Goal: Communication & Community: Answer question/provide support

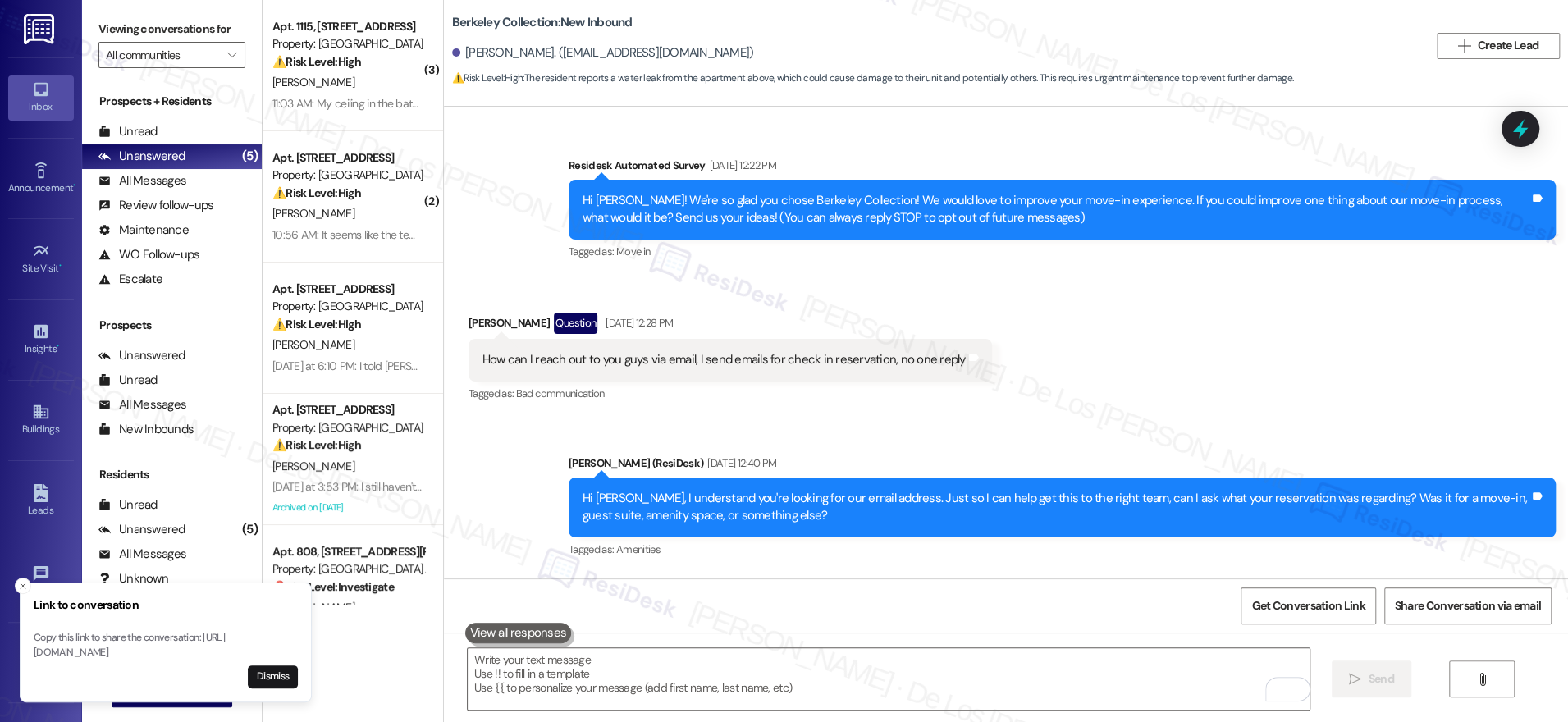
scroll to position [2305, 0]
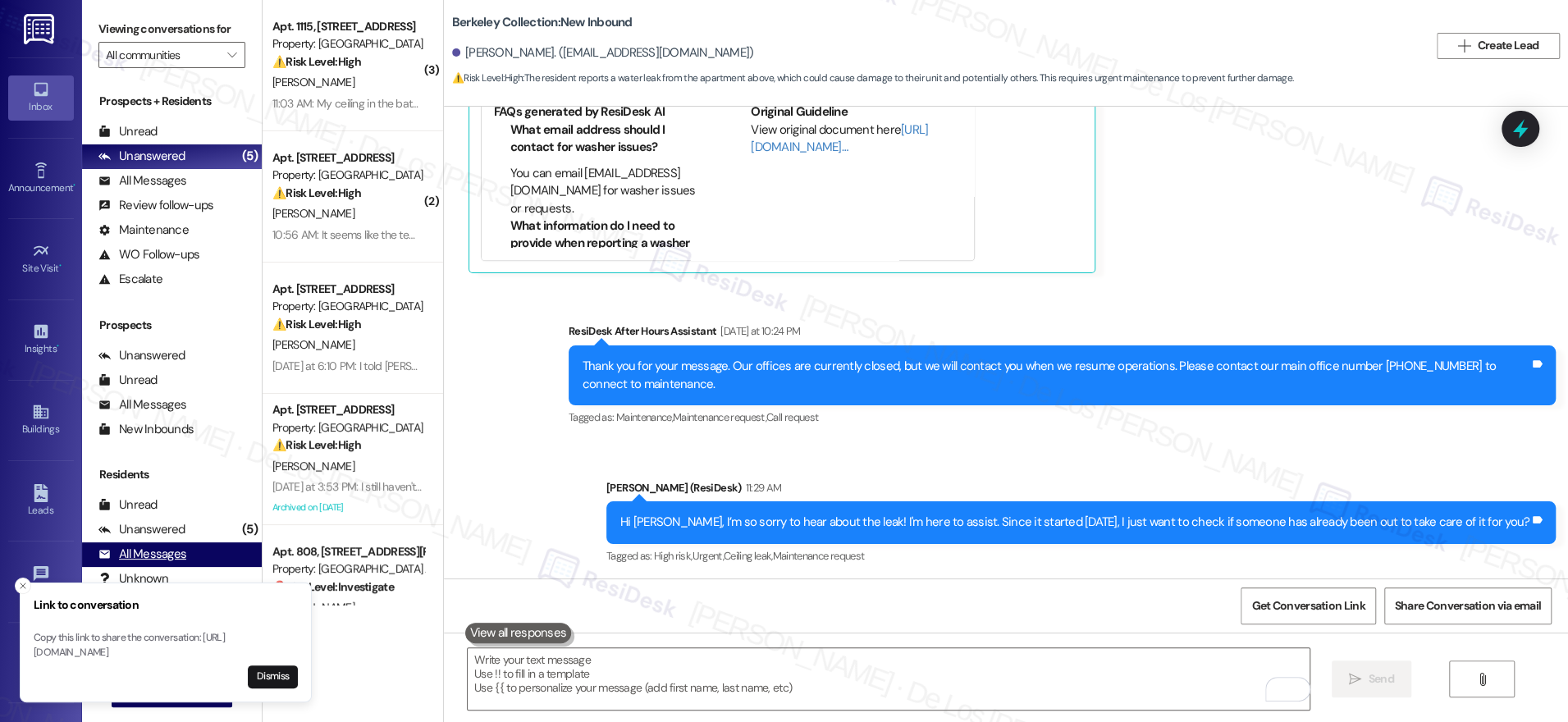
drag, startPoint x: 19, startPoint y: 575, endPoint x: 82, endPoint y: 548, distance: 68.5
click at [19, 581] on icon "Close toast" at bounding box center [23, 586] width 10 height 10
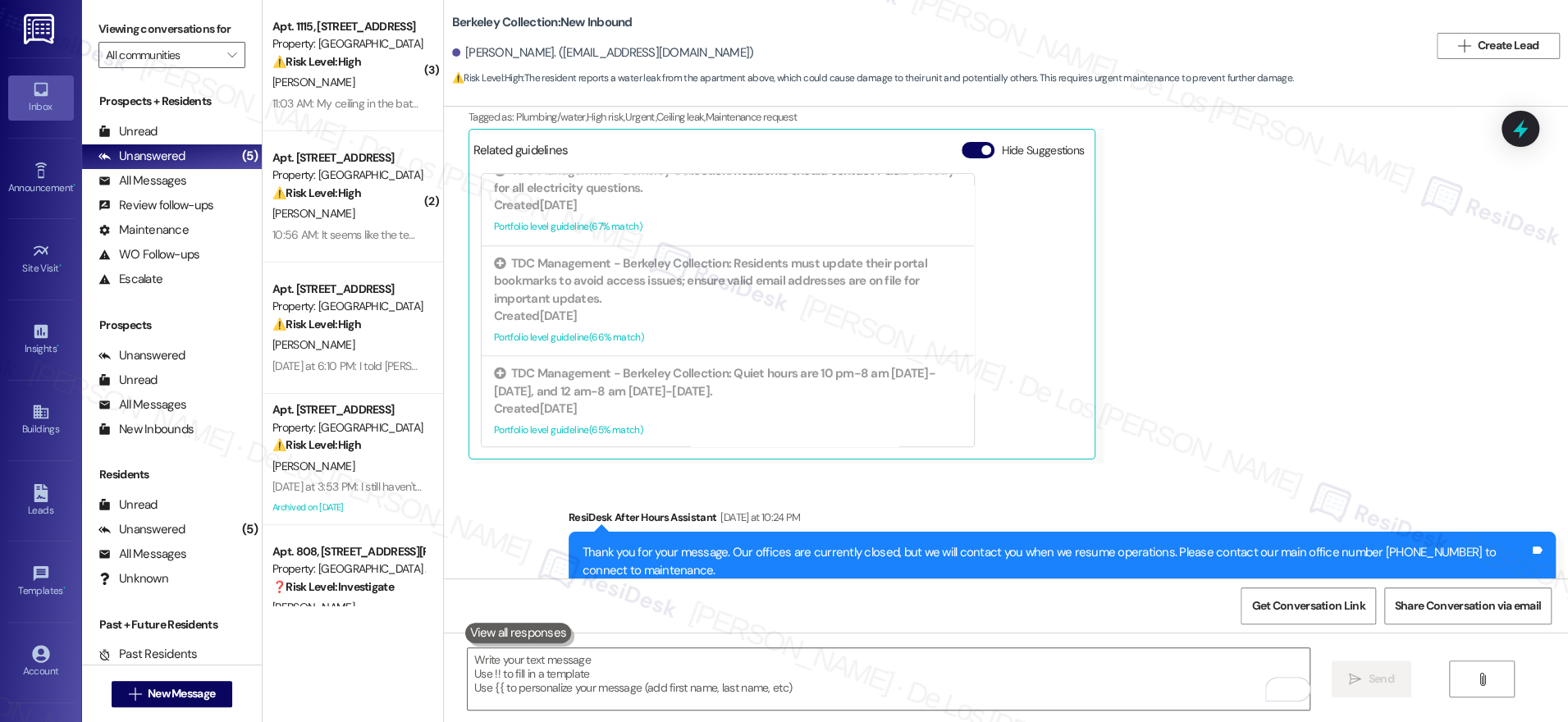
scroll to position [1953, 0]
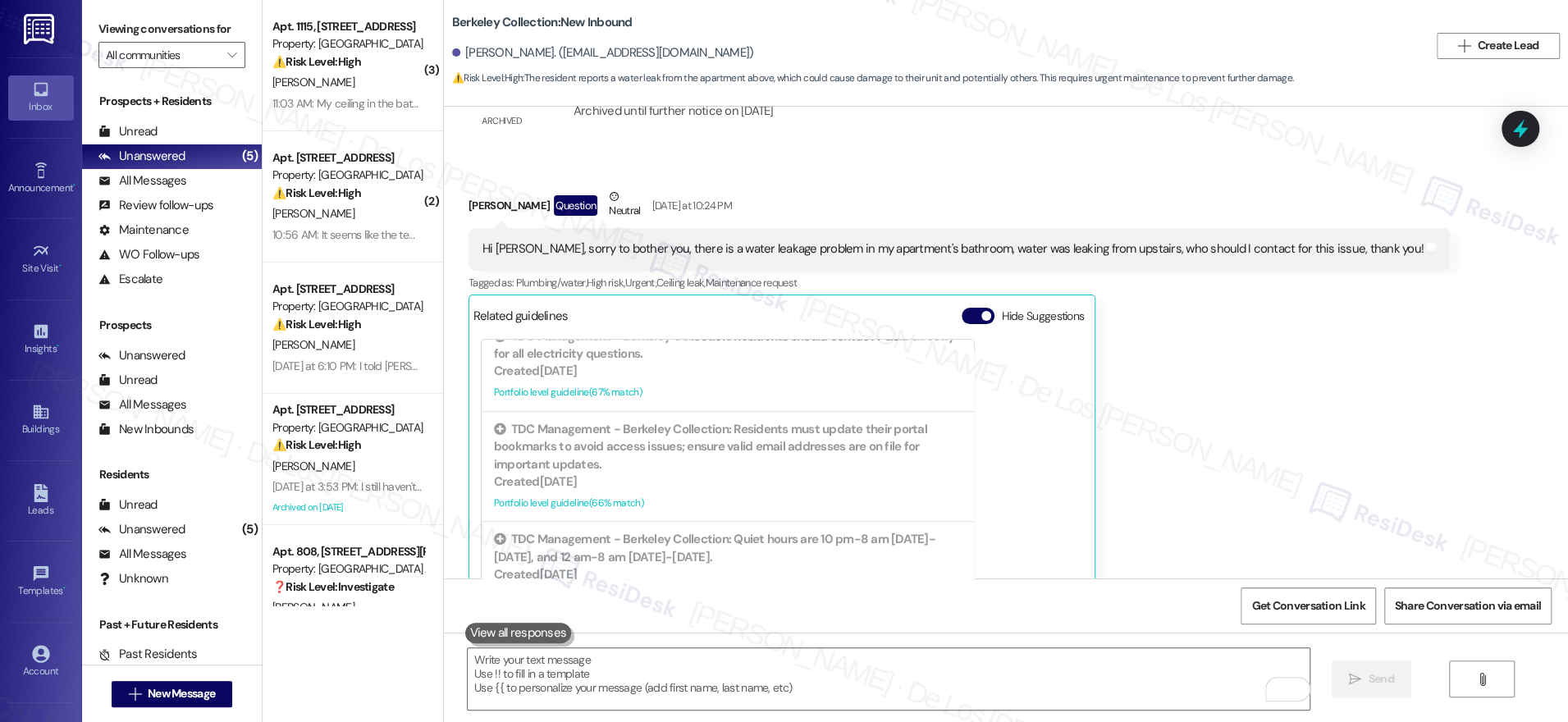
click at [927, 247] on div "Hi Sarah, sorry to bother you, there is a water leakage problem in my apartment…" at bounding box center [952, 249] width 941 height 17
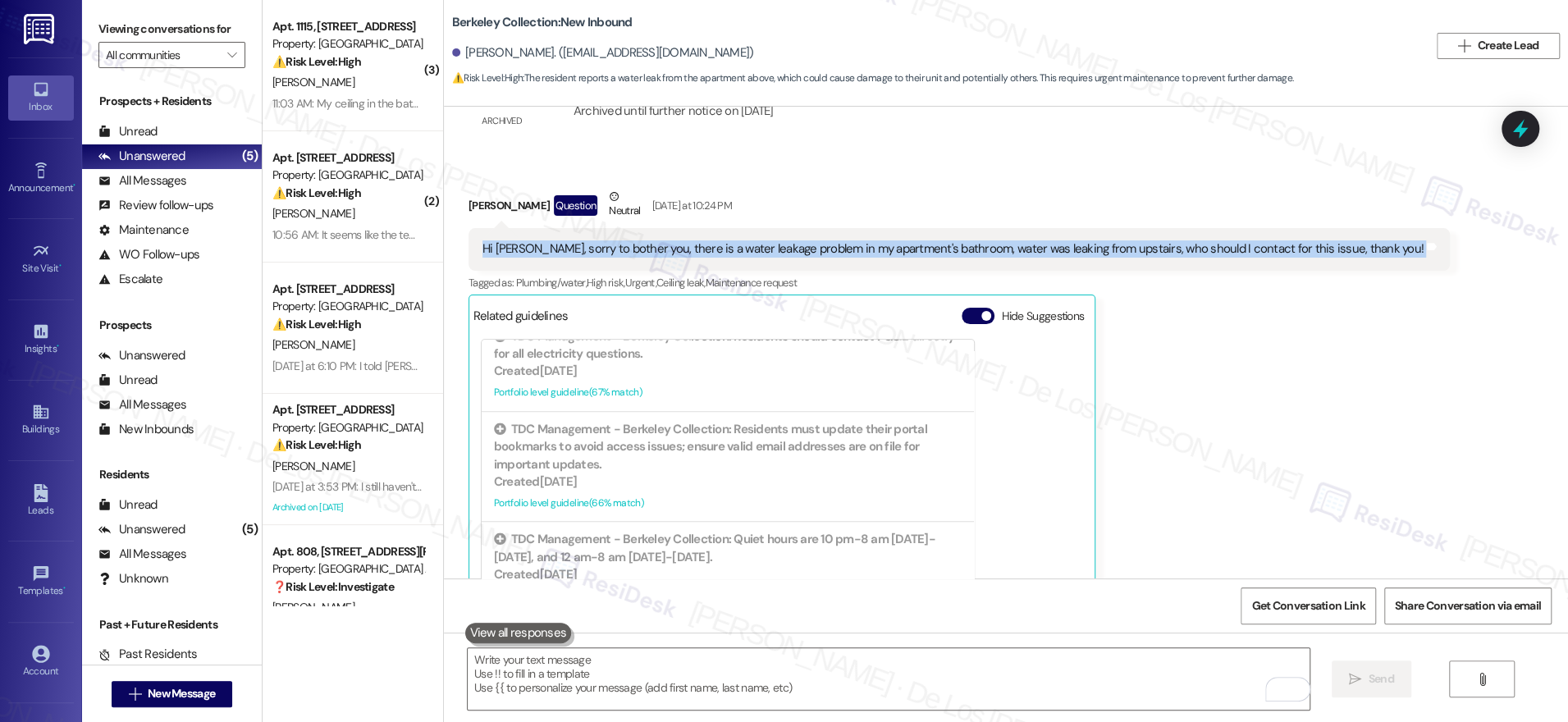
click at [927, 247] on div "Hi Sarah, sorry to bother you, there is a water leakage problem in my apartment…" at bounding box center [952, 249] width 941 height 17
copy div "Hi Sarah, sorry to bother you, there is a water leakage problem in my apartment…"
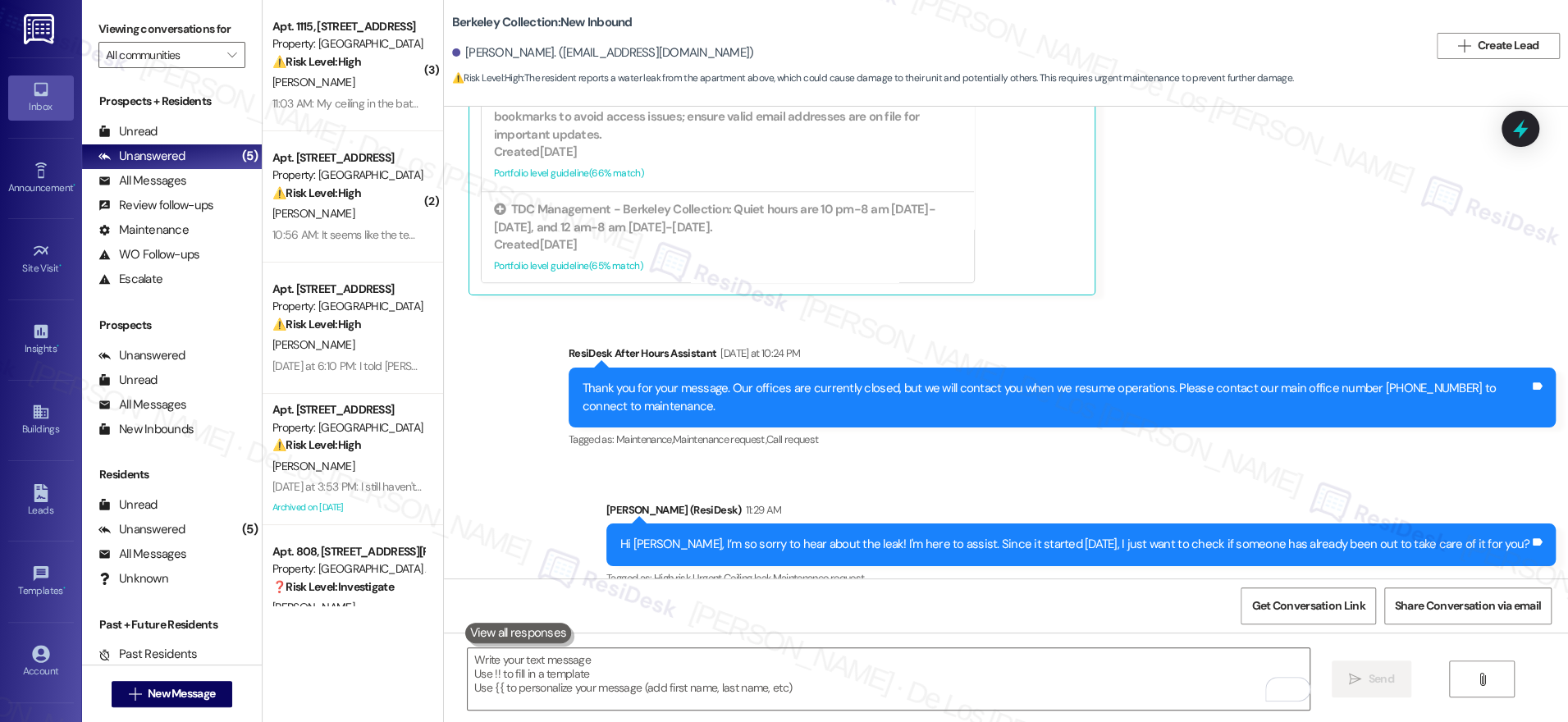
scroll to position [2305, 0]
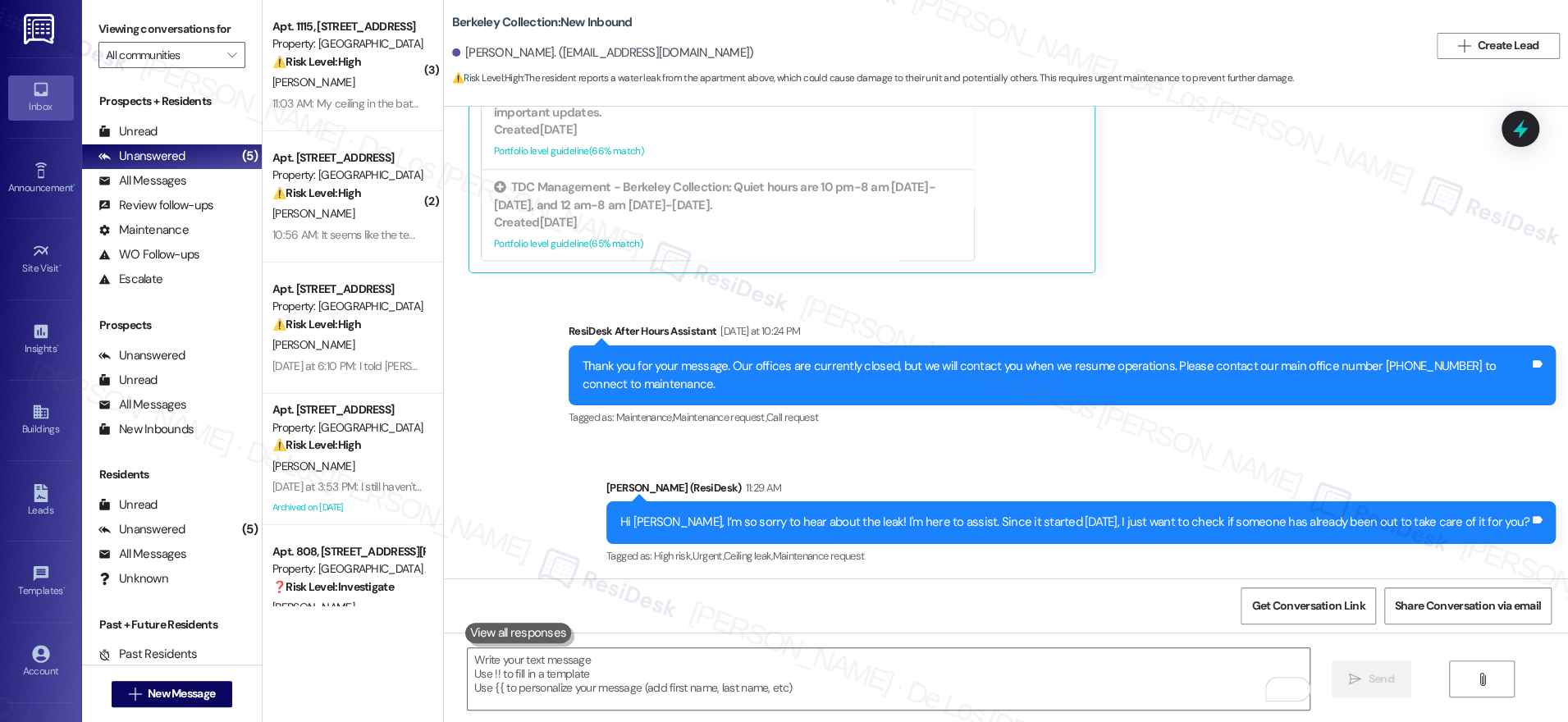
click at [990, 713] on div " Send " at bounding box center [1006, 694] width 1124 height 123
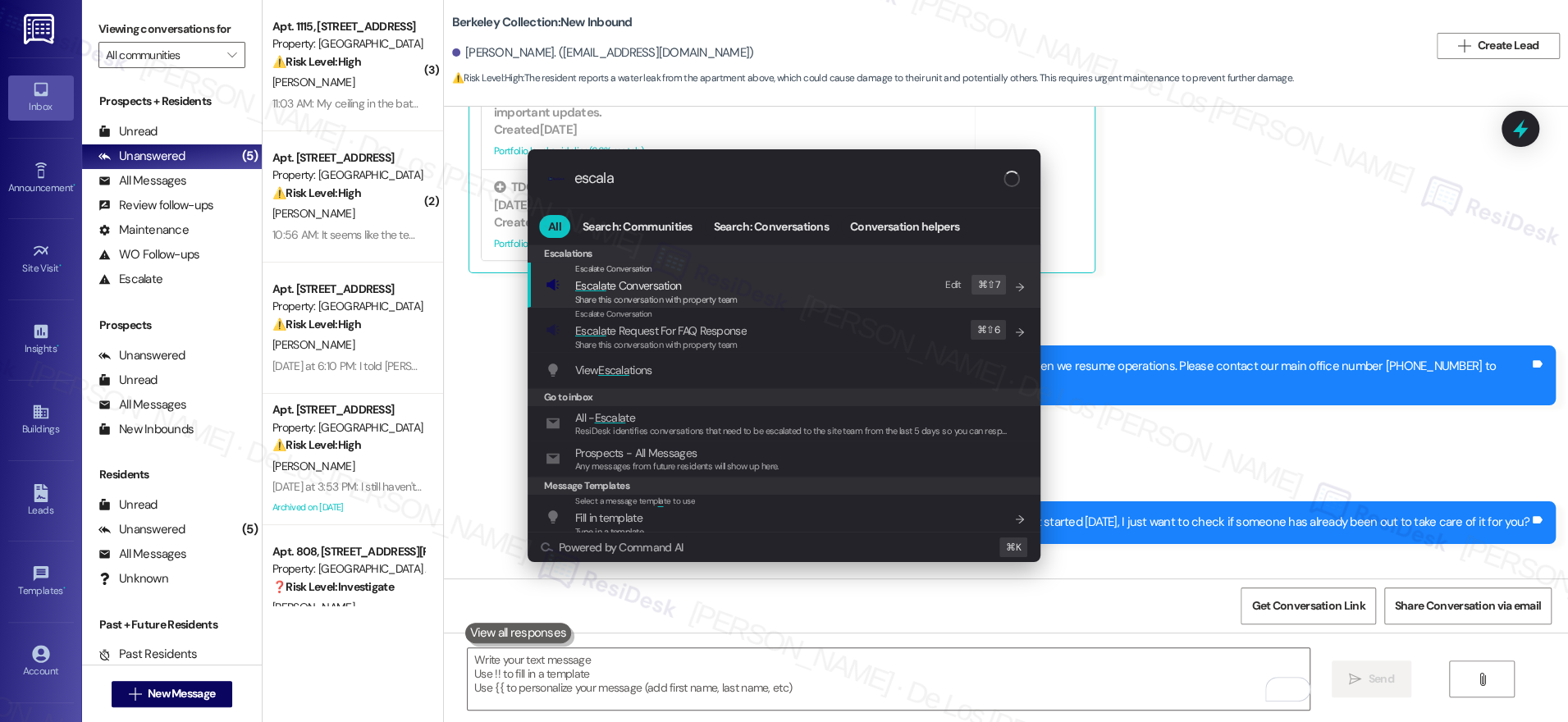
type input "escala"
click at [741, 288] on div "Escalate Conversation Escala te Conversation Share this conversation with prope…" at bounding box center [785, 285] width 480 height 44
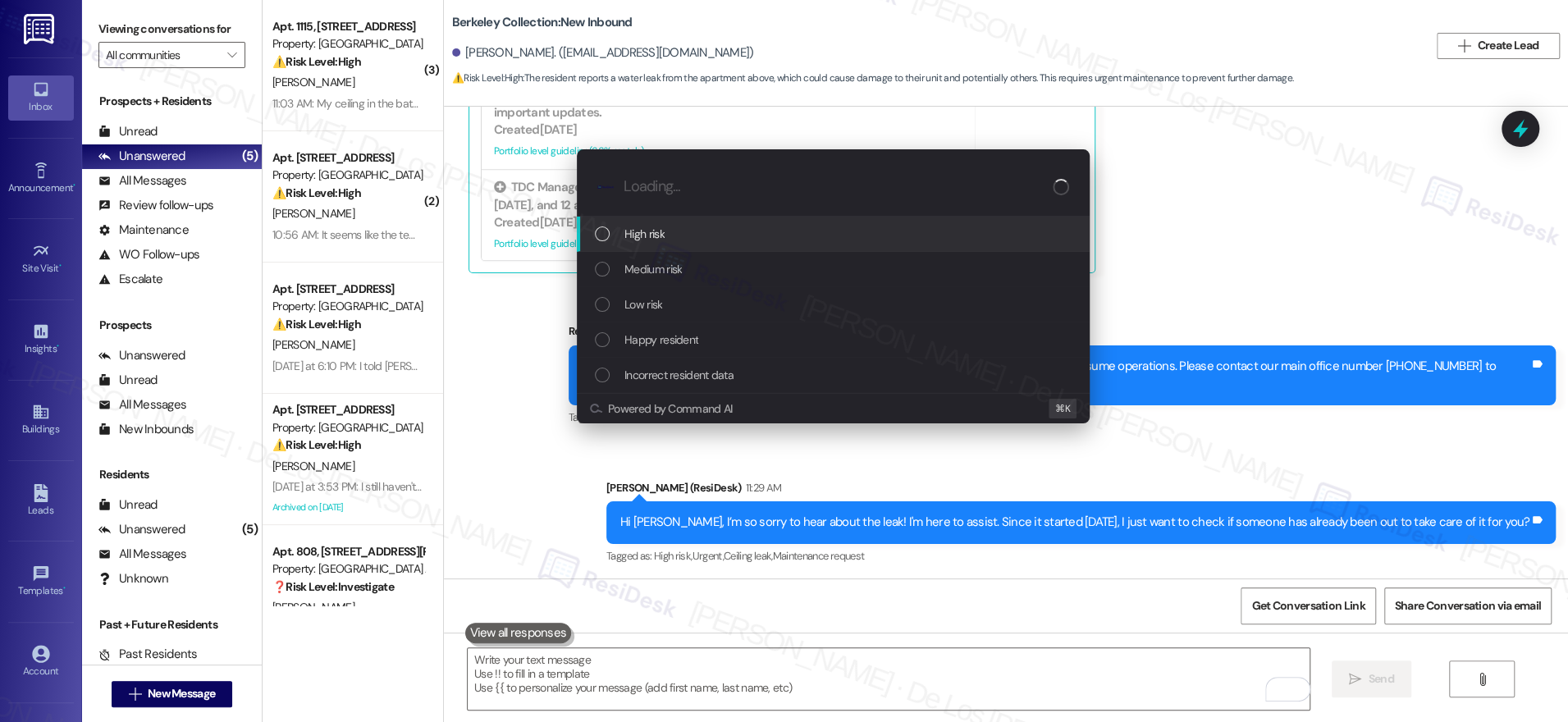
click at [715, 242] on div "High risk" at bounding box center [834, 233] width 480 height 18
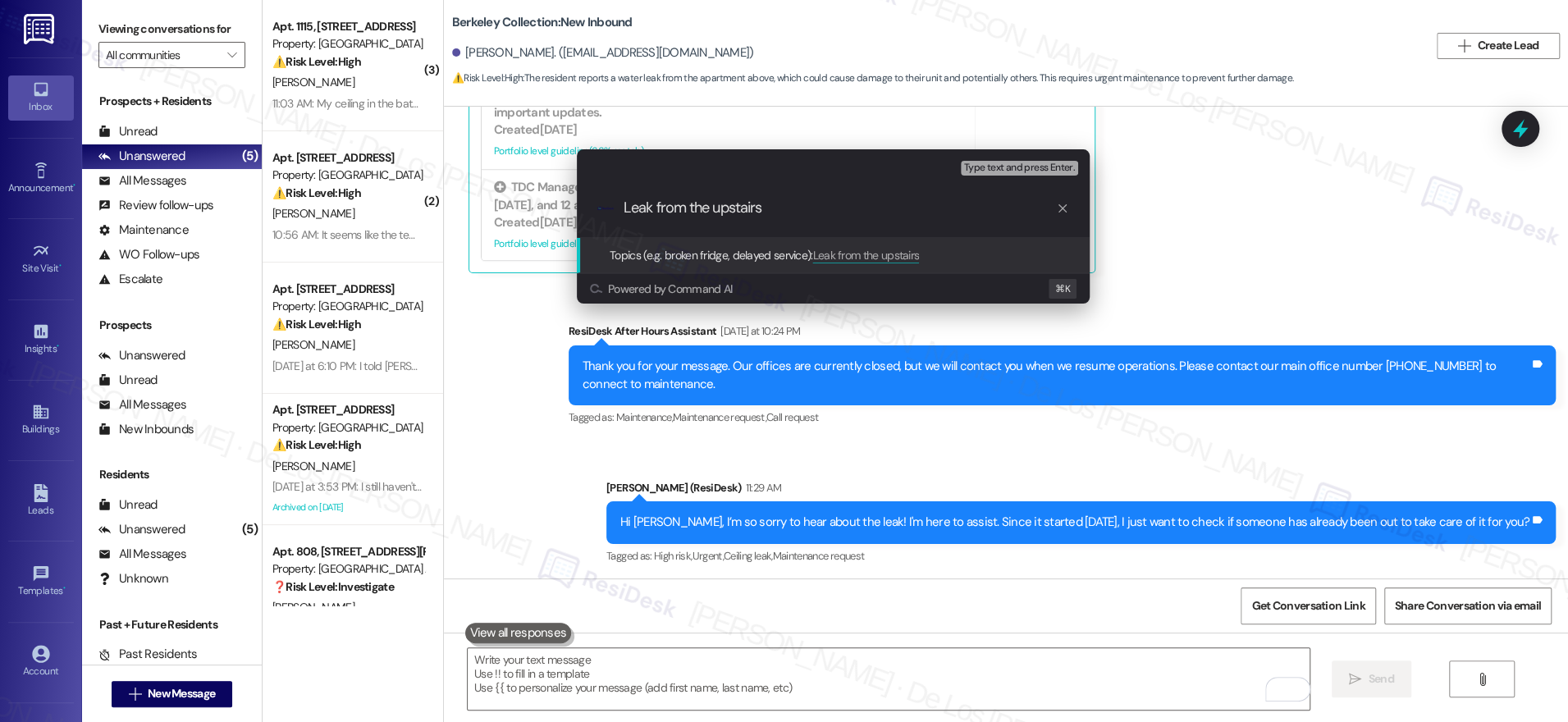
drag, startPoint x: 632, startPoint y: 209, endPoint x: 675, endPoint y: 194, distance: 45.5
click at [632, 209] on input "Leak from the upstairs" at bounding box center [840, 208] width 432 height 17
click at [839, 214] on input "Water leak from the upstairs" at bounding box center [840, 208] width 432 height 17
type input "Water leak from the apartment above"
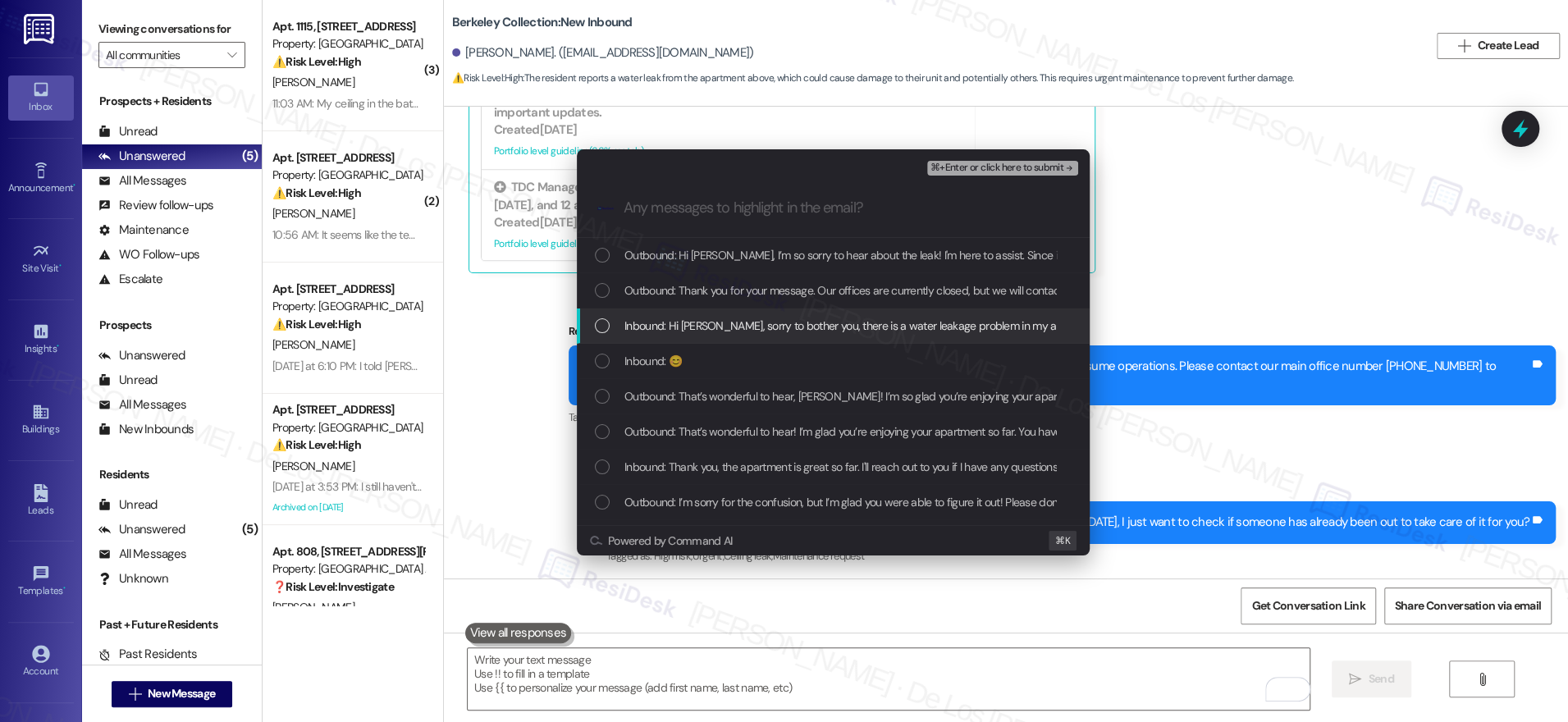
click at [817, 323] on span "Inbound: Hi Sarah, sorry to bother you, there is a water leakage problem in my …" at bounding box center [1078, 325] width 909 height 18
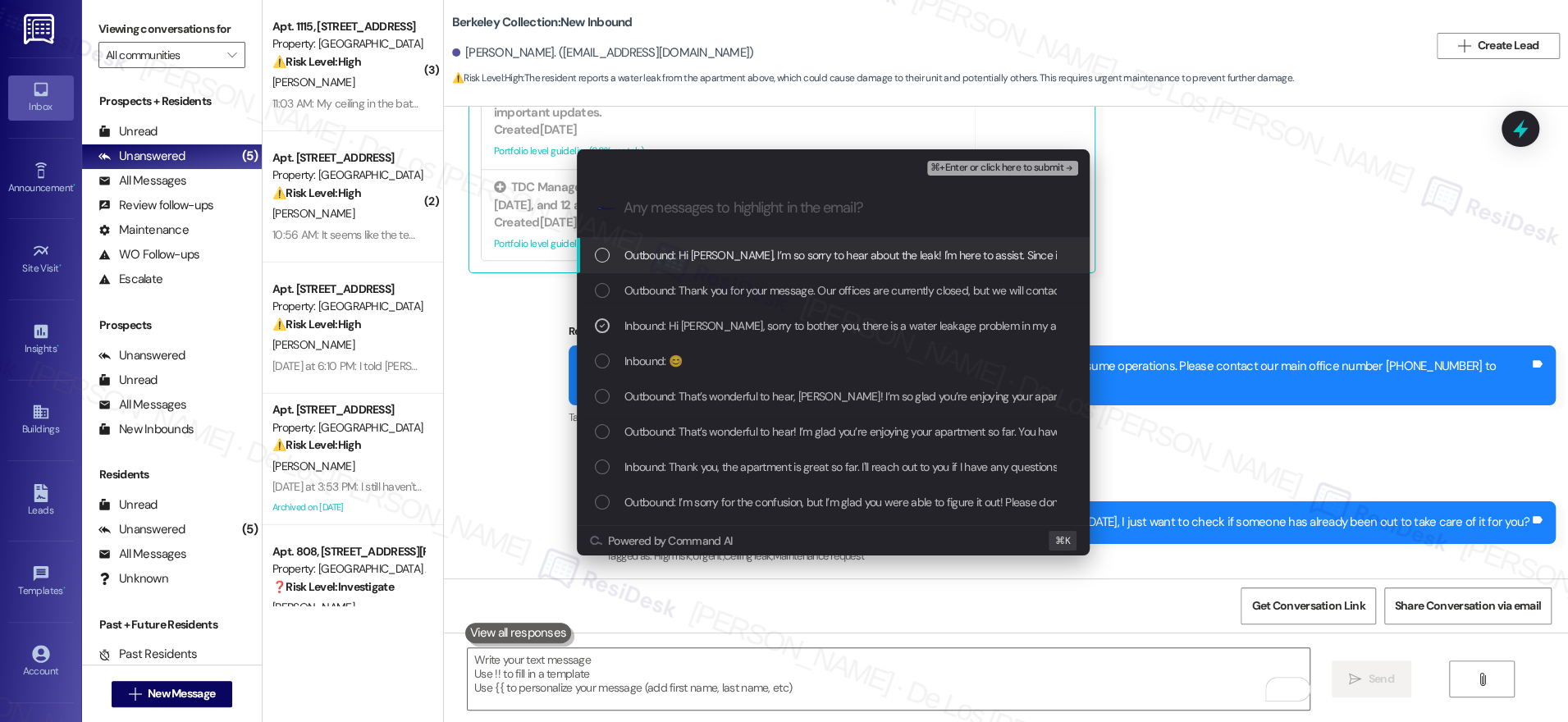
drag, startPoint x: 987, startPoint y: 167, endPoint x: 978, endPoint y: 166, distance: 9.1
click at [987, 167] on span "⌘+Enter or click here to submit" at bounding box center [996, 168] width 133 height 12
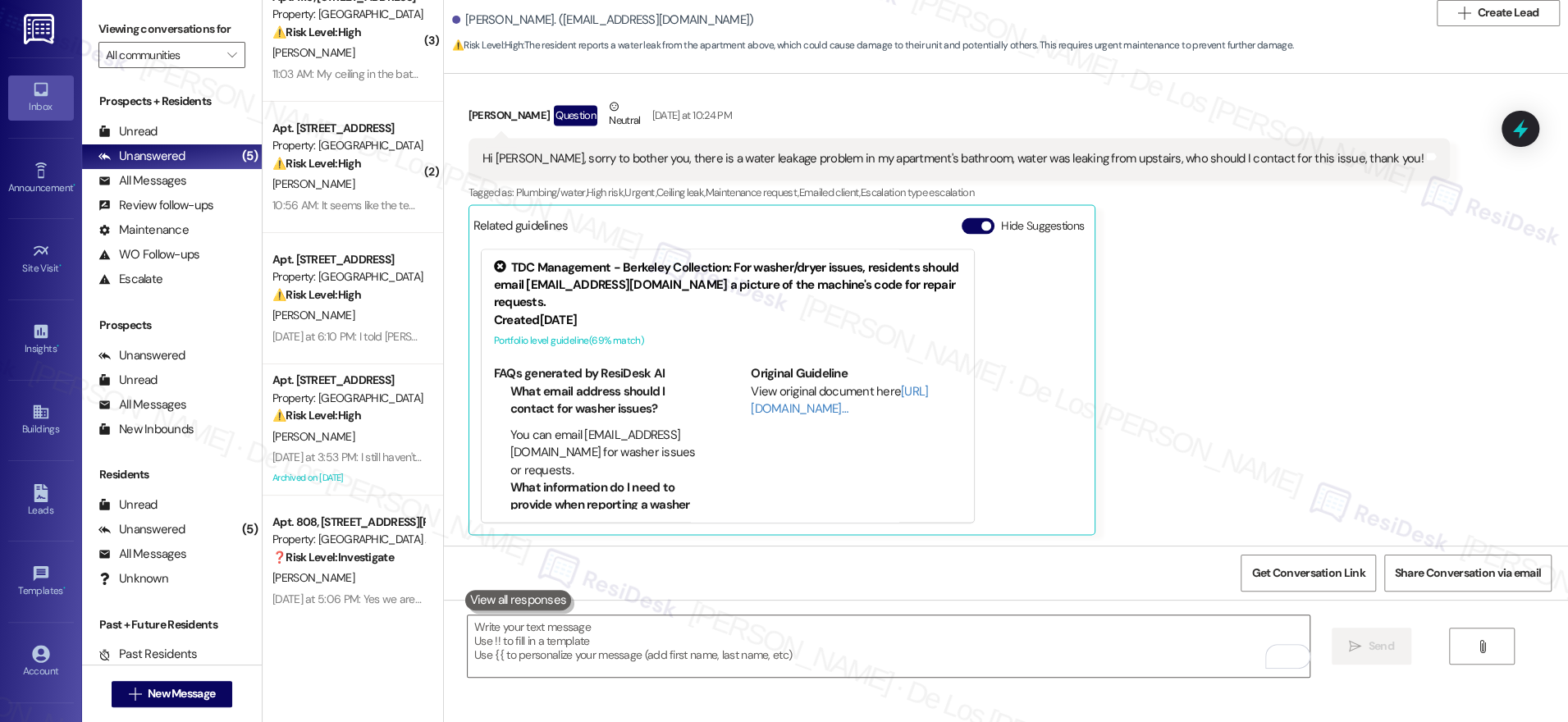
scroll to position [51, 0]
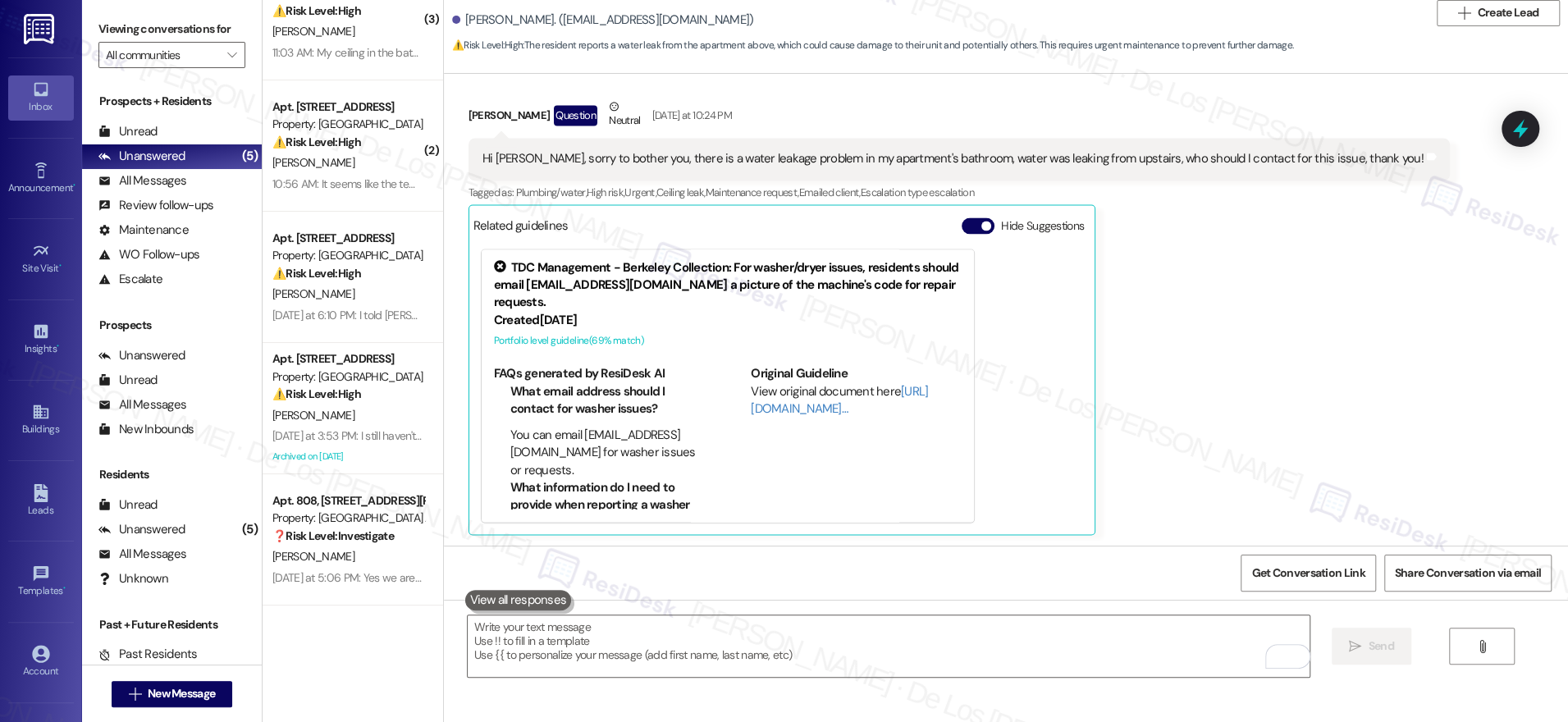
click at [1071, 313] on div "TDC Management - Berkeley Collection: For washer/dryer issues, residents should…" at bounding box center [782, 386] width 617 height 289
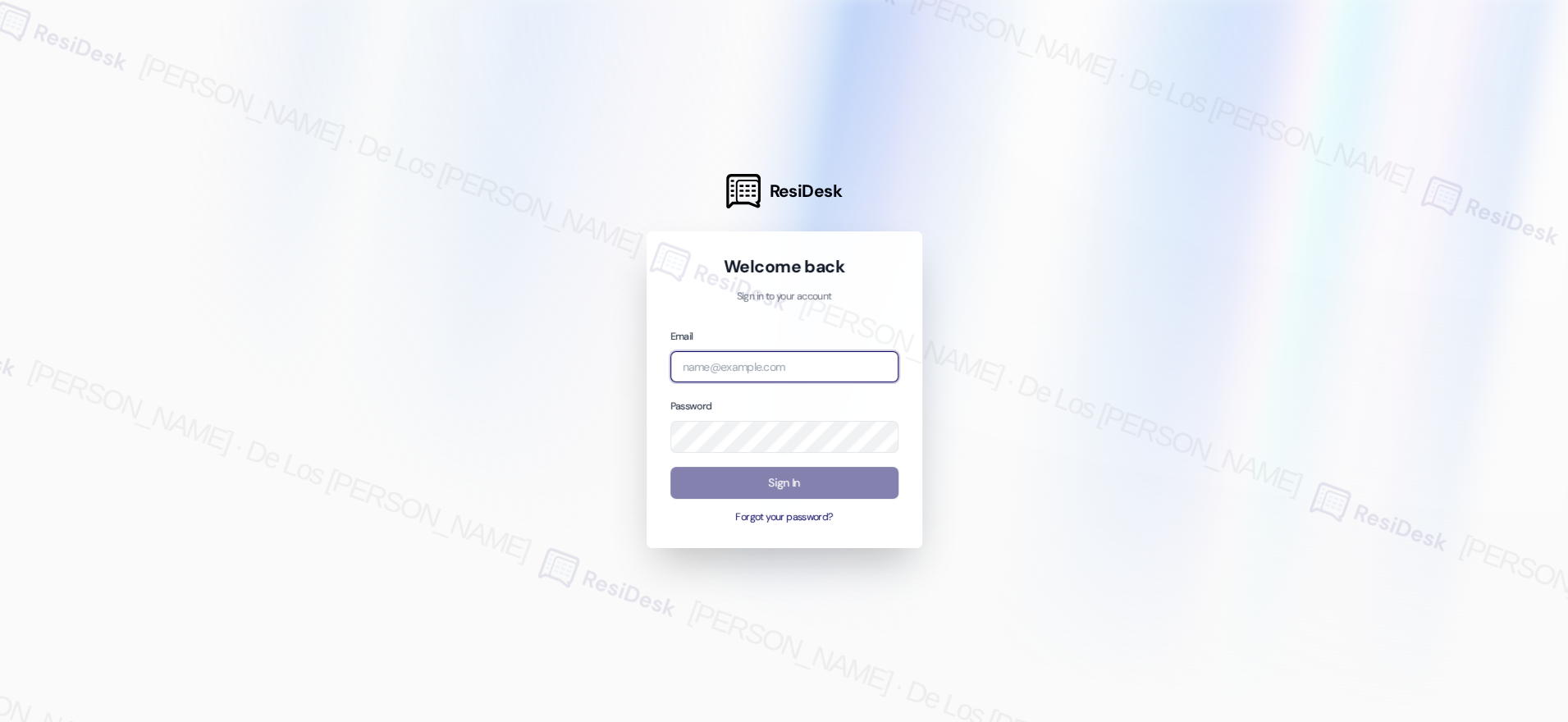
click at [841, 371] on input "email" at bounding box center [784, 367] width 228 height 32
click at [773, 368] on input "email" at bounding box center [784, 367] width 228 height 32
click at [1376, 179] on div at bounding box center [784, 361] width 1568 height 722
click at [788, 345] on div "Email" at bounding box center [784, 356] width 228 height 56
click at [784, 366] on input "email" at bounding box center [784, 367] width 228 height 32
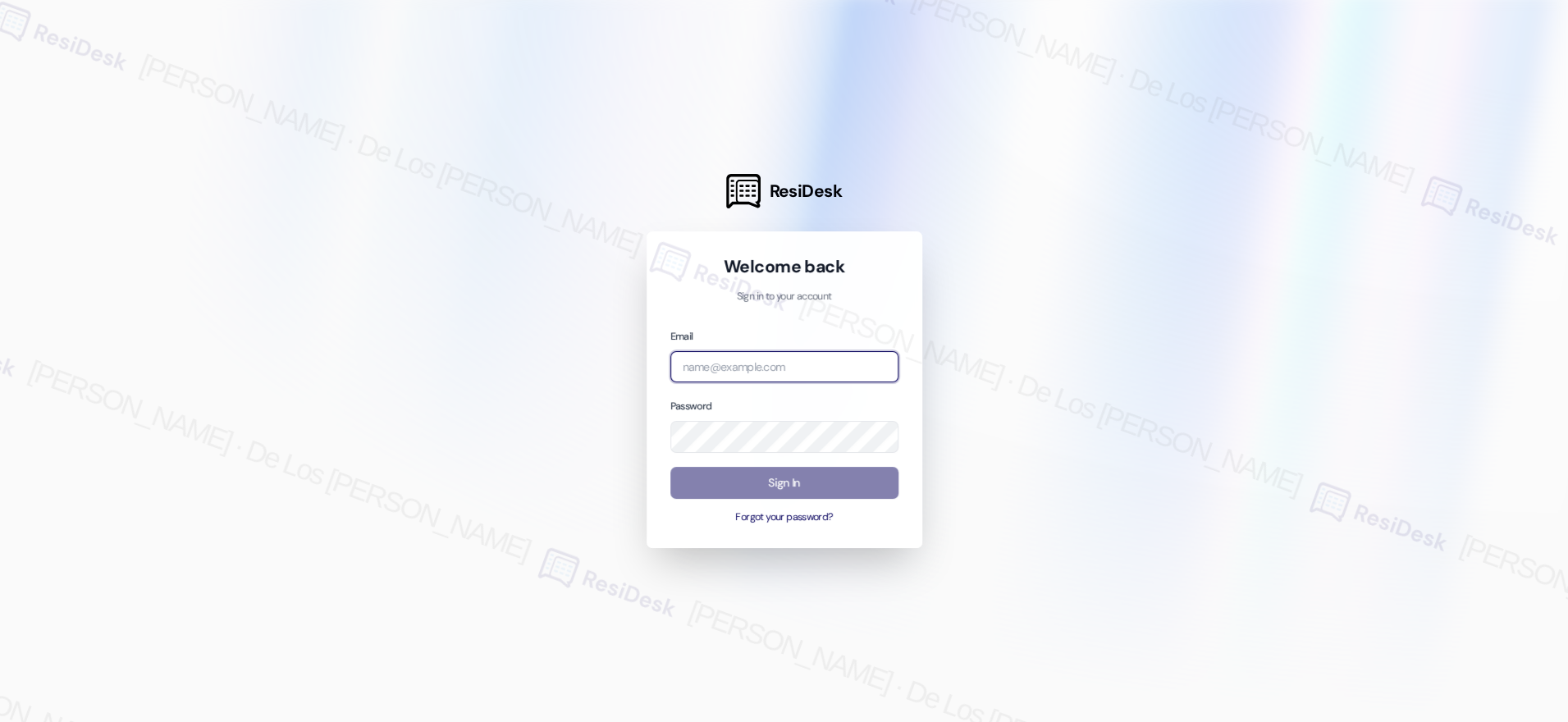
paste input "automated-surveys-res_prop-jessel.delossantos@res_prop.com"
type input "automated-surveys-res_prop-jessel.delossantos@res_prop.com"
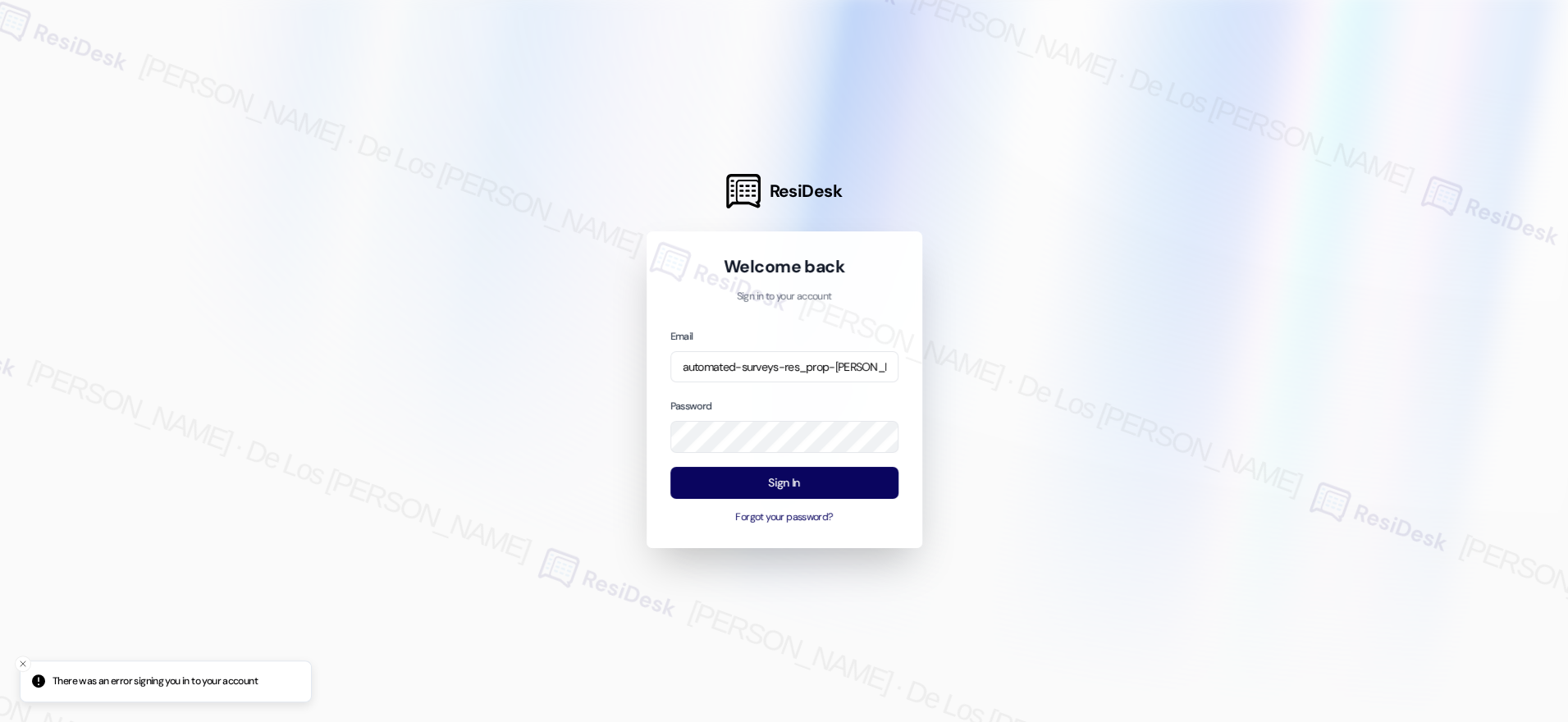
click at [1405, 205] on div at bounding box center [784, 361] width 1568 height 722
click at [589, 419] on div "ResiDesk Welcome back Sign in to your account Email automated-surveys-res_prop-…" at bounding box center [784, 361] width 1568 height 722
drag, startPoint x: 1088, startPoint y: 389, endPoint x: 966, endPoint y: 455, distance: 138.7
click at [1086, 391] on div at bounding box center [784, 361] width 1568 height 722
click at [862, 480] on button "Sign In" at bounding box center [784, 483] width 228 height 32
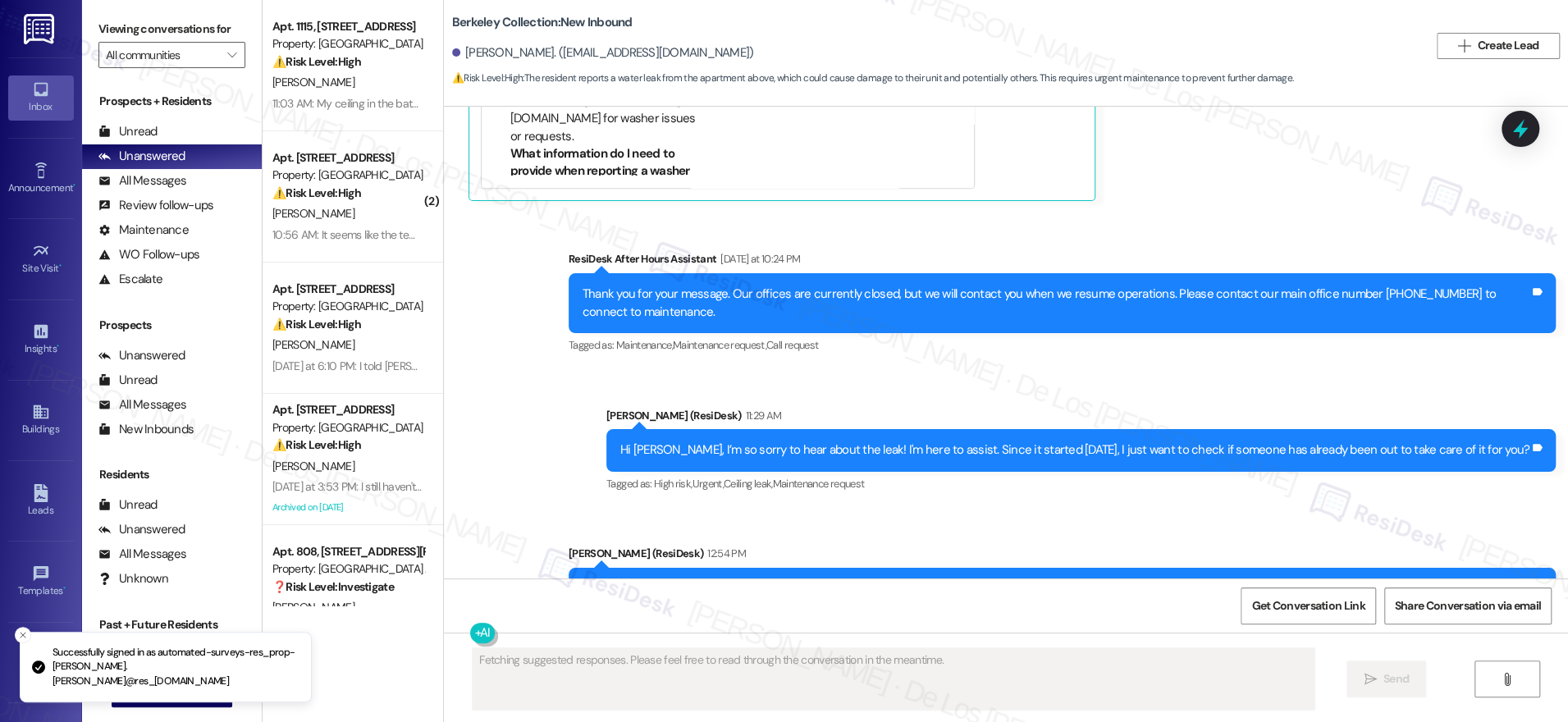
scroll to position [2444, 0]
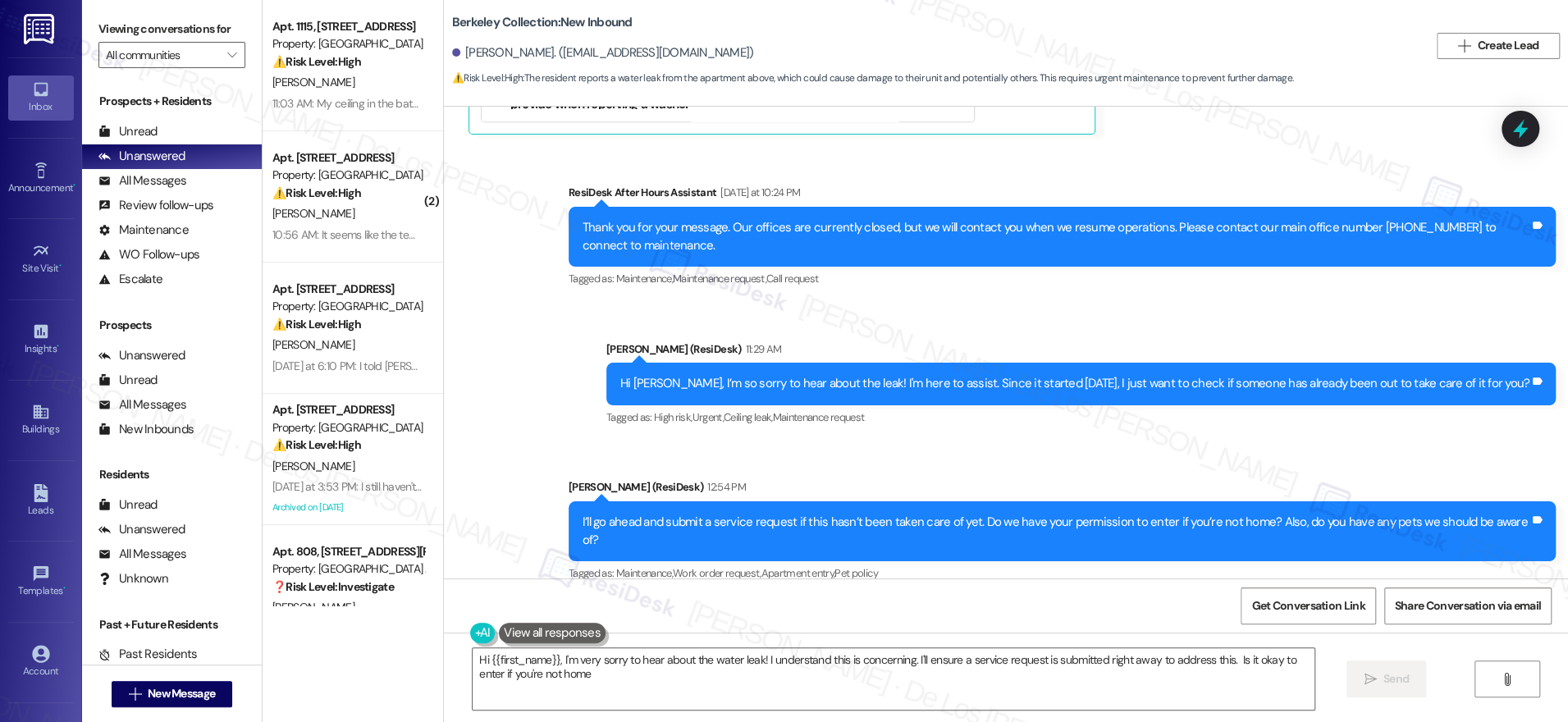
type textarea "Hi {{first_name}}, I'm very sorry to hear about the water leak! I understand th…"
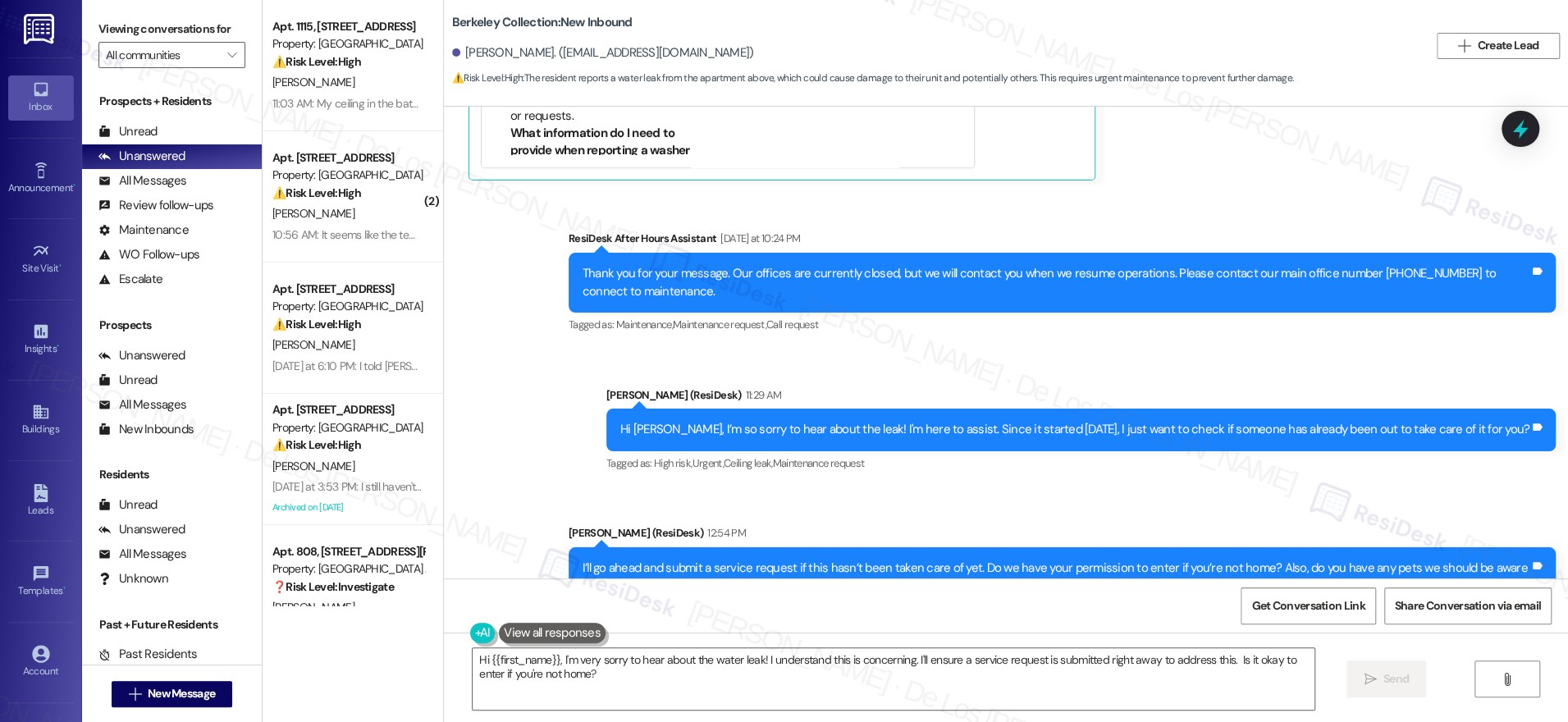
scroll to position [2360, 0]
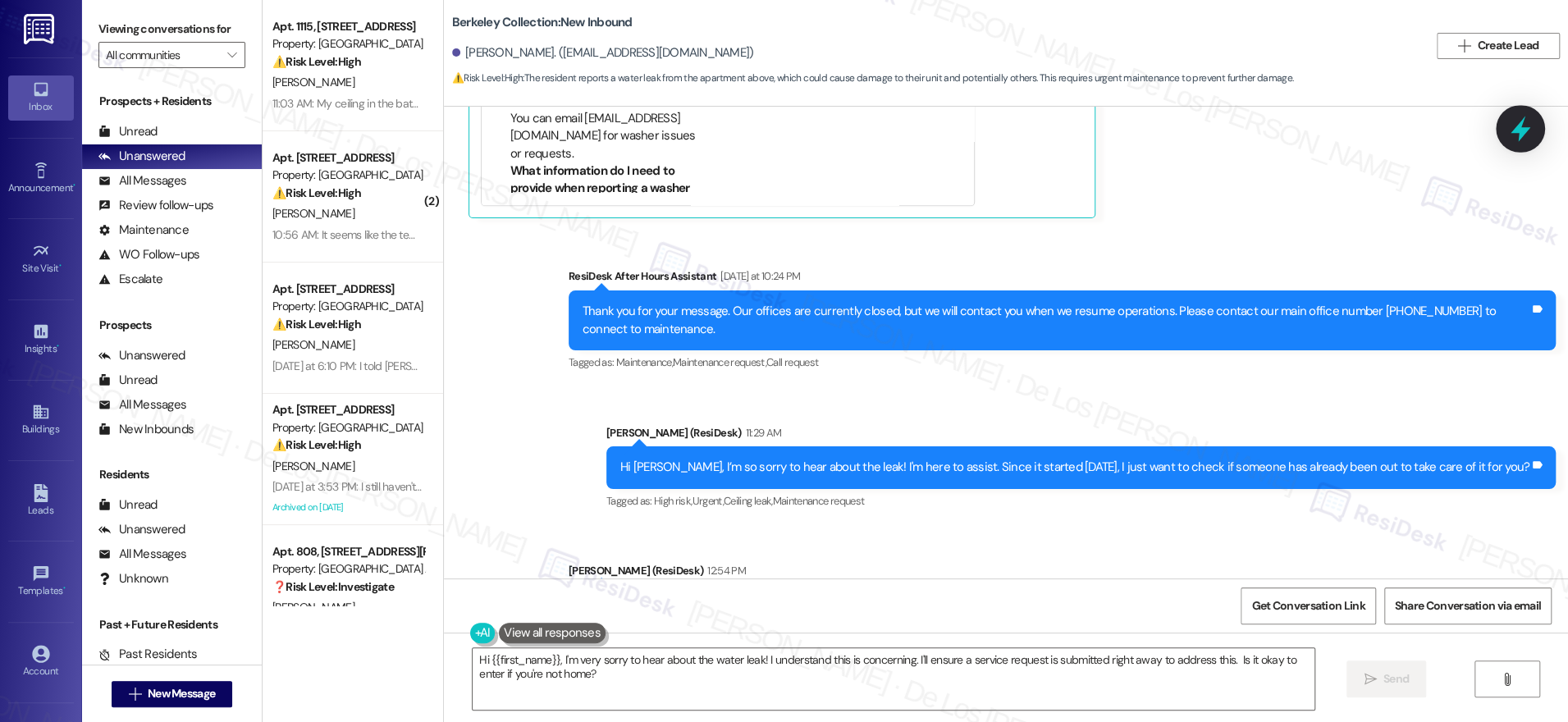
click at [1527, 131] on icon at bounding box center [1520, 128] width 28 height 28
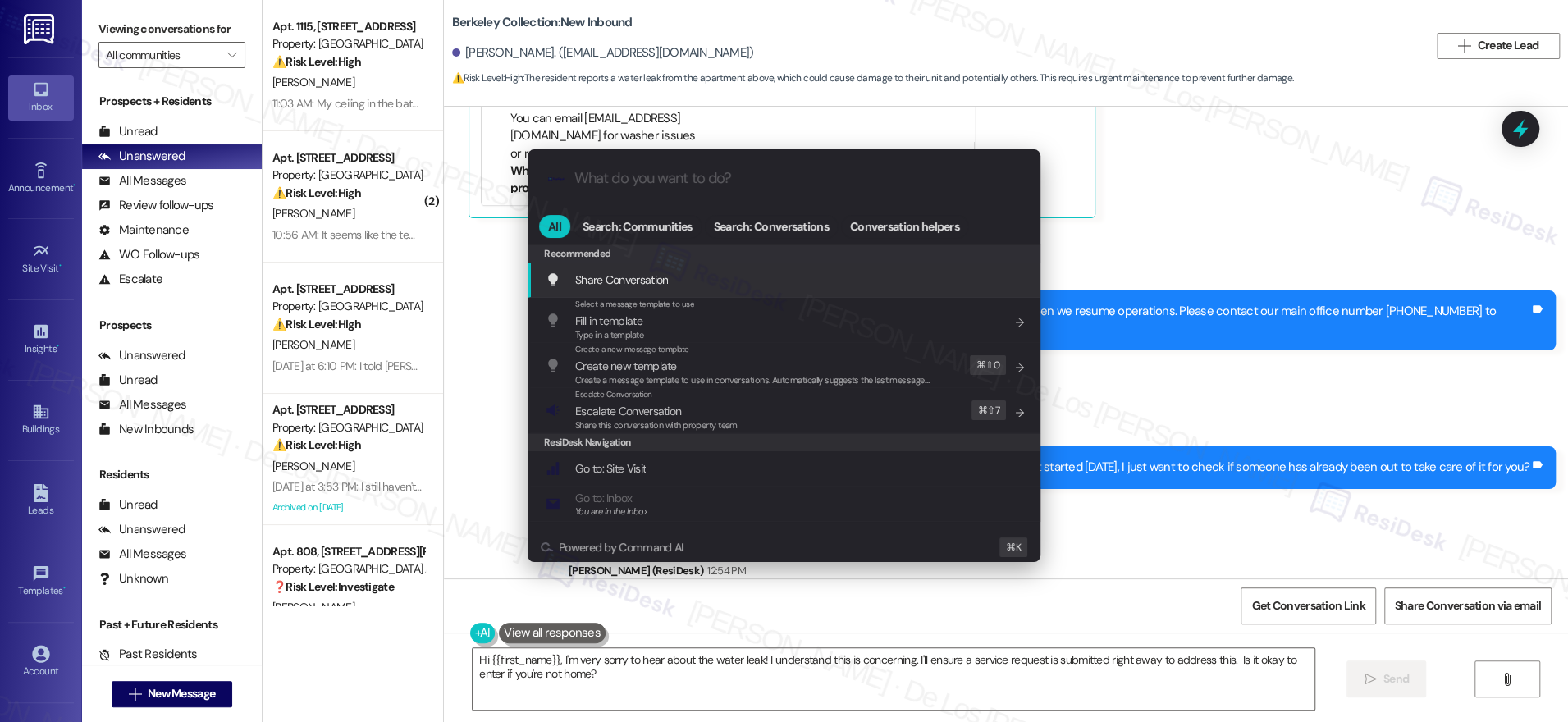
type input "s"
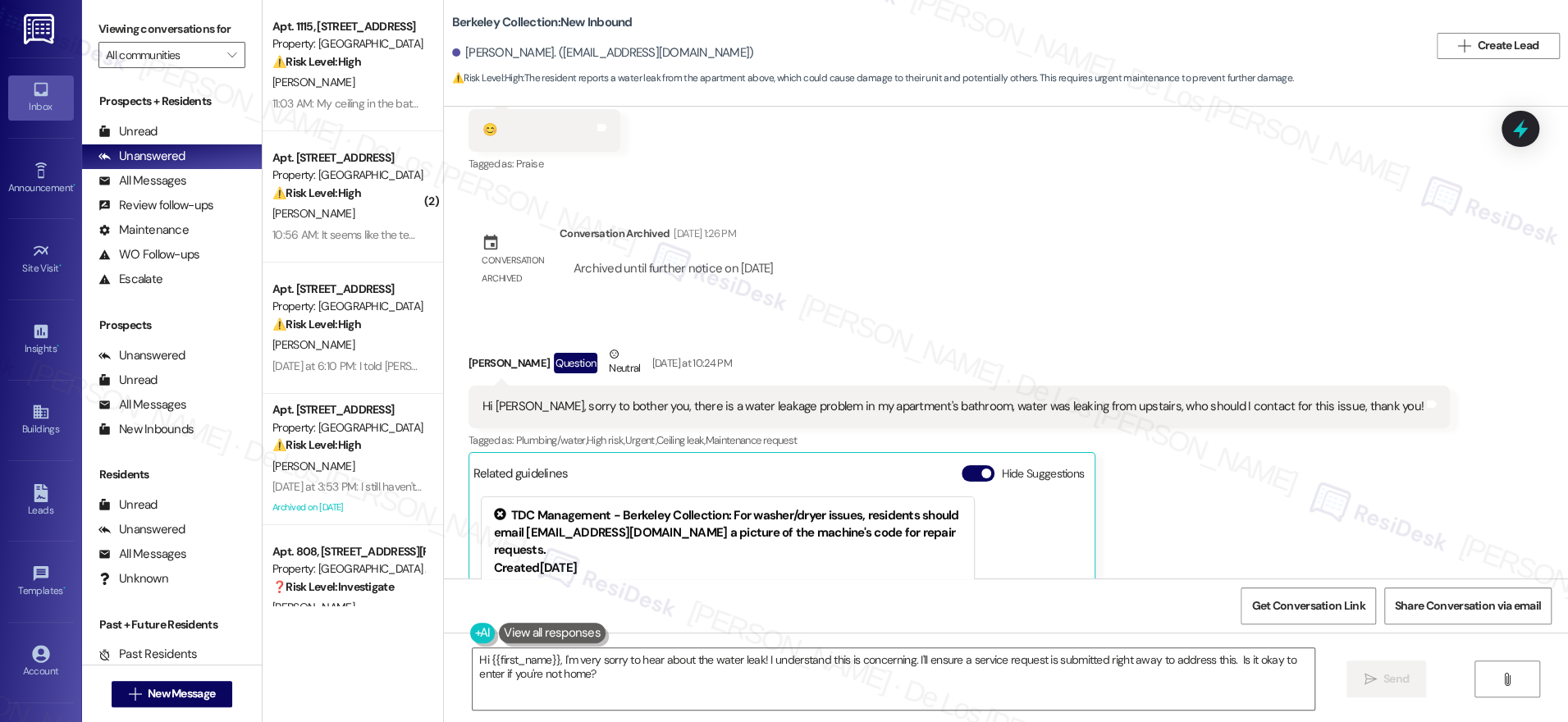
scroll to position [1755, 0]
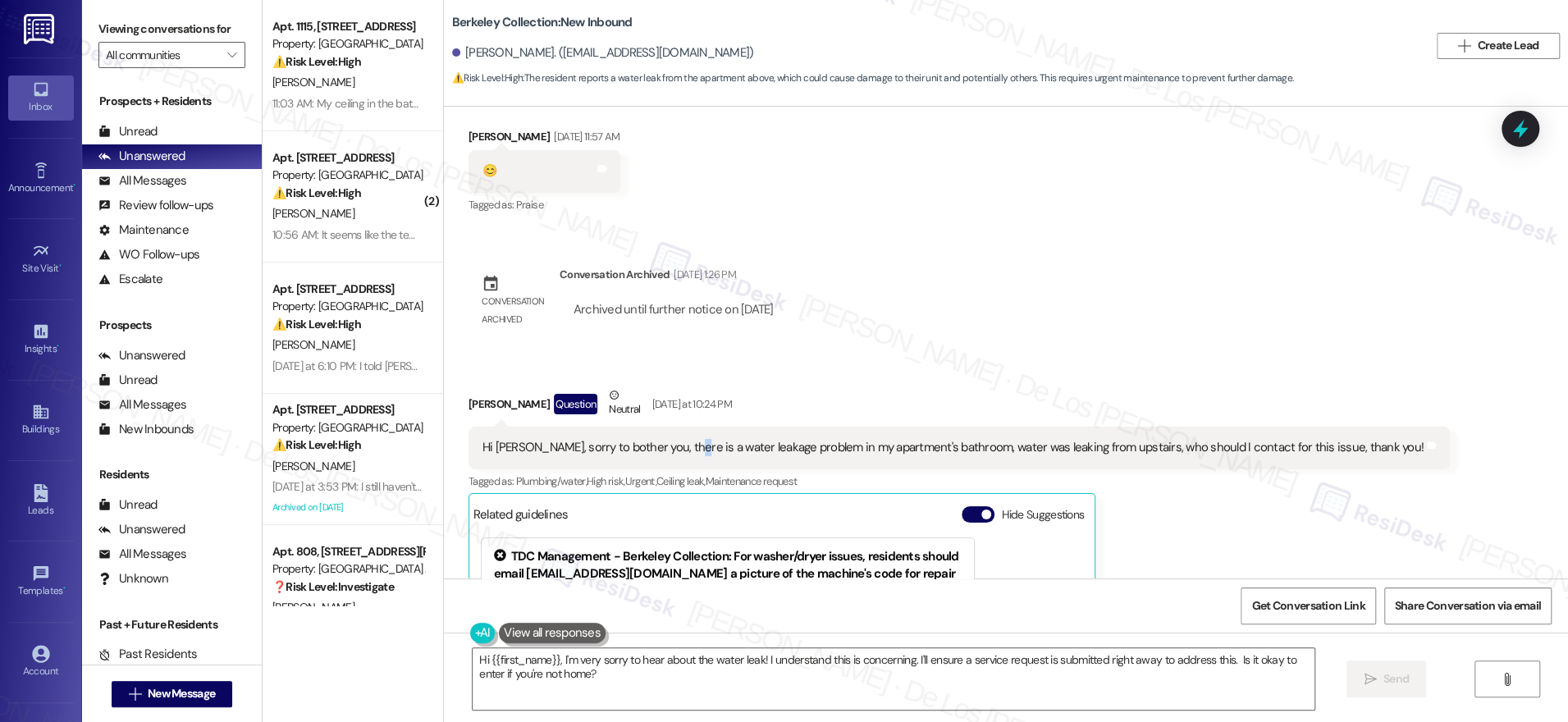
click at [663, 449] on div "Hi Sarah, sorry to bother you, there is a water leakage problem in my apartment…" at bounding box center [952, 448] width 941 height 17
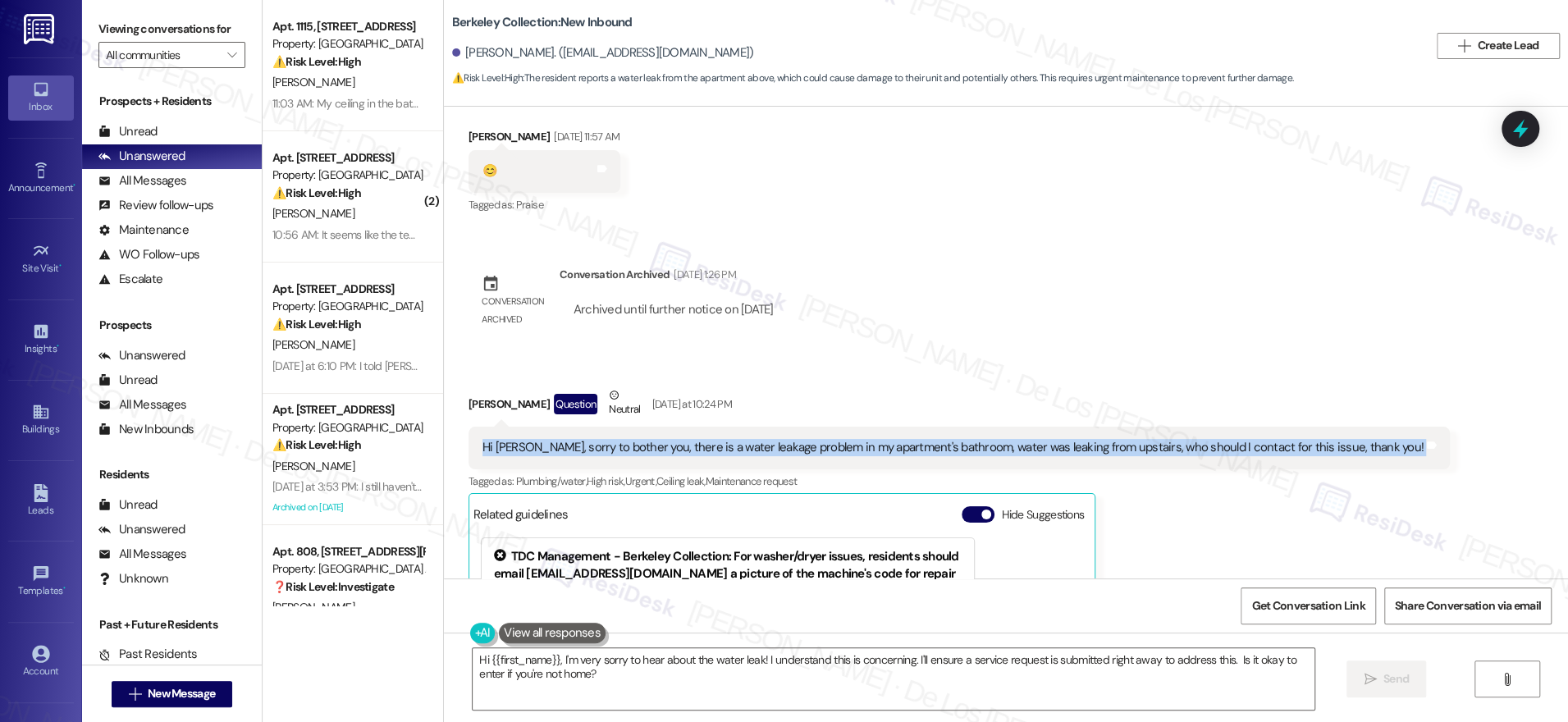
click at [664, 448] on div "Hi Sarah, sorry to bother you, there is a water leakage problem in my apartment…" at bounding box center [952, 448] width 941 height 17
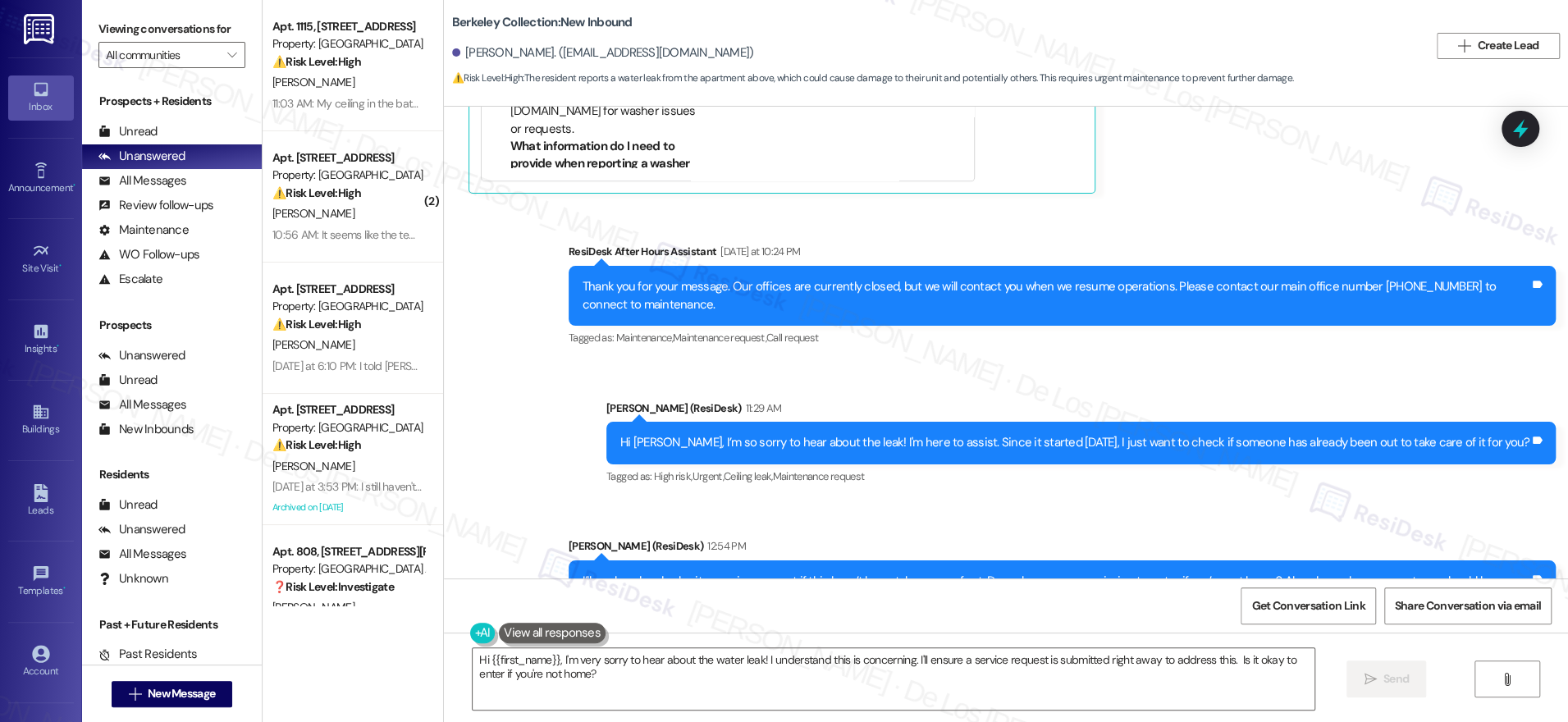
scroll to position [2444, 0]
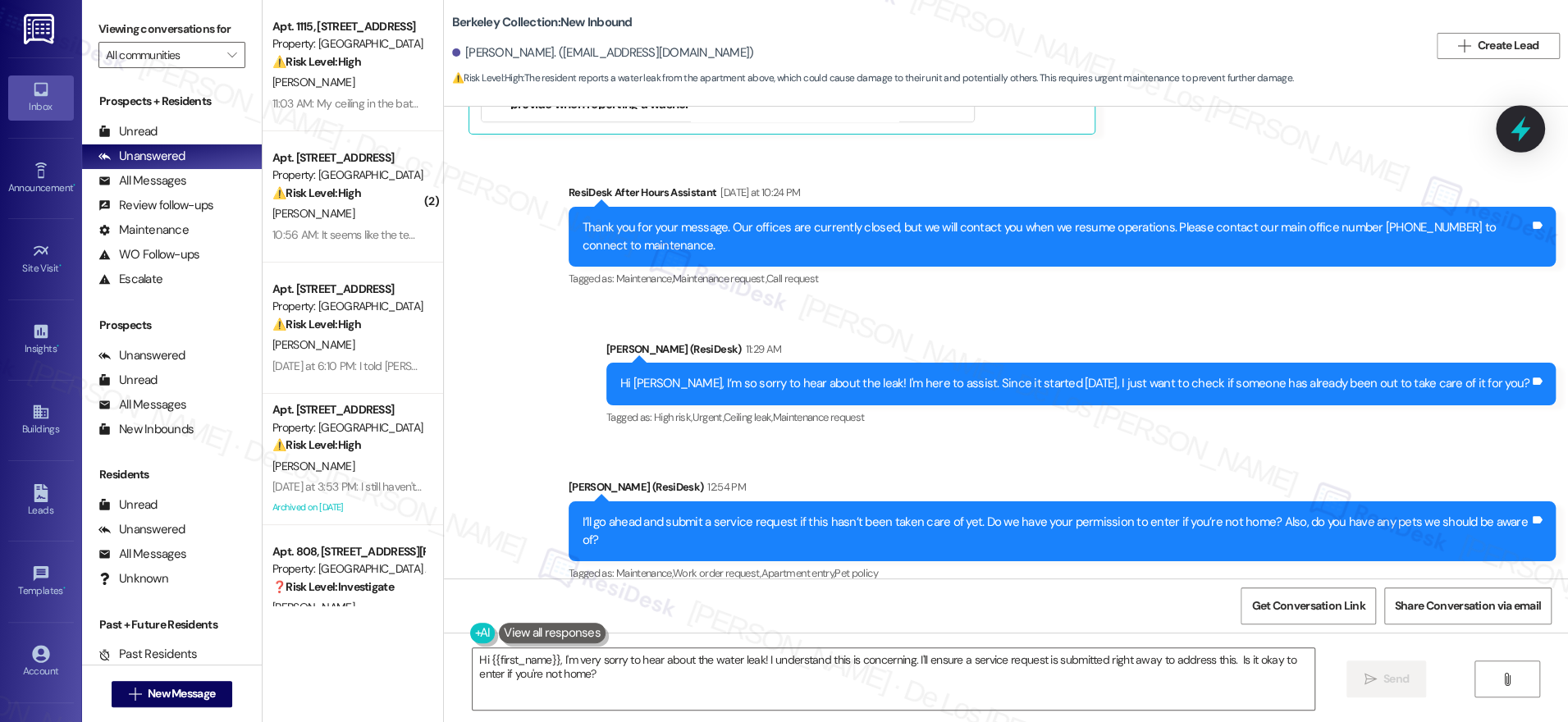
click at [1528, 130] on icon at bounding box center [1520, 128] width 28 height 28
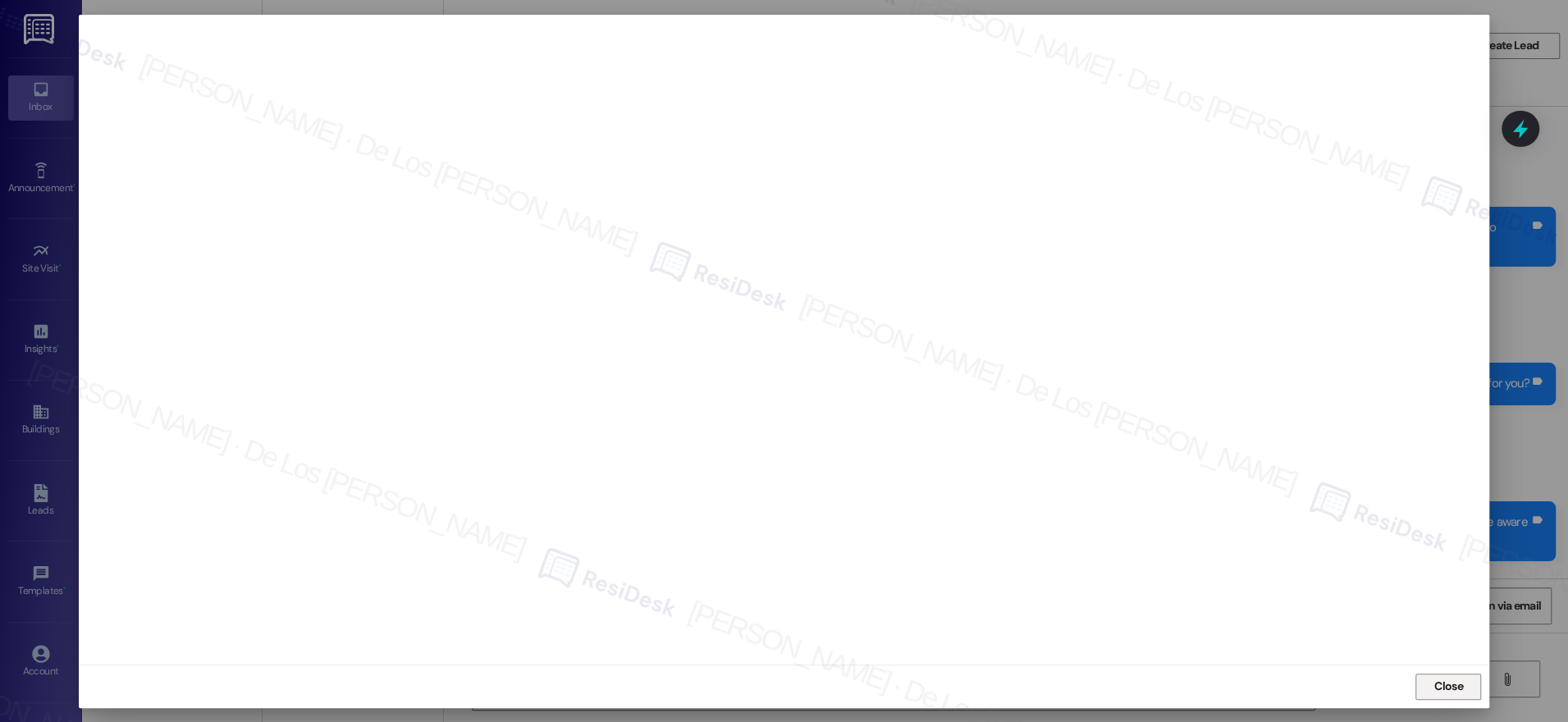
click at [1455, 688] on span "Close" at bounding box center [1449, 687] width 29 height 17
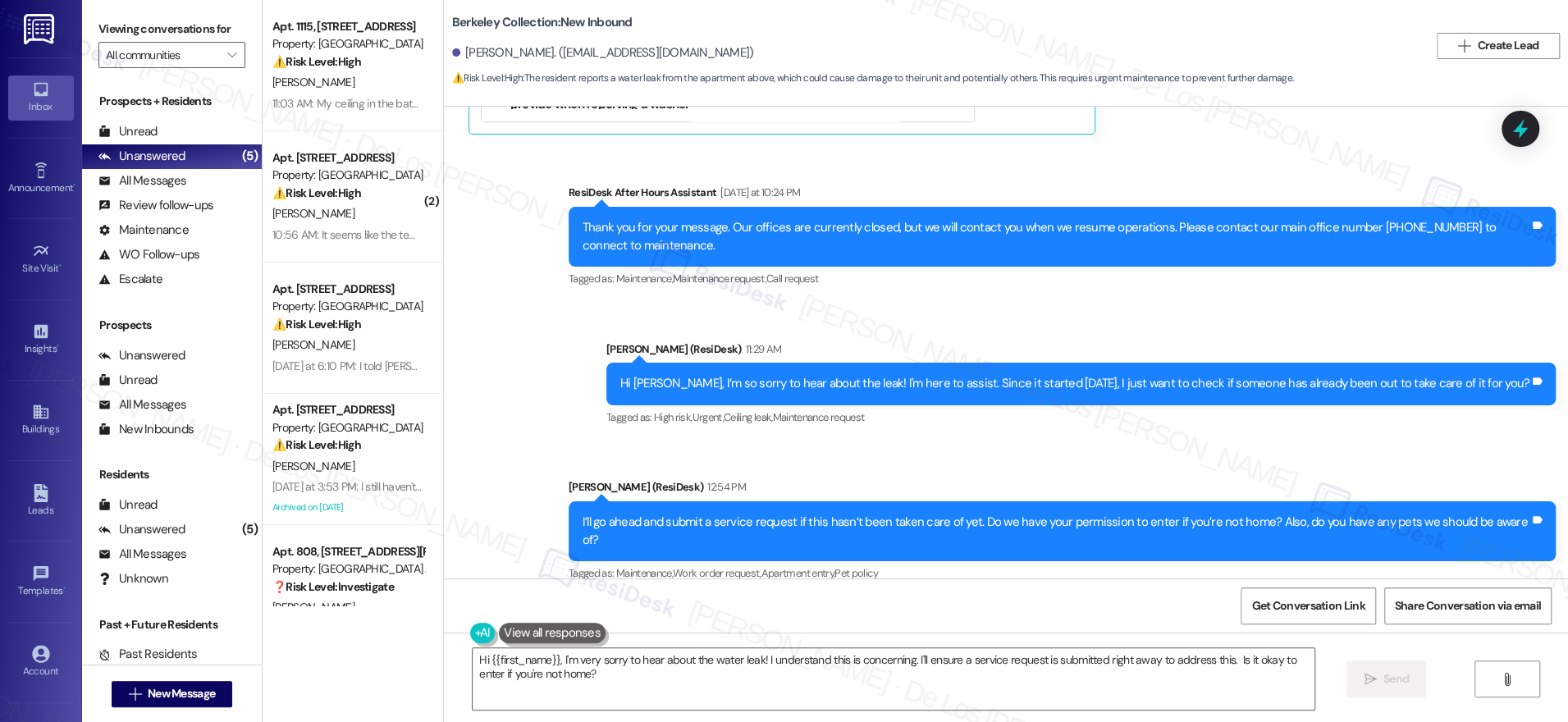
click at [1501, 136] on div at bounding box center [1520, 128] width 38 height 36
click at [1528, 122] on icon at bounding box center [1520, 128] width 28 height 28
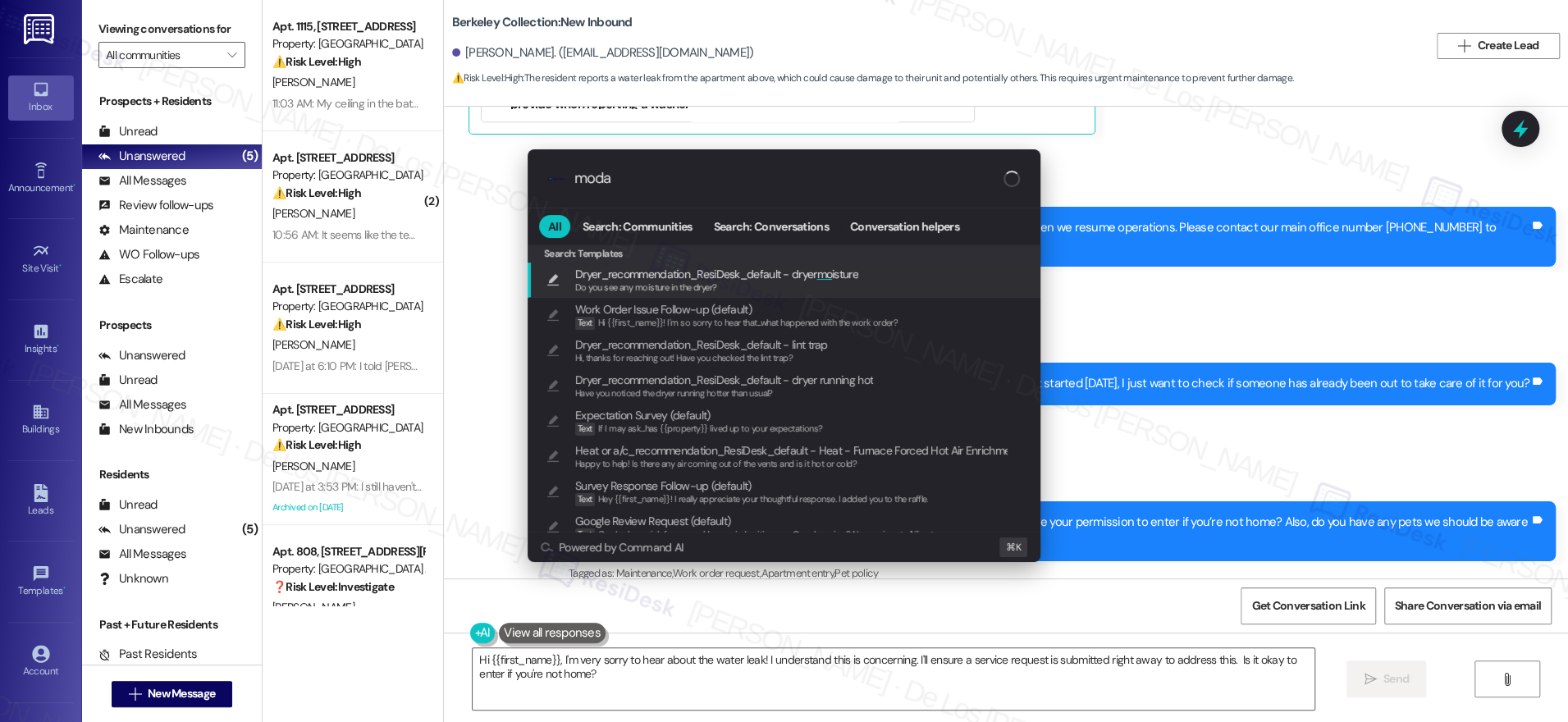
type input "modal"
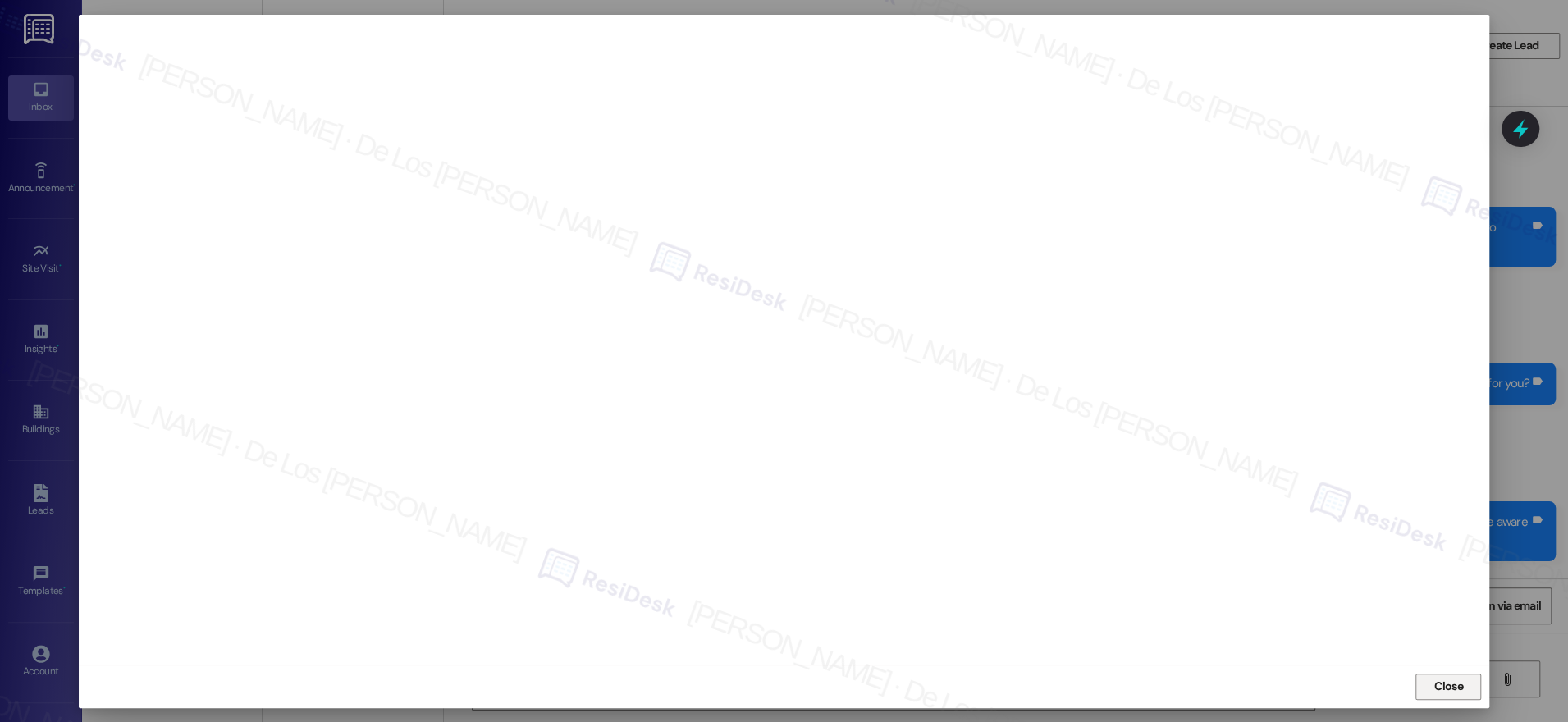
click at [1435, 688] on span "Close" at bounding box center [1449, 687] width 29 height 17
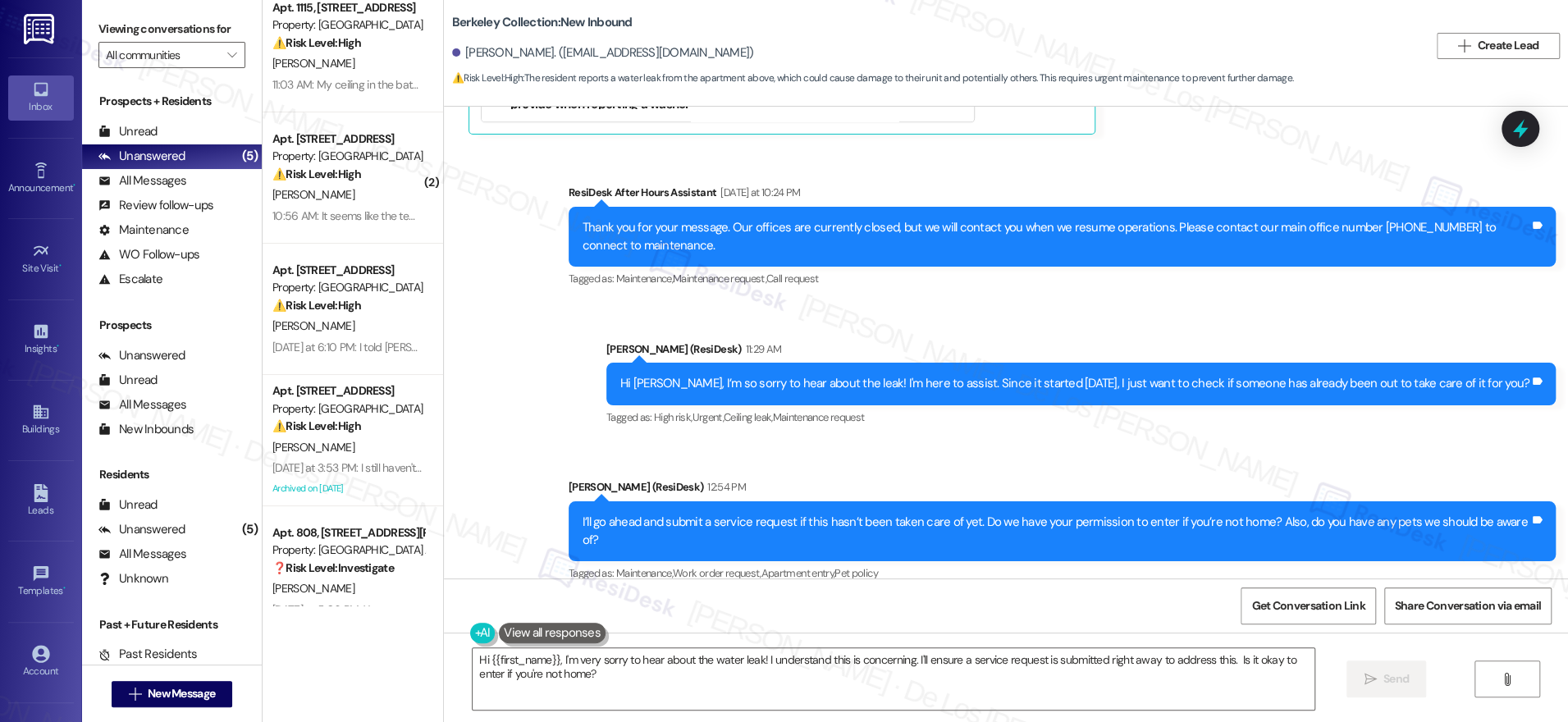
scroll to position [51, 0]
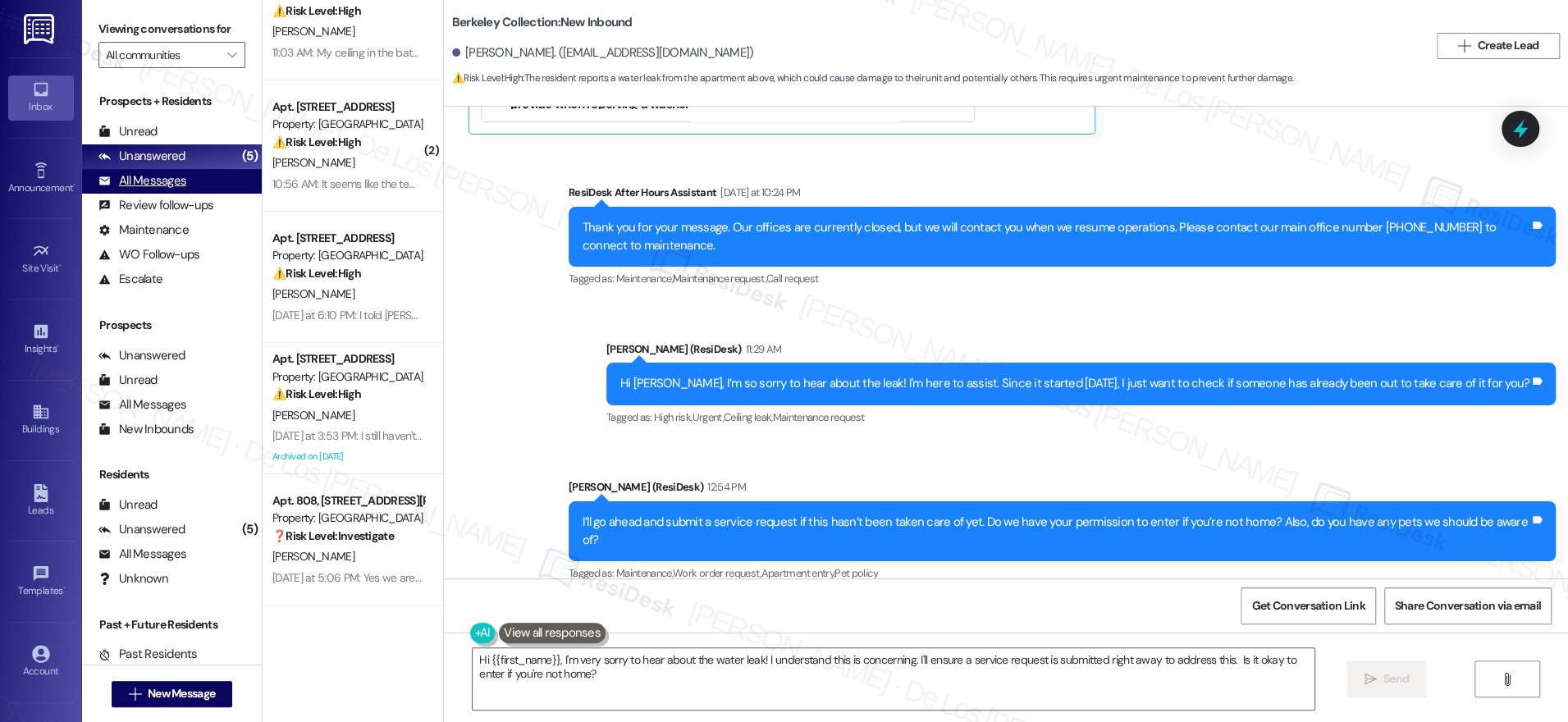
click at [212, 180] on div "All Messages (undefined)" at bounding box center [171, 181] width 180 height 24
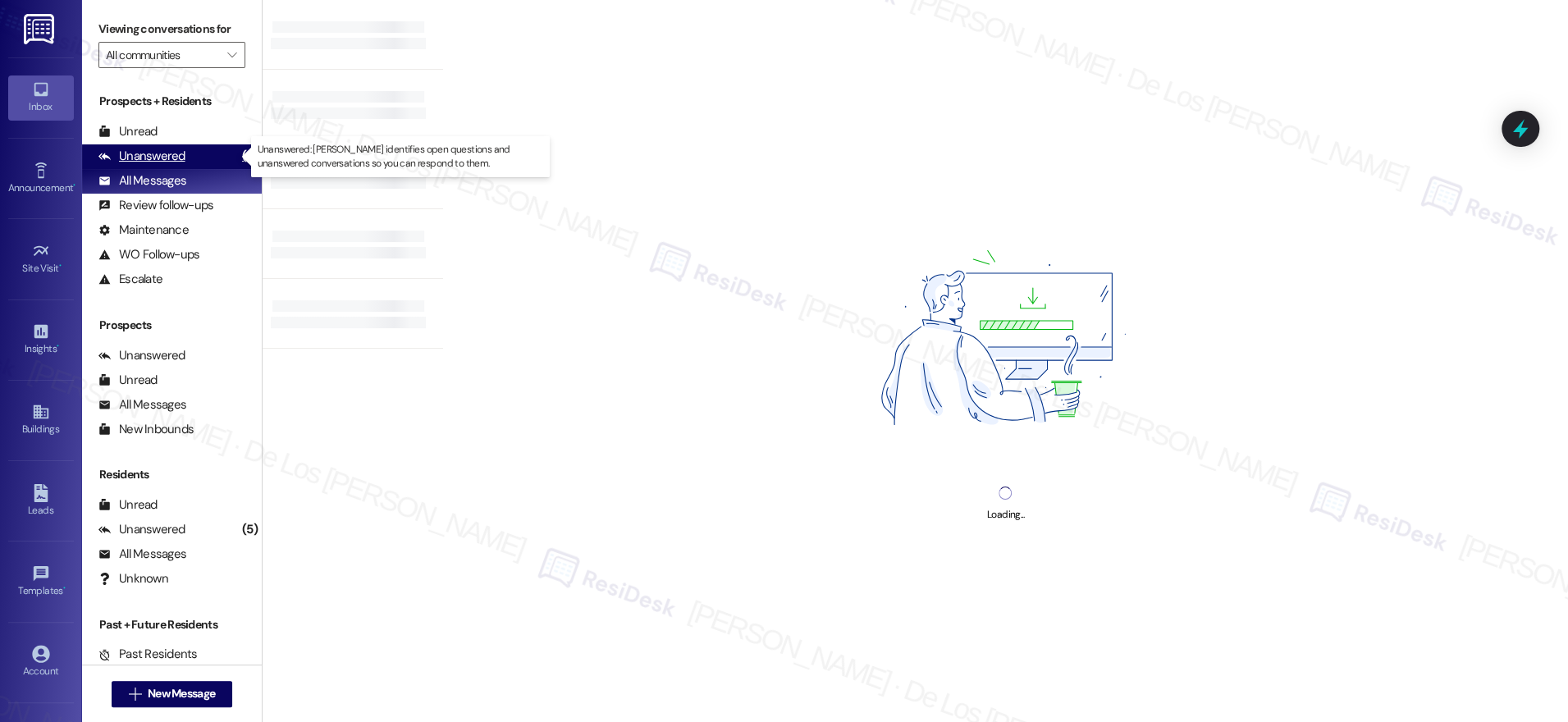
click at [207, 159] on div "Unanswered (5)" at bounding box center [171, 156] width 180 height 24
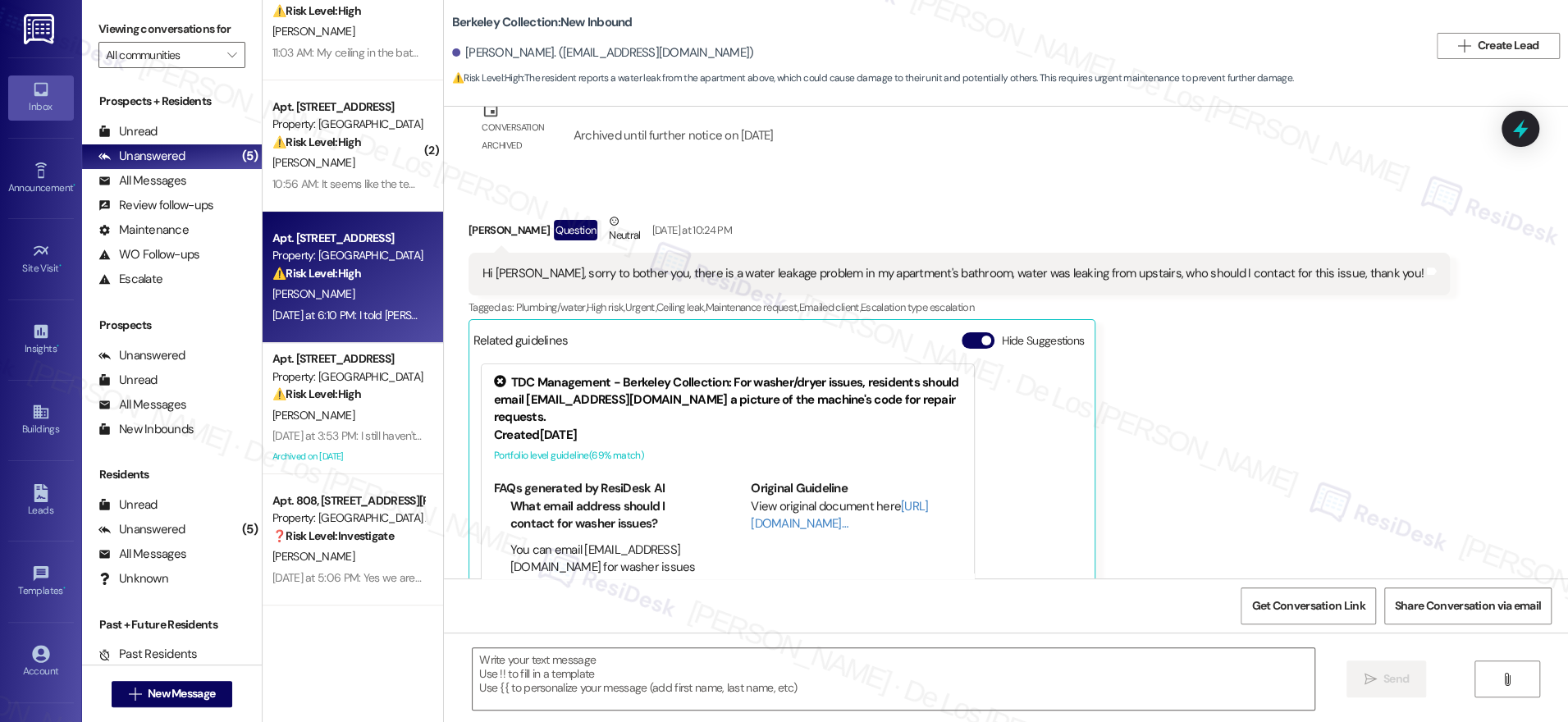
scroll to position [2011, 0]
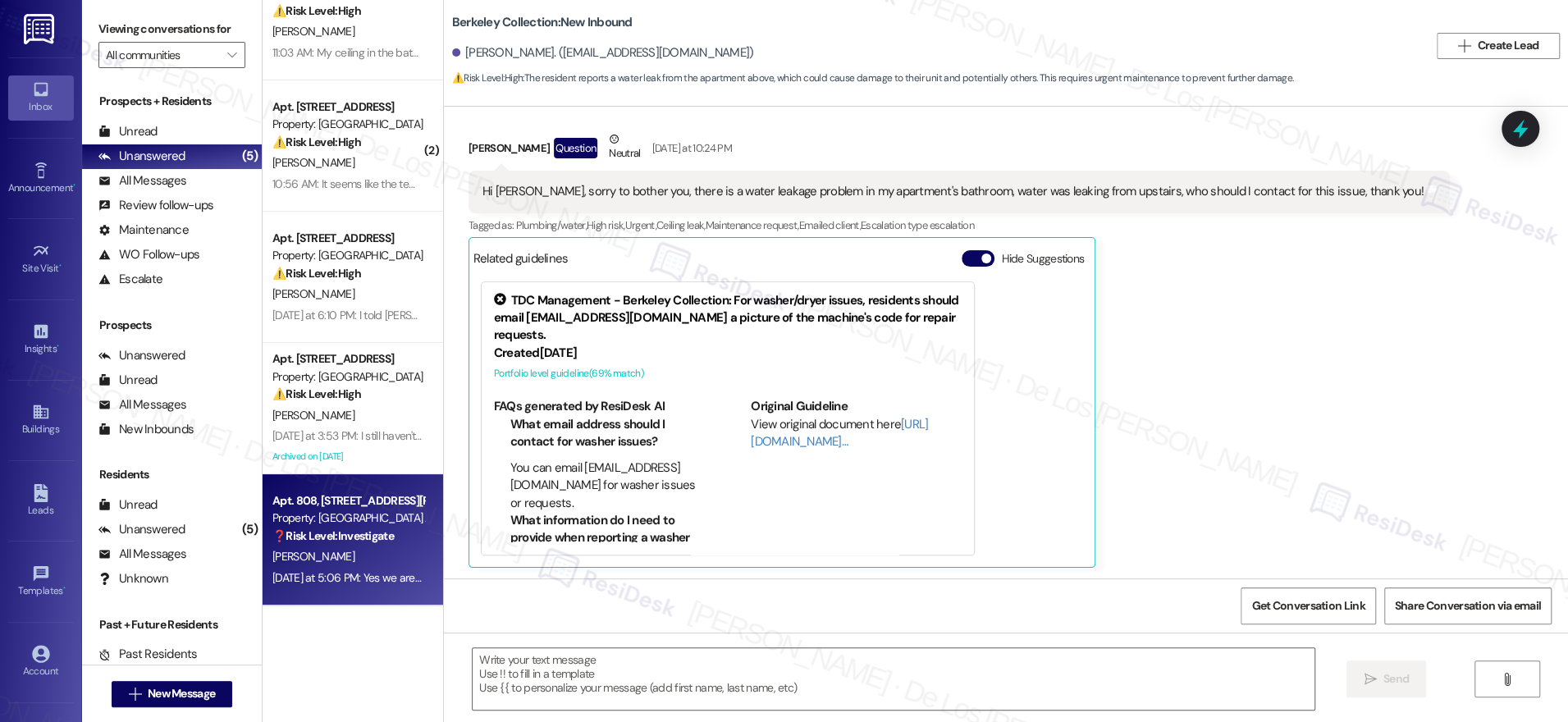
click at [329, 503] on div "Apt. 808, 4060 Barnes Rd S" at bounding box center [349, 501] width 152 height 17
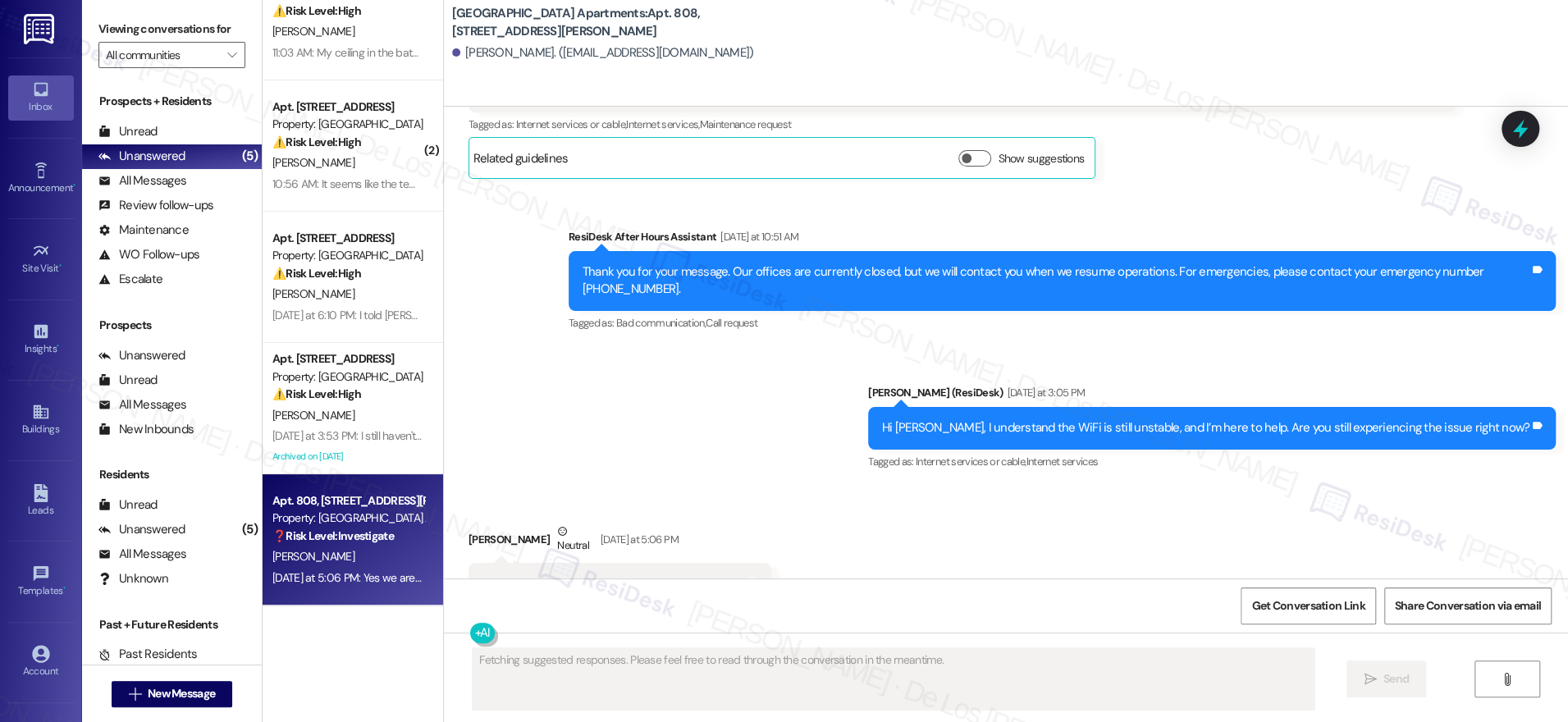
scroll to position [9570, 0]
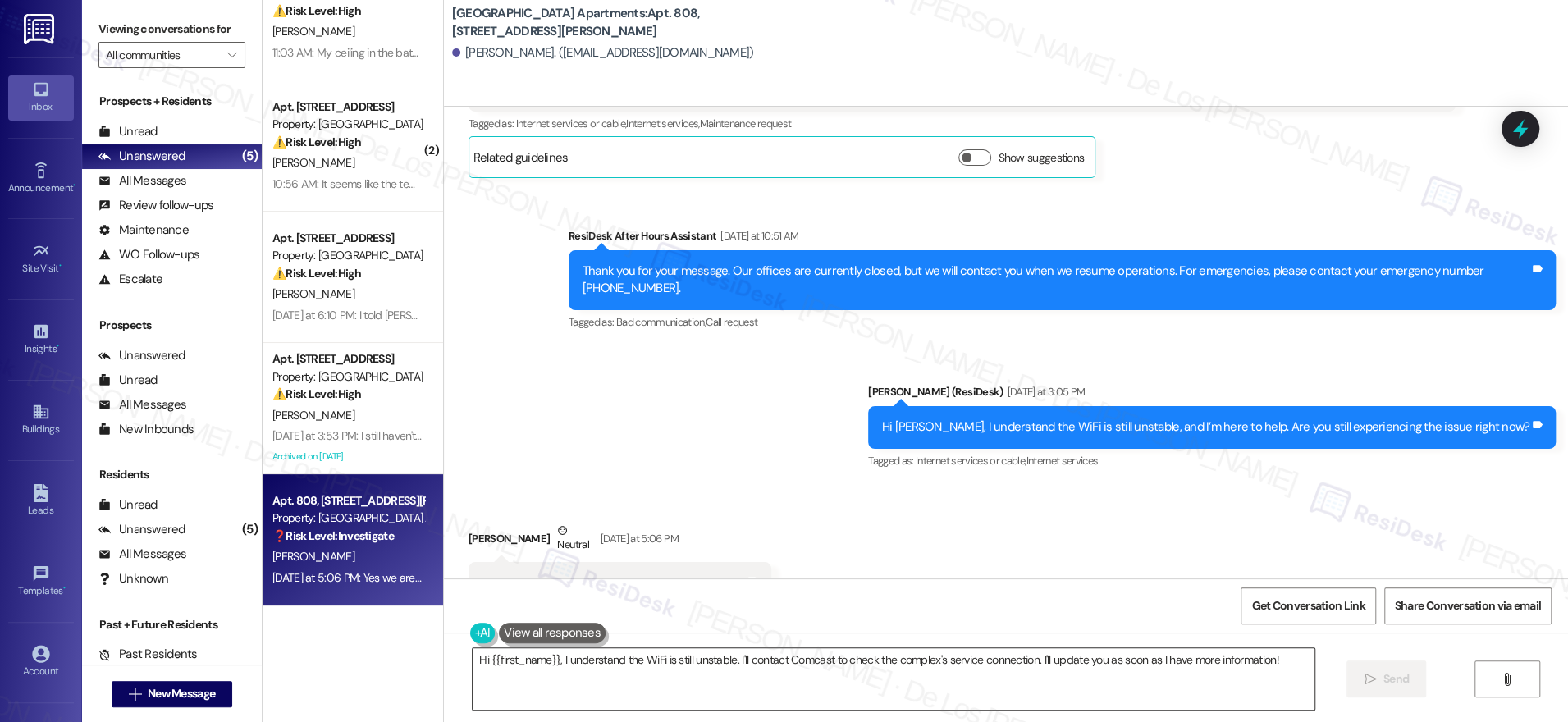
click at [675, 674] on textarea "Hi {{first_name}}, I understand the WiFi is still unstable. I'll contact Comcas…" at bounding box center [893, 679] width 842 height 62
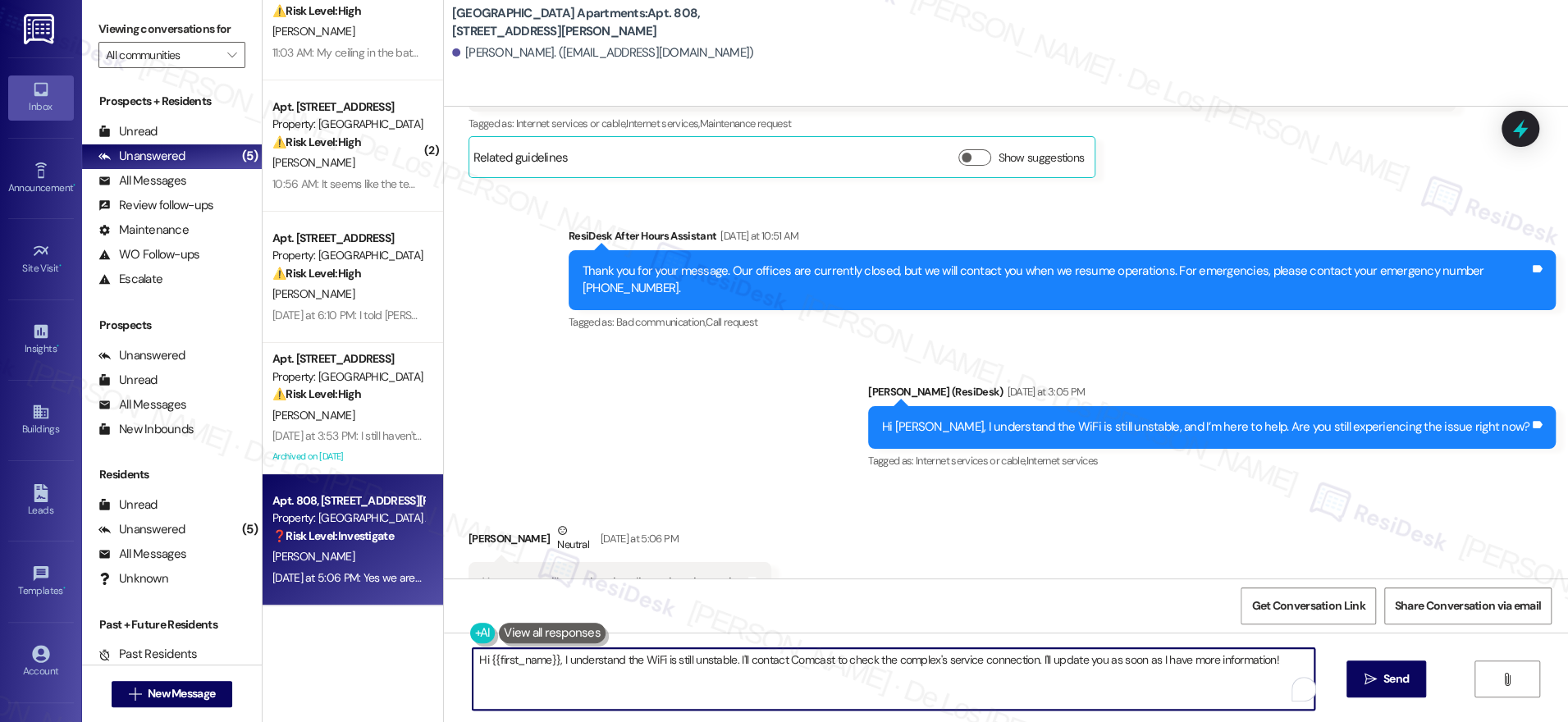
click at [675, 674] on textarea "Hi {{first_name}}, I understand the WiFi is still unstable. I'll contact Comcas…" at bounding box center [893, 679] width 842 height 62
click at [662, 688] on textarea "Hi {{first_name}}, I understand the WiFi is still unstable. I'll contact Comcas…" at bounding box center [888, 679] width 842 height 62
click at [611, 667] on textarea "Hi {{first_name}}, I understand the WiFi is still unstable. I'll contact Comcas…" at bounding box center [888, 679] width 842 height 62
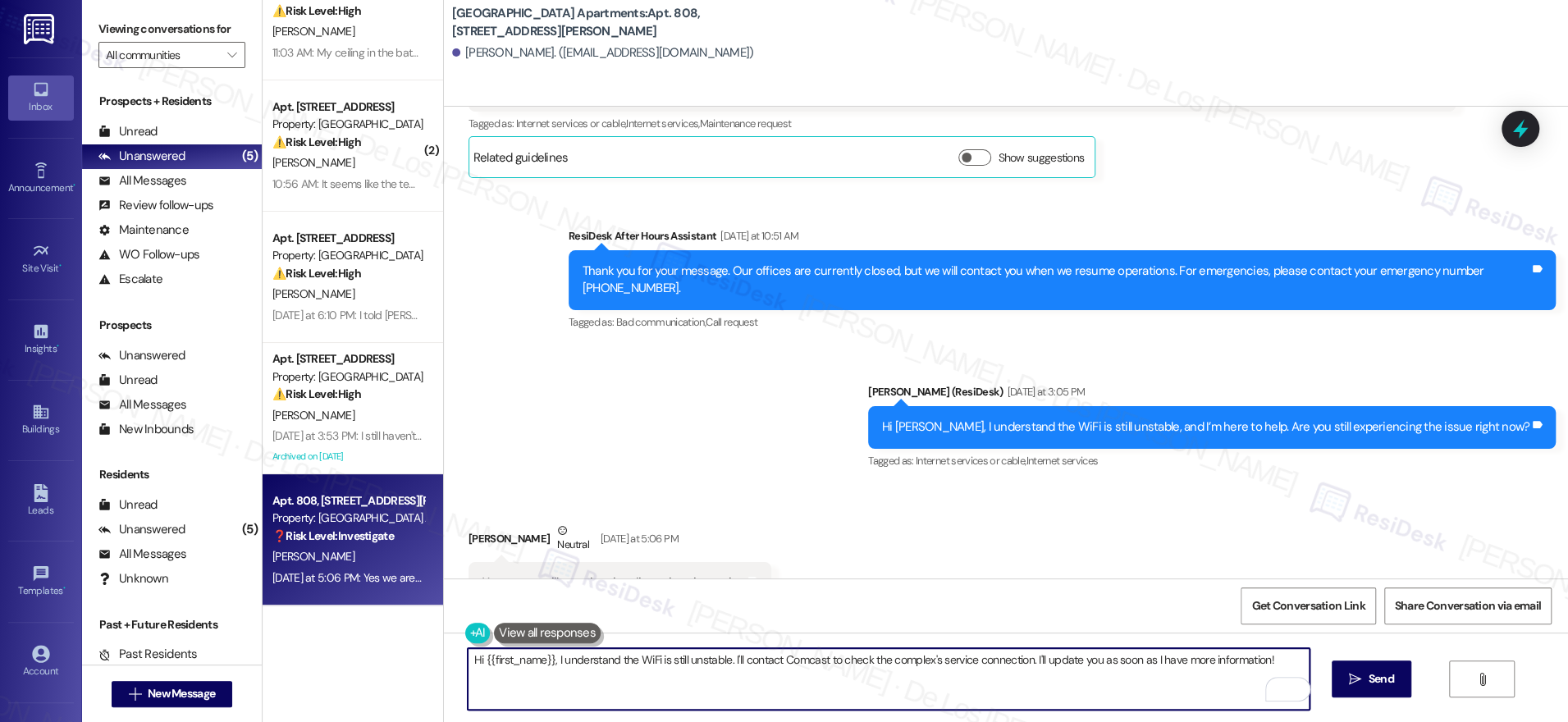
click at [611, 667] on textarea "Hi {{first_name}}, I understand the WiFi is still unstable. I'll contact Comcas…" at bounding box center [888, 679] width 842 height 62
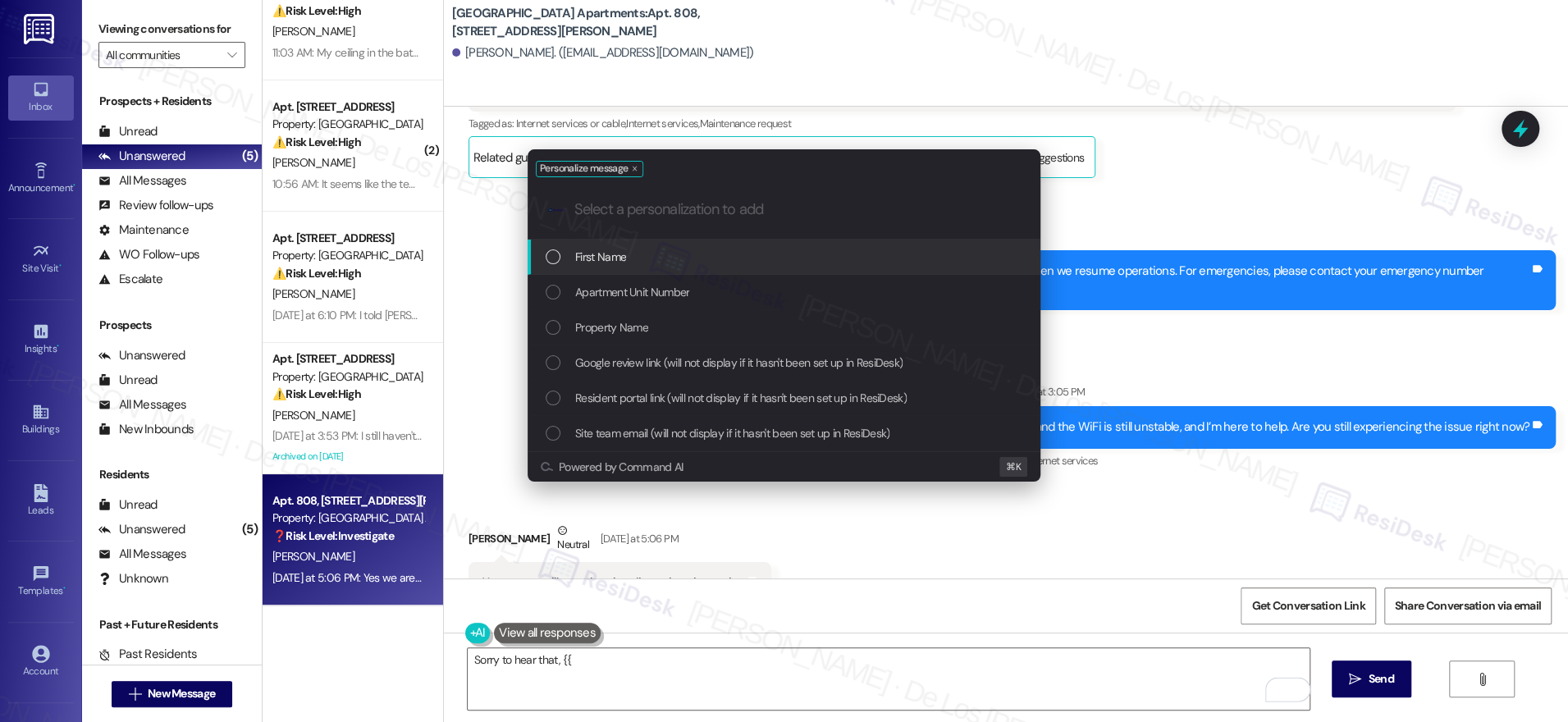
click at [708, 269] on div "First Name" at bounding box center [784, 258] width 513 height 35
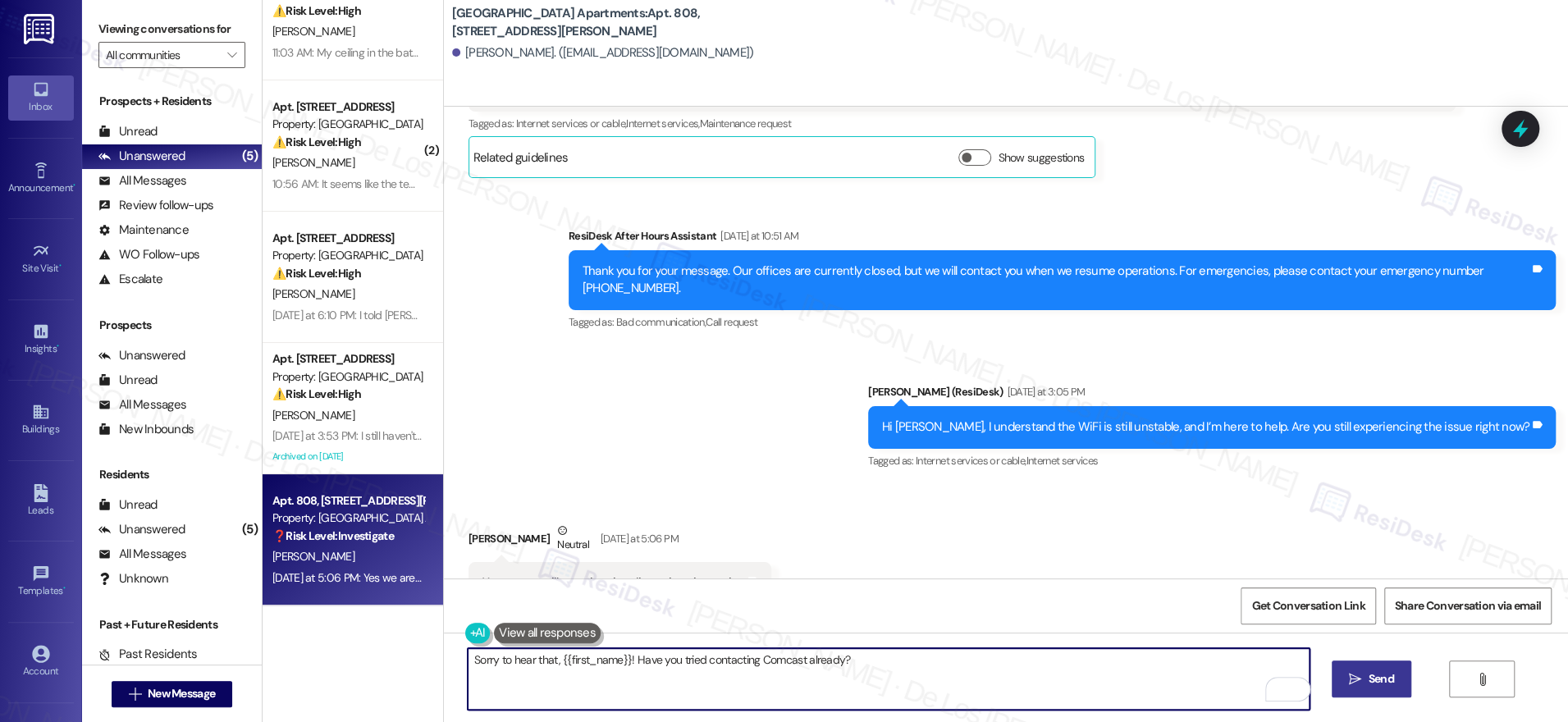
type textarea "Sorry to hear that, {{first_name}}! Have you tried contacting Comcast already?"
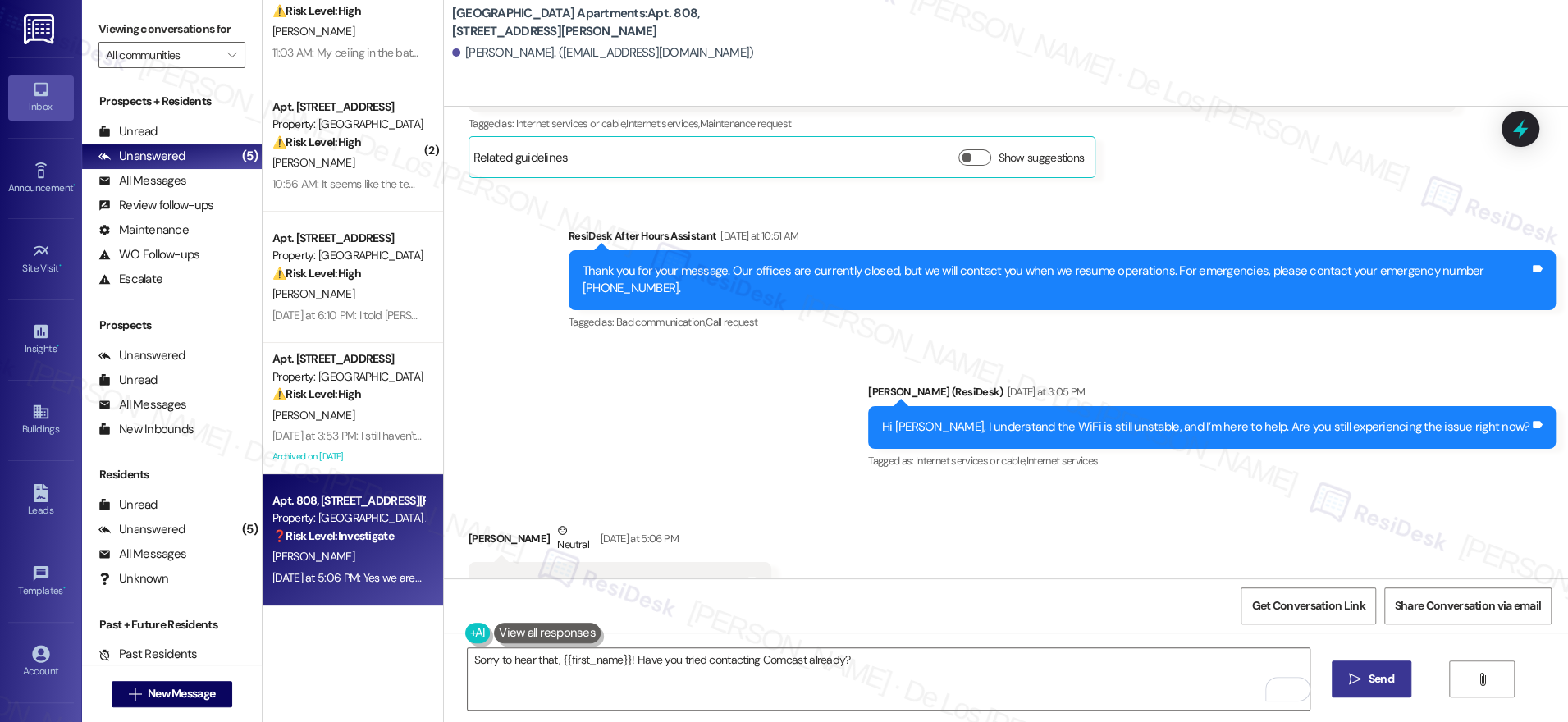
click at [1379, 680] on span "Send" at bounding box center [1381, 679] width 25 height 17
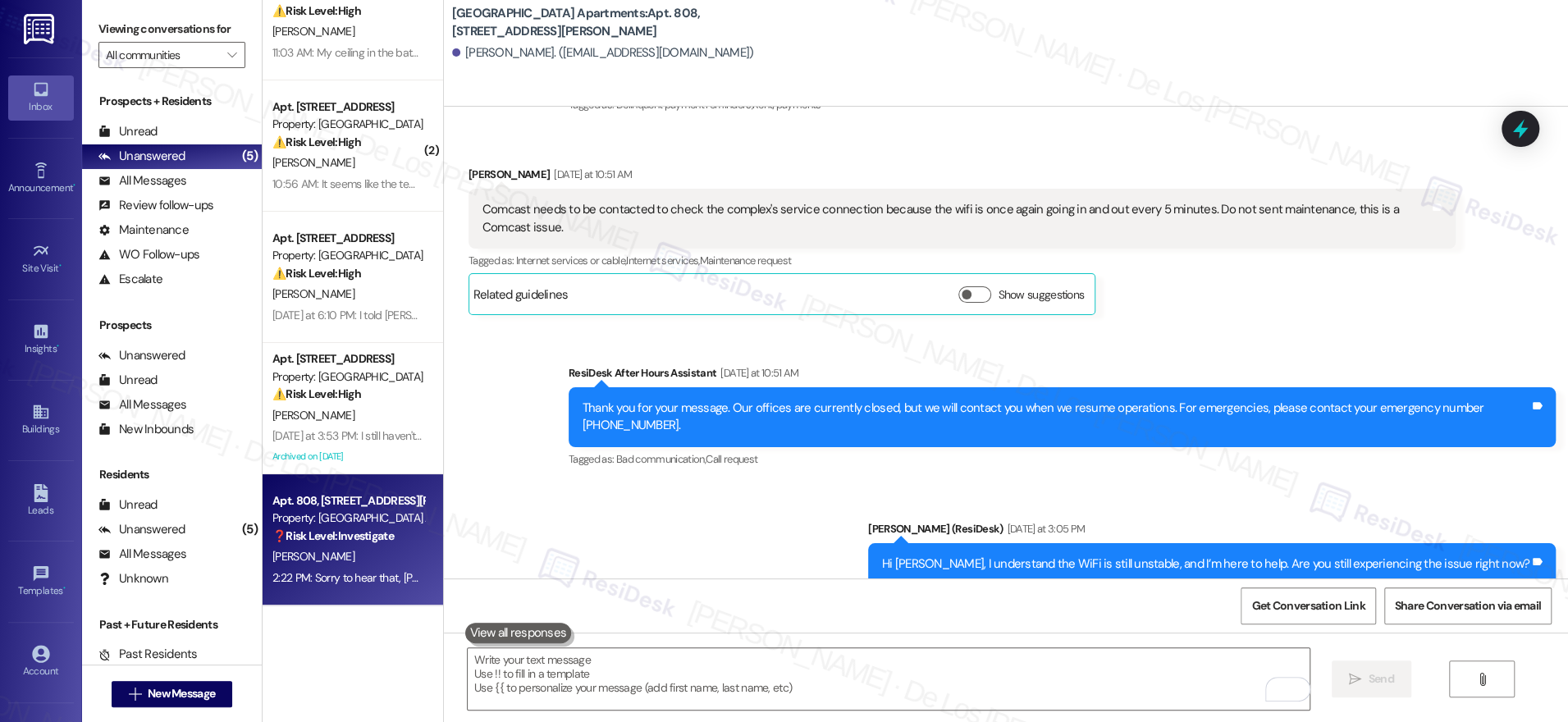
scroll to position [9684, 0]
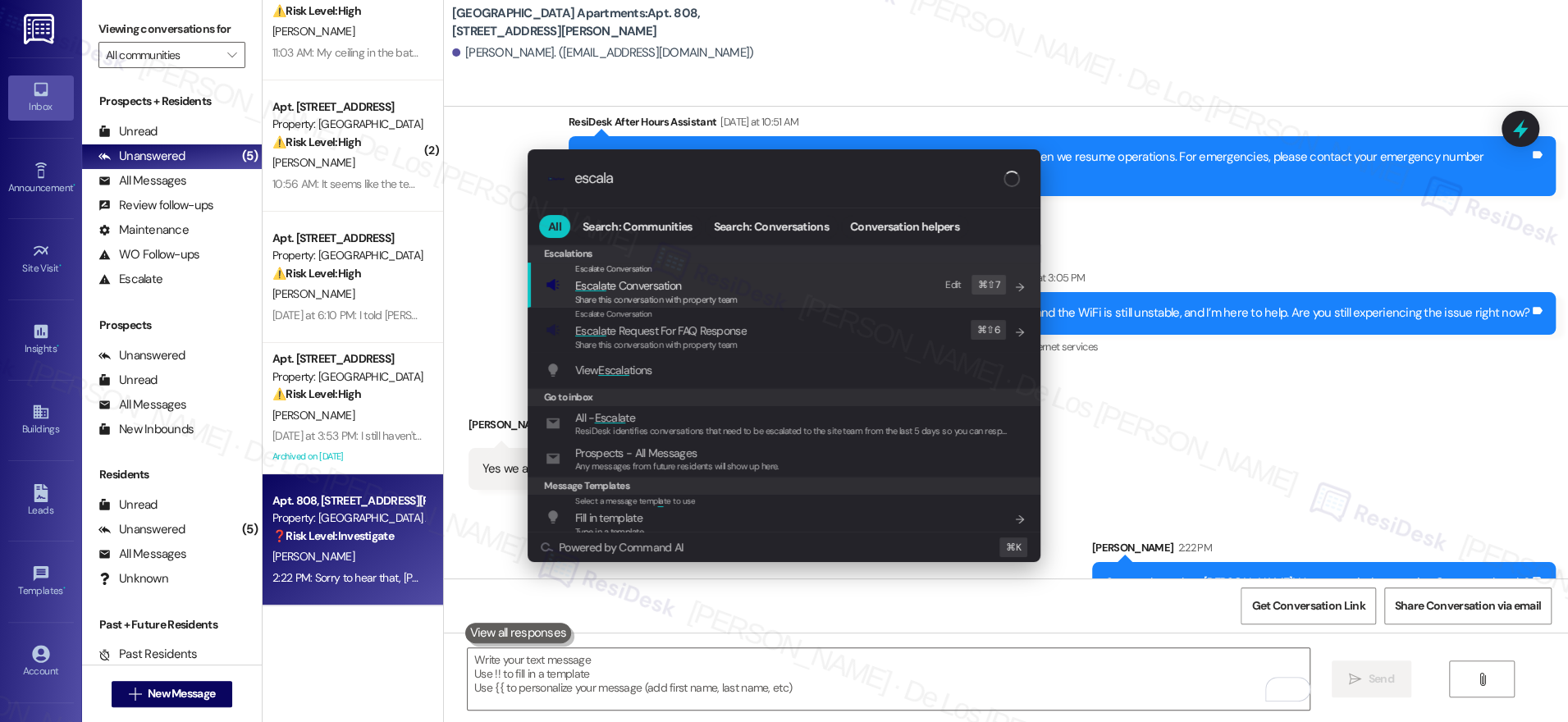
type input "escala"
click at [614, 289] on span "Escala te Conversation" at bounding box center [627, 285] width 106 height 14
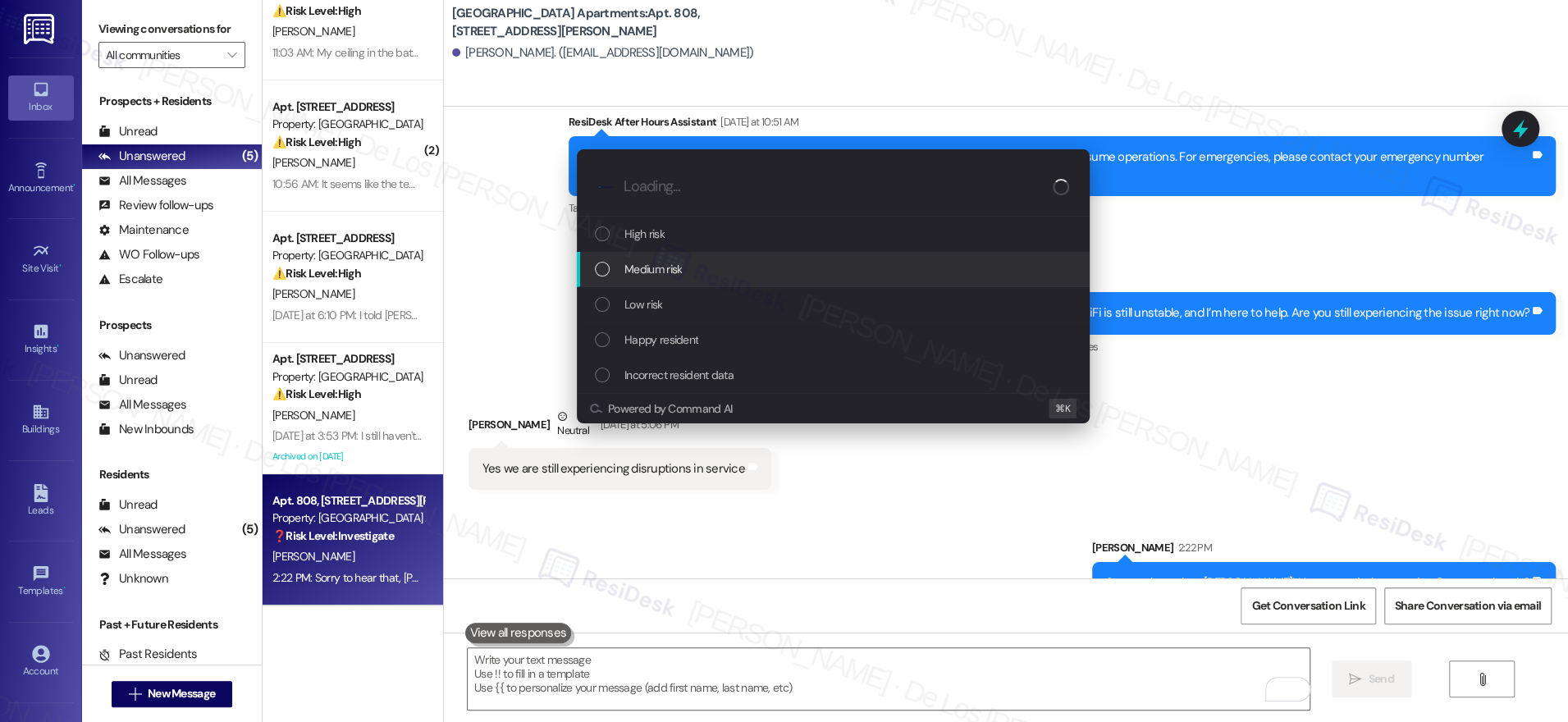
click at [647, 260] on span "Medium risk" at bounding box center [653, 269] width 57 height 18
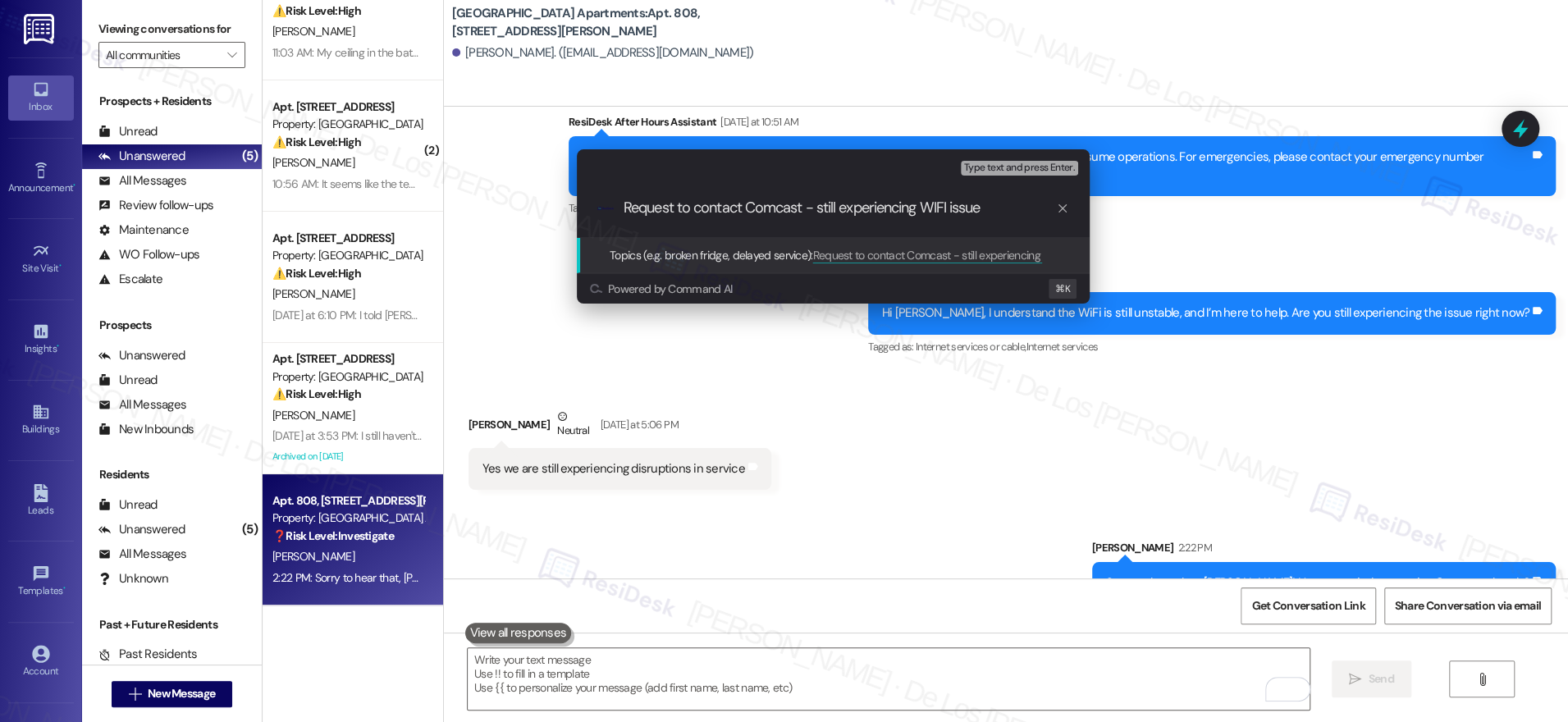
click at [856, 218] on div ".cls-1{fill:#0a055f;}.cls-2{fill:#0cc4c4;} resideskLogoBlueOrange Request to co…" at bounding box center [833, 208] width 513 height 58
drag, startPoint x: 819, startPoint y: 210, endPoint x: 997, endPoint y: 213, distance: 178.0
click at [997, 213] on input "Request to contact Comcast - still experiencing WIFI issue" at bounding box center [840, 208] width 432 height 17
type input "Request to contact Comcast - unstable WIFI service"
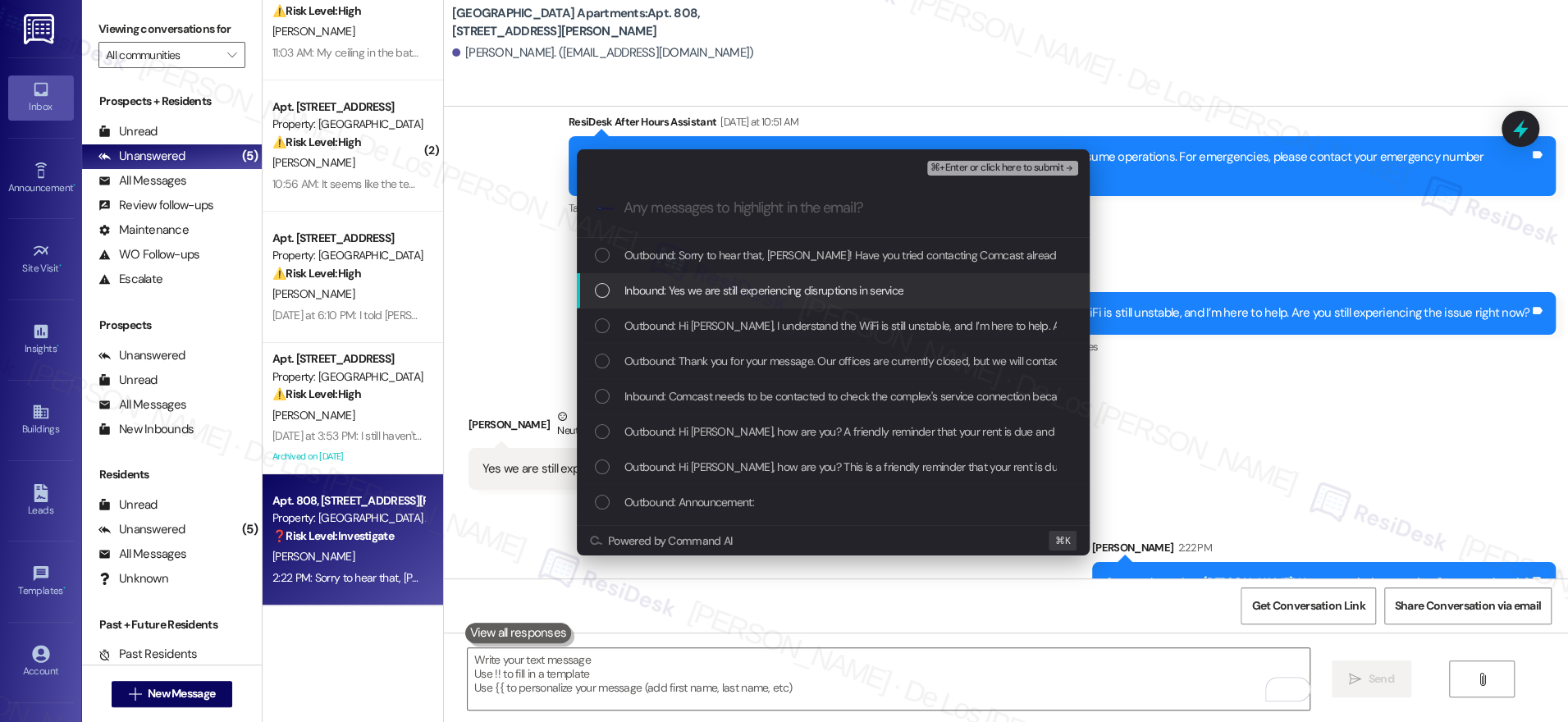
click at [925, 280] on div "Inbound: Yes we are still experiencing disruptions in service" at bounding box center [833, 291] width 513 height 35
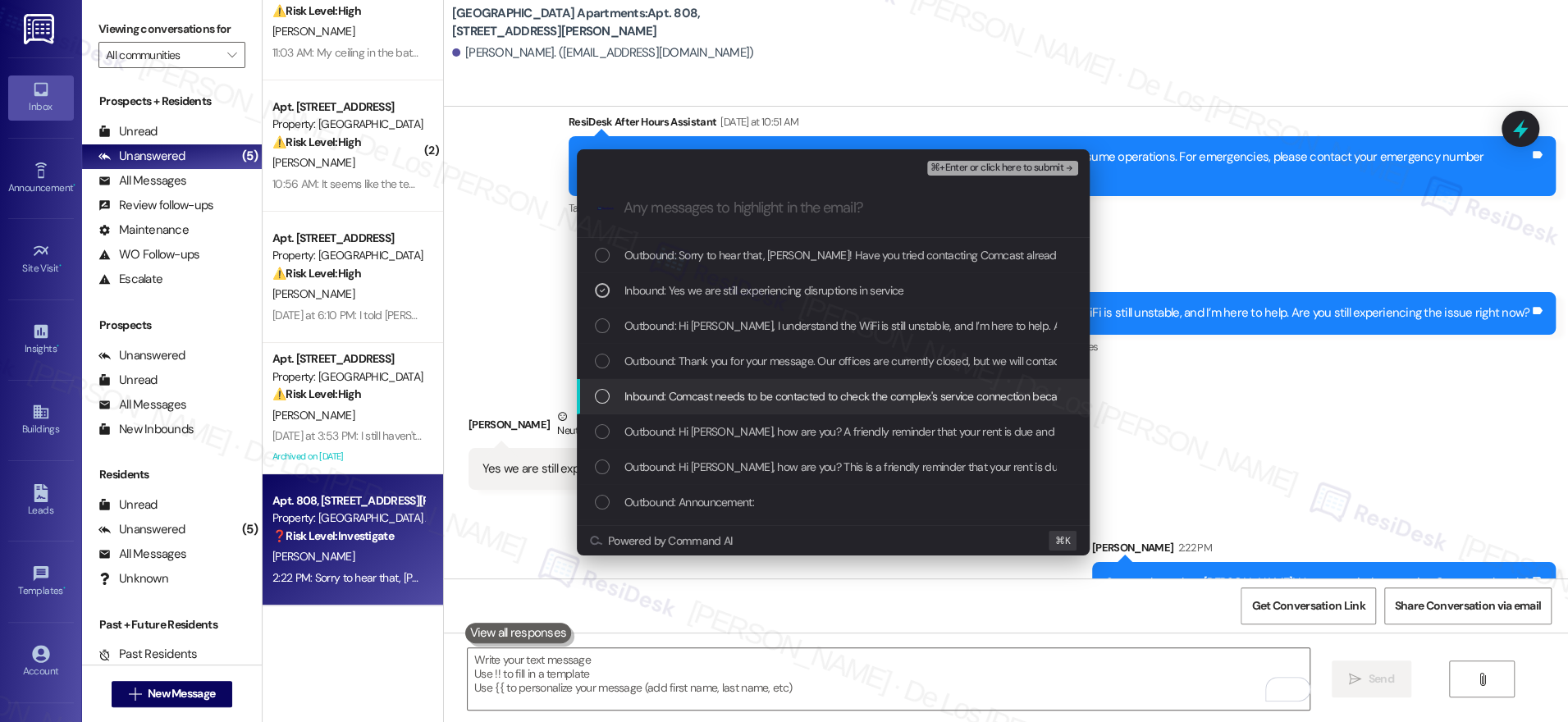
click at [795, 401] on span "Inbound: Comcast needs to be contacted to check the complex's service connectio…" at bounding box center [1099, 396] width 950 height 18
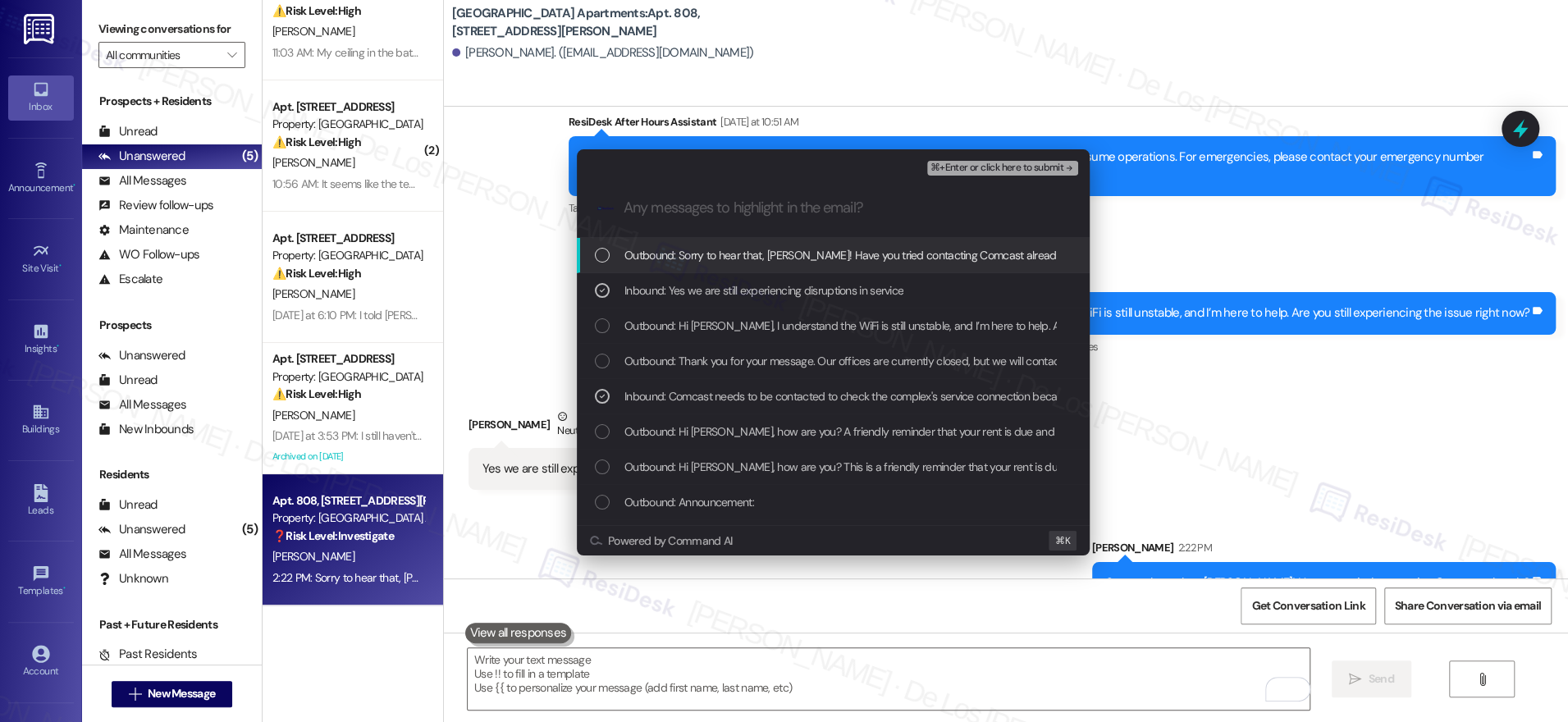
click at [1048, 166] on span "⌘+Enter or click here to submit" at bounding box center [996, 168] width 133 height 12
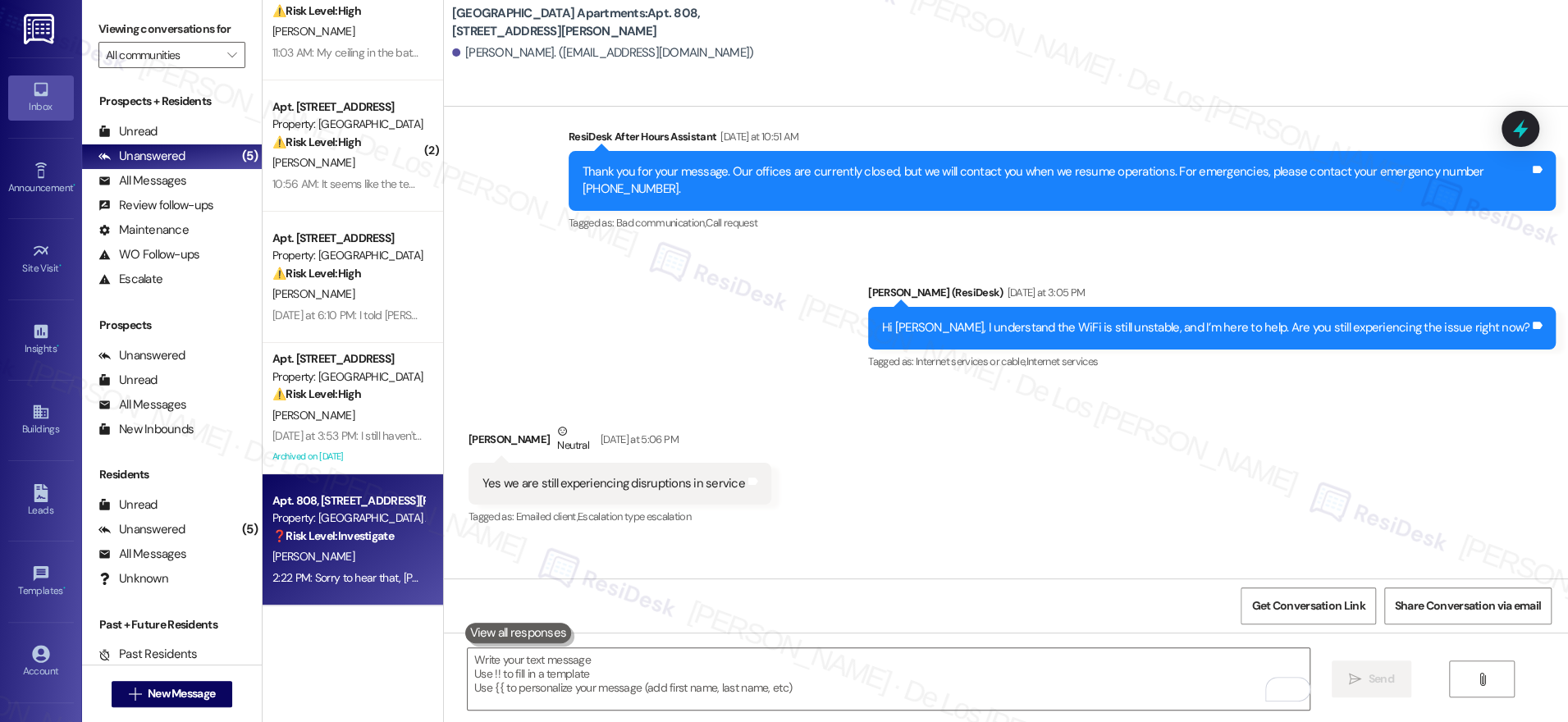
scroll to position [9733, 0]
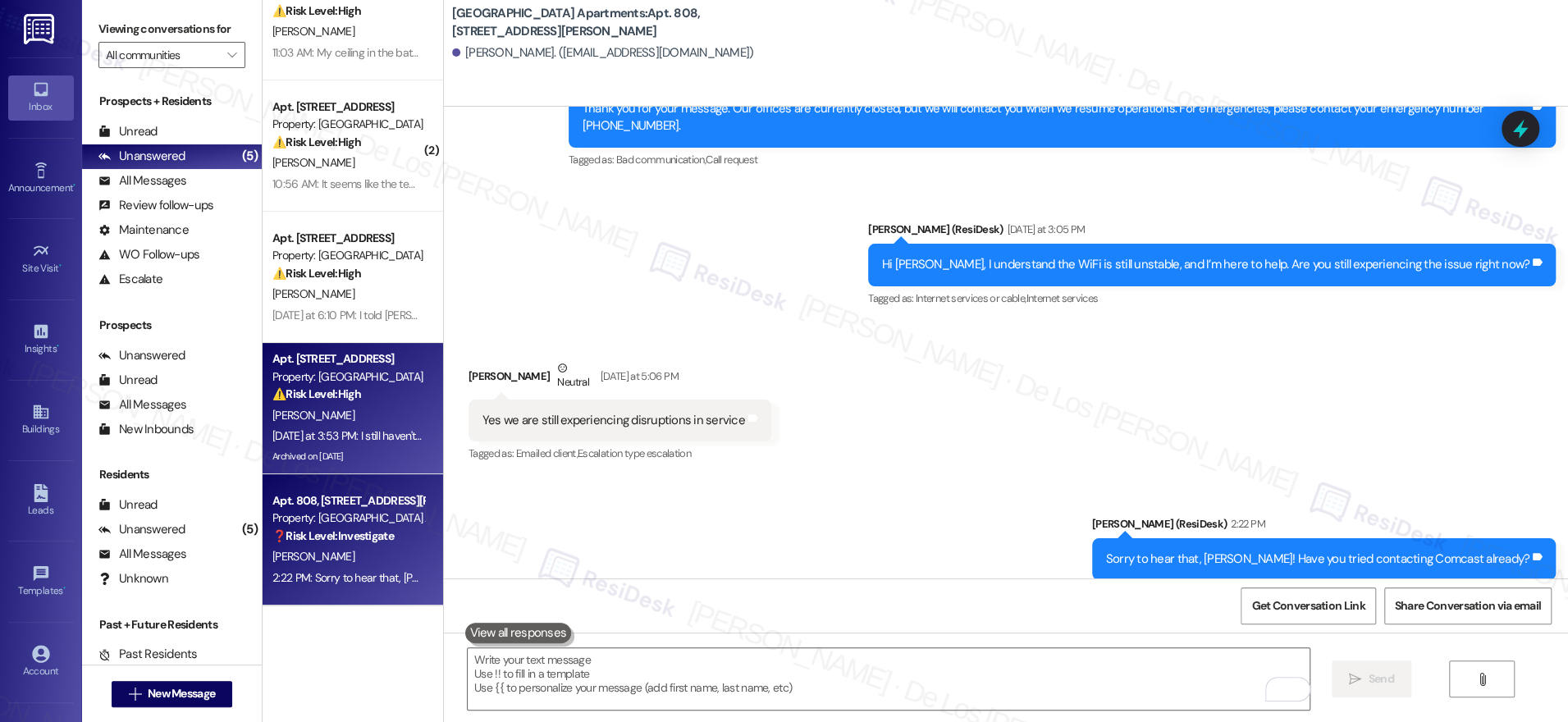
click at [370, 464] on div "Archived on [DATE]" at bounding box center [349, 457] width 155 height 20
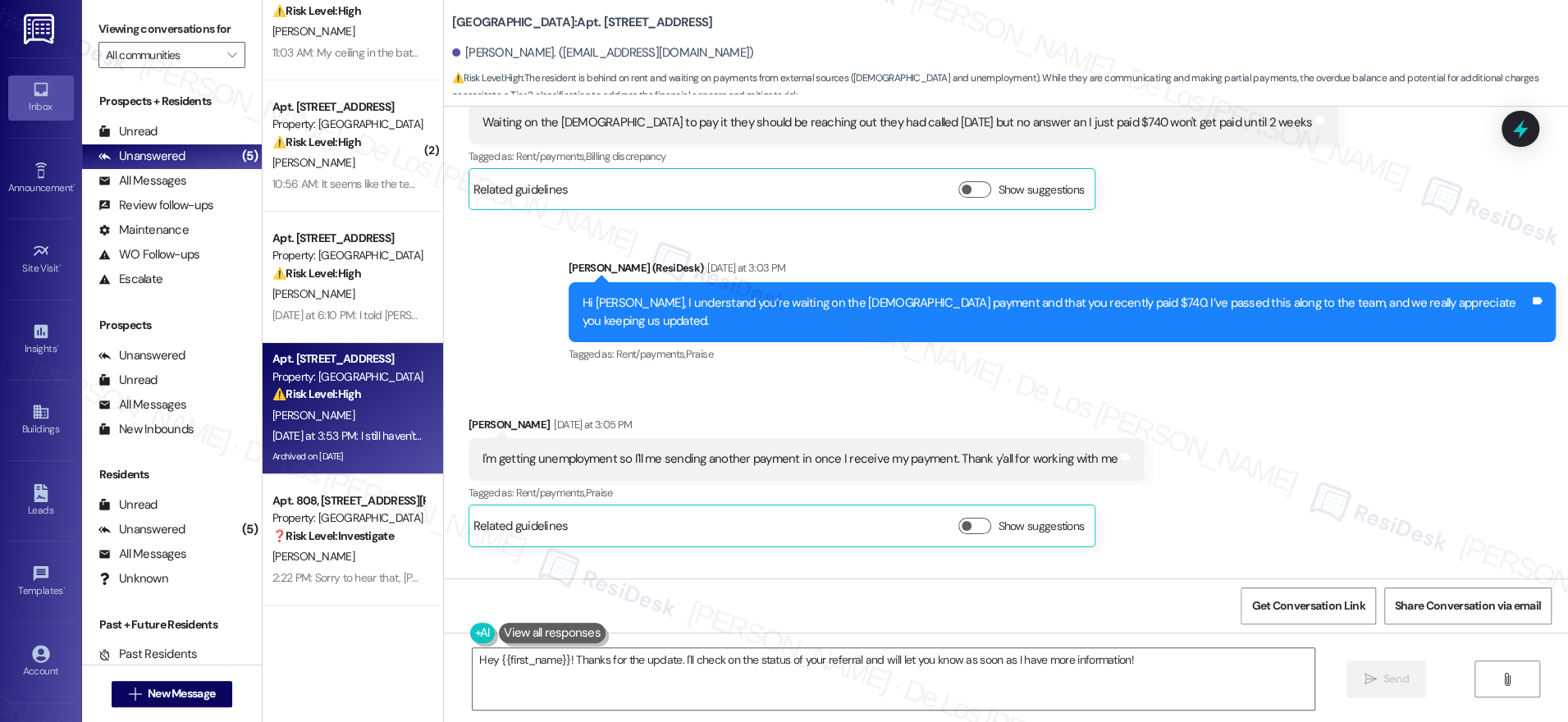
scroll to position [31877, 0]
click at [636, 632] on div "I still haven't heard anything about my referral either" at bounding box center [616, 641] width 269 height 17
click at [635, 632] on div "I still haven't heard anything about my referral either" at bounding box center [616, 641] width 269 height 17
copy div "I still haven't heard anything about my referral either Tags and notes"
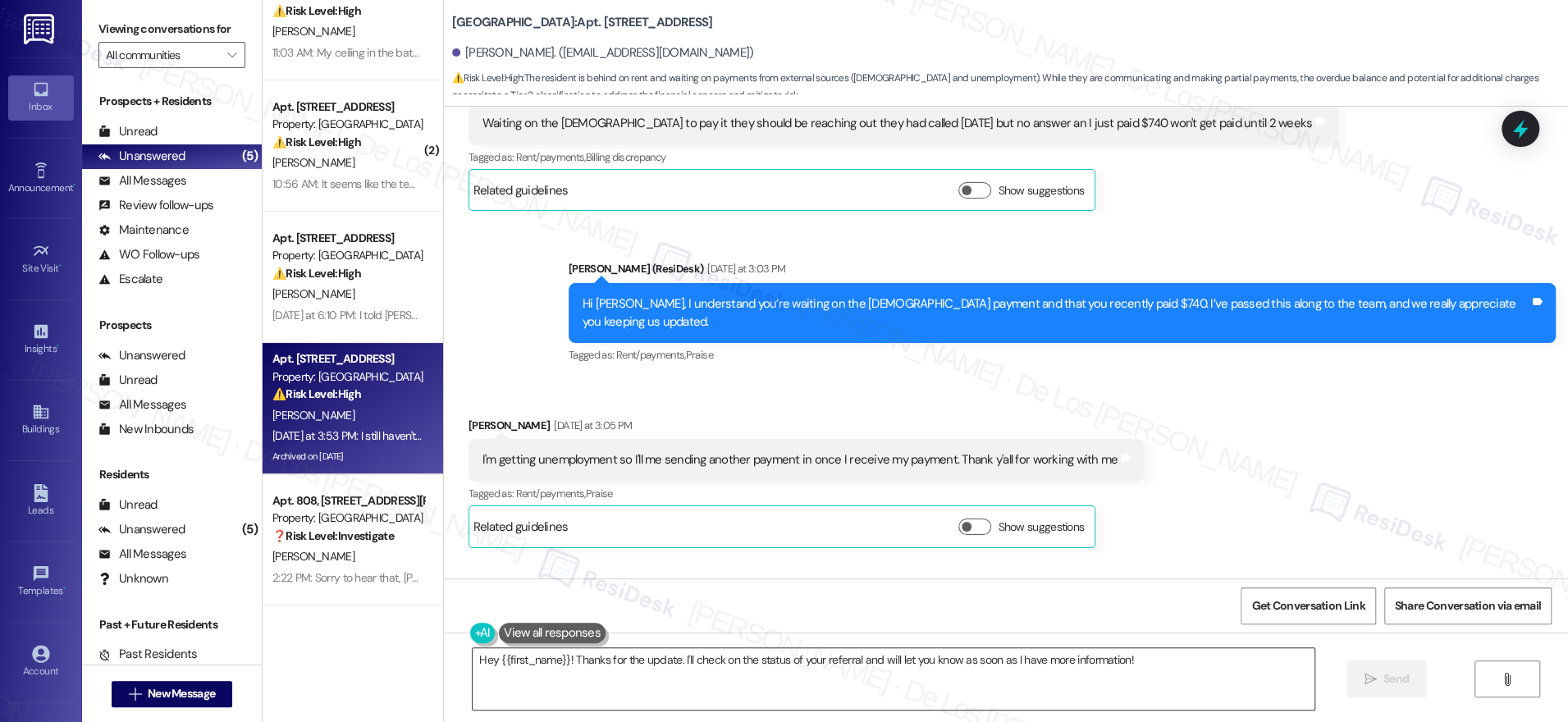
click at [1153, 660] on textarea "Hey {{first_name}}! Thanks for the update. I'll check on the status of your ref…" at bounding box center [893, 679] width 842 height 62
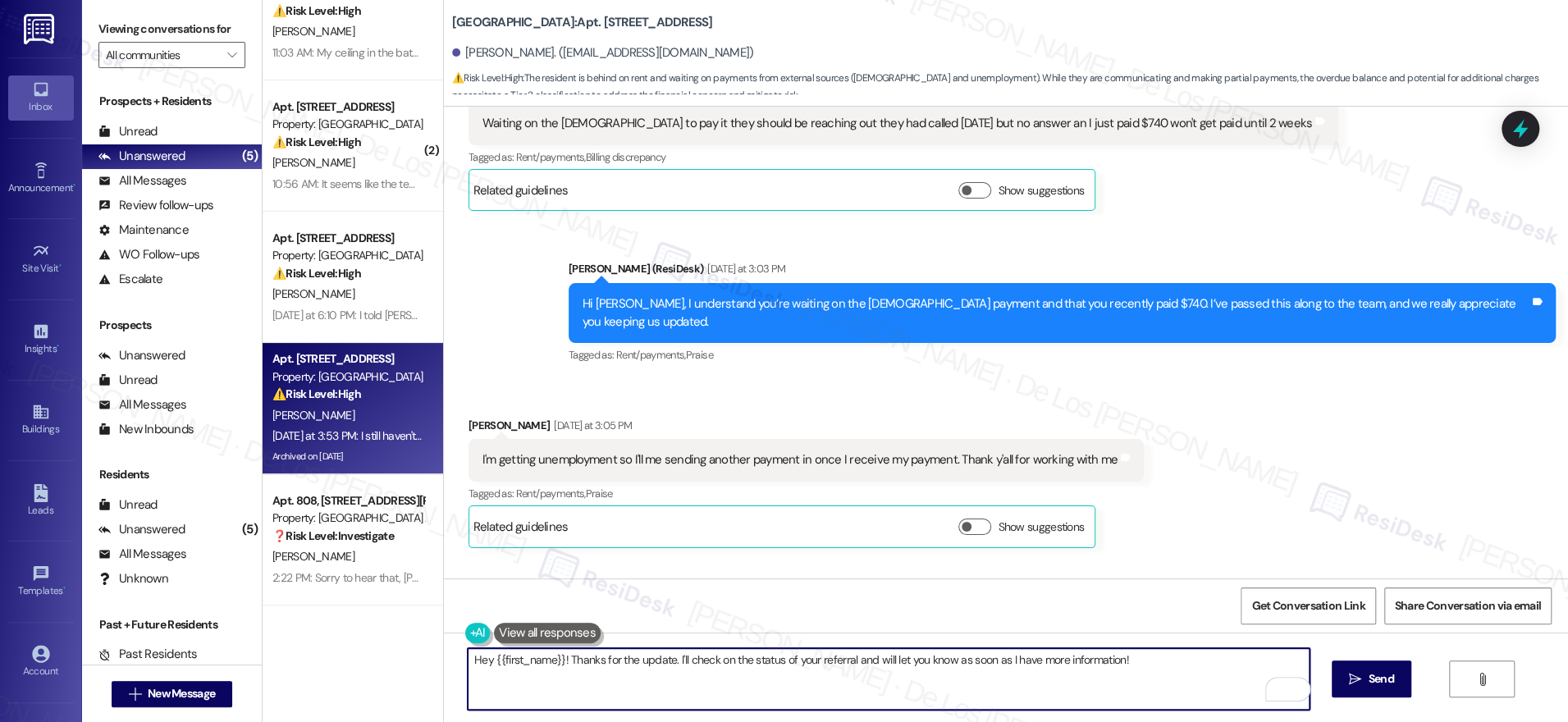
drag, startPoint x: 675, startPoint y: 660, endPoint x: 716, endPoint y: 654, distance: 41.4
click at [675, 660] on textarea "Hey {{first_name}}! Thanks for the update. I'll check on the status of your ref…" at bounding box center [888, 679] width 842 height 62
drag, startPoint x: 1277, startPoint y: 656, endPoint x: 1305, endPoint y: 659, distance: 28.2
click at [1278, 657] on textarea "Hey {{first_name}}! Thanks for the update. I'll pass this along to the team and…" at bounding box center [888, 679] width 842 height 62
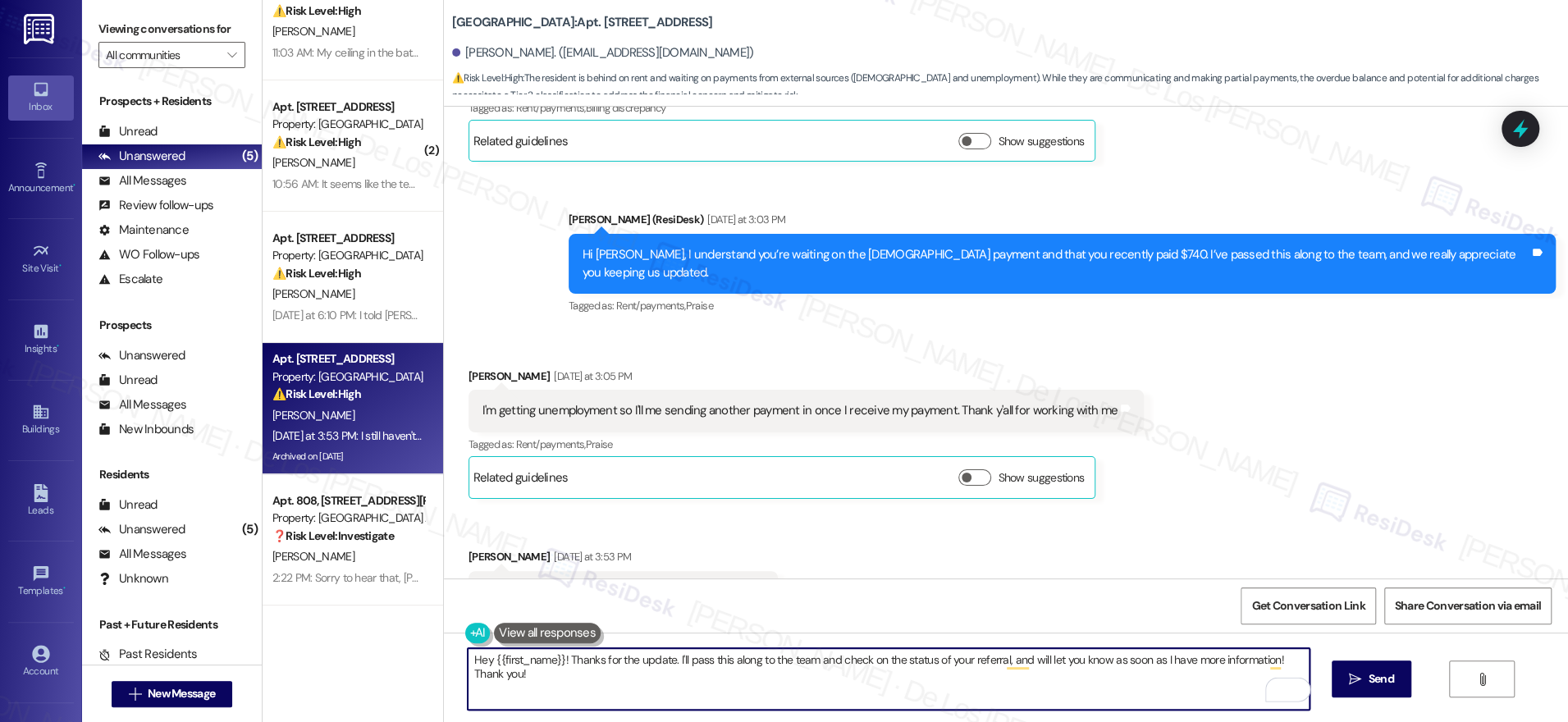
scroll to position [32021, 0]
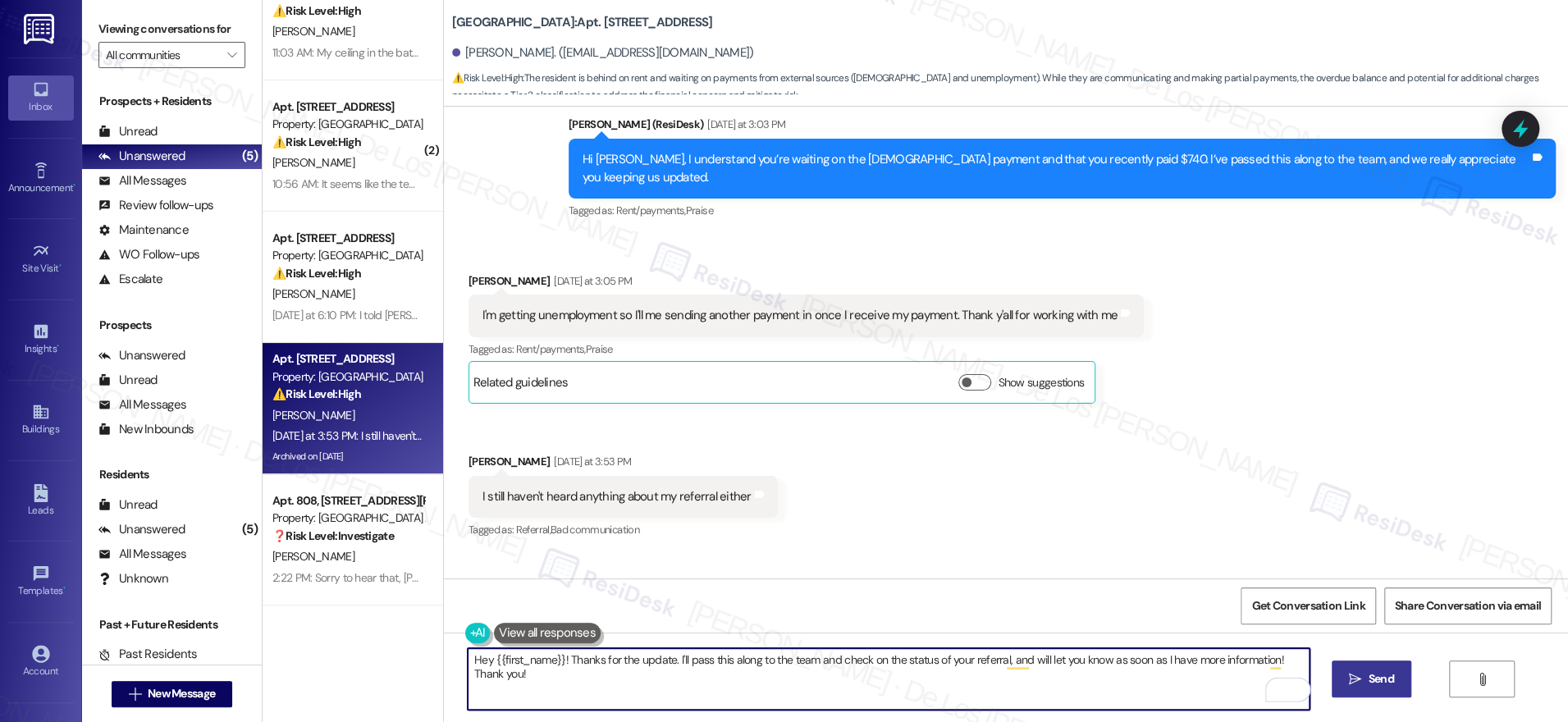
type textarea "Hey {{first_name}}! Thanks for the update. I'll pass this along to the team and…"
click at [1376, 685] on span "Send" at bounding box center [1381, 679] width 25 height 17
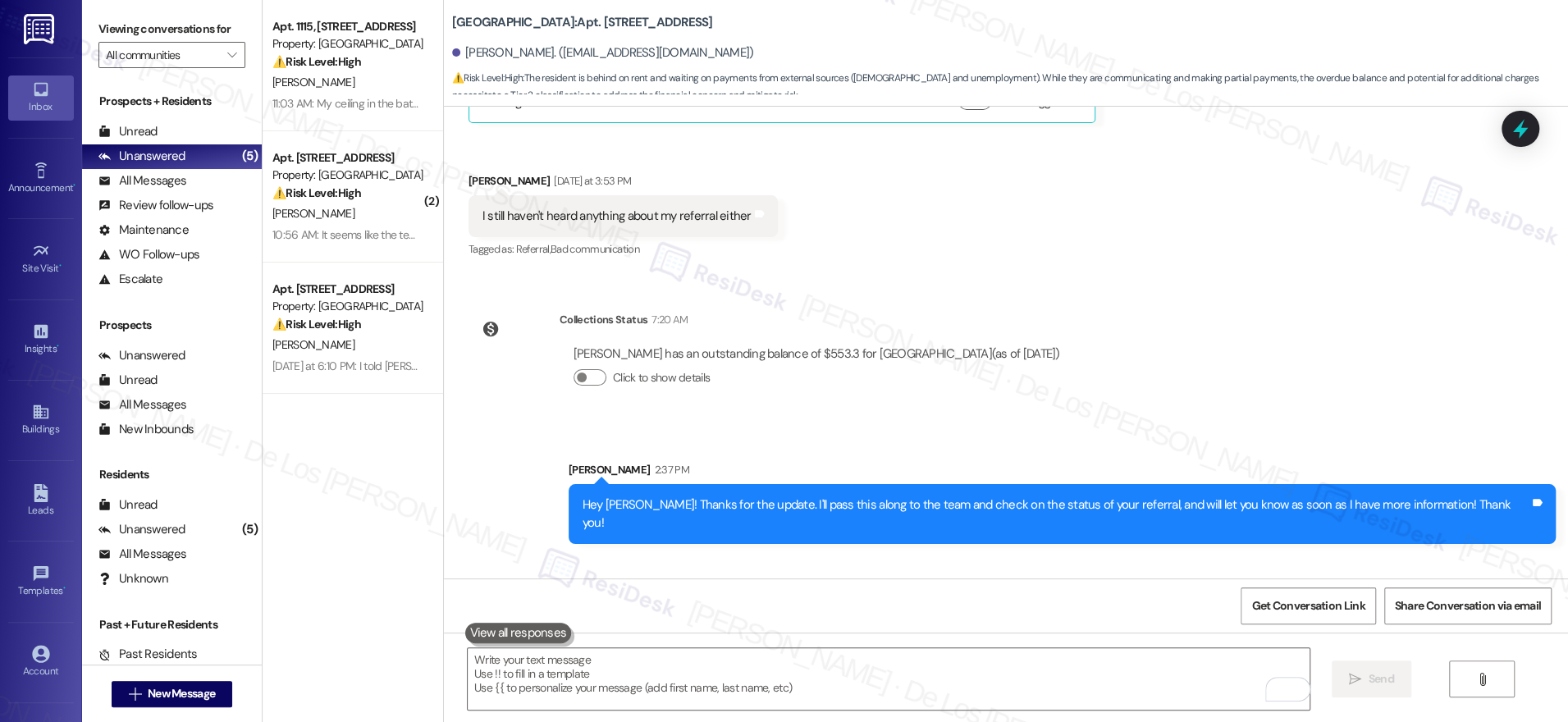
scroll to position [32365, 0]
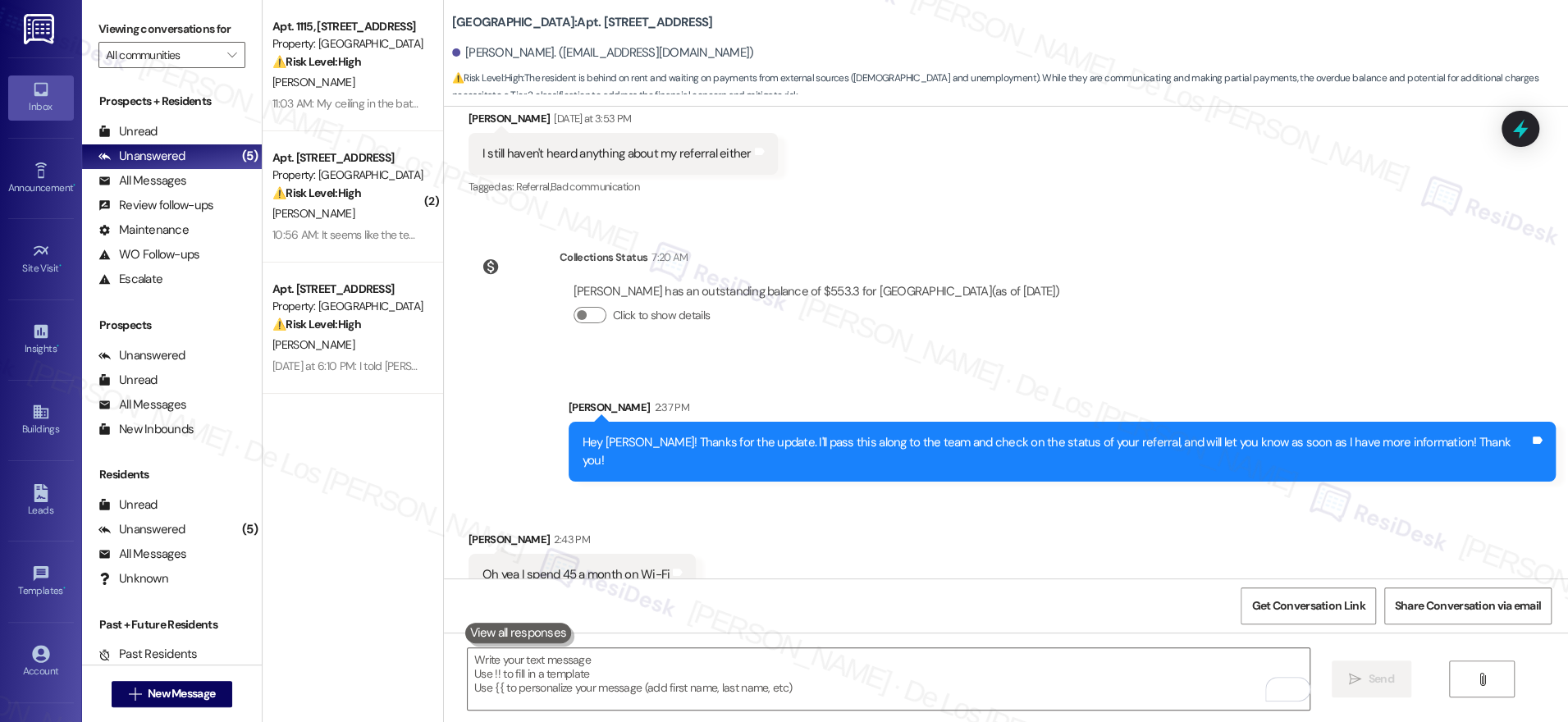
click at [351, 302] on div "Property: [GEOGRAPHIC_DATA]" at bounding box center [349, 307] width 152 height 17
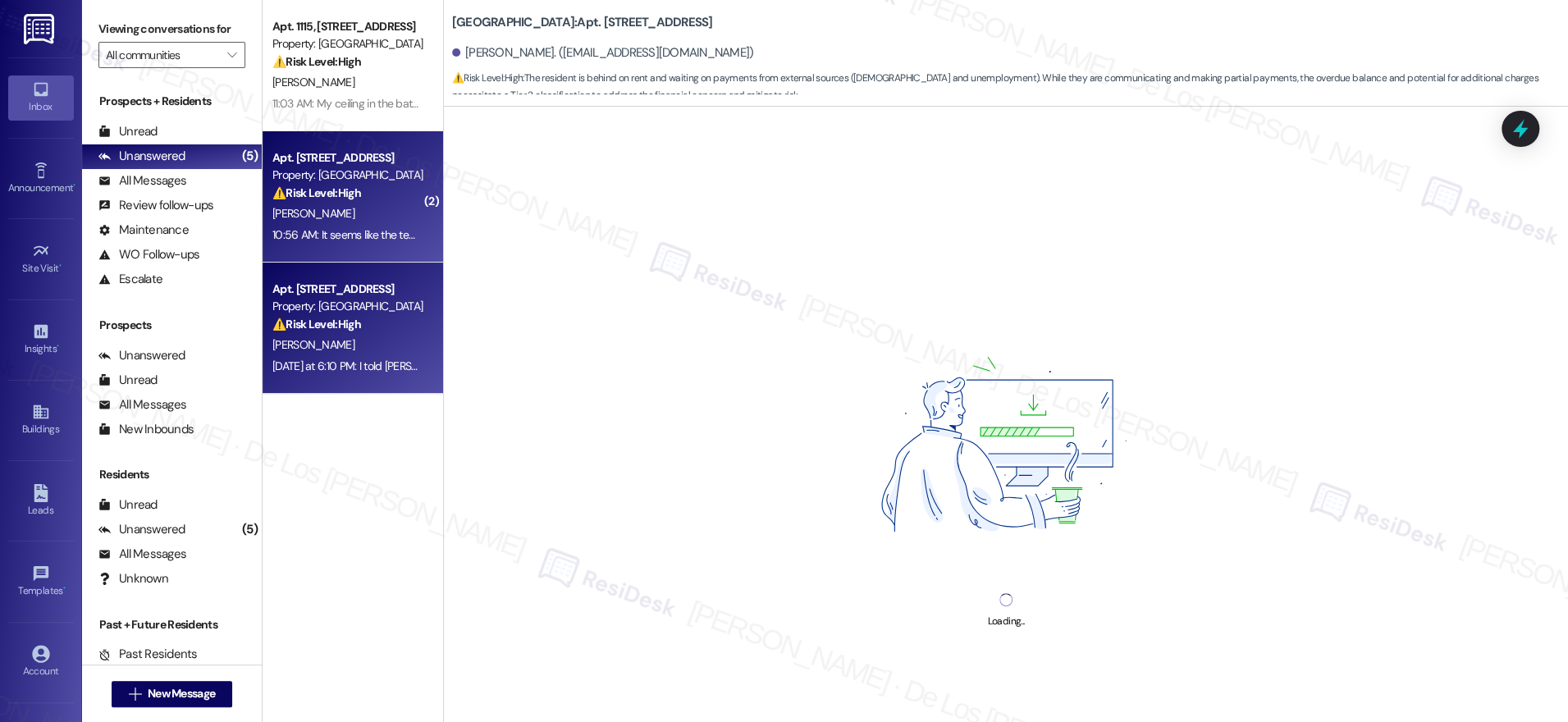
click at [395, 216] on div "S. Ponce" at bounding box center [349, 214] width 155 height 20
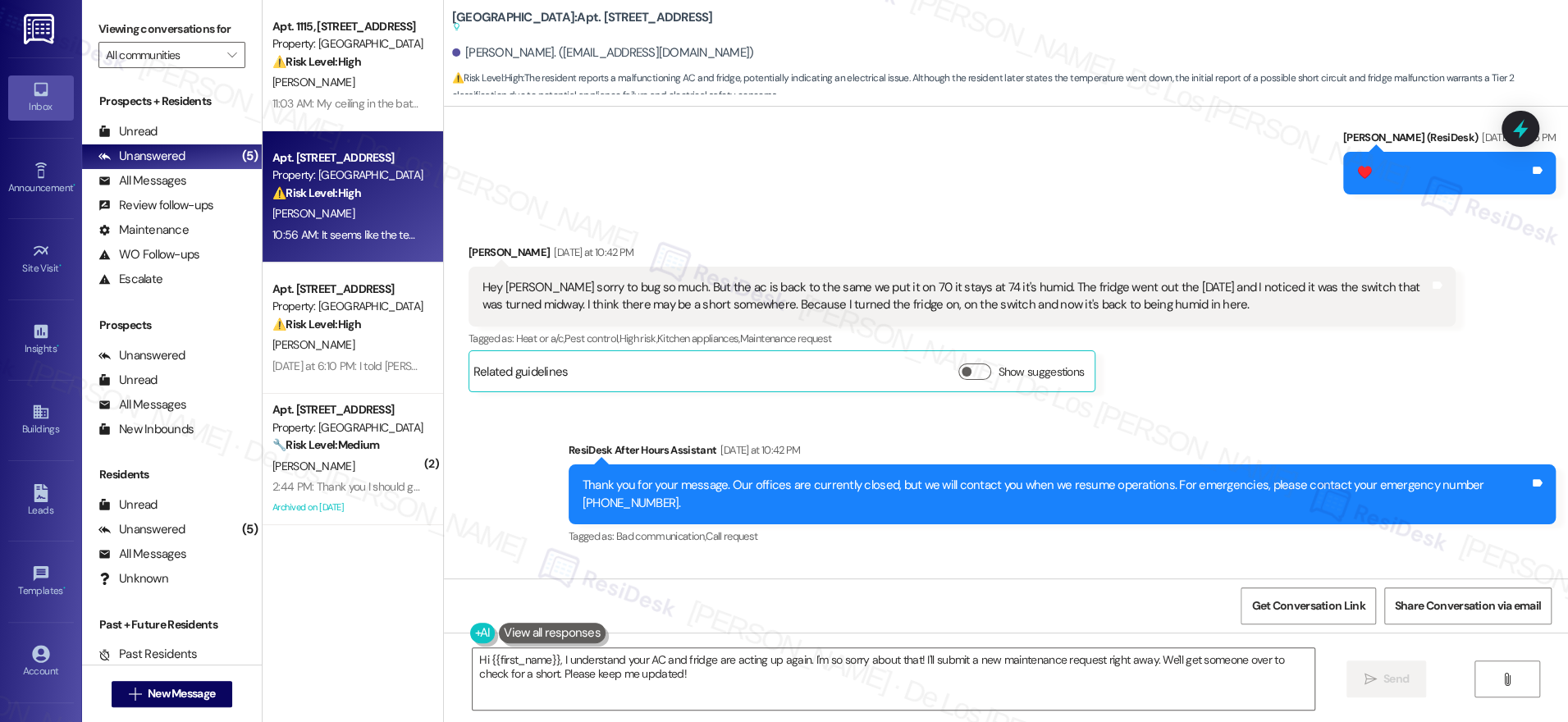
scroll to position [30189, 0]
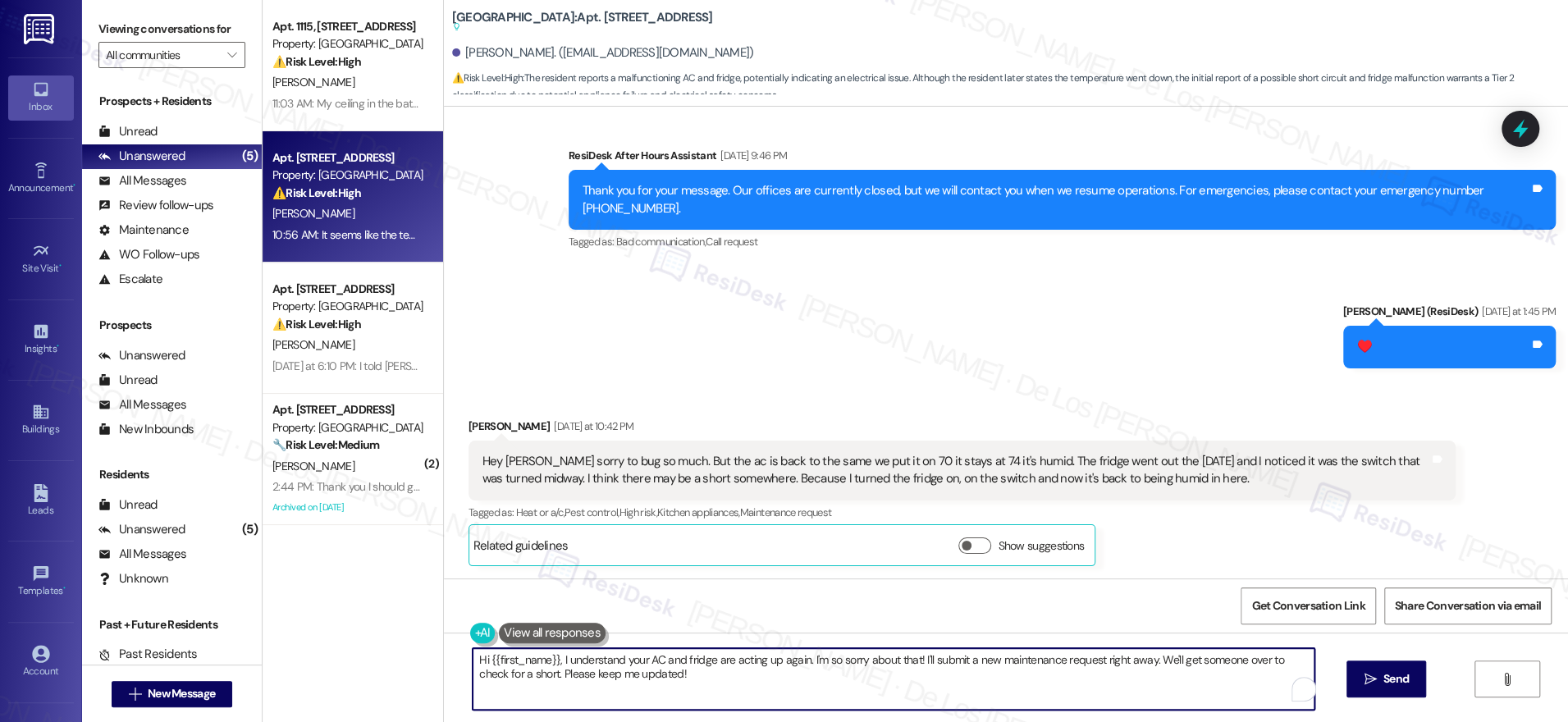
drag, startPoint x: 548, startPoint y: 657, endPoint x: 683, endPoint y: 692, distance: 139.5
click at [681, 692] on textarea "Hi {{first_name}}, I understand your AC and fridge are acting up again. I'm so …" at bounding box center [893, 679] width 842 height 62
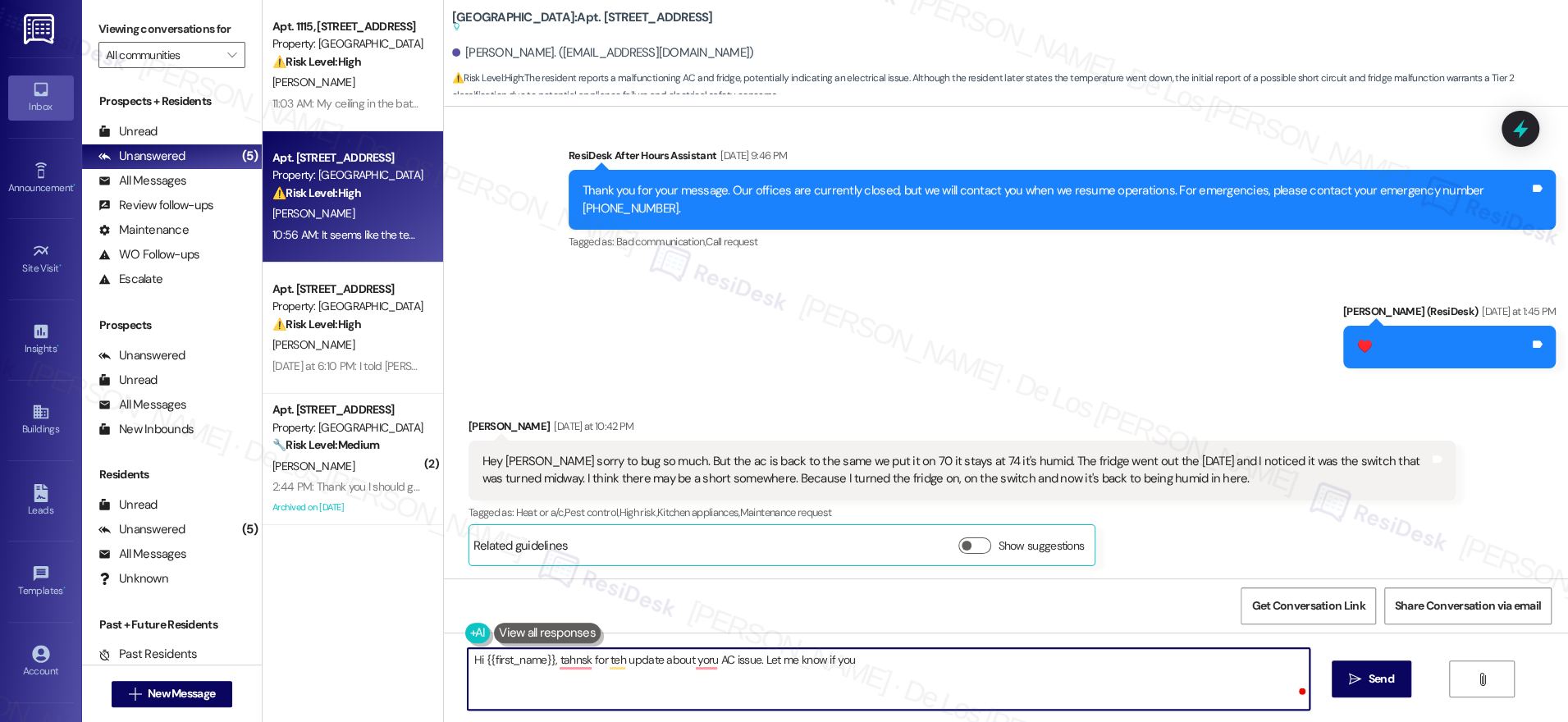
scroll to position [30593, 0]
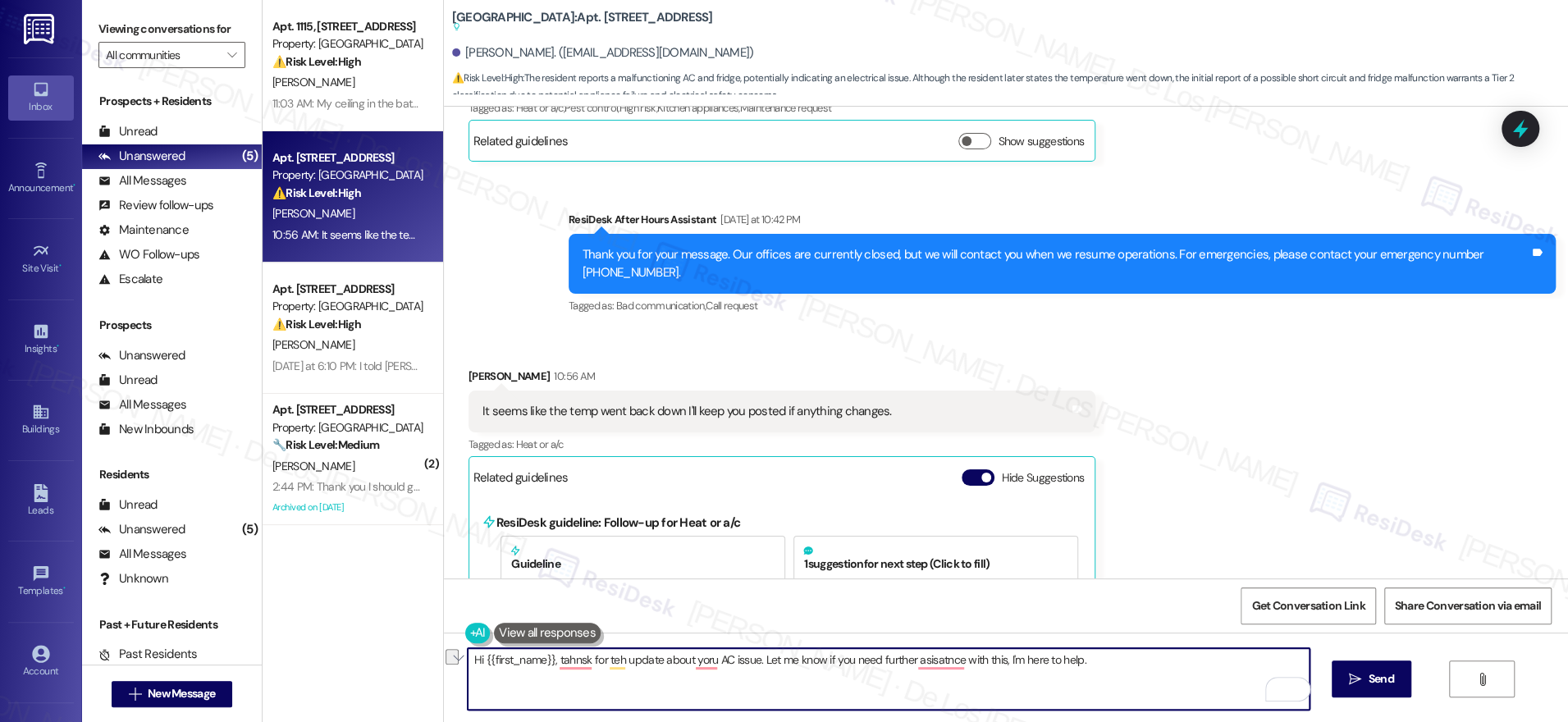
paste textarea "hanks for the update about your AC issue. Please let me know if you need any mo…"
click at [1005, 660] on textarea "Hi {{first_name}}, thanks for the update about your AC issue. Please let me kno…" at bounding box center [888, 679] width 842 height 62
click at [1118, 664] on textarea "Hi {{first_name}}, thanks for the update about your AC issue. Please let me kno…" at bounding box center [888, 679] width 842 height 62
type textarea "Hi {{first_name}}, thanks for the update about your AC issue. Please let me kno…"
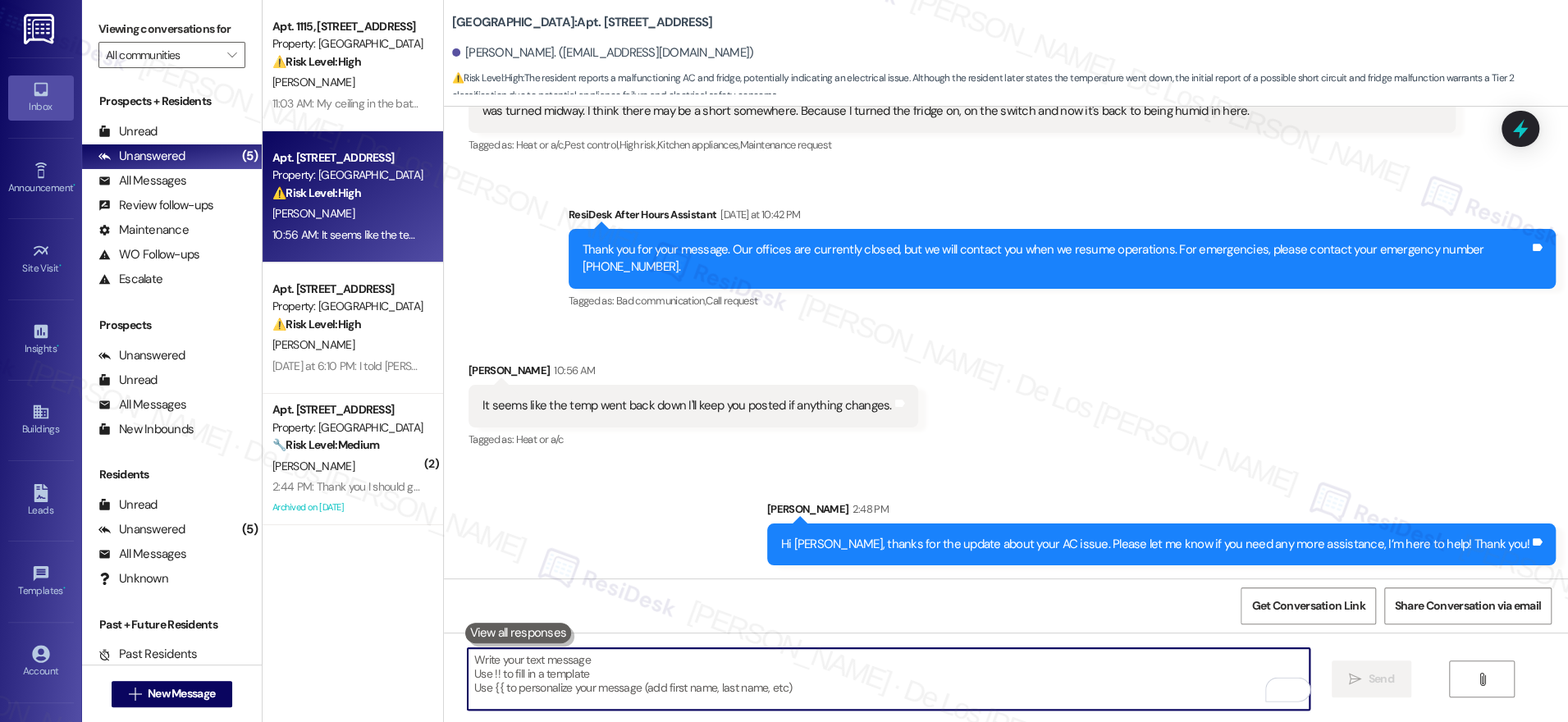
scroll to position [30541, 0]
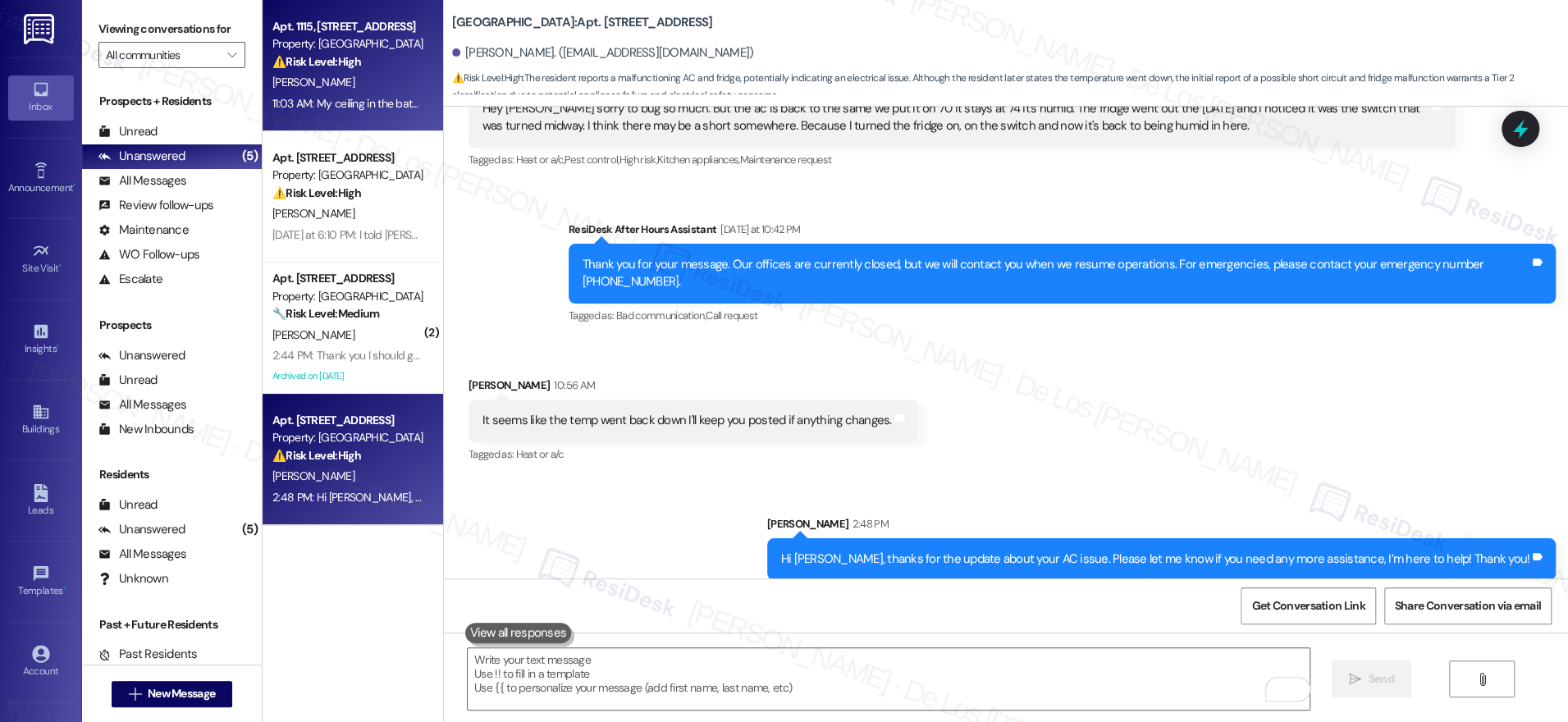
click at [365, 109] on div "11:03 AM: My ceiling in the bathroom is leaking horribly still and nobody came …" at bounding box center [470, 103] width 396 height 14
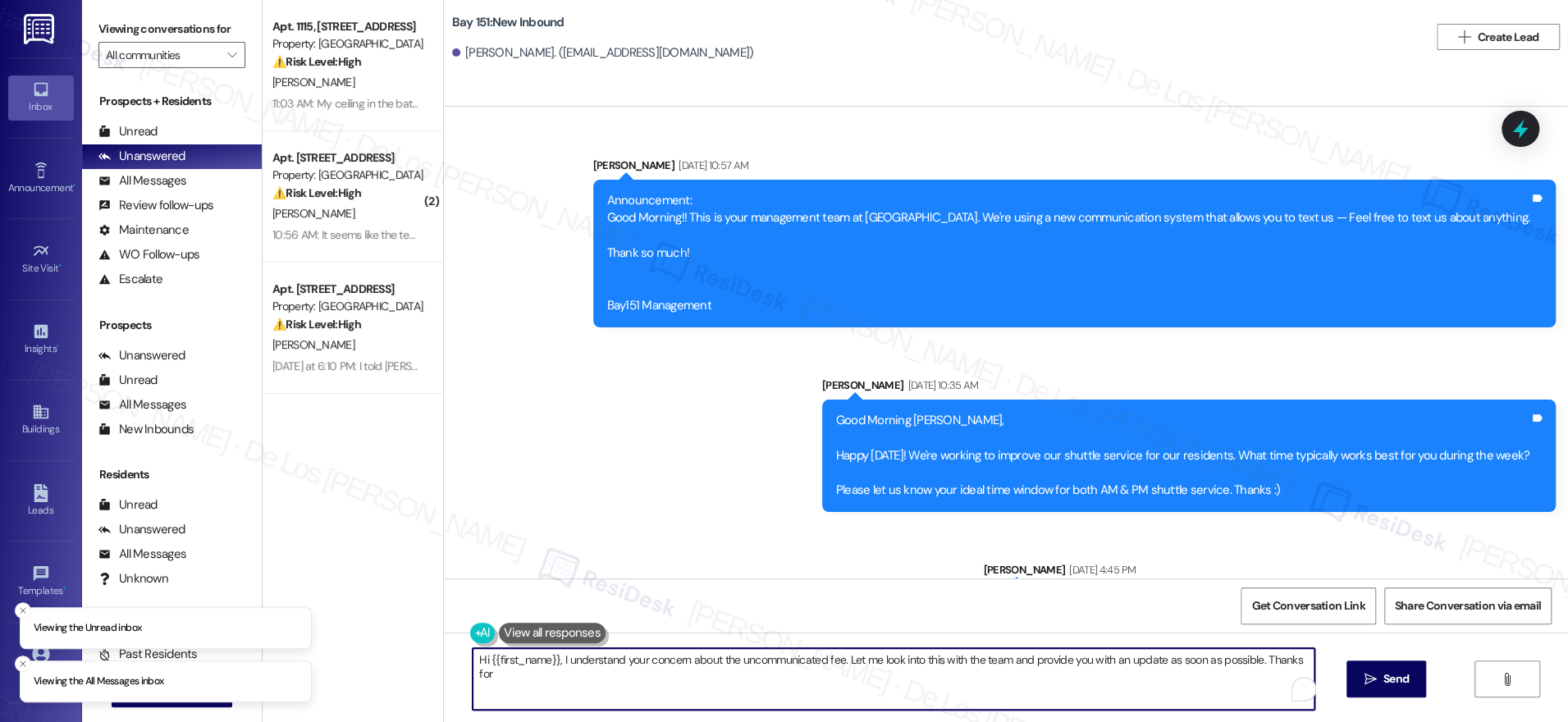
click at [636, 673] on textarea "Hi {{first_name}}, I understand your concern about the uncommunicated fee. Let …" at bounding box center [893, 679] width 842 height 62
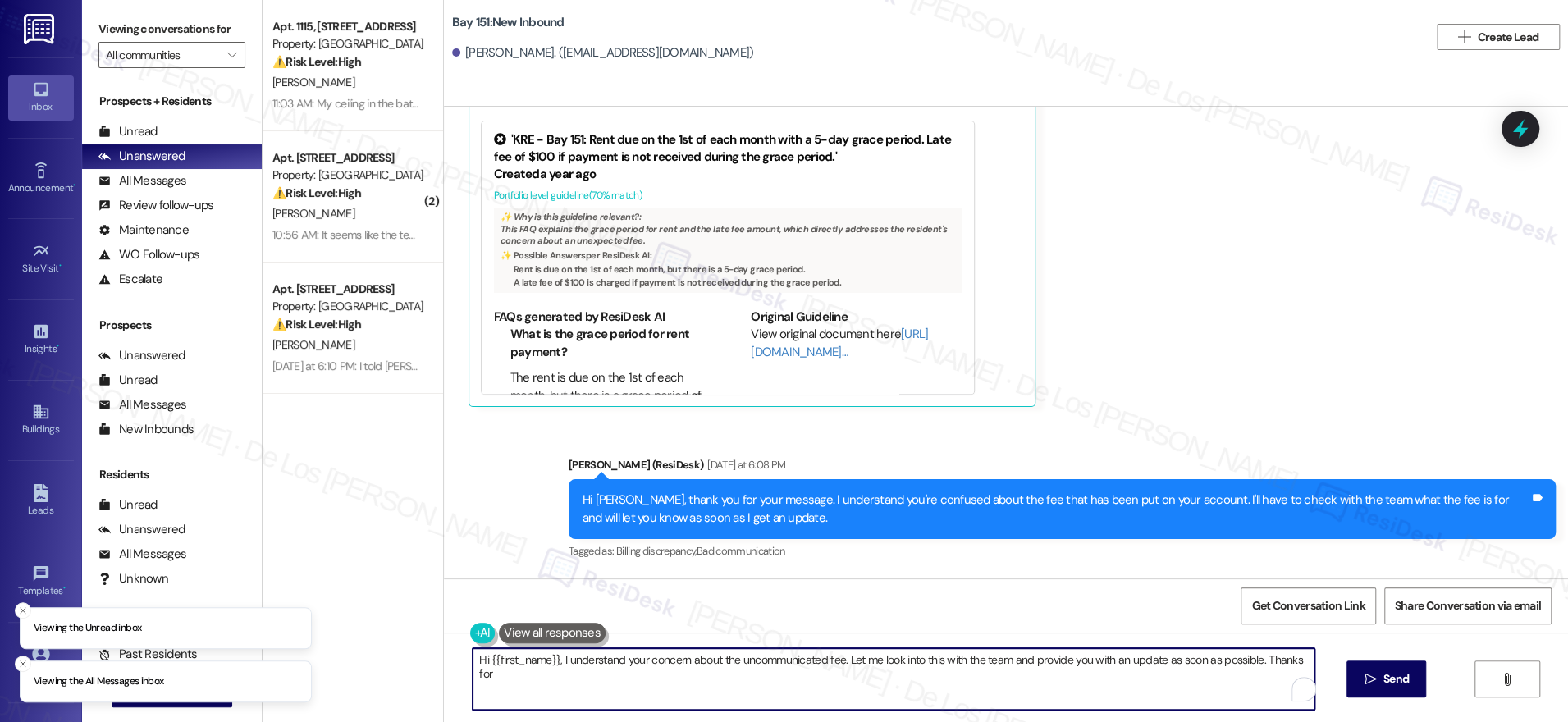
type textarea "Hi {{first_name}}, I understand your concern about the uncommunicated fee. Let …"
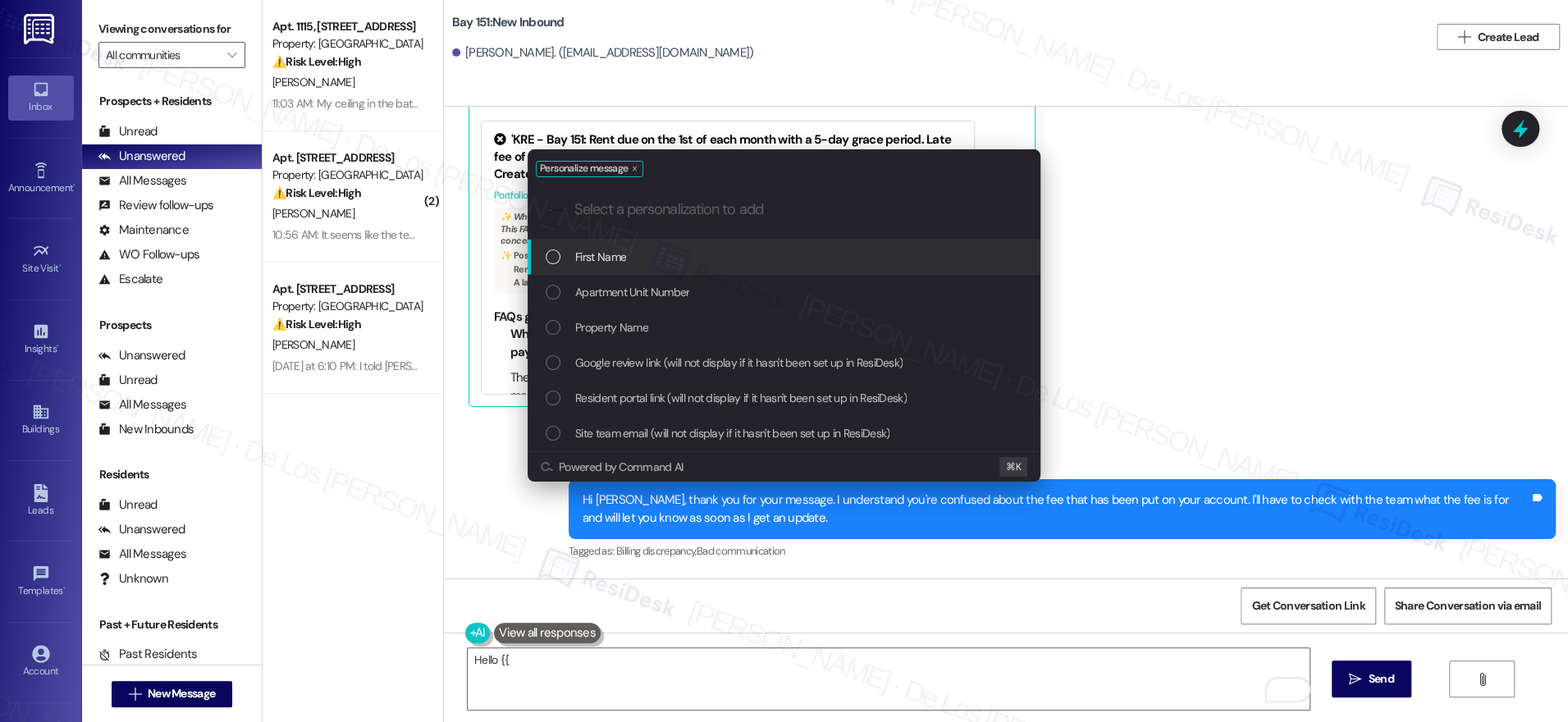
click at [627, 252] on div "First Name" at bounding box center [785, 256] width 480 height 18
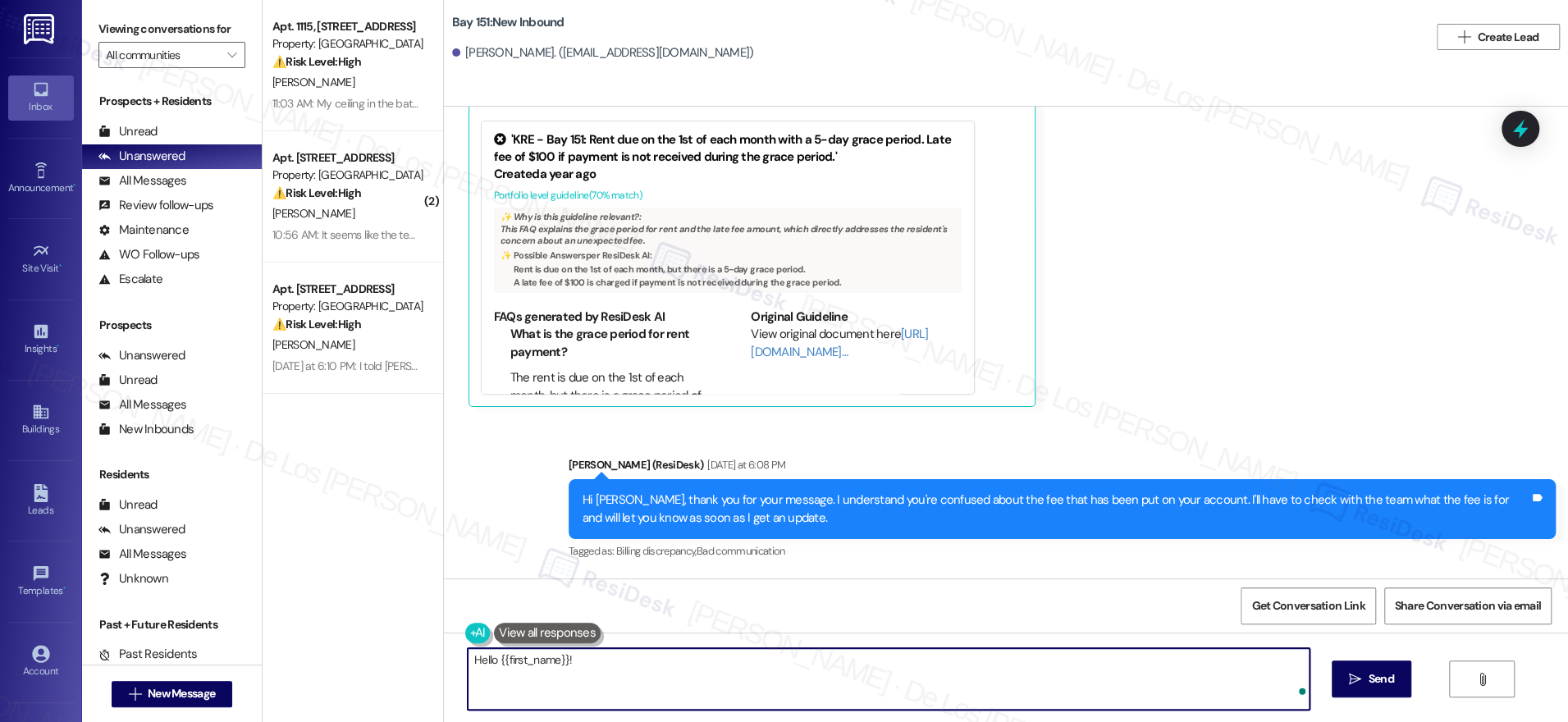
paste textarea "Could you please inform the resident that the recent charge is for the 2025 ame…"
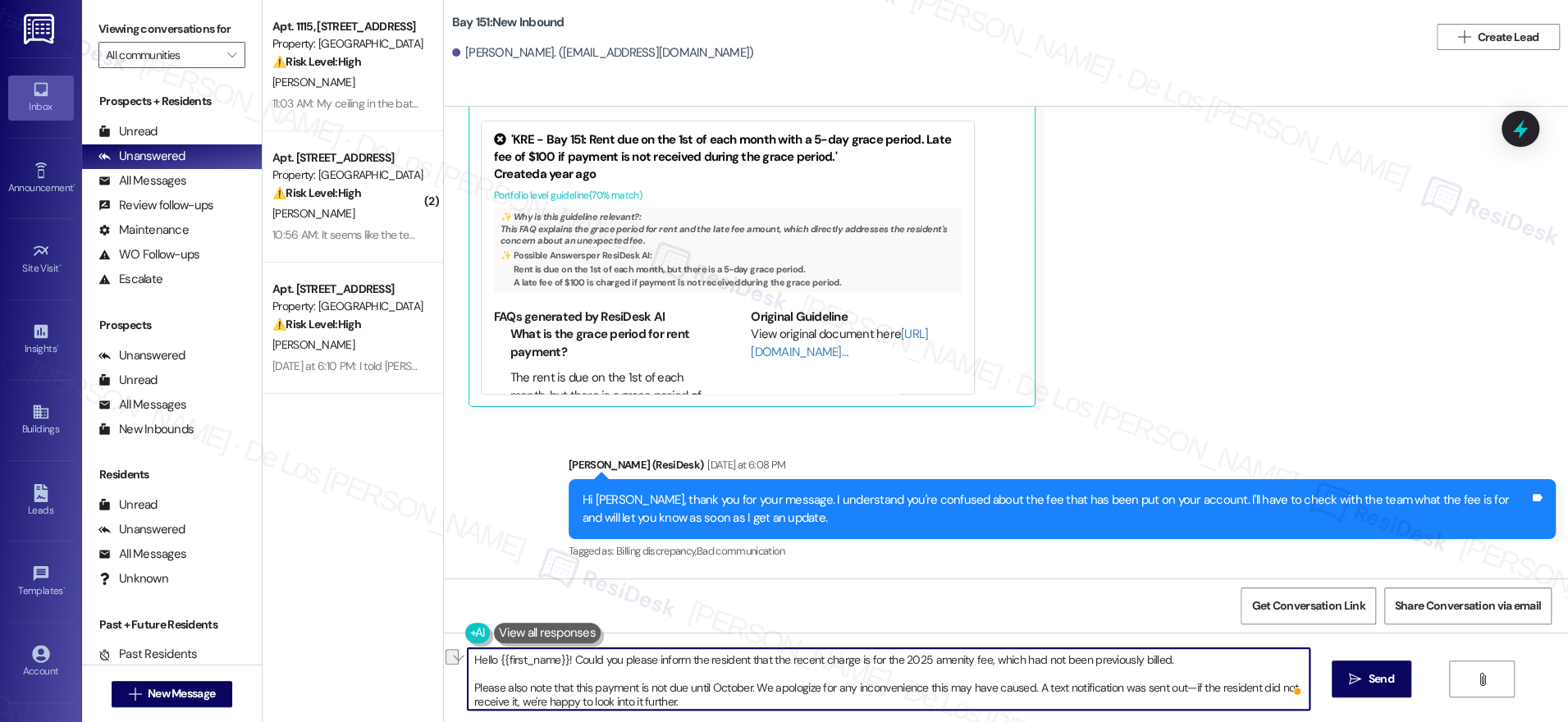
drag, startPoint x: 779, startPoint y: 658, endPoint x: 562, endPoint y: 661, distance: 217.0
click at [562, 661] on textarea "Hello {{first_name}}! Could you please inform the resident that the recent char…" at bounding box center [888, 679] width 842 height 62
drag, startPoint x: 459, startPoint y: 689, endPoint x: 479, endPoint y: 682, distance: 21.2
click at [468, 688] on textarea "Hello {{first_name}}! Just wanted to share this from the team. The recent charg…" at bounding box center [888, 679] width 842 height 62
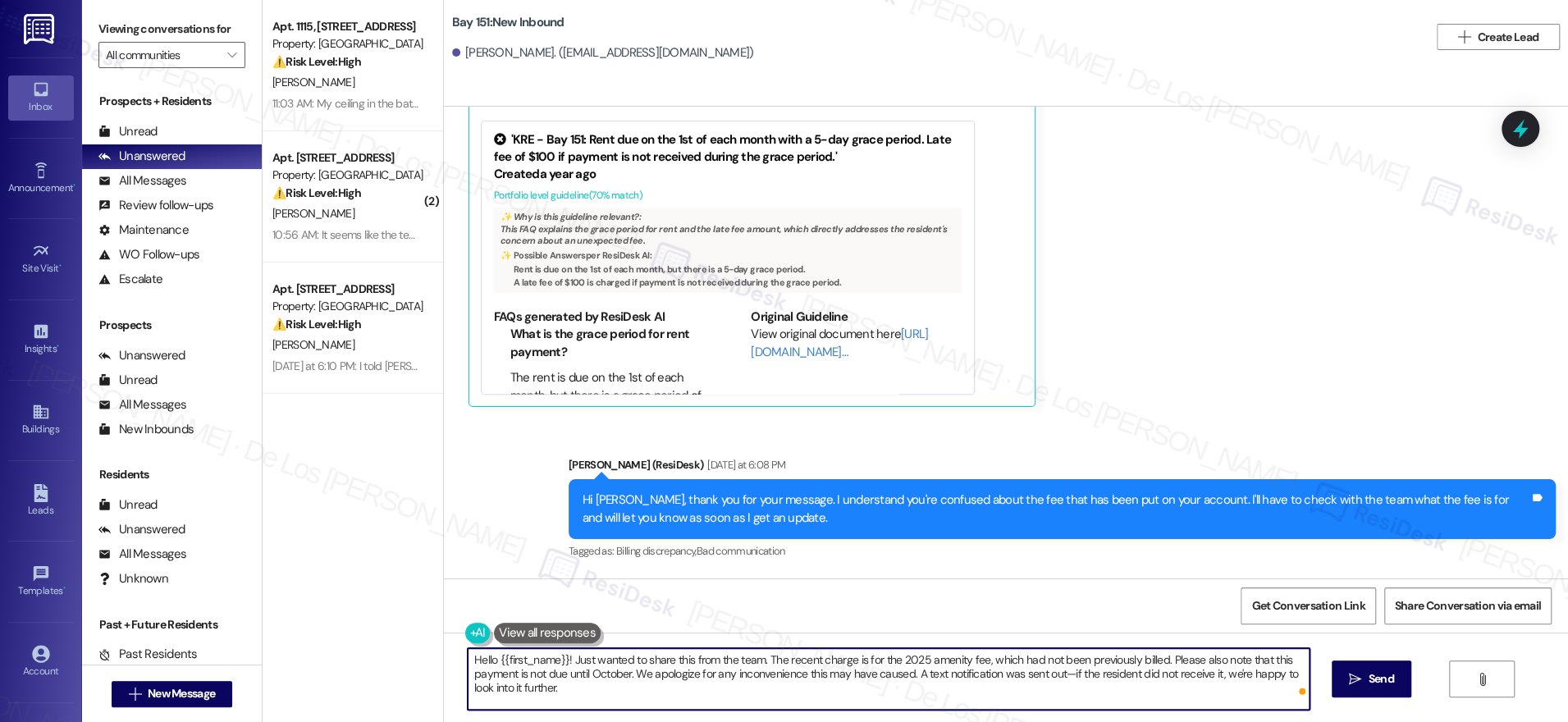
click at [587, 689] on textarea "Hello {{first_name}}! Just wanted to share this from the team. The recent charg…" at bounding box center [888, 679] width 842 height 62
click at [685, 659] on textarea "Hello {{first_name}}! Just wanted to share this from the team. The recent charg…" at bounding box center [888, 679] width 842 height 62
click at [1162, 672] on textarea "Hello {{first_name}}! Just wanted to share this response from the team. The rec…" at bounding box center [888, 679] width 842 height 62
click at [856, 692] on textarea "Hello {{first_name}}! Just wanted to share this response from the team. The rec…" at bounding box center [888, 679] width 842 height 62
type textarea "Hello {{first_name}}! Just wanted to share this response from the team. The rec…"
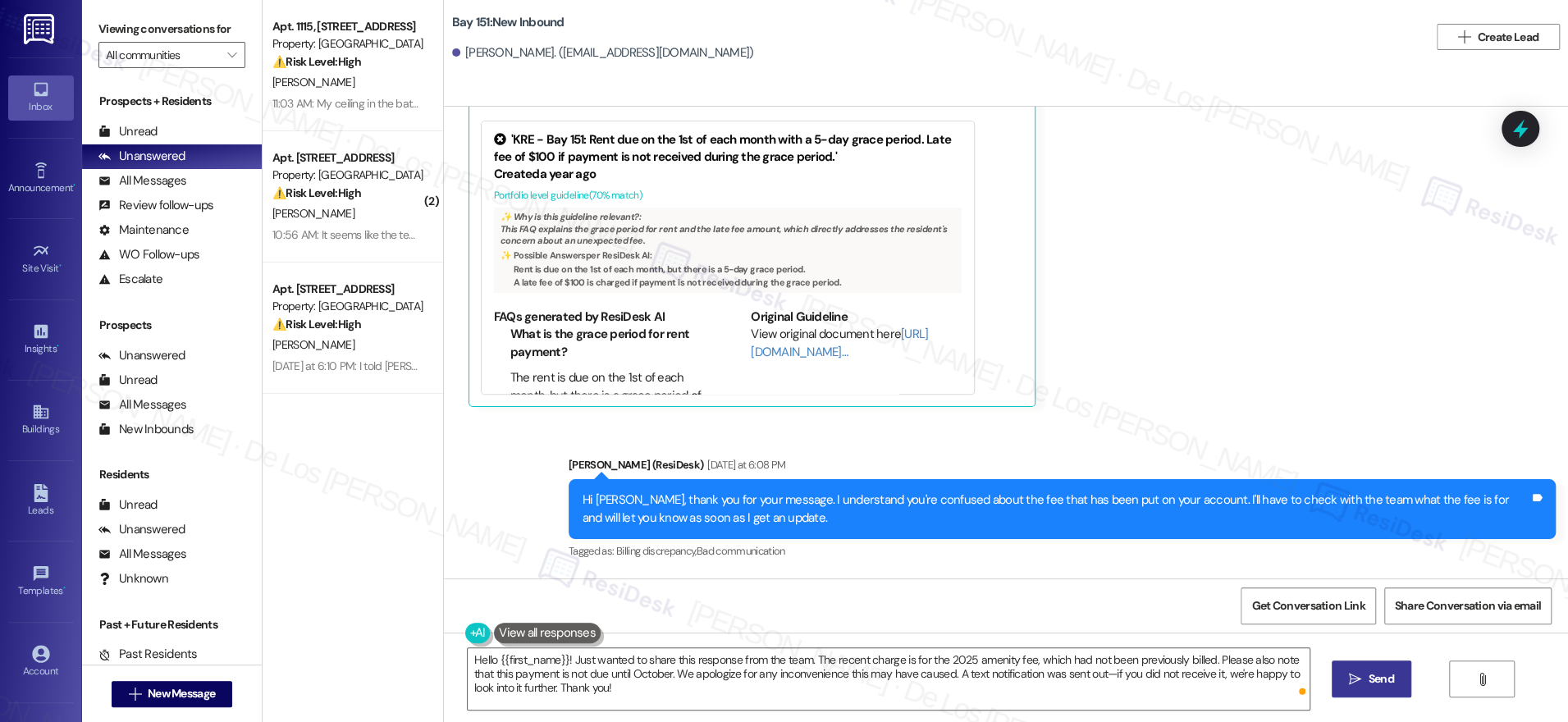
click at [1369, 676] on span "Send" at bounding box center [1381, 679] width 25 height 17
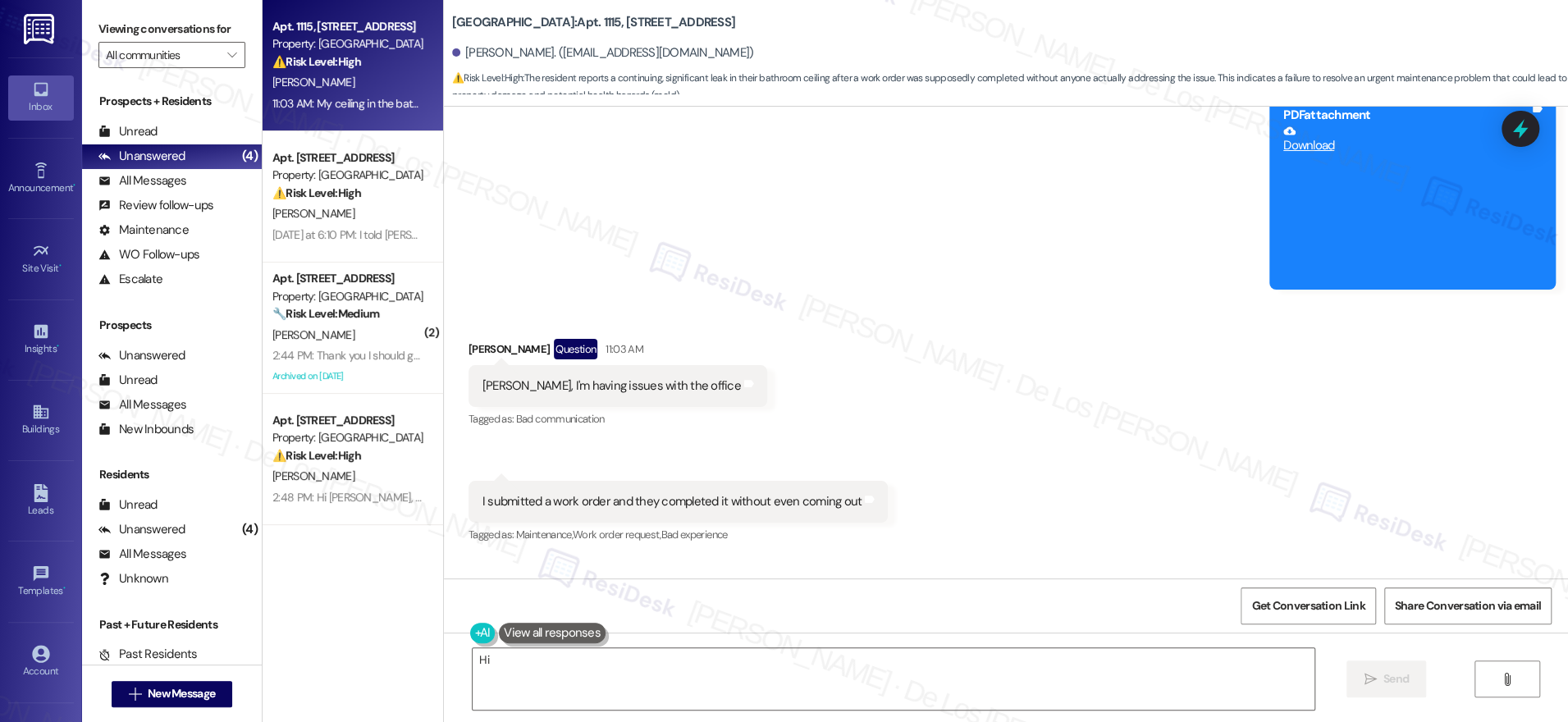
scroll to position [10961, 0]
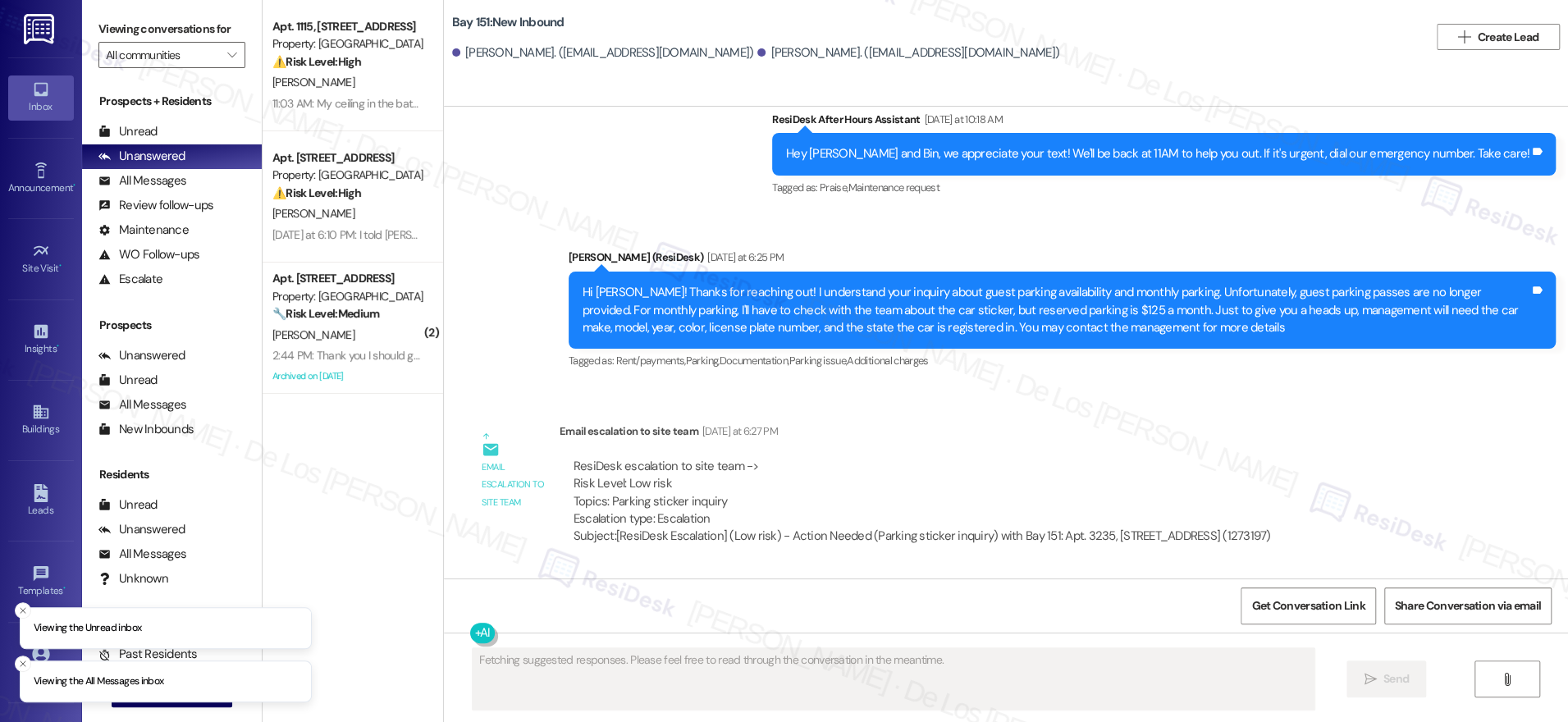
scroll to position [23152, 0]
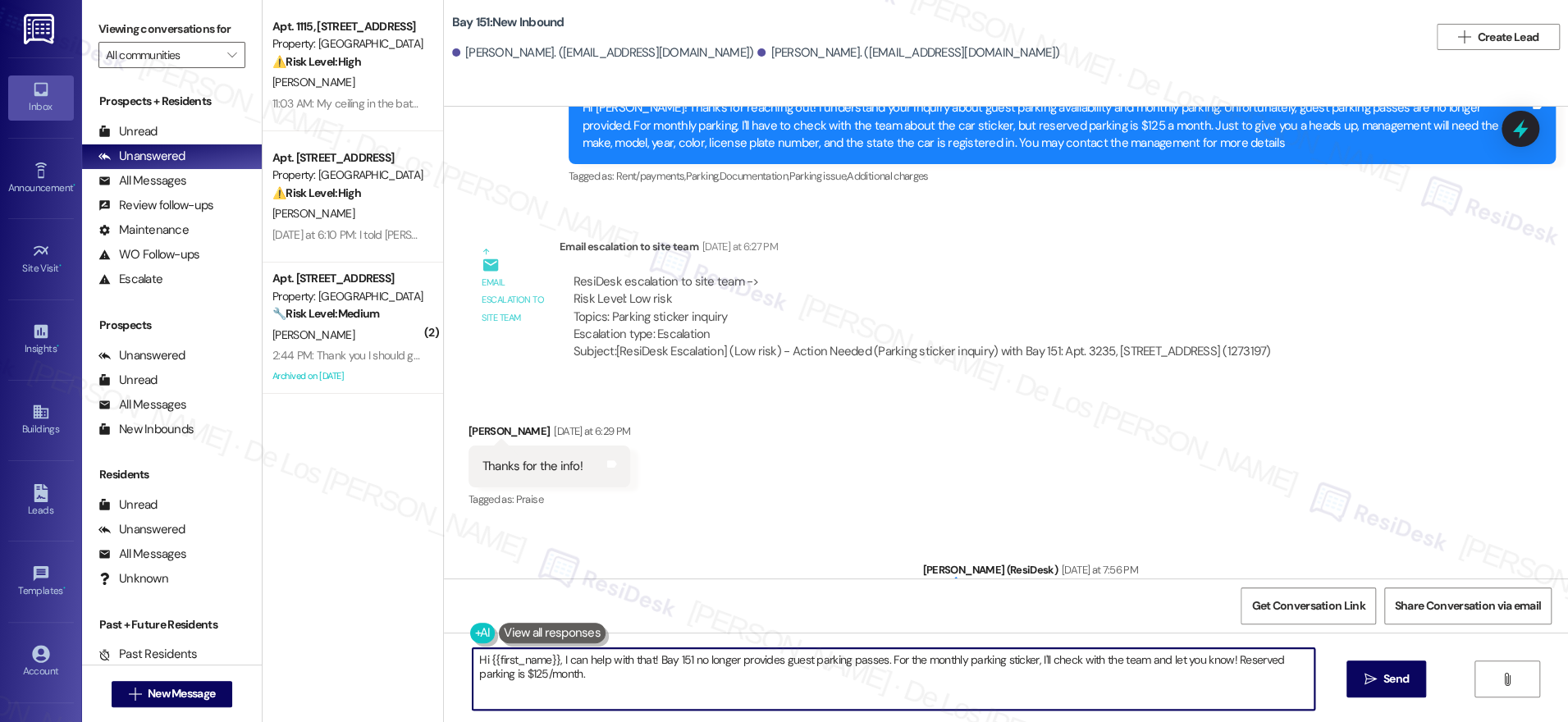
click at [774, 673] on textarea "Hi {{first_name}}, I can help with that! Bay 151 no longer provides guest parki…" at bounding box center [893, 679] width 842 height 62
click at [775, 673] on textarea "Hi {{first_name}}, I can help with that! Bay 151 no longer provides guest parki…" at bounding box center [893, 679] width 842 height 62
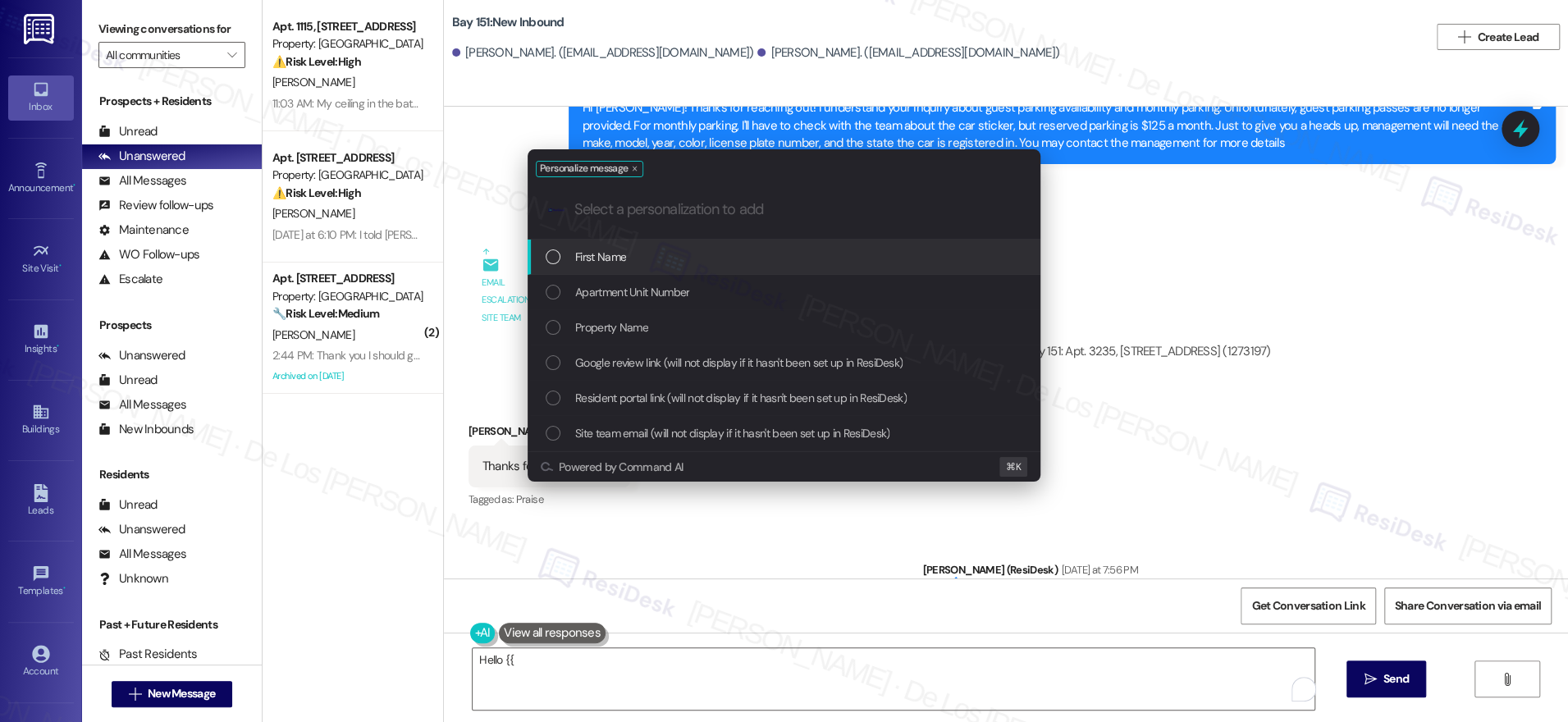
click at [742, 260] on div "First Name" at bounding box center [785, 256] width 480 height 18
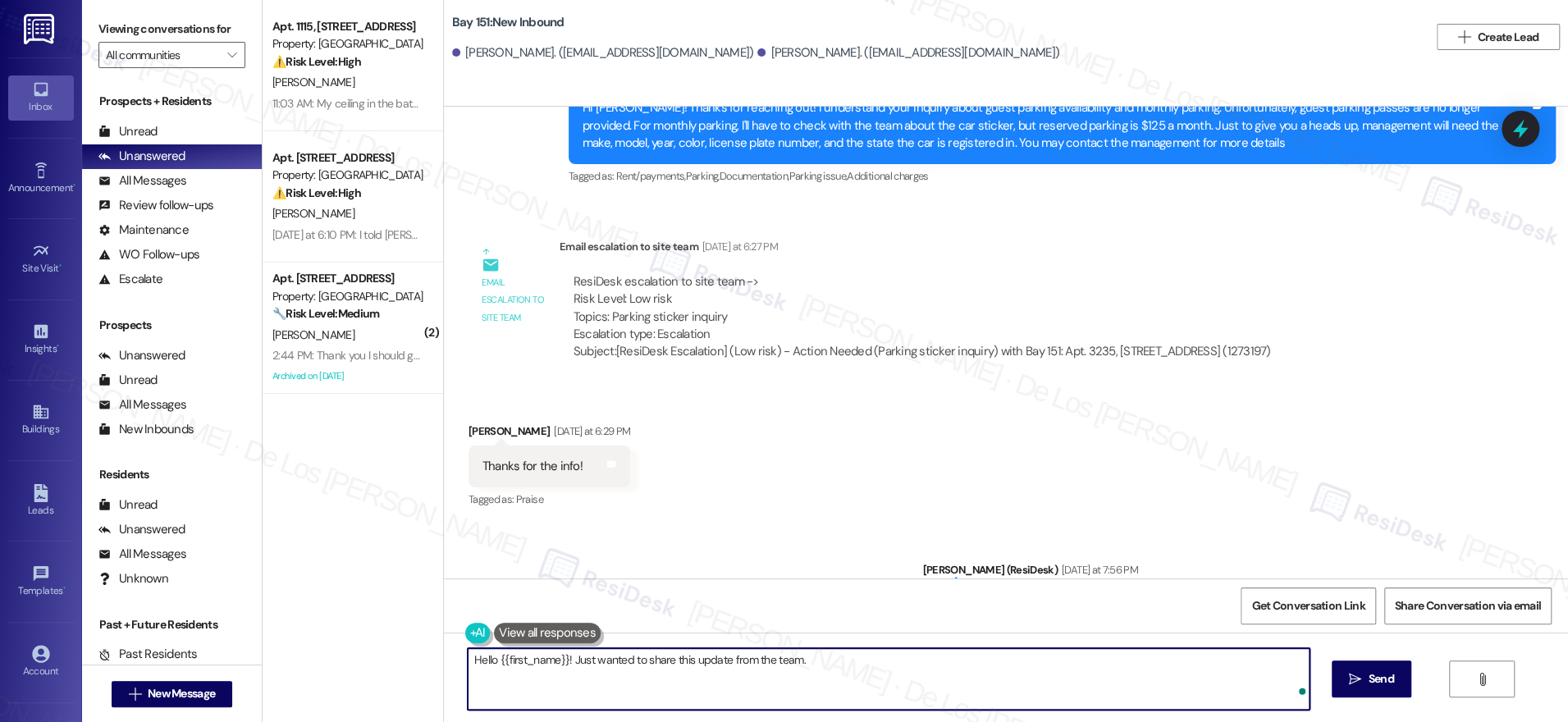
paste textarea "Can you please let the resident know that guests can park in between buildings …"
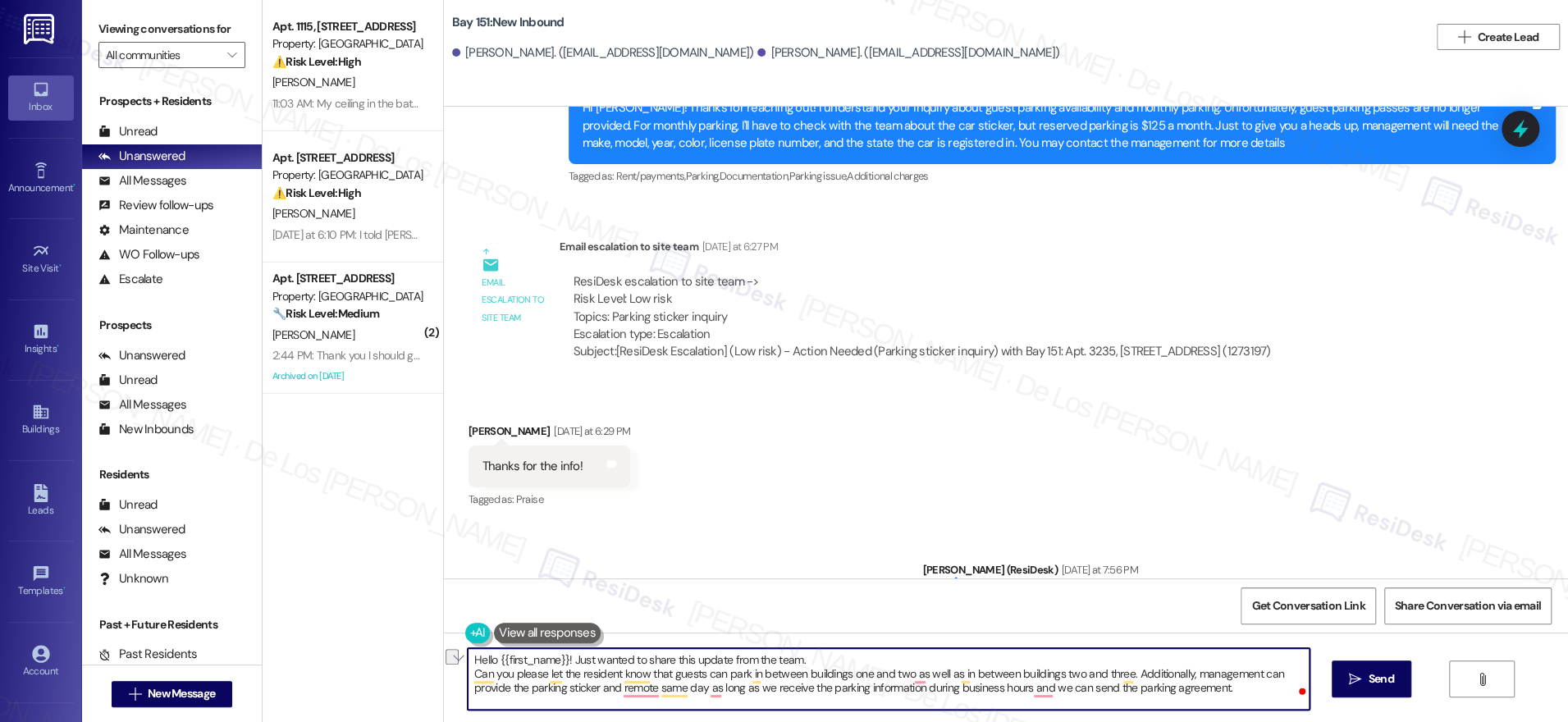
drag, startPoint x: 662, startPoint y: 673, endPoint x: 446, endPoint y: 677, distance: 216.0
click at [447, 678] on div "Hello {{first_name}}! Just wanted to share this update from the team. Can you p…" at bounding box center [1006, 694] width 1124 height 123
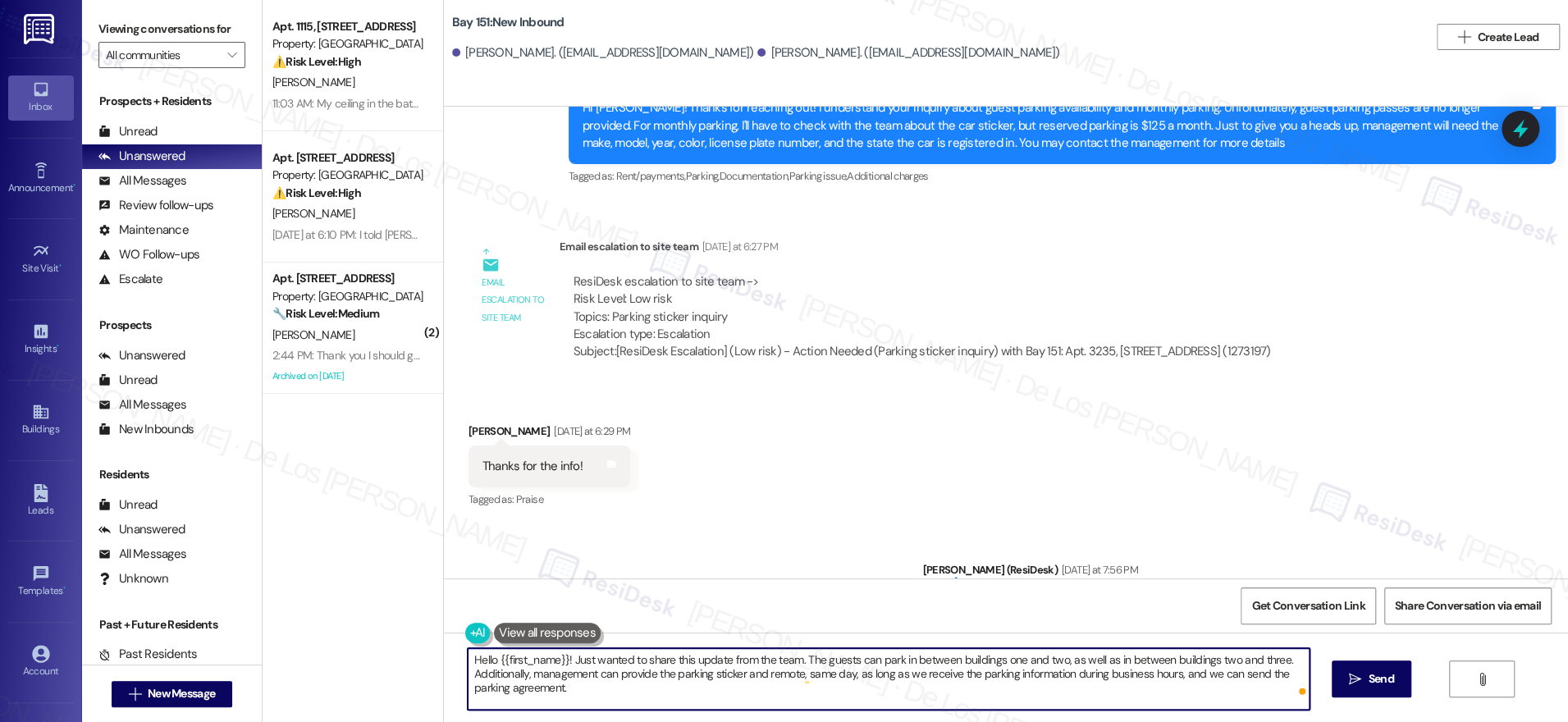
click at [794, 687] on textarea "Hello {{first_name}}! Just wanted to share this update from the team. The guest…" at bounding box center [888, 679] width 842 height 62
drag, startPoint x: 719, startPoint y: 659, endPoint x: 730, endPoint y: 645, distance: 17.8
click at [684, 659] on textarea "Hello {{first_name}}! Just wanted to share this update from the team. The guest…" at bounding box center [888, 679] width 842 height 62
type textarea "Hello {{first_name}}! Just wanted to share this response from the team. The gue…"
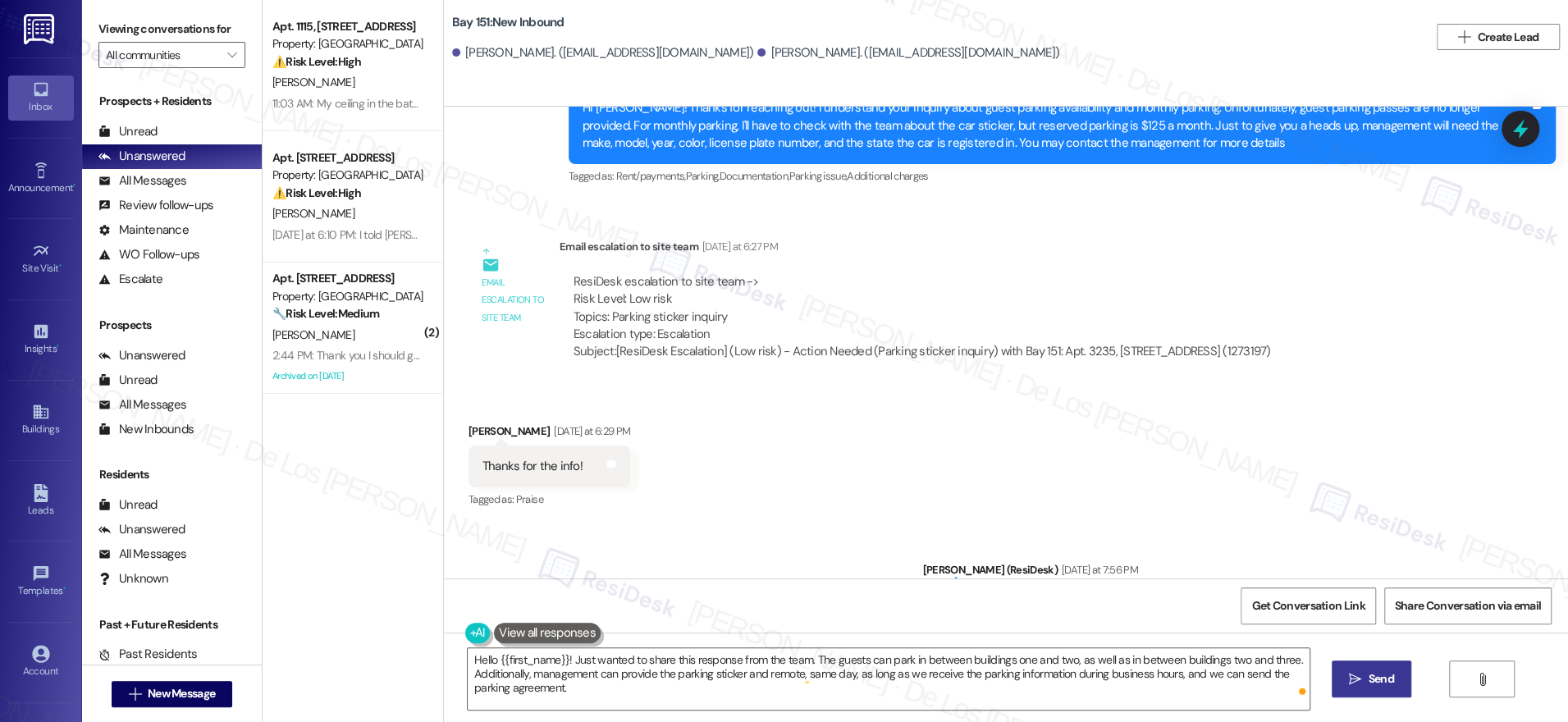
click at [1394, 681] on span "Send" at bounding box center [1381, 679] width 32 height 17
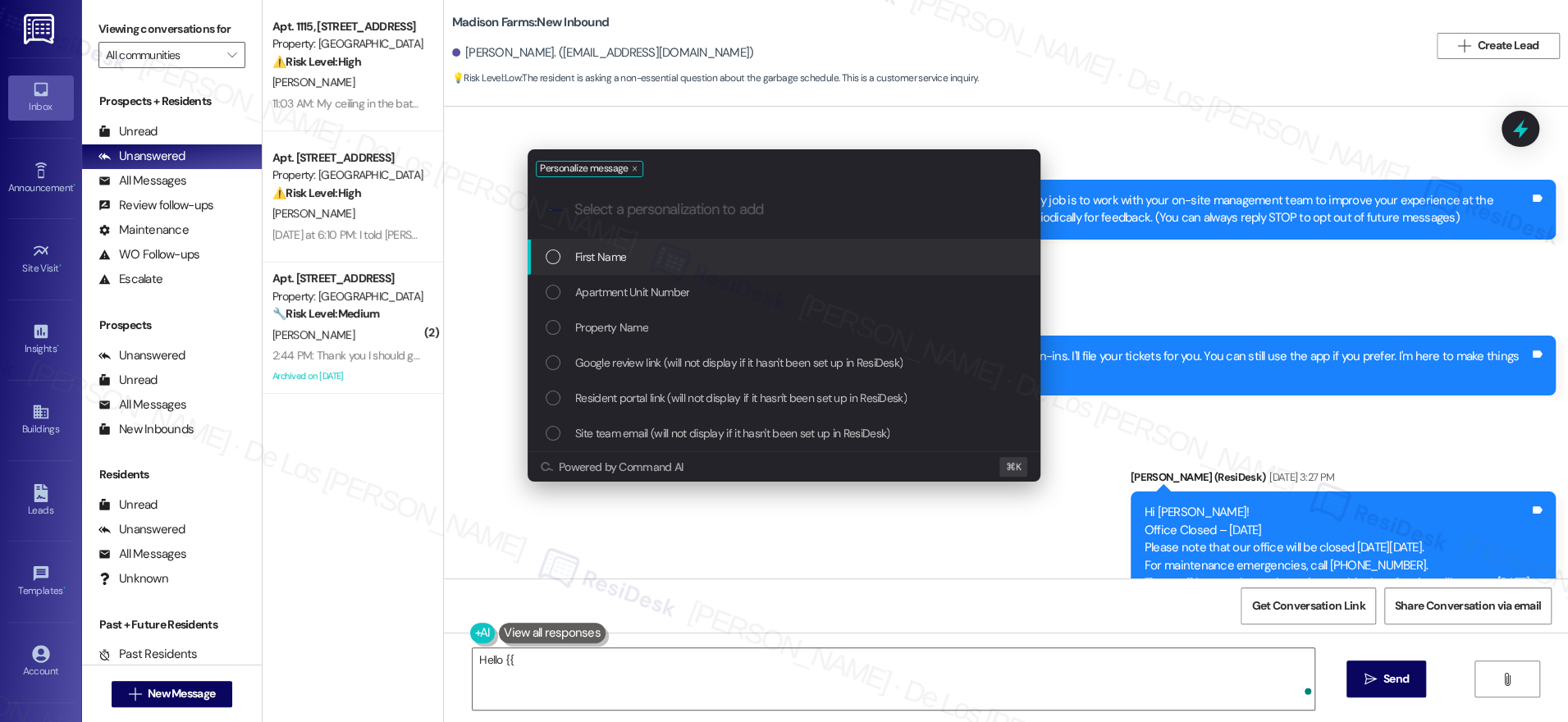
scroll to position [5872, 0]
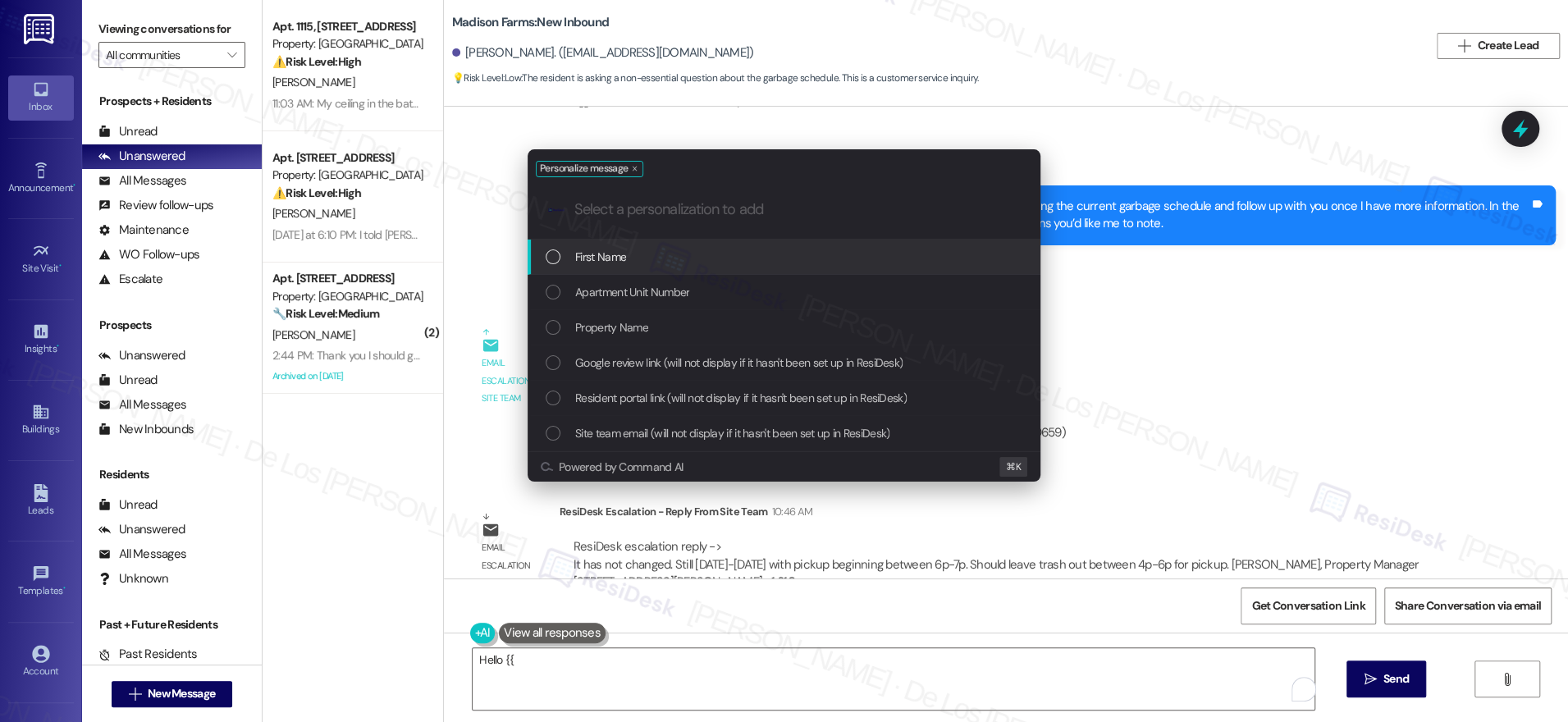
click at [742, 262] on div "First Name" at bounding box center [785, 256] width 480 height 18
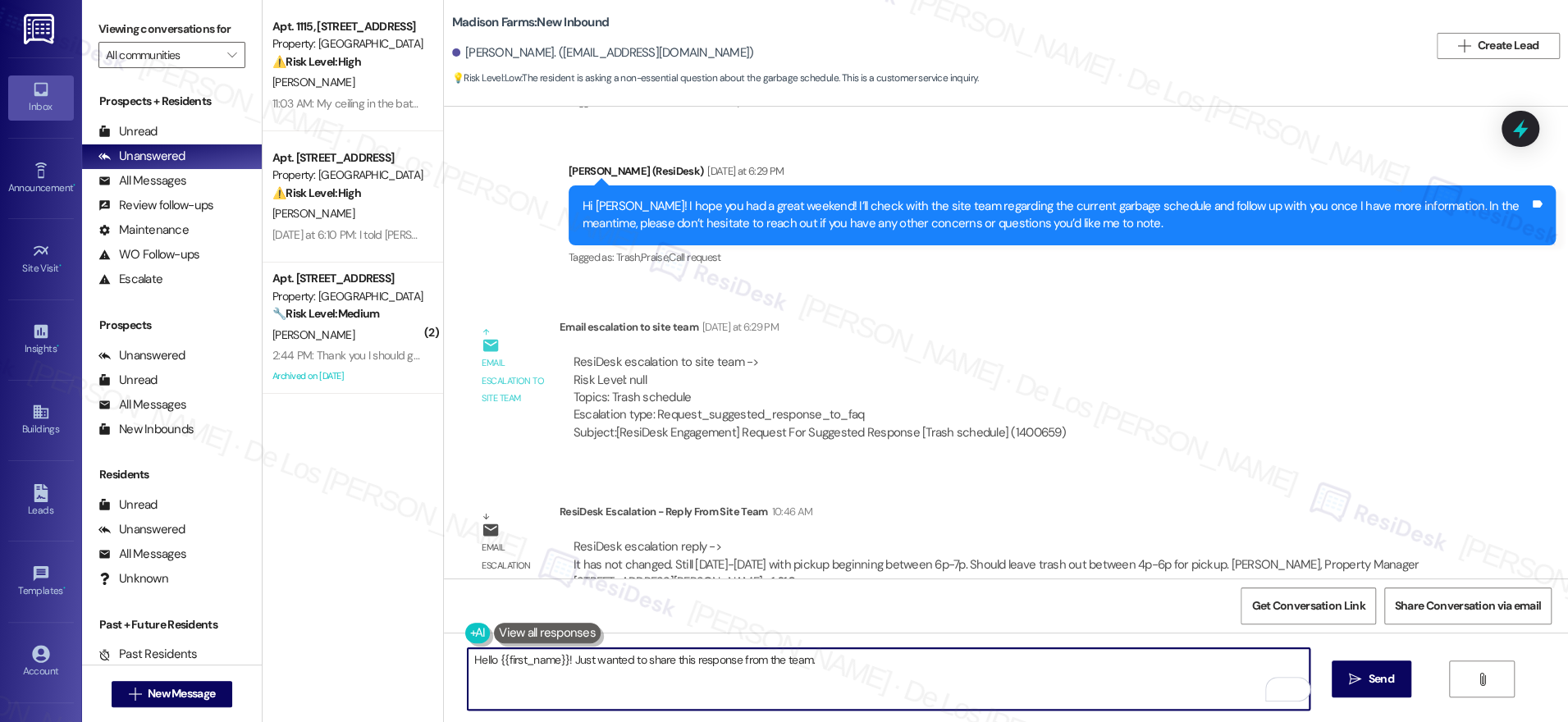
paste textarea "It has not changed. Still [DATE]-[DATE] with pickup beginning between 6p-7p."
drag, startPoint x: 802, startPoint y: 659, endPoint x: 849, endPoint y: 643, distance: 49.6
click at [803, 659] on textarea "Hello {{first_name}}! Just wanted to share this response from the team. It has …" at bounding box center [888, 679] width 842 height 62
click at [936, 658] on textarea "Hello {{first_name}}! Just wanted to share this response from the team. Our tra…" at bounding box center [888, 679] width 842 height 62
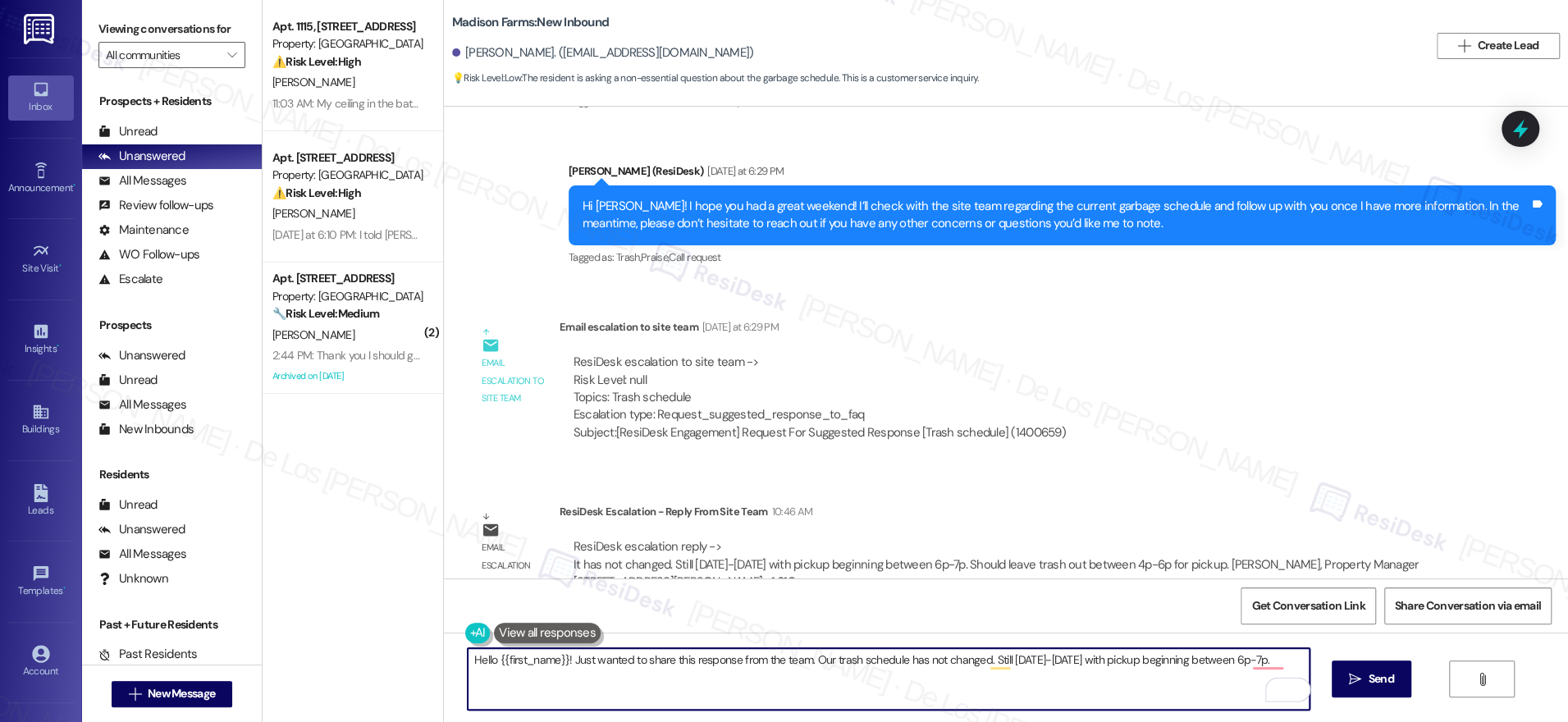
click at [936, 658] on textarea "Hello {{first_name}}! Just wanted to share this response from the team. Our tra…" at bounding box center [888, 679] width 842 height 62
type textarea "Hello {{first_name}}! Just wanted to share this response from the team. Our tra…"
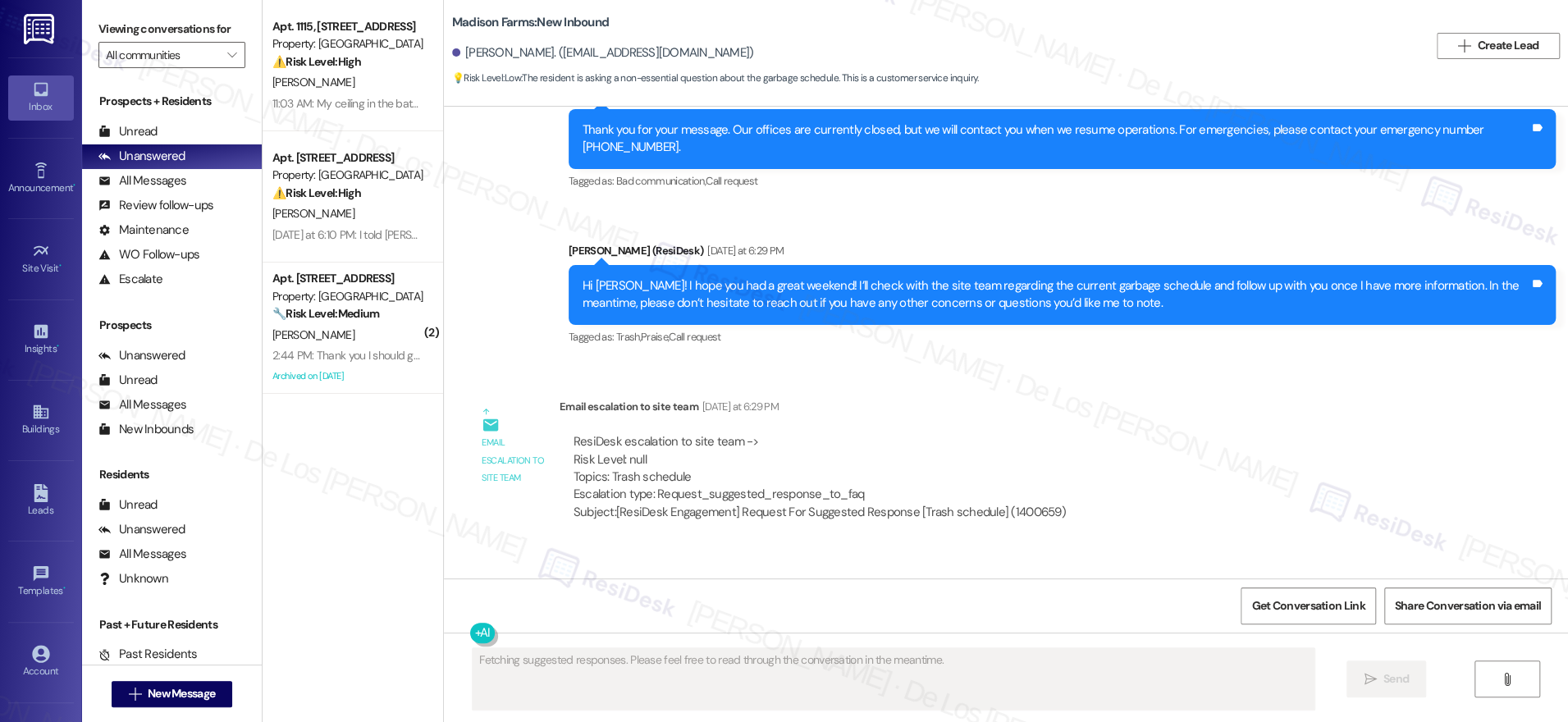
scroll to position [5872, 0]
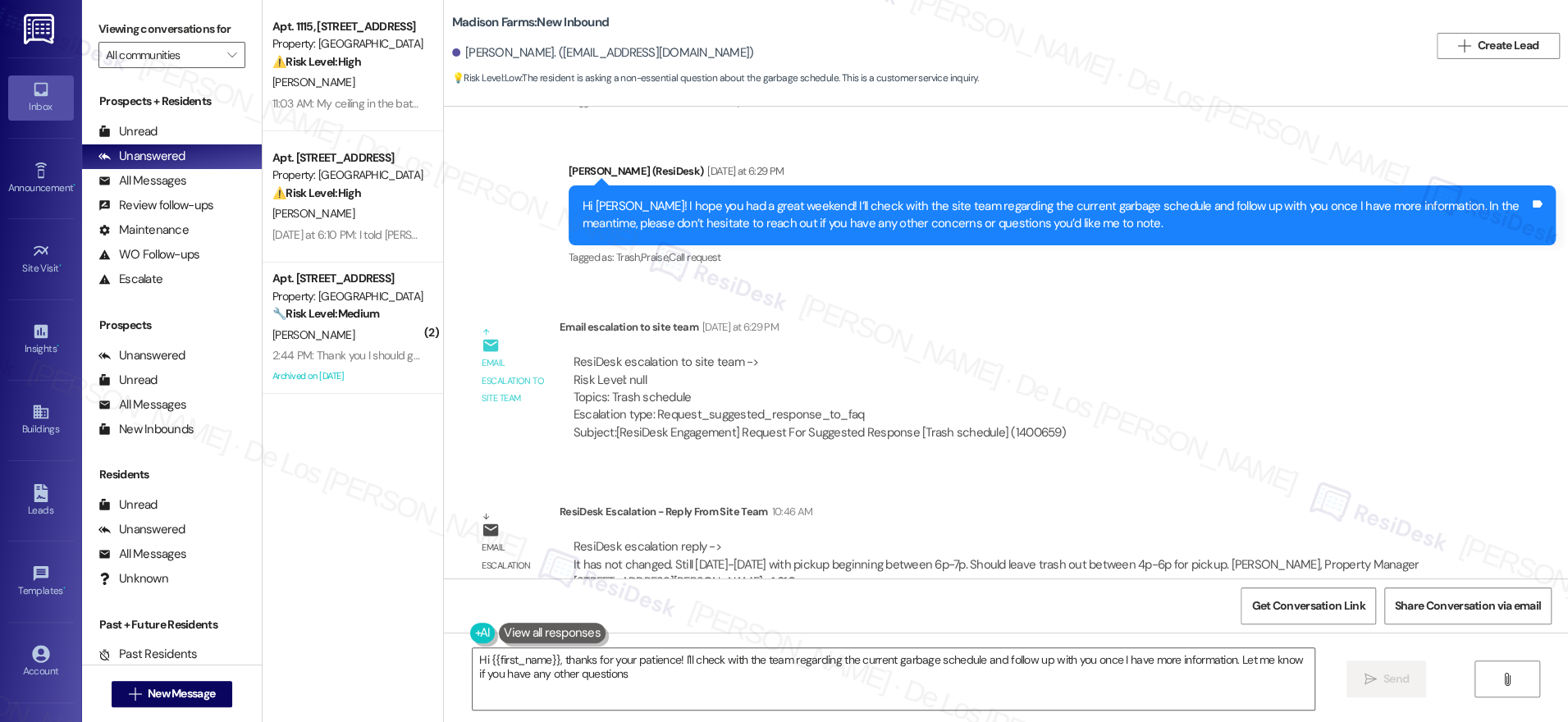
type textarea "Hi {{first_name}}, thanks for your patience! I'll check with the team regarding…"
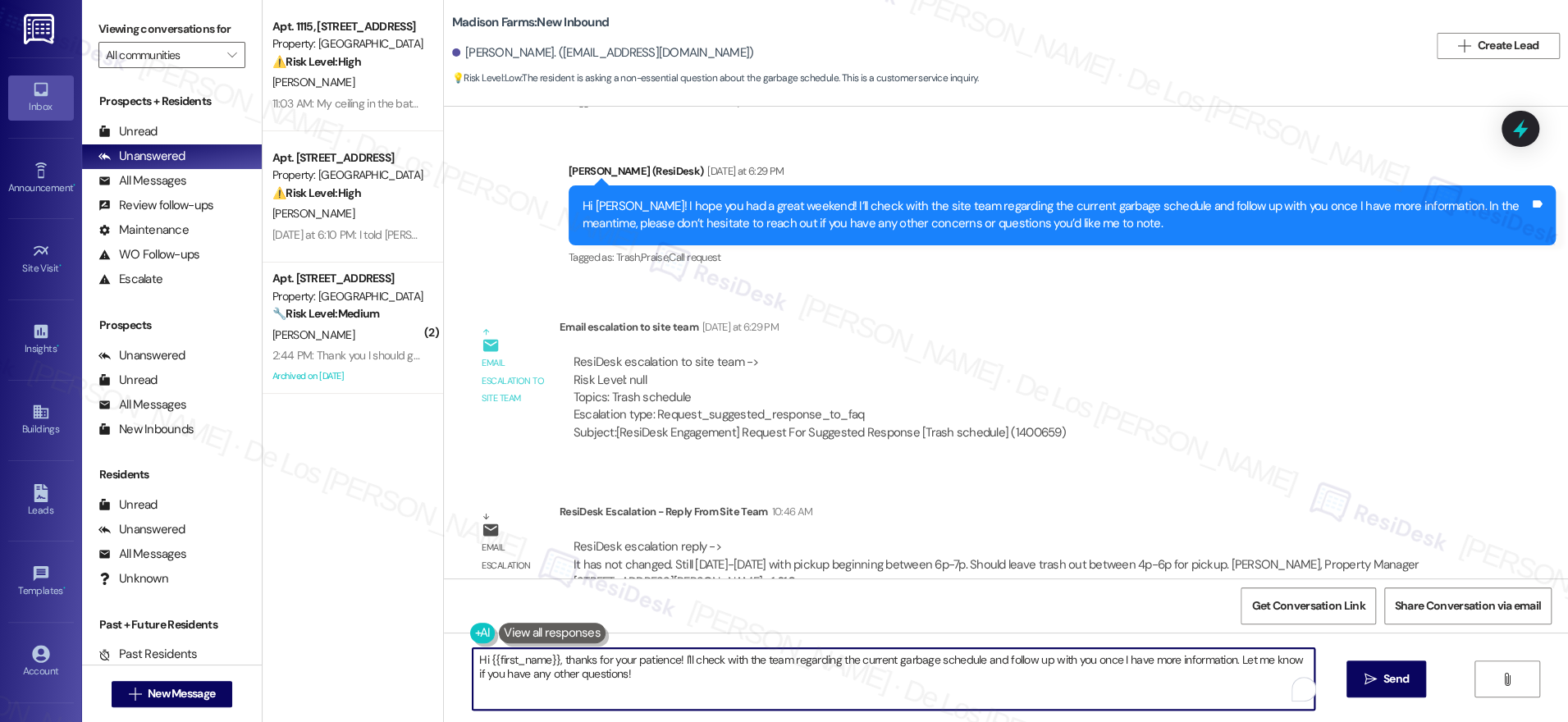
drag, startPoint x: 621, startPoint y: 673, endPoint x: 466, endPoint y: 661, distance: 155.5
click at [473, 661] on textarea "Hi {{first_name}}, thanks for your patience! I'll check with the team regarding…" at bounding box center [893, 679] width 842 height 62
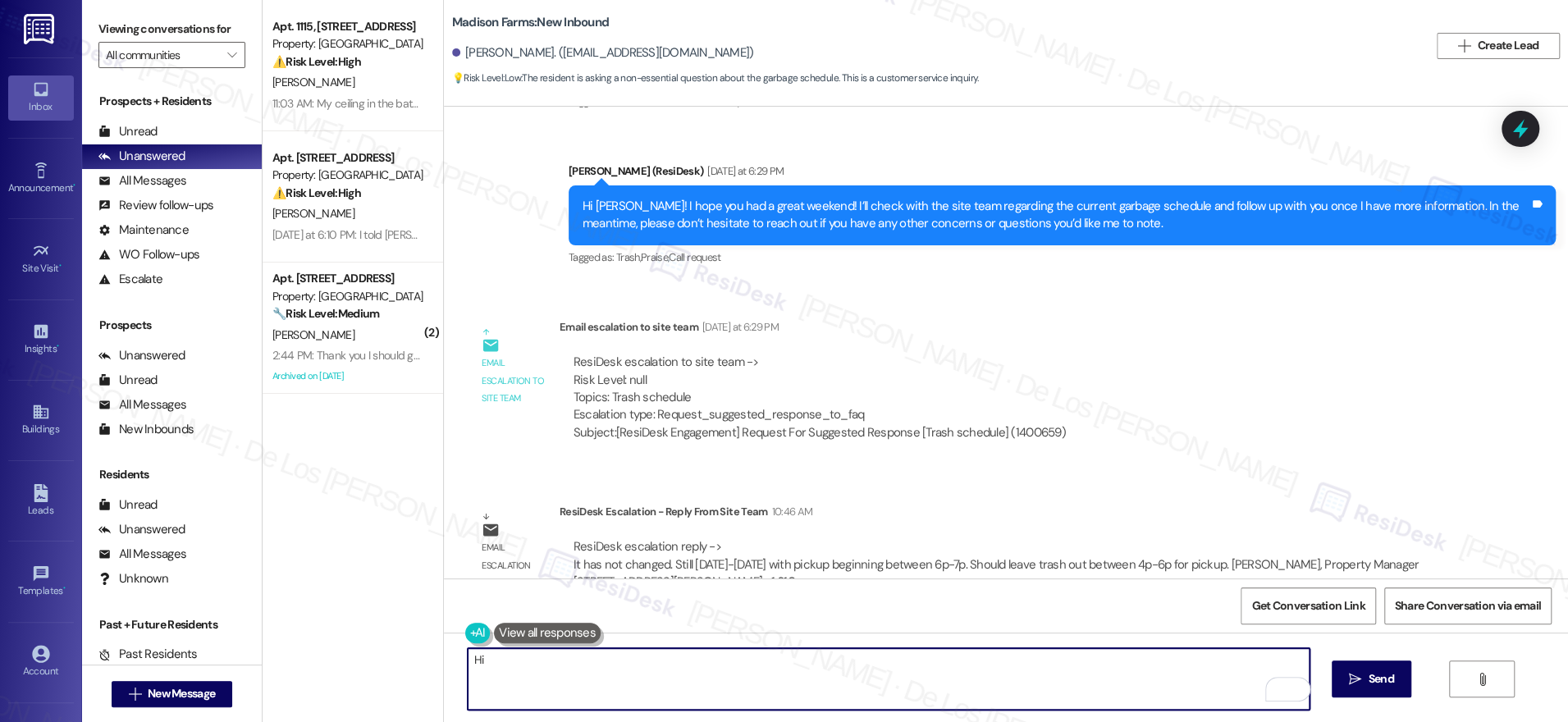
click at [502, 660] on textarea "Hi" at bounding box center [888, 679] width 842 height 62
click at [578, 667] on textarea "Hi" at bounding box center [888, 679] width 842 height 62
drag, startPoint x: 540, startPoint y: 665, endPoint x: 526, endPoint y: 654, distance: 17.8
click at [526, 654] on textarea "Hi" at bounding box center [888, 679] width 842 height 62
drag, startPoint x: 697, startPoint y: 676, endPoint x: 707, endPoint y: 668, distance: 12.8
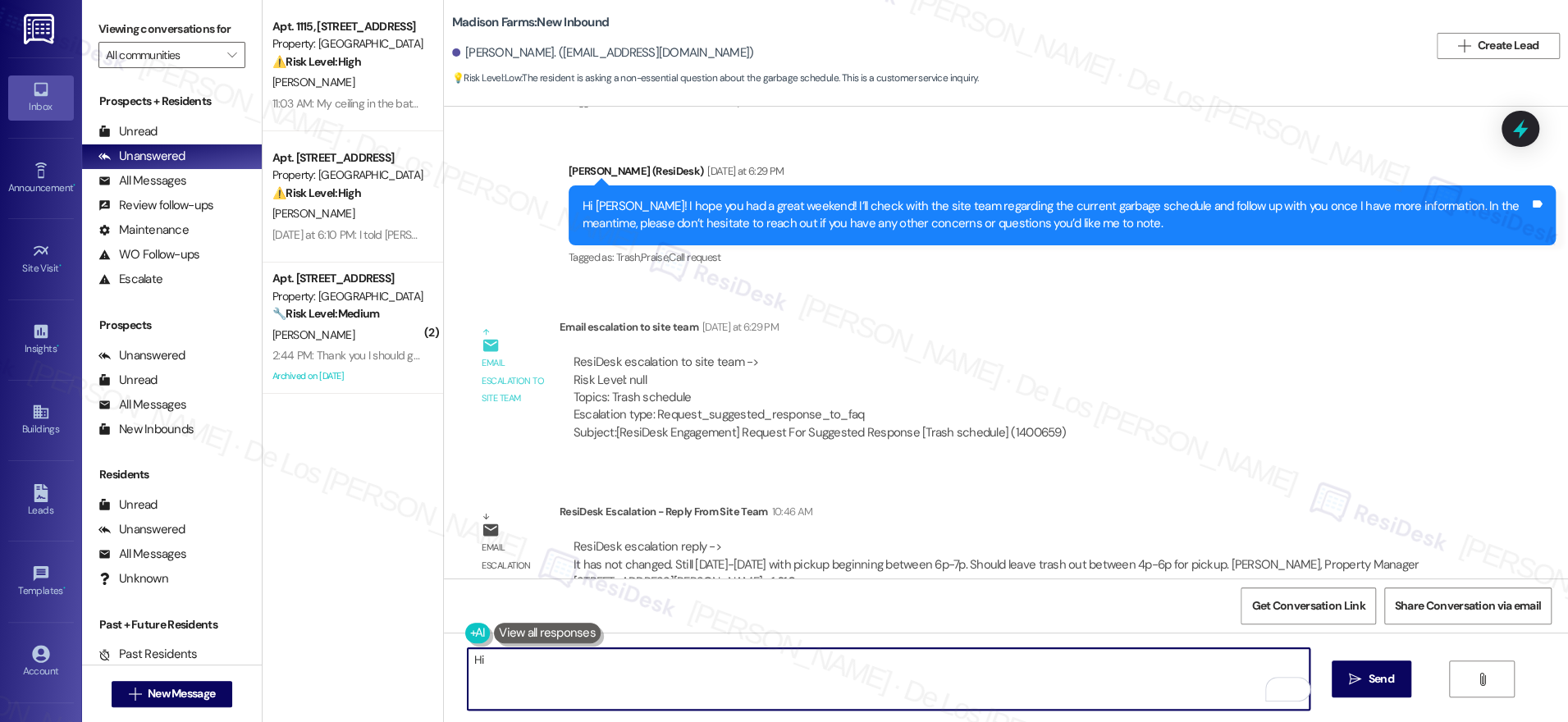
click at [707, 668] on textarea "Hi" at bounding box center [888, 679] width 842 height 62
click at [719, 663] on textarea "Hi" at bounding box center [888, 679] width 842 height 62
click at [655, 675] on textarea "Hi" at bounding box center [888, 679] width 842 height 62
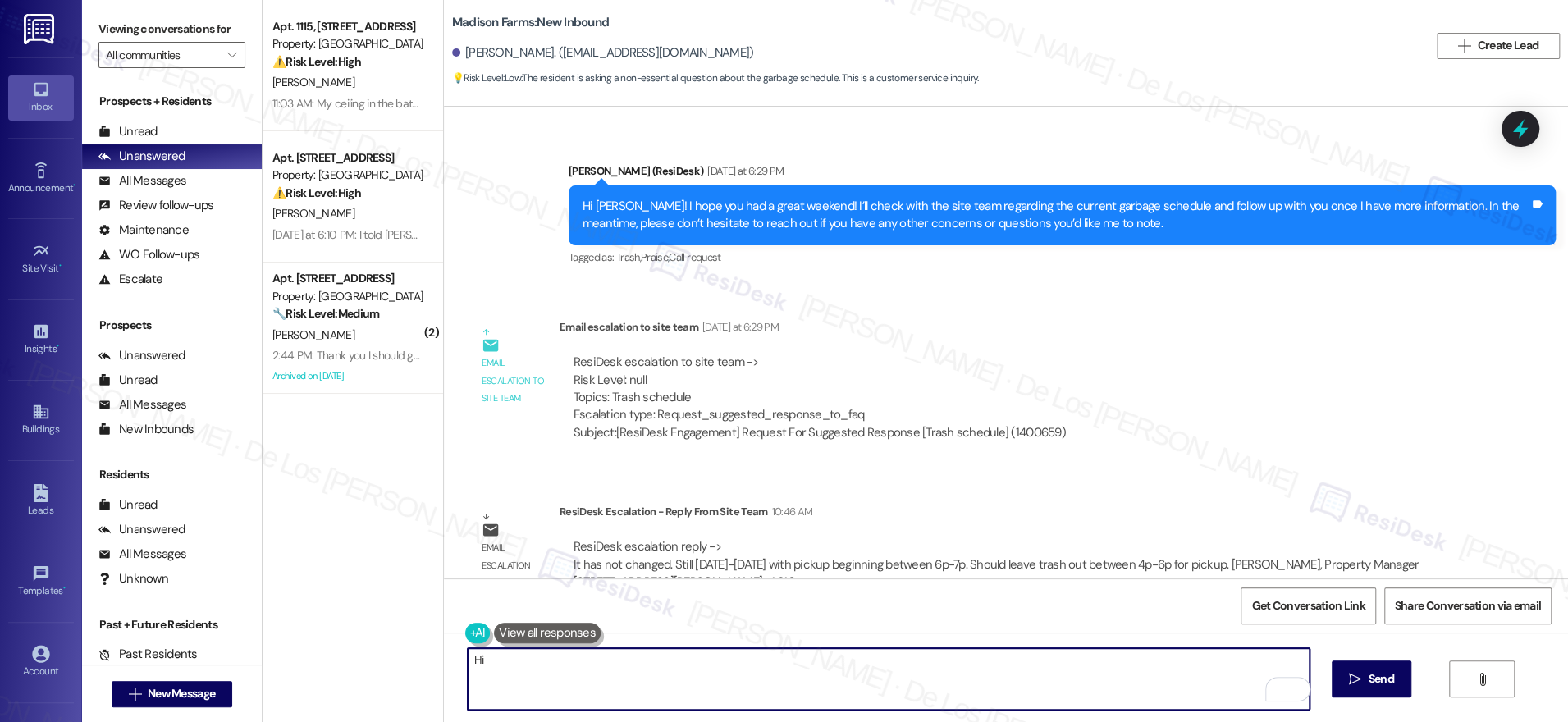
paste textarea "It has not changed. Still Sunday-Thursday with pickup beginning between 6p-7p. …"
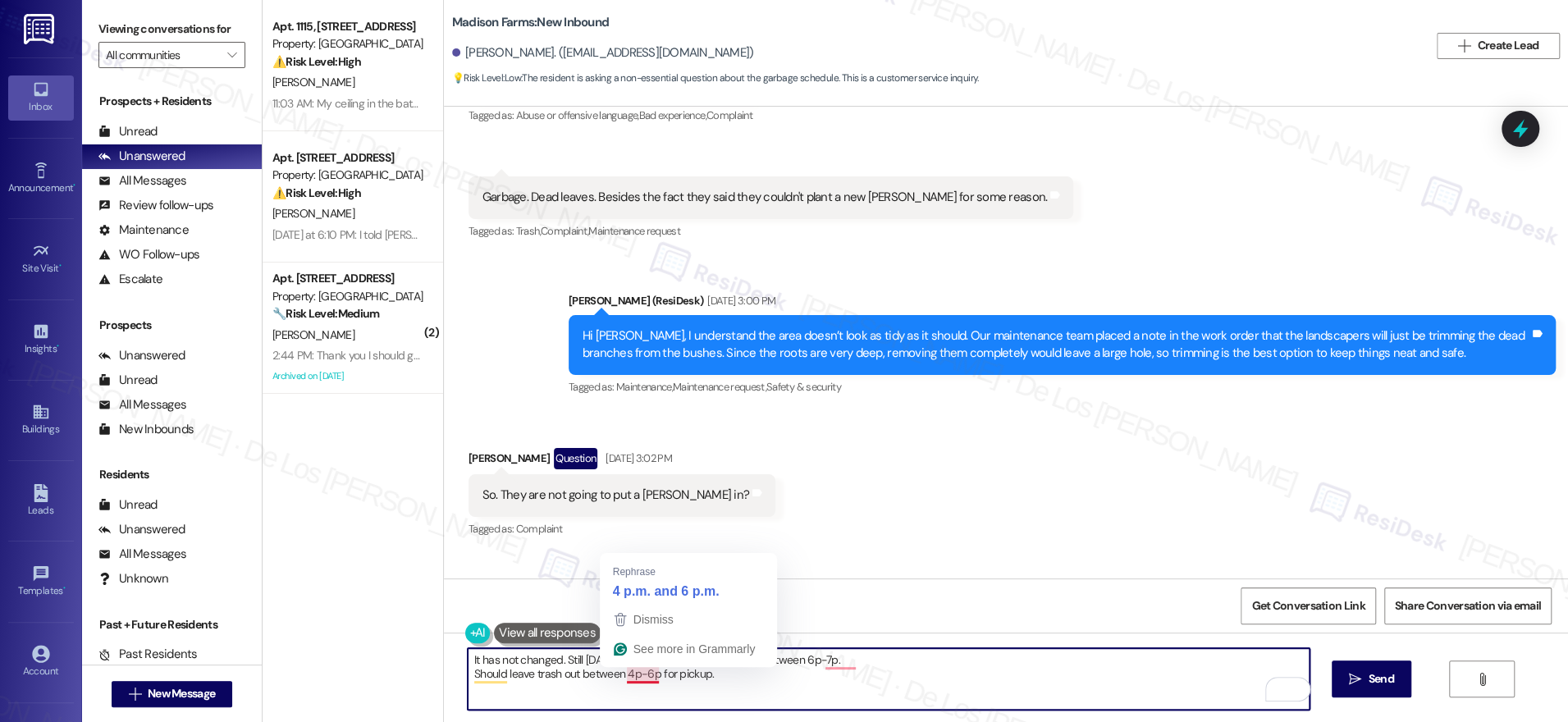
scroll to position [4253, 0]
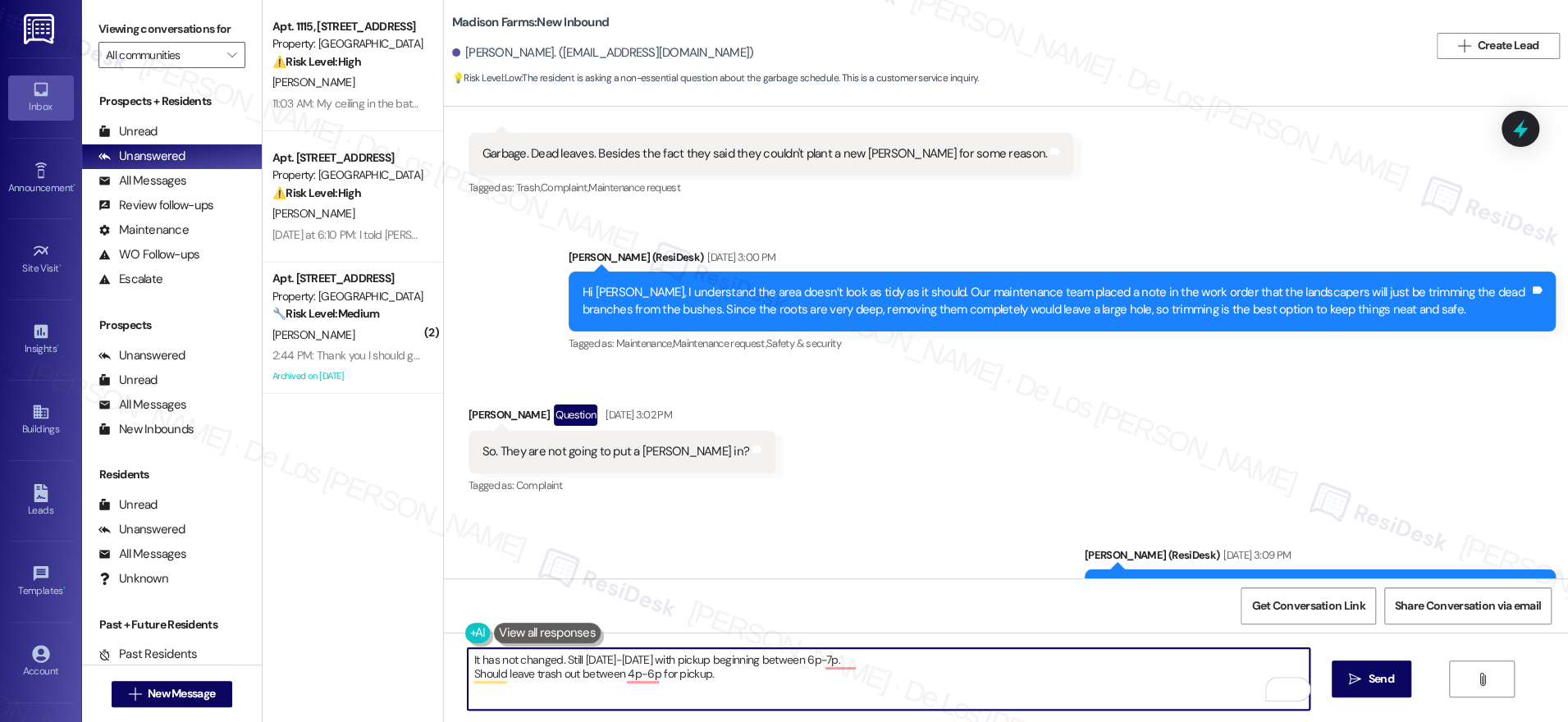
click at [468, 658] on textarea "It has not changed. Still Sunday-Thursday with pickup beginning between 6p-7p. …" at bounding box center [888, 679] width 842 height 62
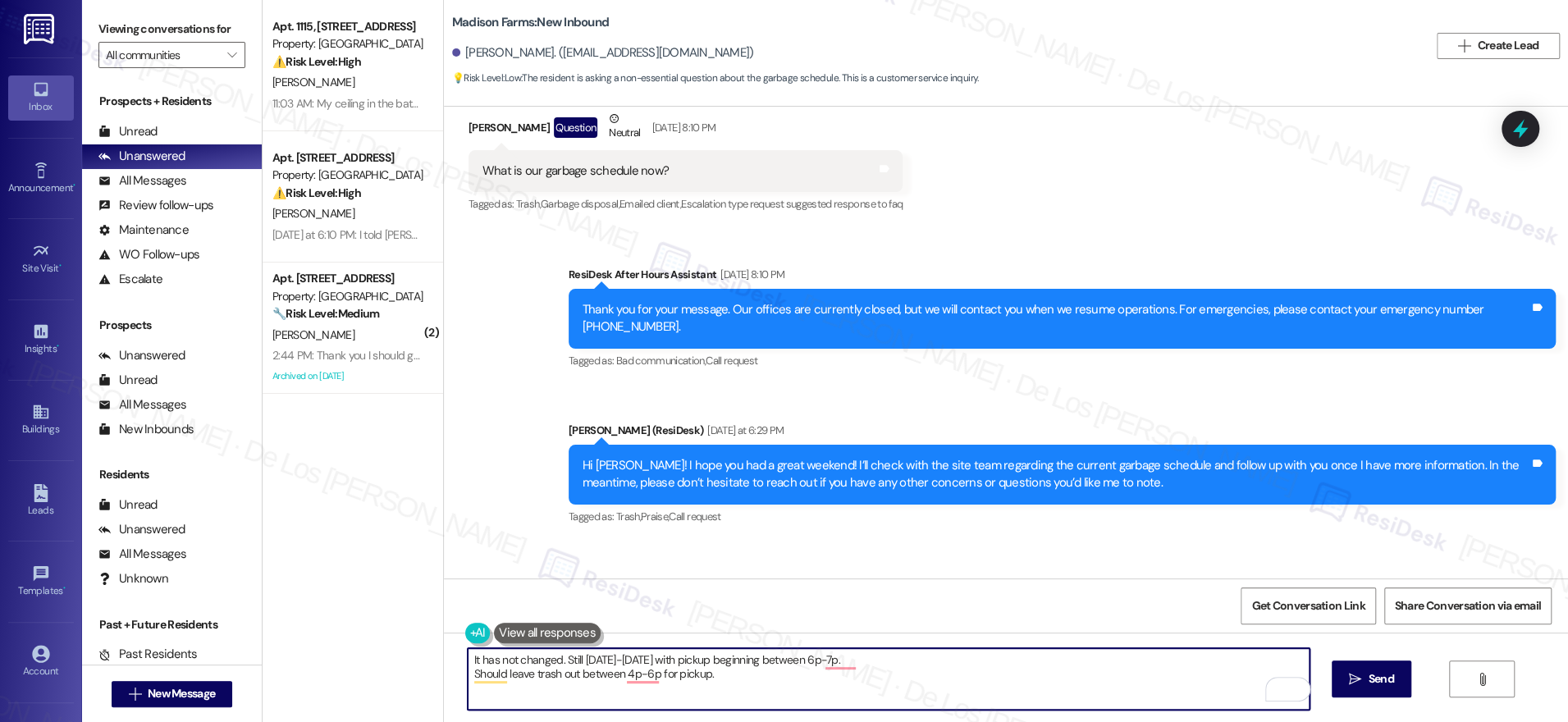
scroll to position [5872, 0]
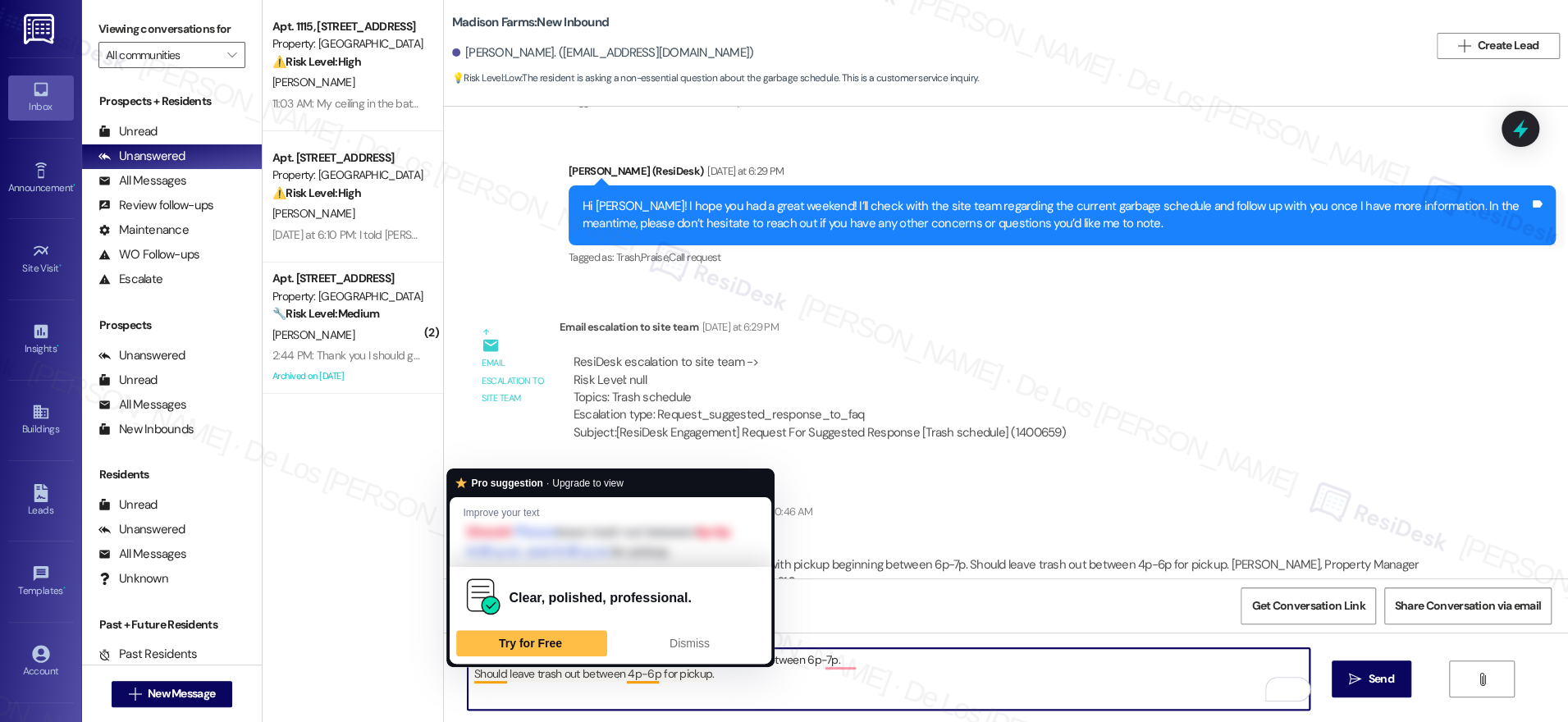
click at [460, 658] on div "Clear, polished, professional. Try for Free Dismiss" at bounding box center [610, 615] width 322 height 97
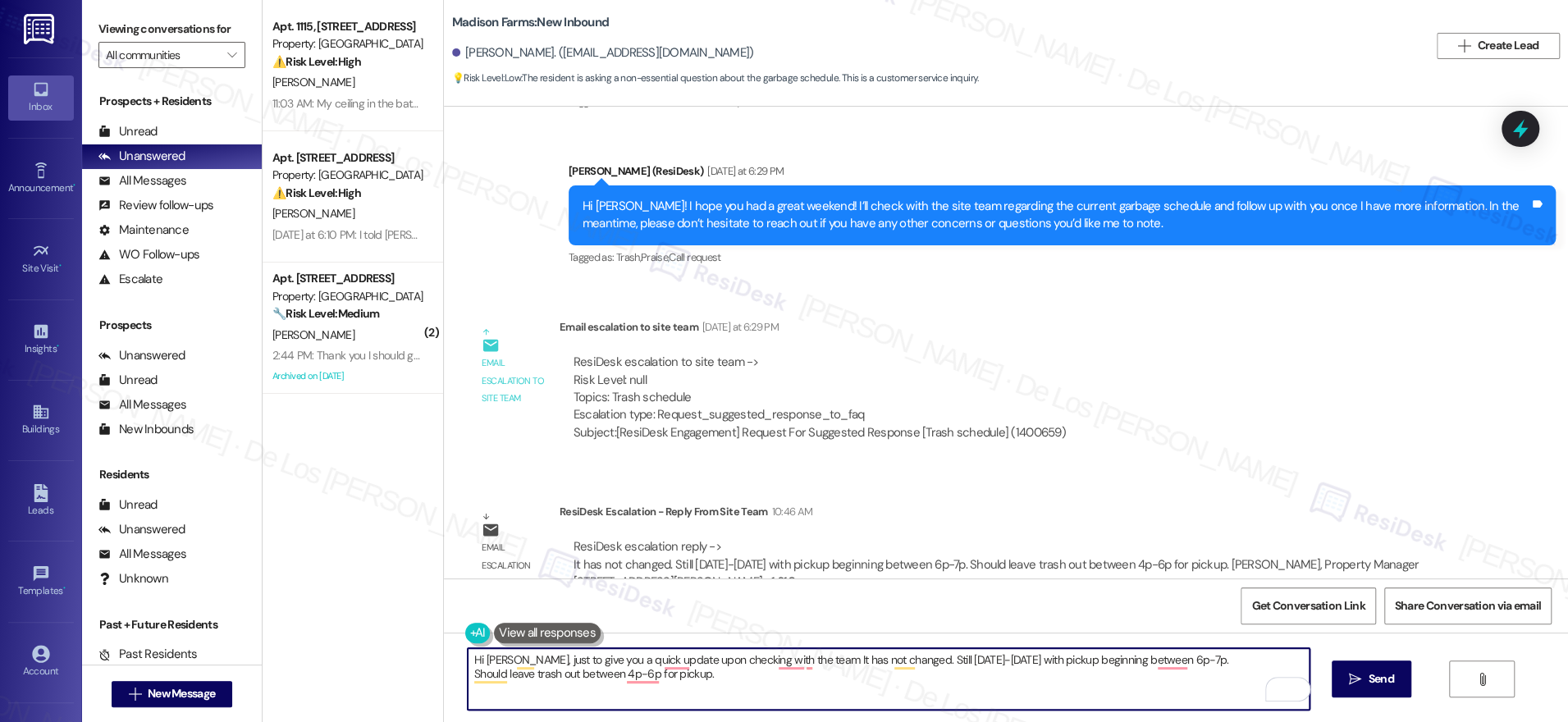
click at [730, 678] on textarea "Hi Jared, just to give you a quick update upon checking with the team It has no…" at bounding box center [888, 679] width 842 height 62
click at [719, 667] on textarea "Hi Jared, just to give you a quick update upon checking with the team It has no…" at bounding box center [888, 679] width 842 height 62
click at [719, 682] on textarea "Hi Jared, just to give you a quick update upon checking with the team It has no…" at bounding box center [888, 679] width 842 height 62
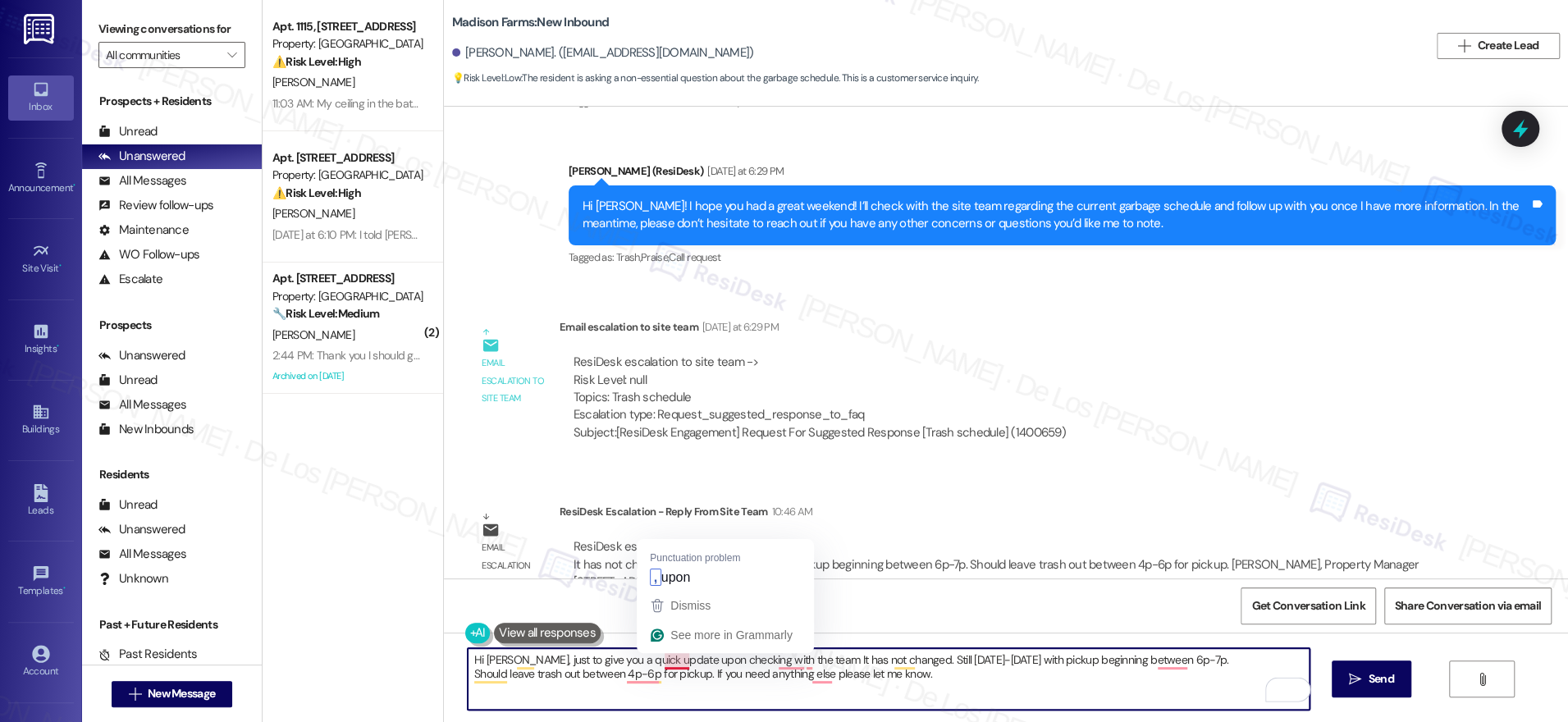
click at [663, 663] on textarea "Hi Jared, just to give you a quick update upon checking with the team It has no…" at bounding box center [888, 679] width 842 height 62
click at [658, 663] on textarea "Hi Jared, just to give you a quick update upon checking with the team It has no…" at bounding box center [888, 679] width 842 height 62
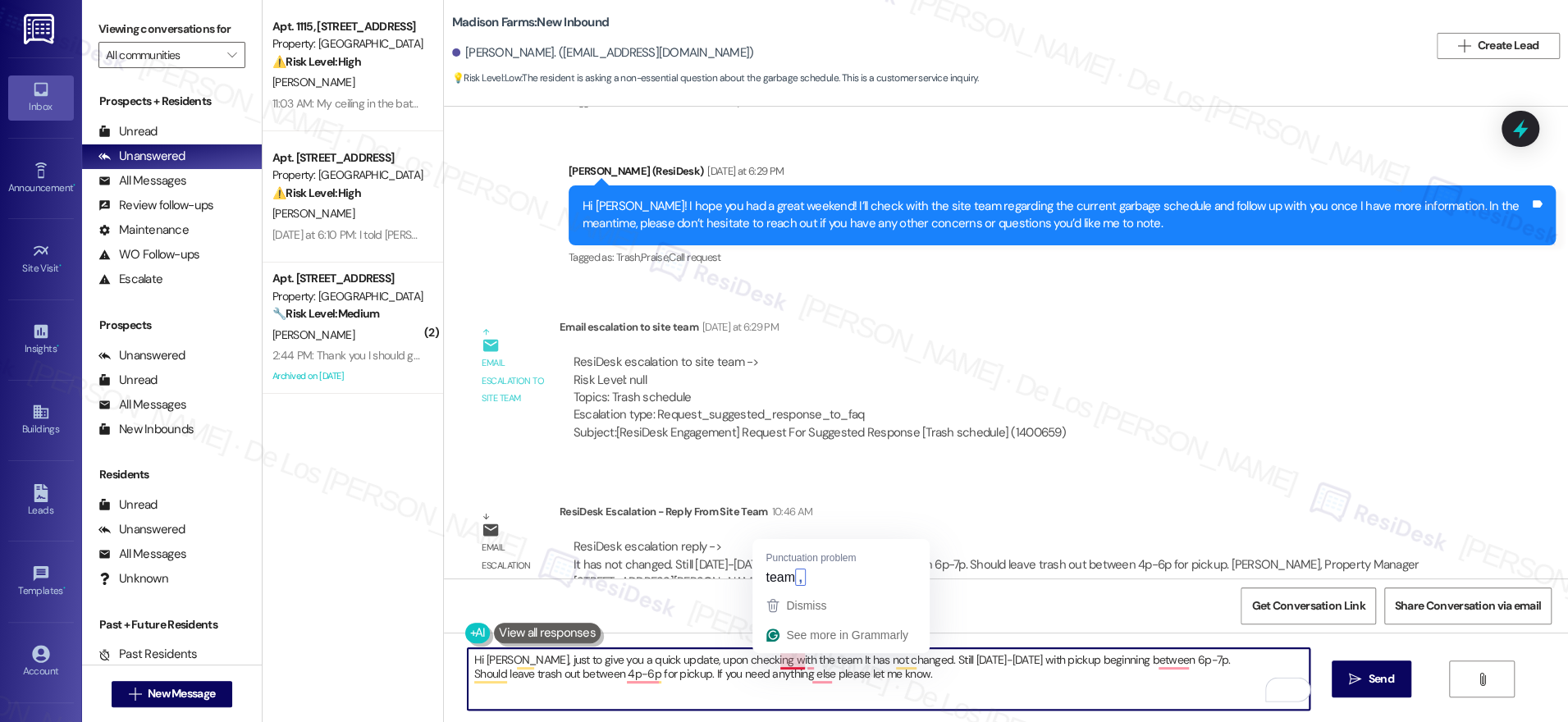
click at [779, 658] on textarea "Hi Jared, just to give you a quick update, upon checking with the team It has n…" at bounding box center [888, 679] width 842 height 62
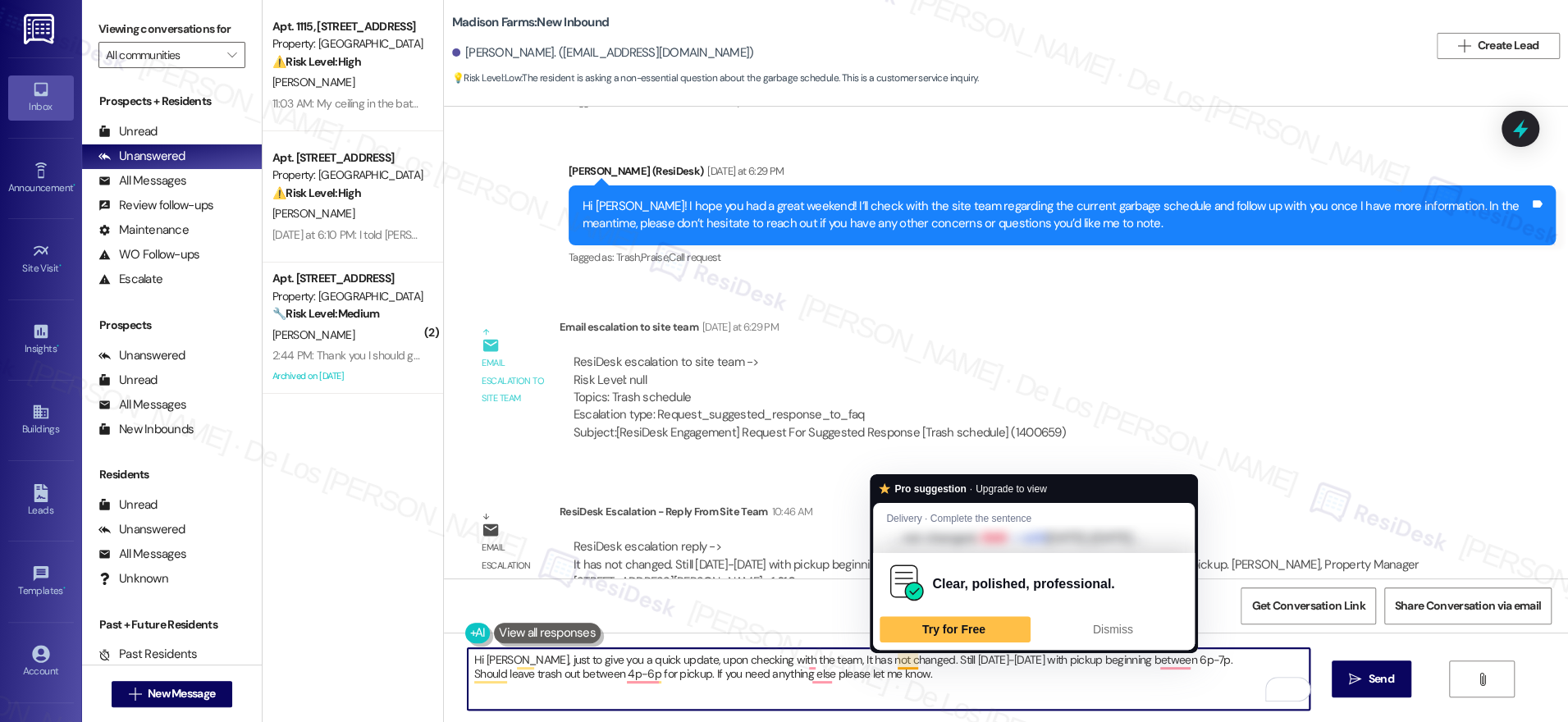
click at [894, 660] on textarea "Hi Jared, just to give you a quick update, upon checking with the team, It has …" at bounding box center [888, 679] width 842 height 62
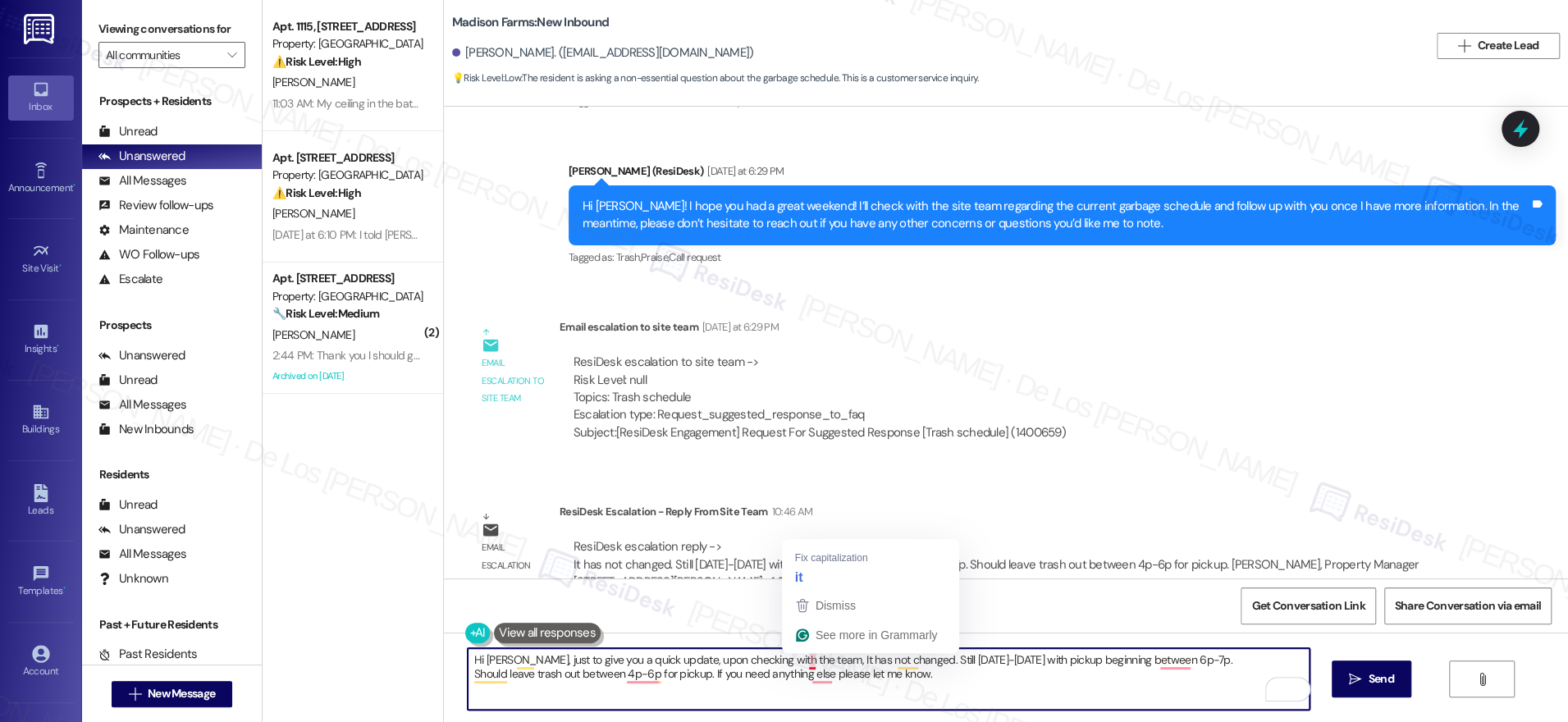
click at [796, 661] on textarea "Hi Jared, just to give you a quick update, upon checking with the team, It has …" at bounding box center [888, 679] width 842 height 62
click at [798, 664] on textarea "Hi Jared, just to give you a quick update, upon checking with the team, It has …" at bounding box center [888, 679] width 842 height 62
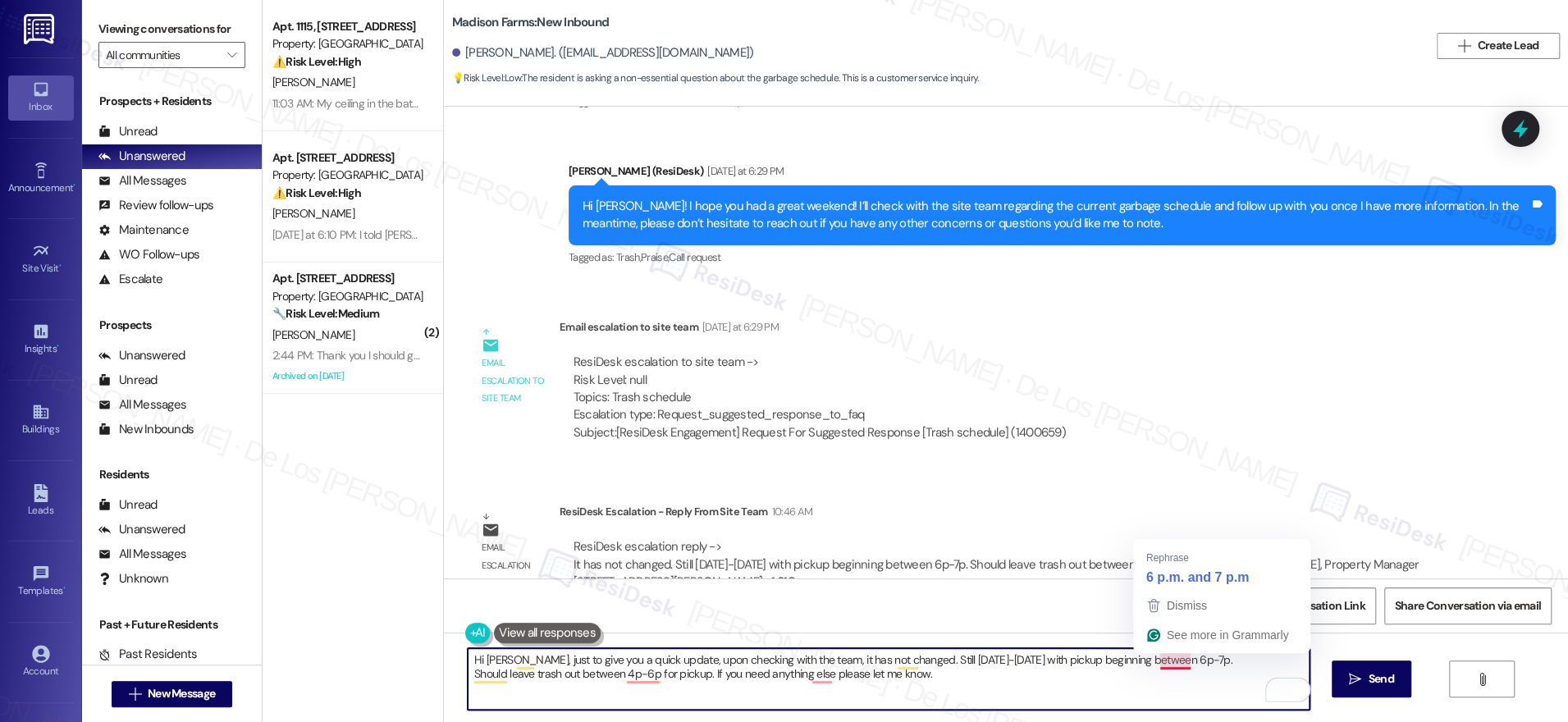
click at [1165, 667] on textarea "Hi Jared, just to give you a quick update, upon checking with the team, it has …" at bounding box center [888, 679] width 842 height 62
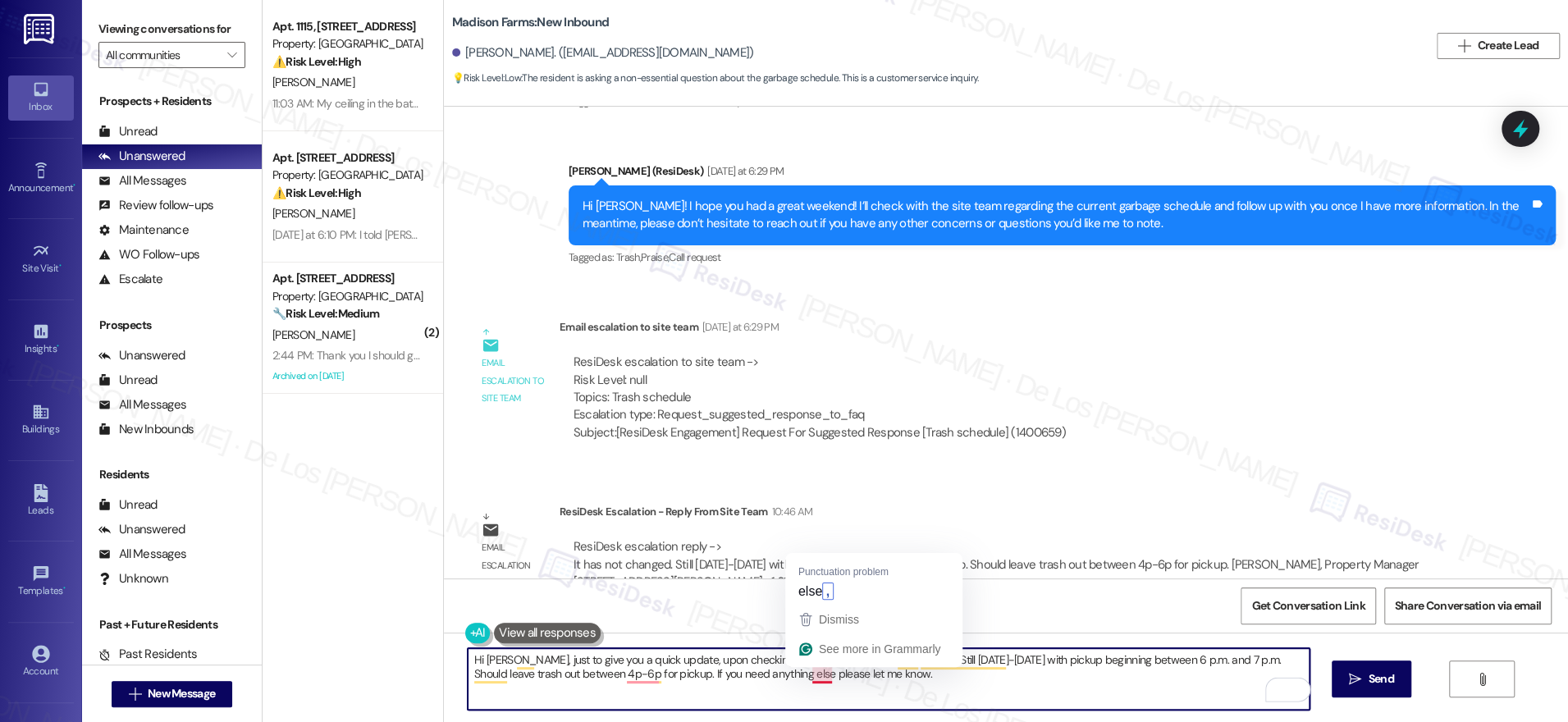
click at [809, 676] on textarea "Hi Jared, just to give you a quick update, upon checking with the team, it has …" at bounding box center [888, 679] width 842 height 62
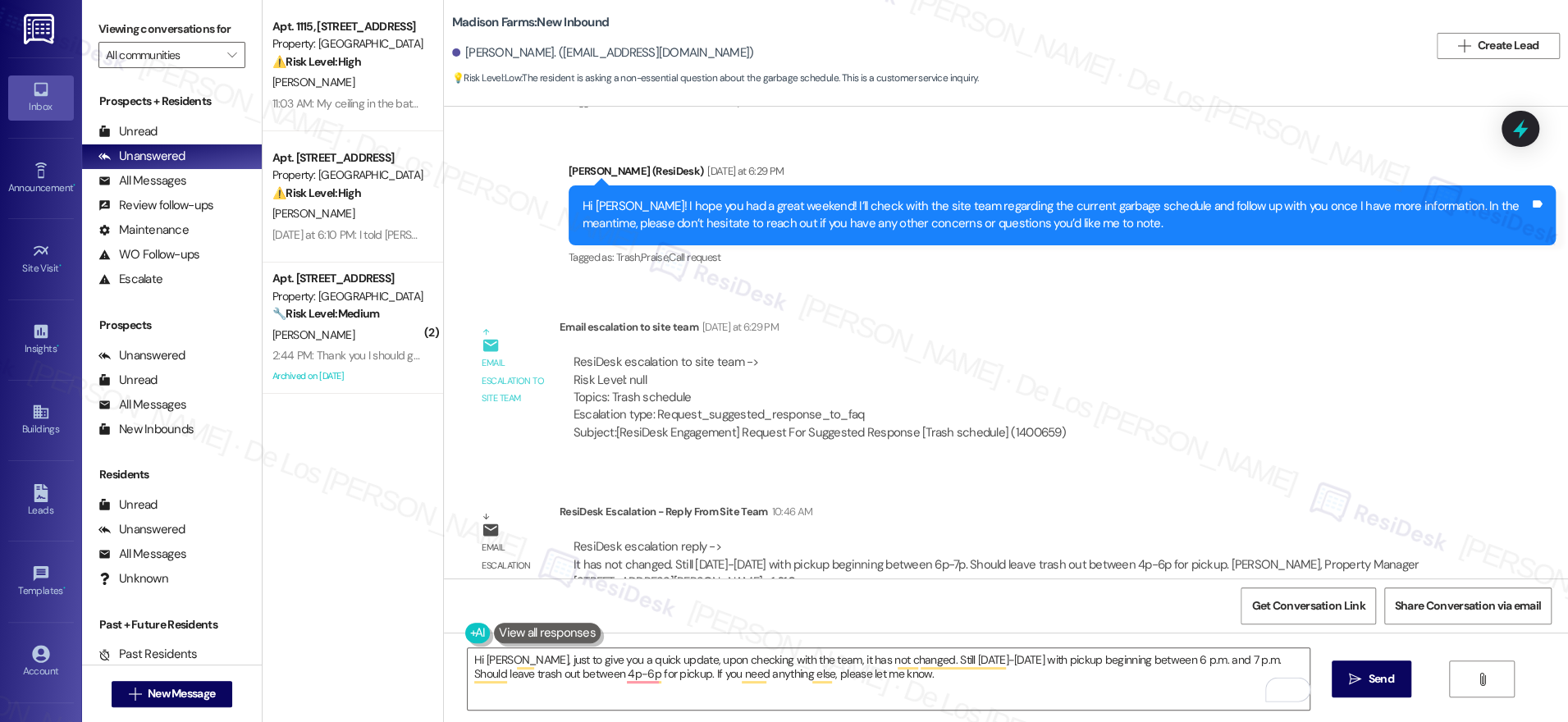
click at [808, 589] on div "Get Conversation Link Share Conversation via email" at bounding box center [1006, 605] width 1124 height 54
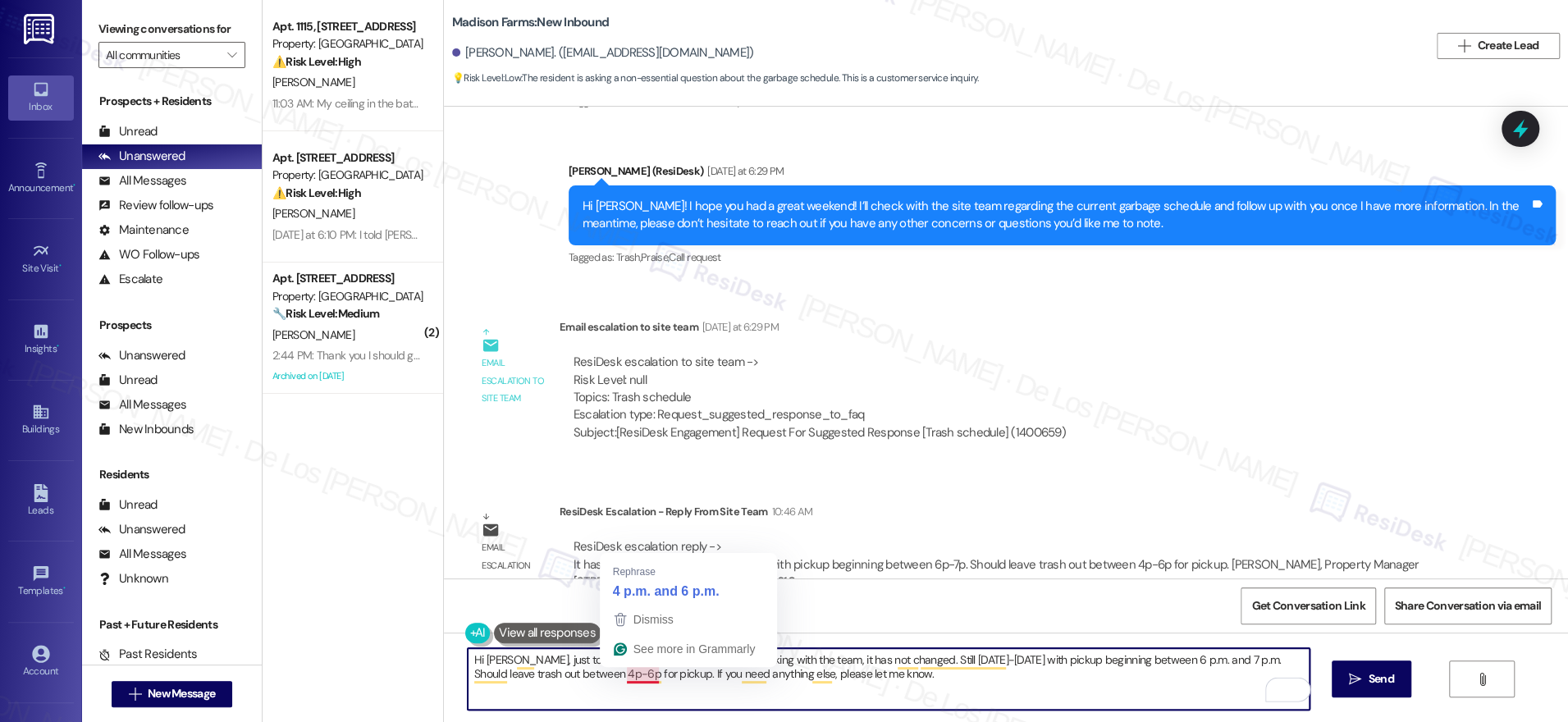
click at [634, 673] on textarea "Hi Jared, just to give you a quick update, upon checking with the team, it has …" at bounding box center [888, 679] width 842 height 62
click at [632, 677] on textarea "Hi Jared, just to give you a quick update, upon checking with the team, it has …" at bounding box center [888, 679] width 842 height 62
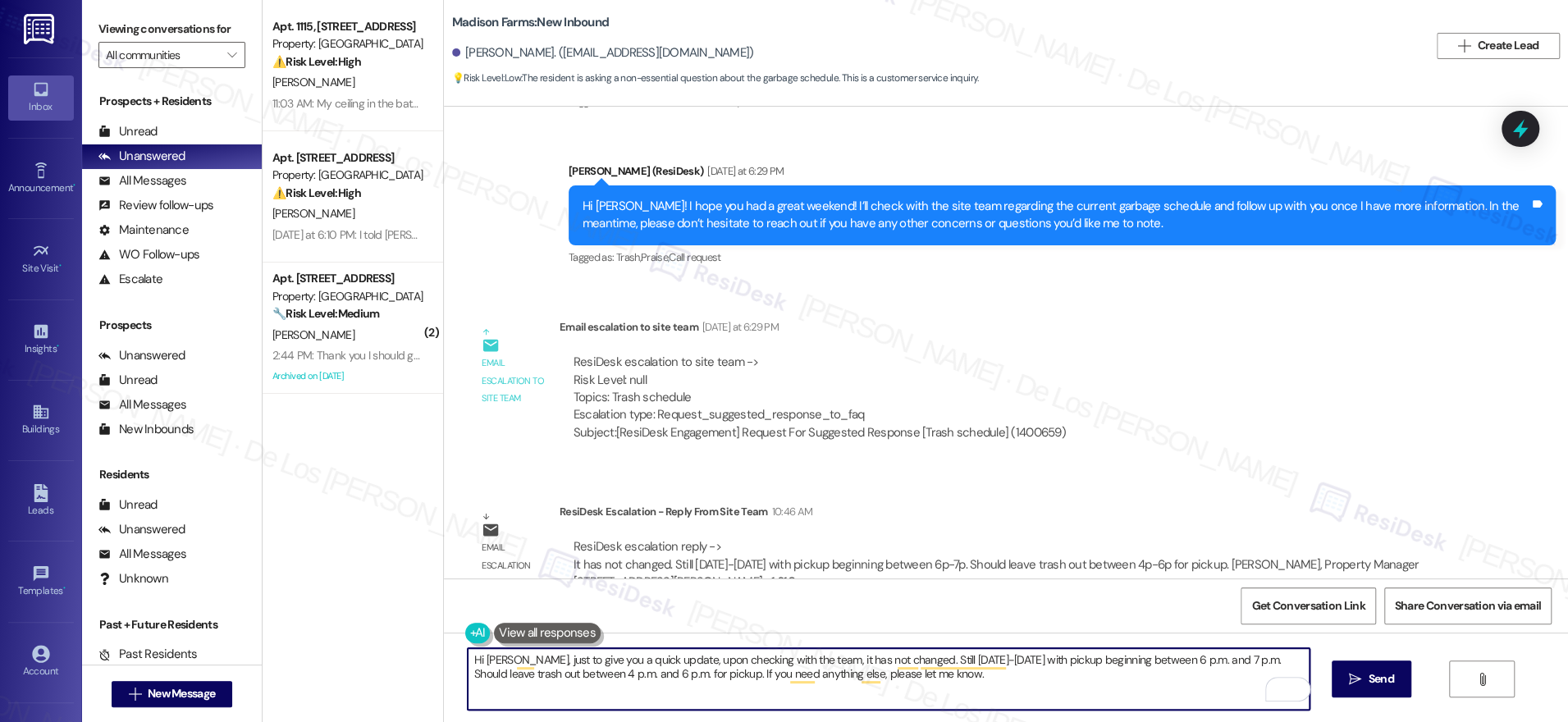
click at [1175, 683] on textarea "Hi Jared, just to give you a quick update, upon checking with the team, it has …" at bounding box center [888, 679] width 842 height 62
type textarea "Hi Jared, just to give you a quick update, upon checking with the team, it has …"
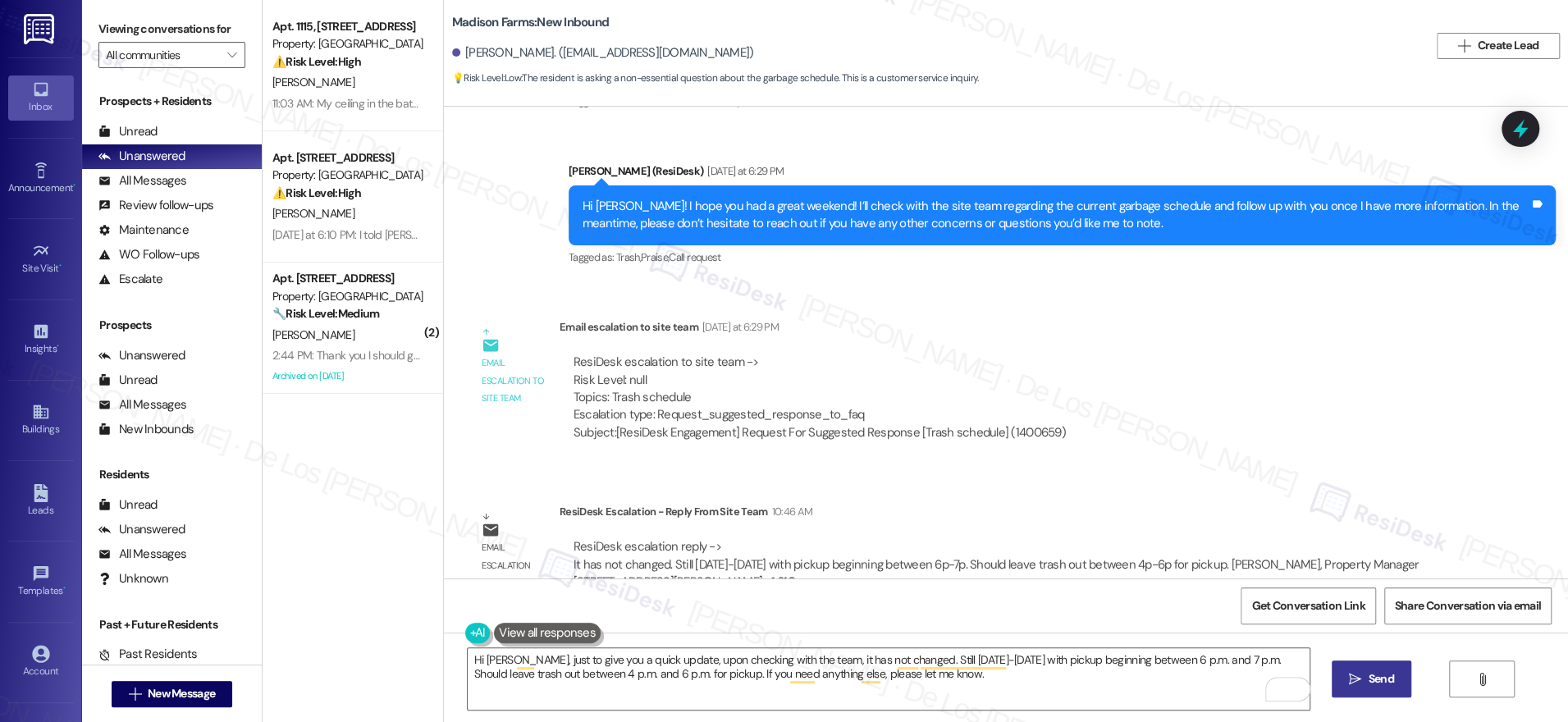
click at [1376, 673] on span "Send" at bounding box center [1381, 679] width 25 height 17
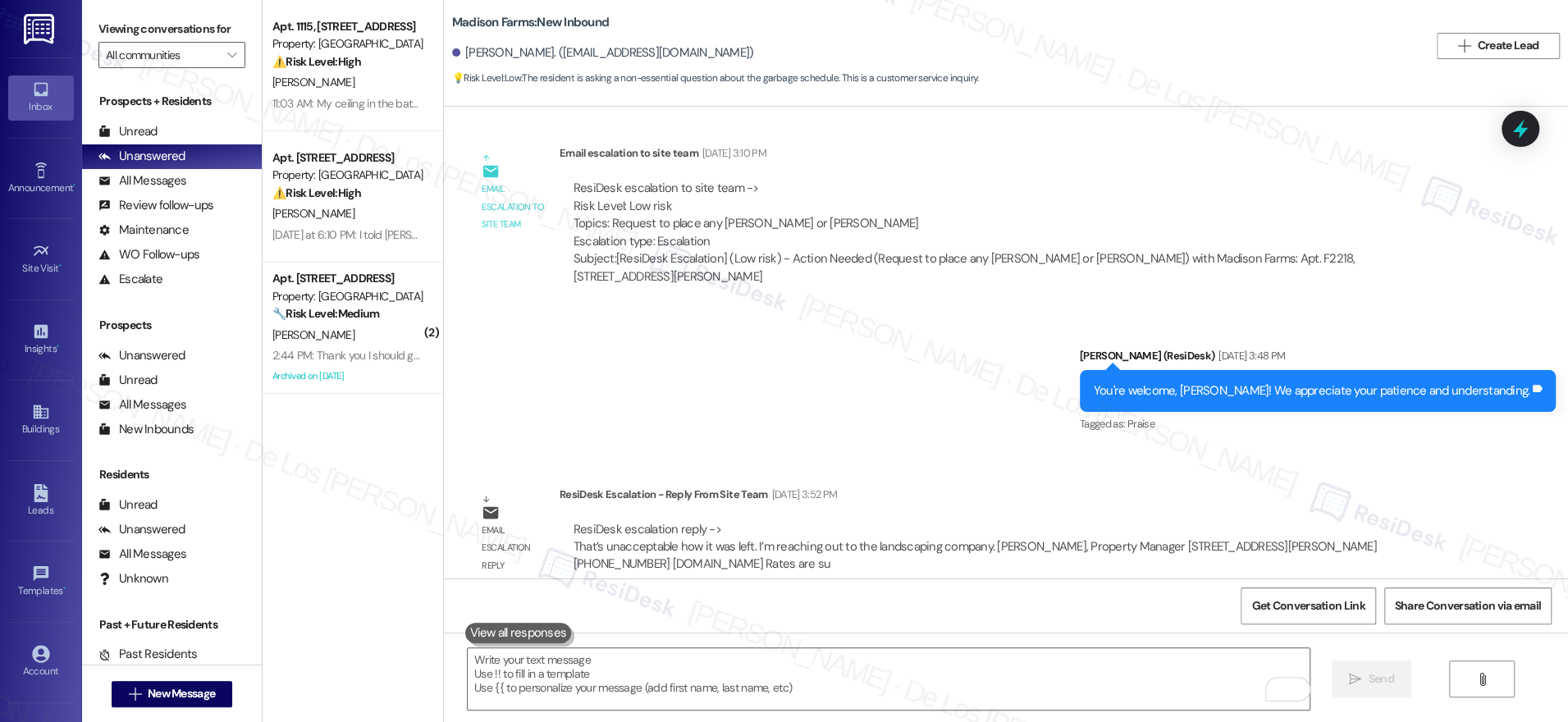
scroll to position [4538, 0]
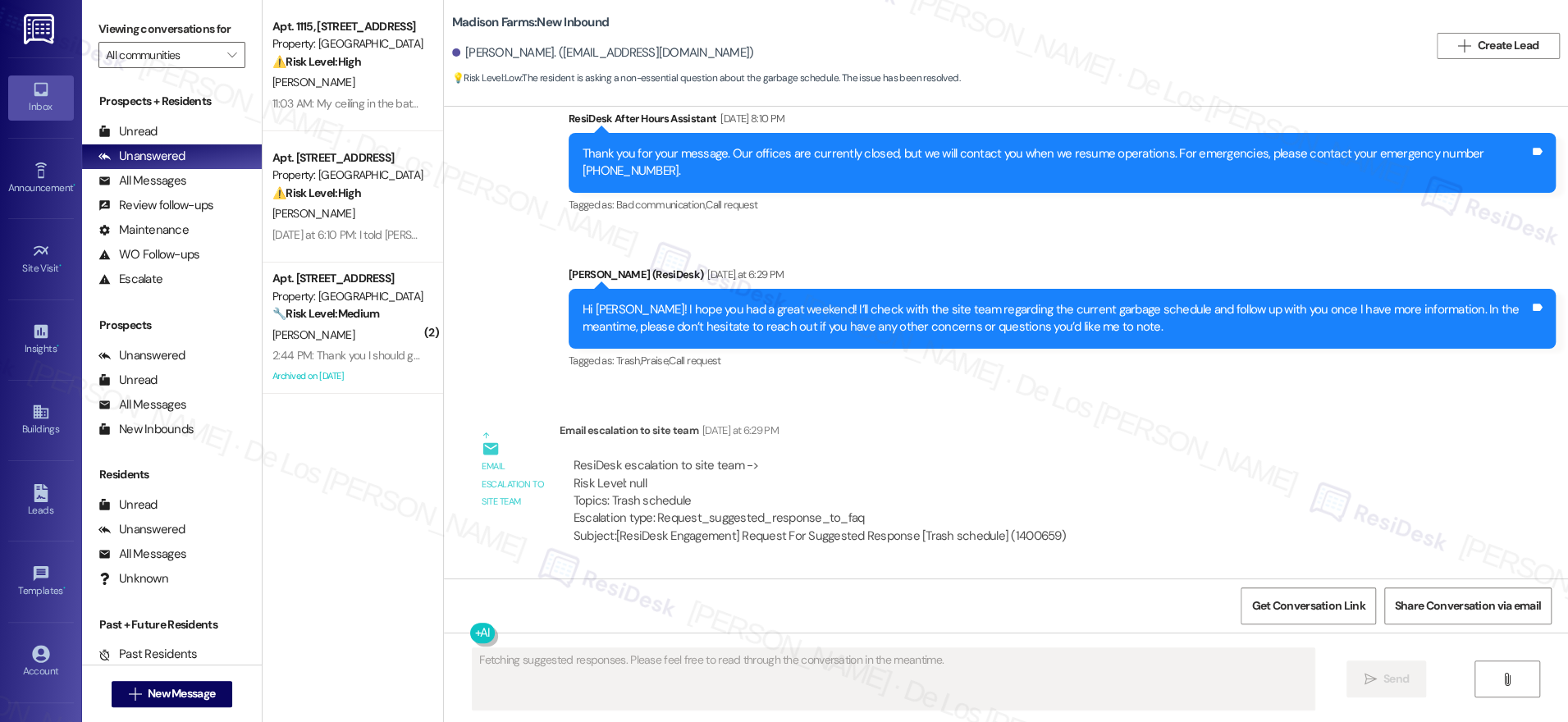
scroll to position [6167, 0]
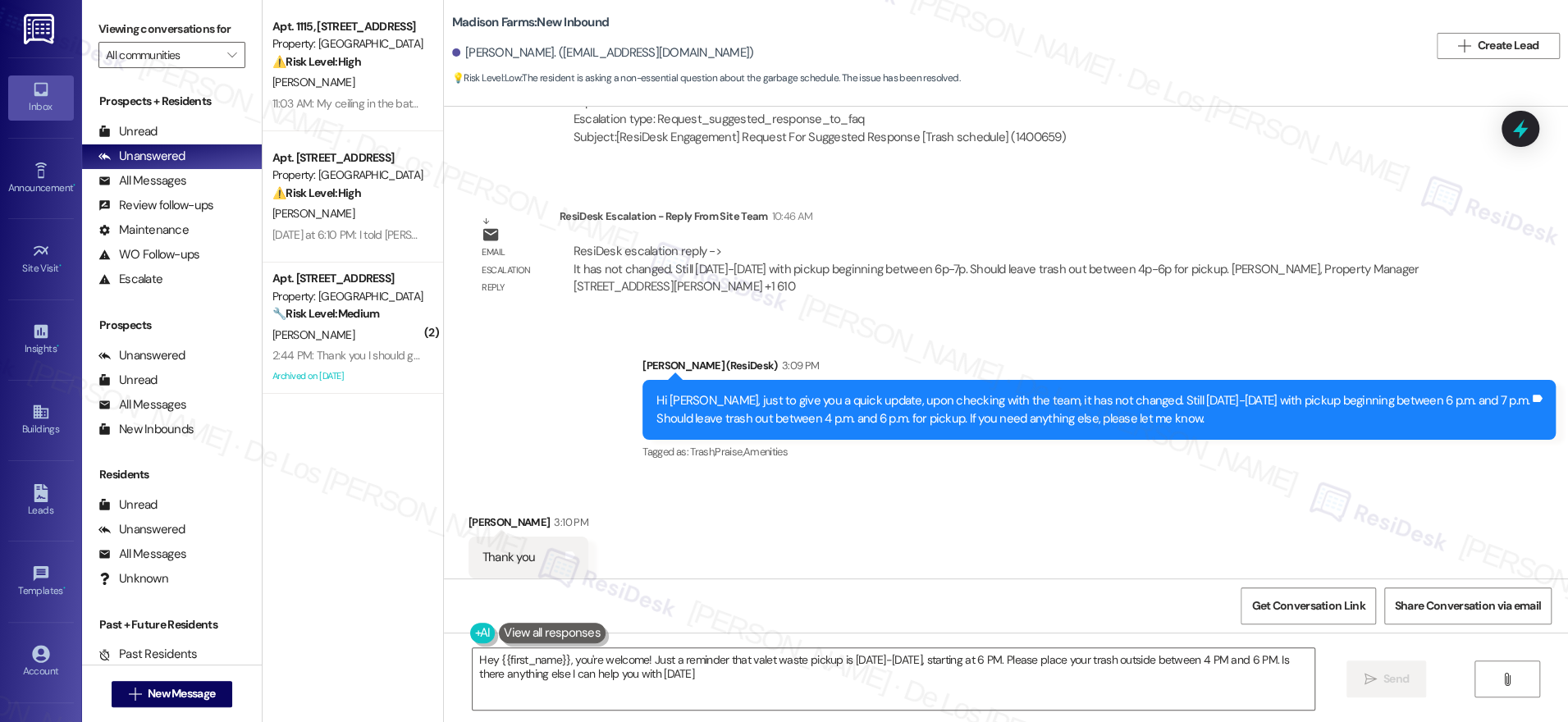
type textarea "Hey {{first_name}}, you're welcome! Just a reminder that valet waste pickup is …"
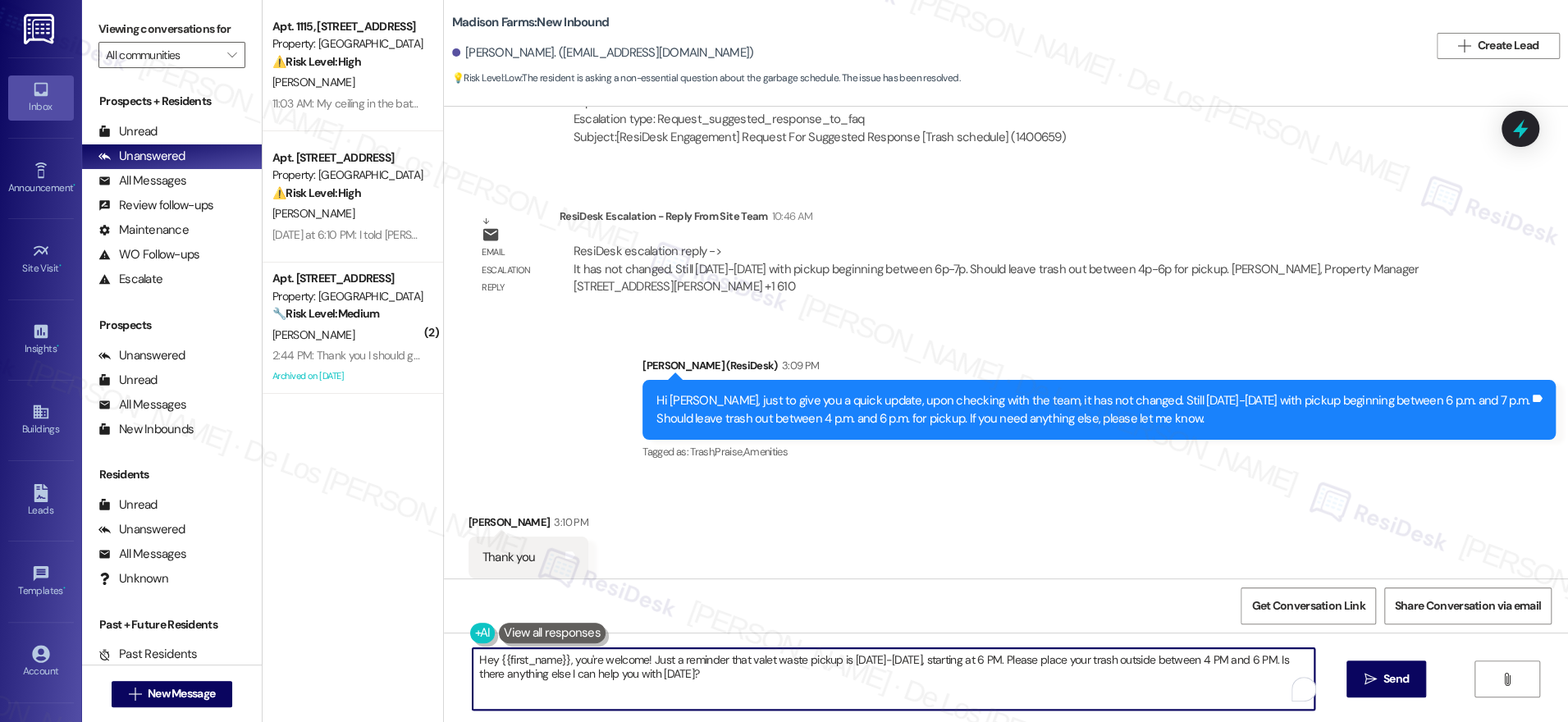
drag, startPoint x: 696, startPoint y: 674, endPoint x: 459, endPoint y: 657, distance: 237.6
click at [473, 657] on textarea "Hey {{first_name}}, you're welcome! Just a reminder that valet waste pickup is …" at bounding box center [893, 679] width 842 height 62
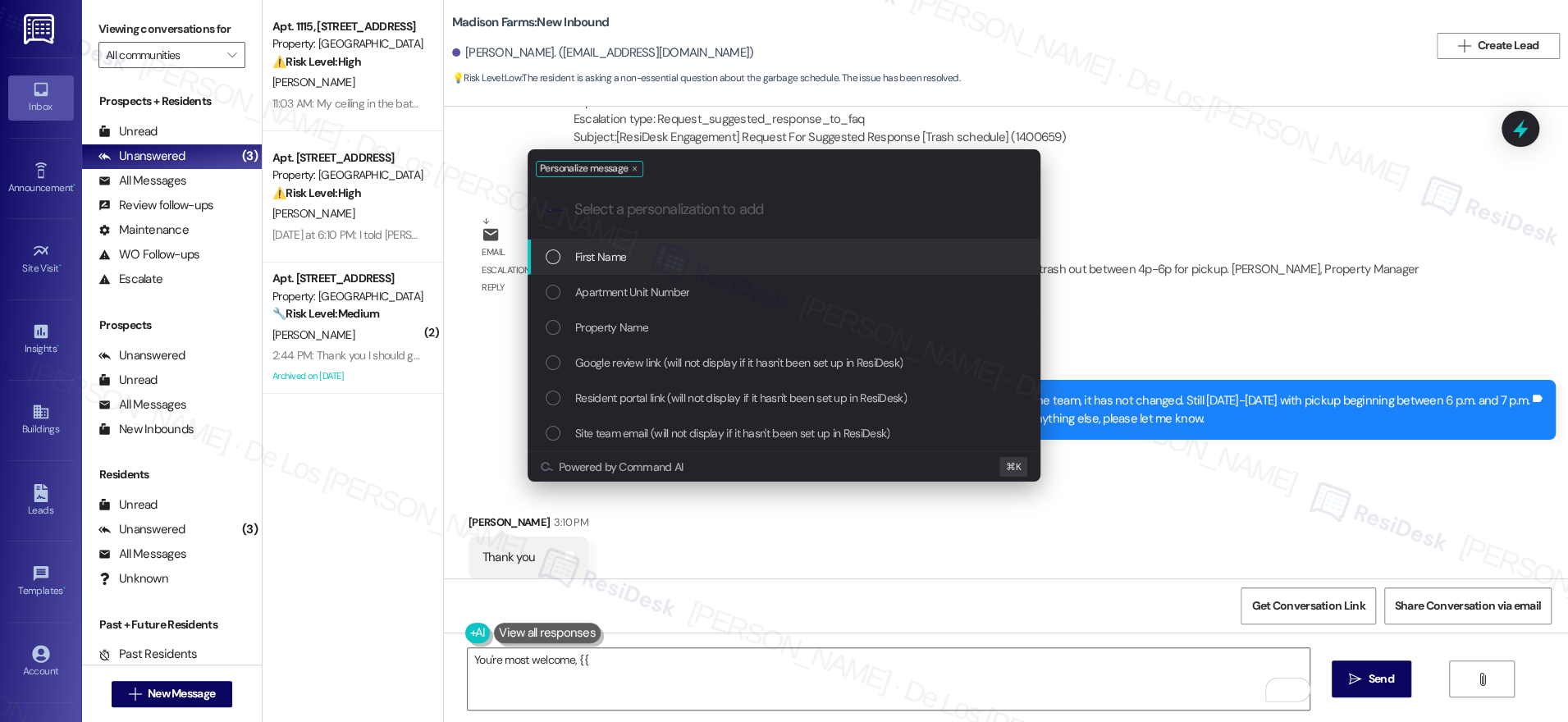
click at [667, 257] on div "First Name" at bounding box center [785, 256] width 480 height 18
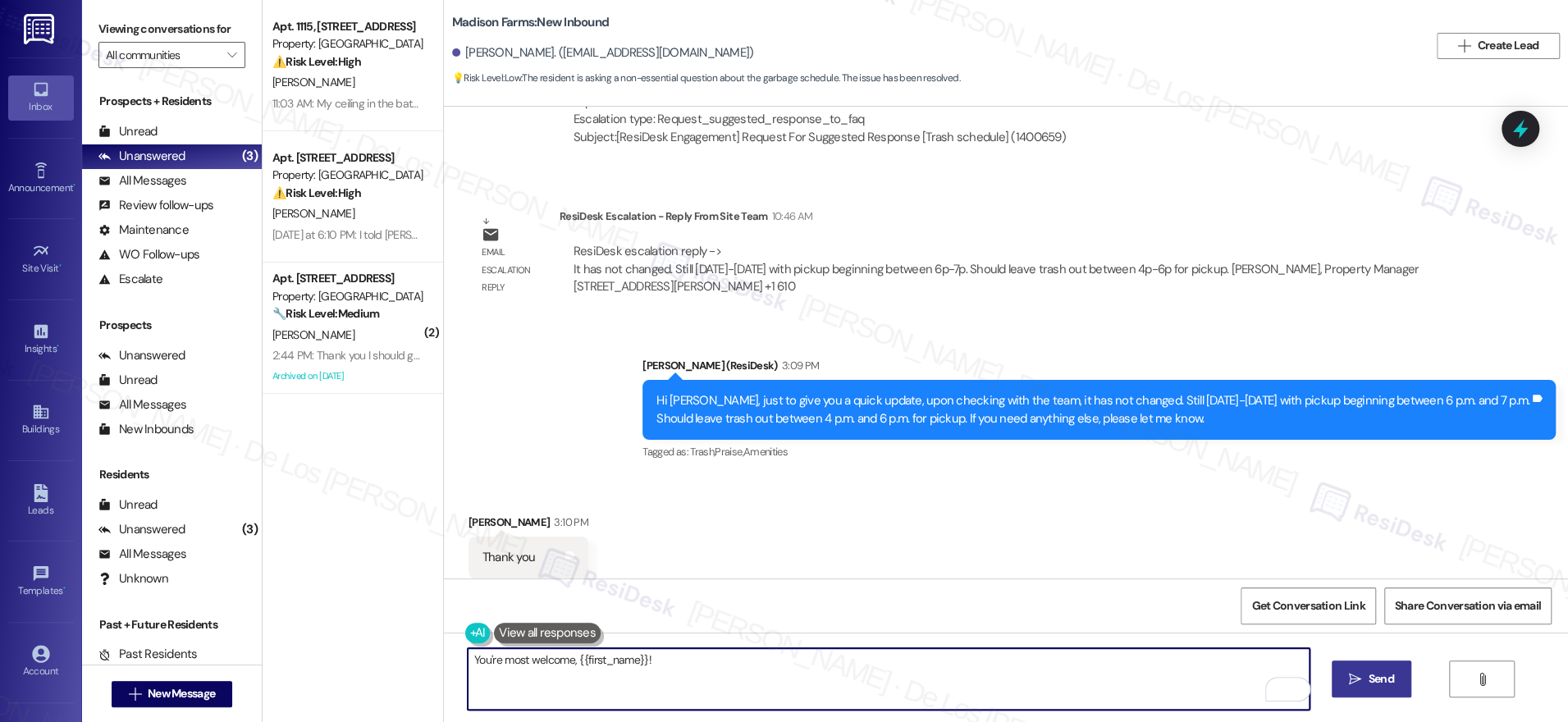
type textarea "You're most welcome, {{first_name}}!"
click at [1386, 676] on span "Send" at bounding box center [1381, 679] width 25 height 17
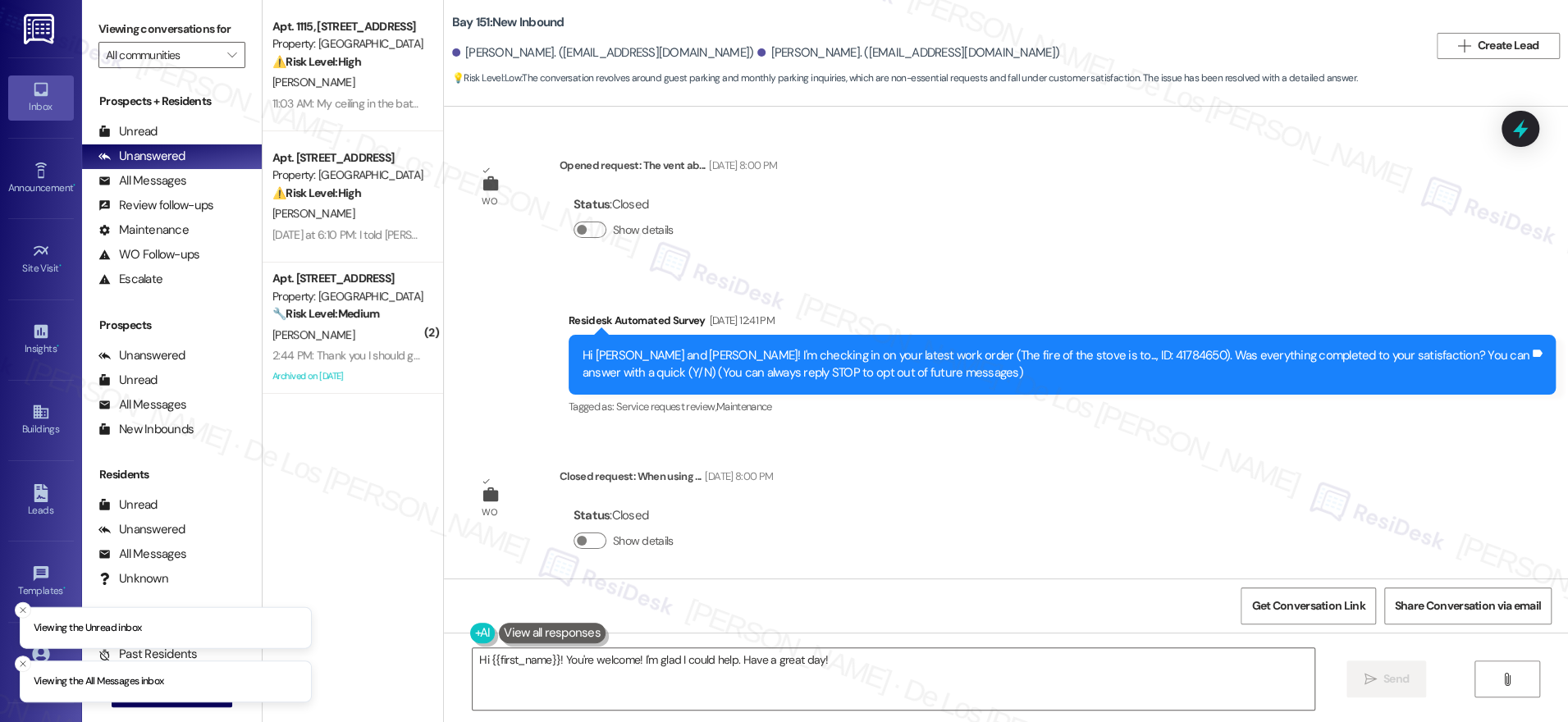
scroll to position [23447, 0]
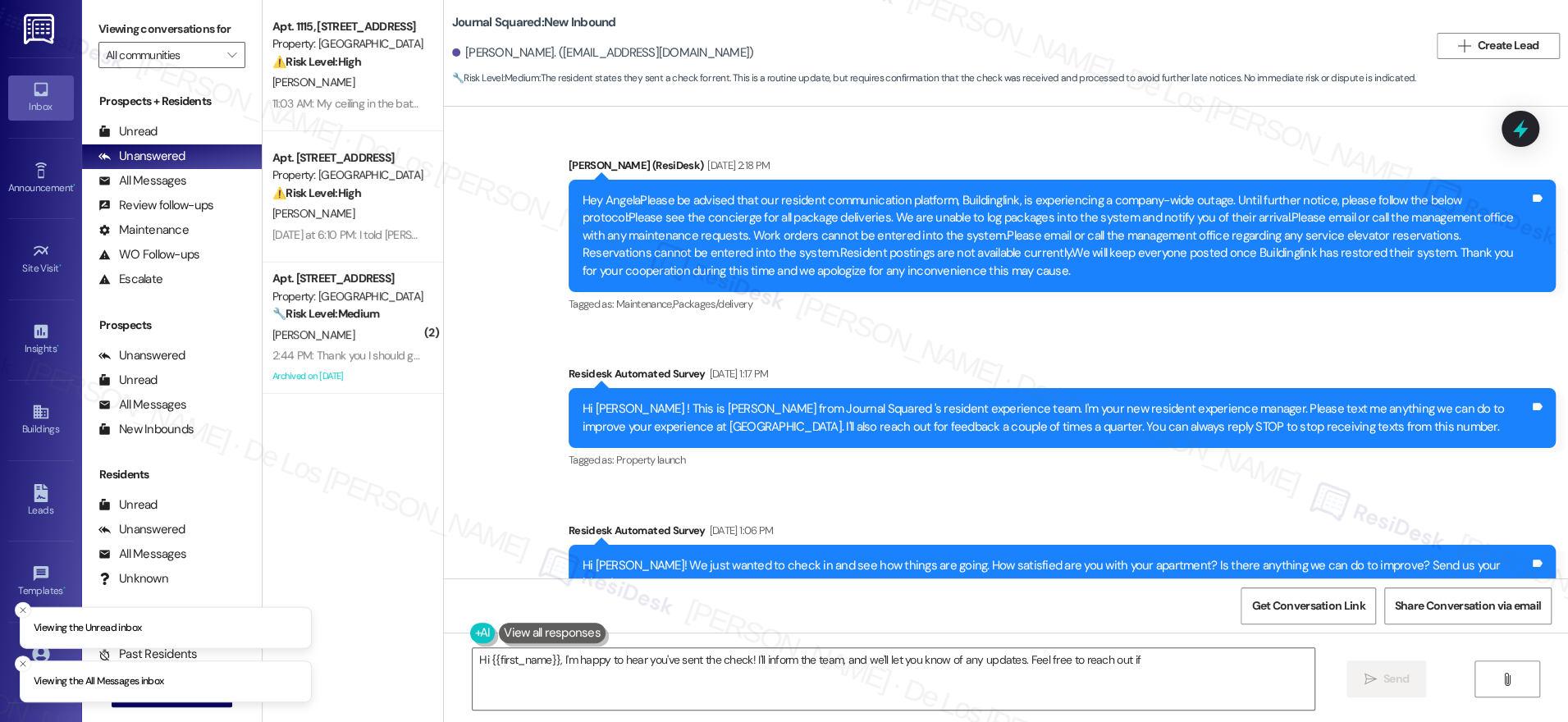
scroll to position [15518, 0]
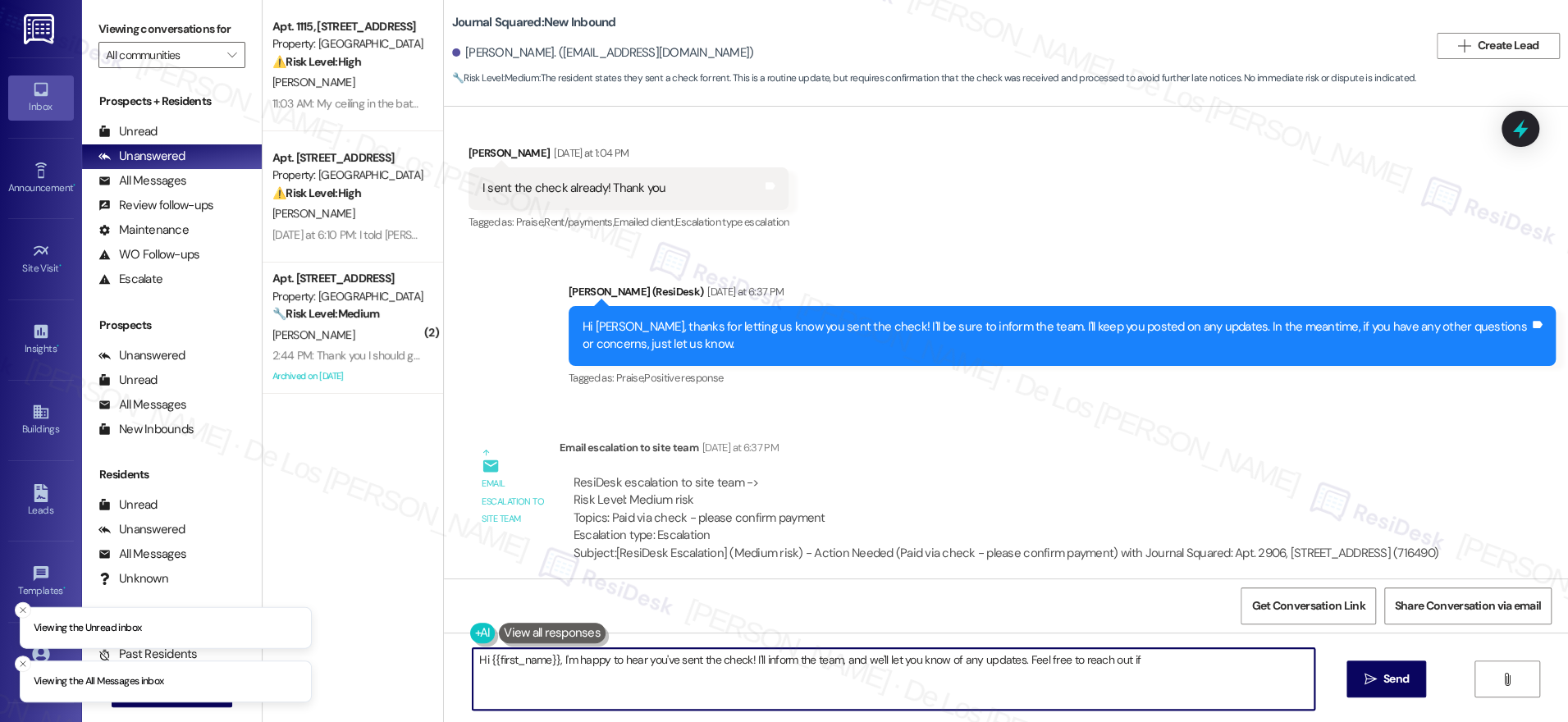
click at [689, 681] on textarea "Hi {{first_name}}, I'm happy to hear you've sent the check! I'll inform the tea…" at bounding box center [893, 679] width 842 height 62
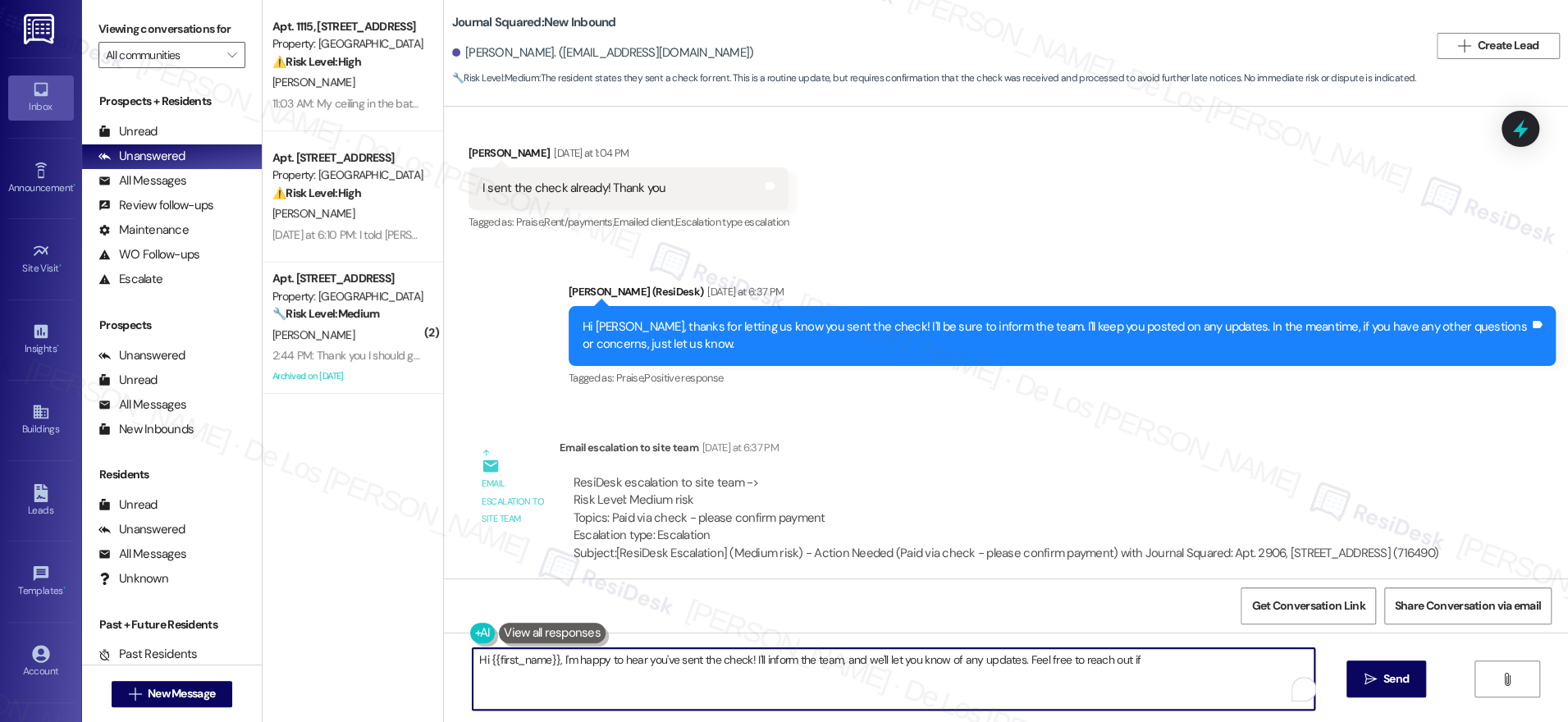
click at [689, 681] on textarea "Hi {{first_name}}, I'm happy to hear you've sent the check! I'll inform the tea…" at bounding box center [893, 679] width 842 height 62
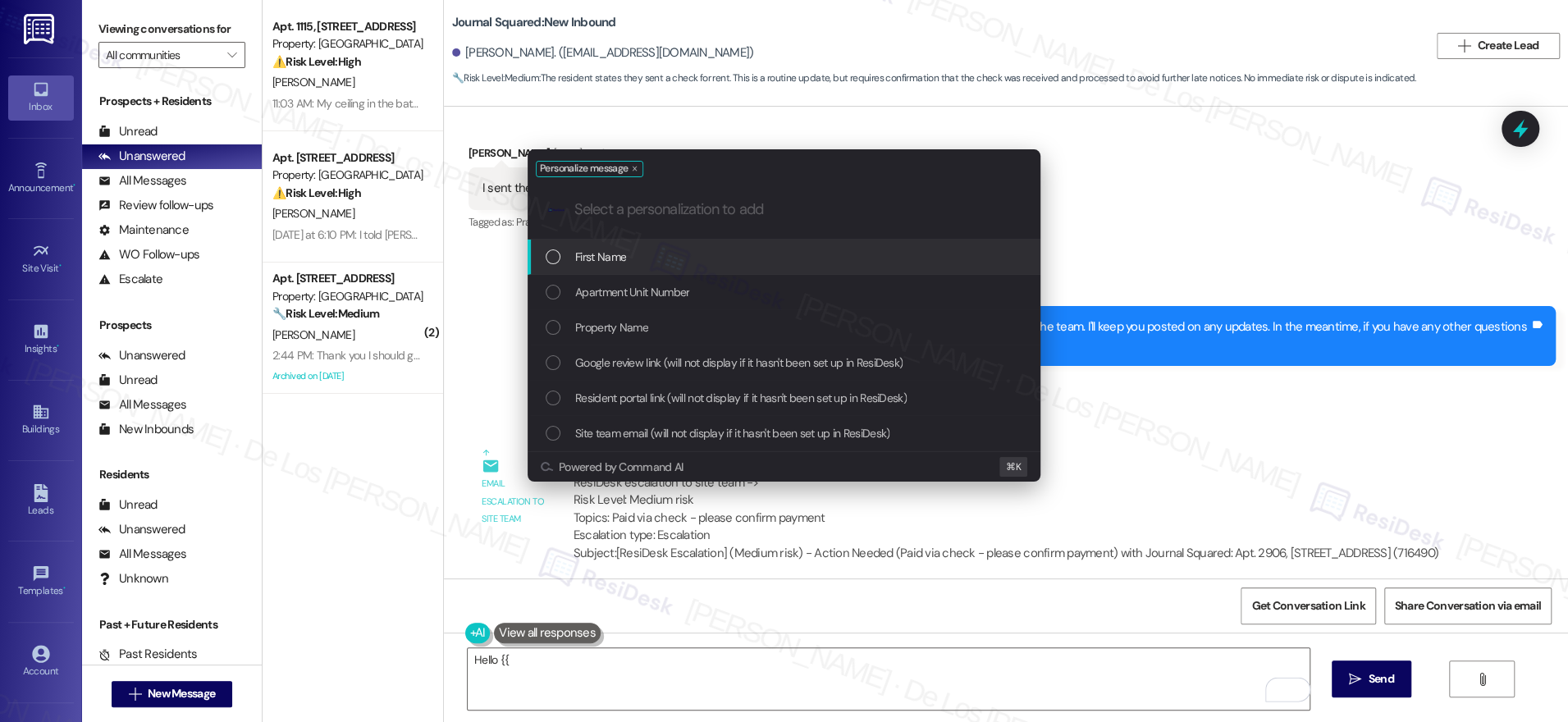
click at [678, 242] on div "First Name" at bounding box center [784, 258] width 513 height 35
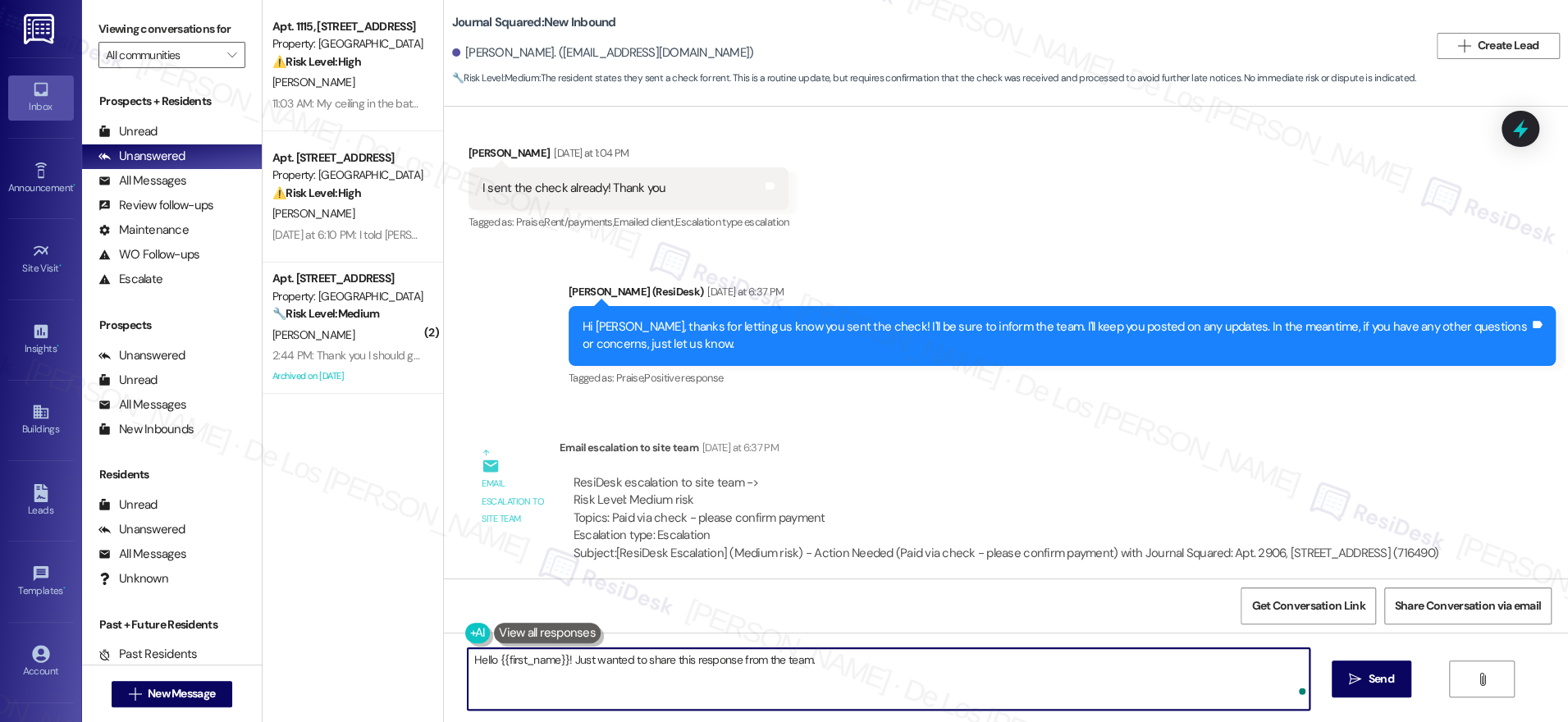
paste textarea "Please handle; You may inform the resident that their payment in the amount $2,…"
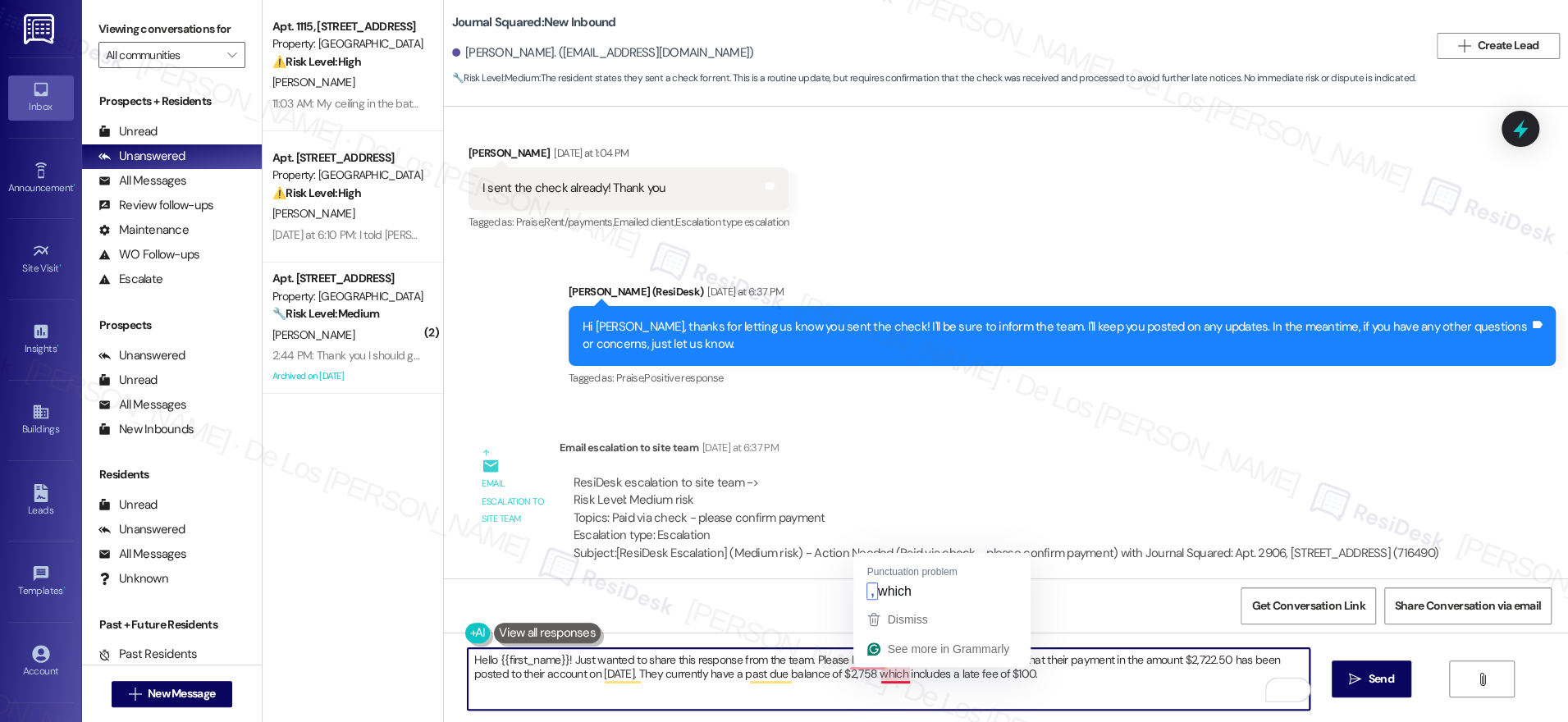
click at [1024, 683] on textarea "Hello {{first_name}}! Just wanted to share this response from the team. Please …" at bounding box center [888, 679] width 842 height 62
drag, startPoint x: 1047, startPoint y: 658, endPoint x: 812, endPoint y: 653, distance: 235.1
click at [805, 651] on textarea "Hello {{first_name}}! Just wanted to share this response from the team. Please …" at bounding box center [888, 679] width 842 height 62
click at [814, 654] on textarea "Hello {{first_name}}! Just wanted to share this response from the team. Please …" at bounding box center [888, 679] width 842 height 62
drag, startPoint x: 804, startPoint y: 656, endPoint x: 1074, endPoint y: 659, distance: 270.0
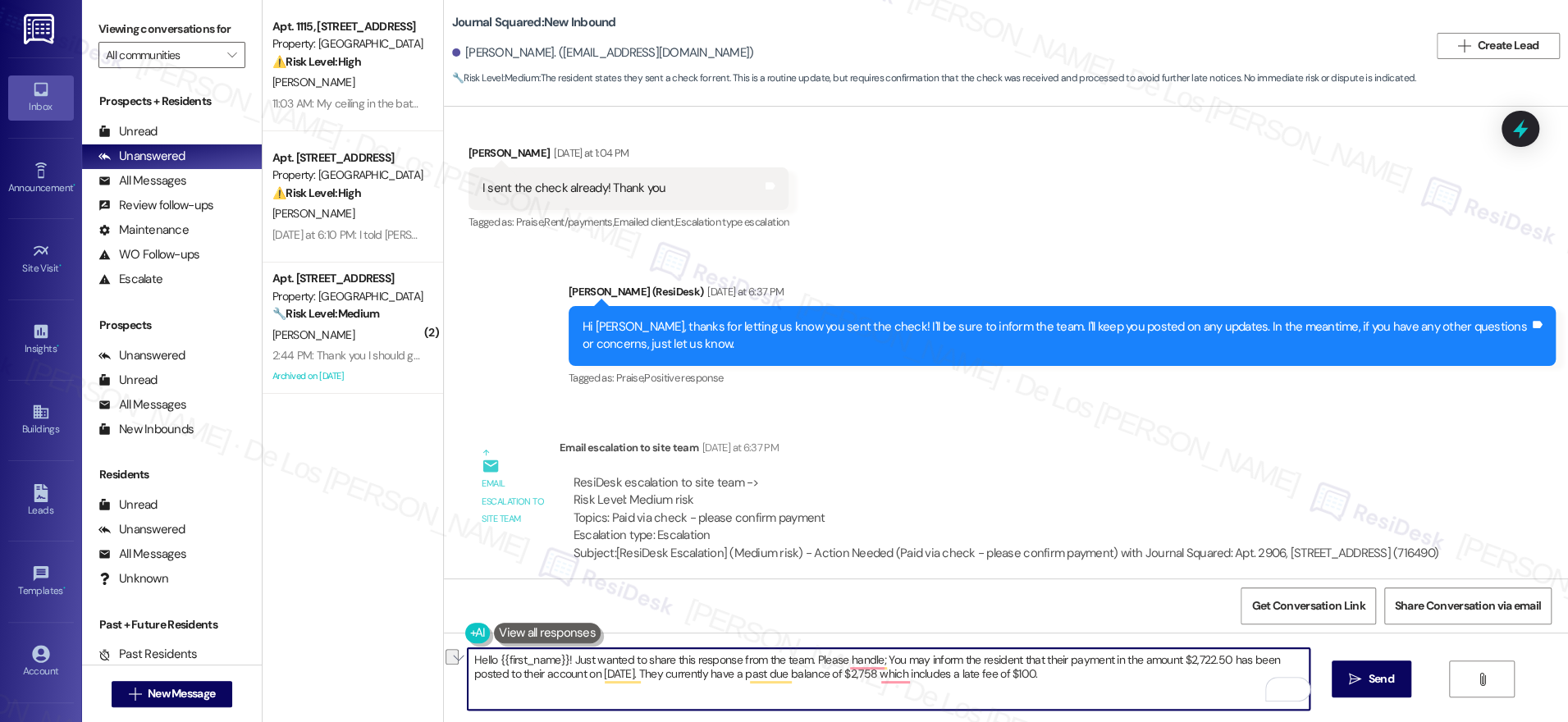
click at [1055, 662] on textarea "Hello {{first_name}}! Just wanted to share this response from the team. Please …" at bounding box center [888, 679] width 842 height 62
click at [1105, 660] on textarea "Hello {{first_name}}! Just wanted to share this response from the team. Your pa…" at bounding box center [888, 679] width 842 height 62
click at [1230, 658] on textarea "Hello {{first_name}}! Just wanted to share this response from the team. Your pa…" at bounding box center [888, 679] width 842 height 62
click at [772, 679] on textarea "Hello {{first_name}}! Just wanted to share this response from the team. Your pa…" at bounding box center [888, 679] width 842 height 62
click at [896, 681] on textarea "Hello {{first_name}}! Just wanted to share this response from the team. Your pa…" at bounding box center [888, 679] width 842 height 62
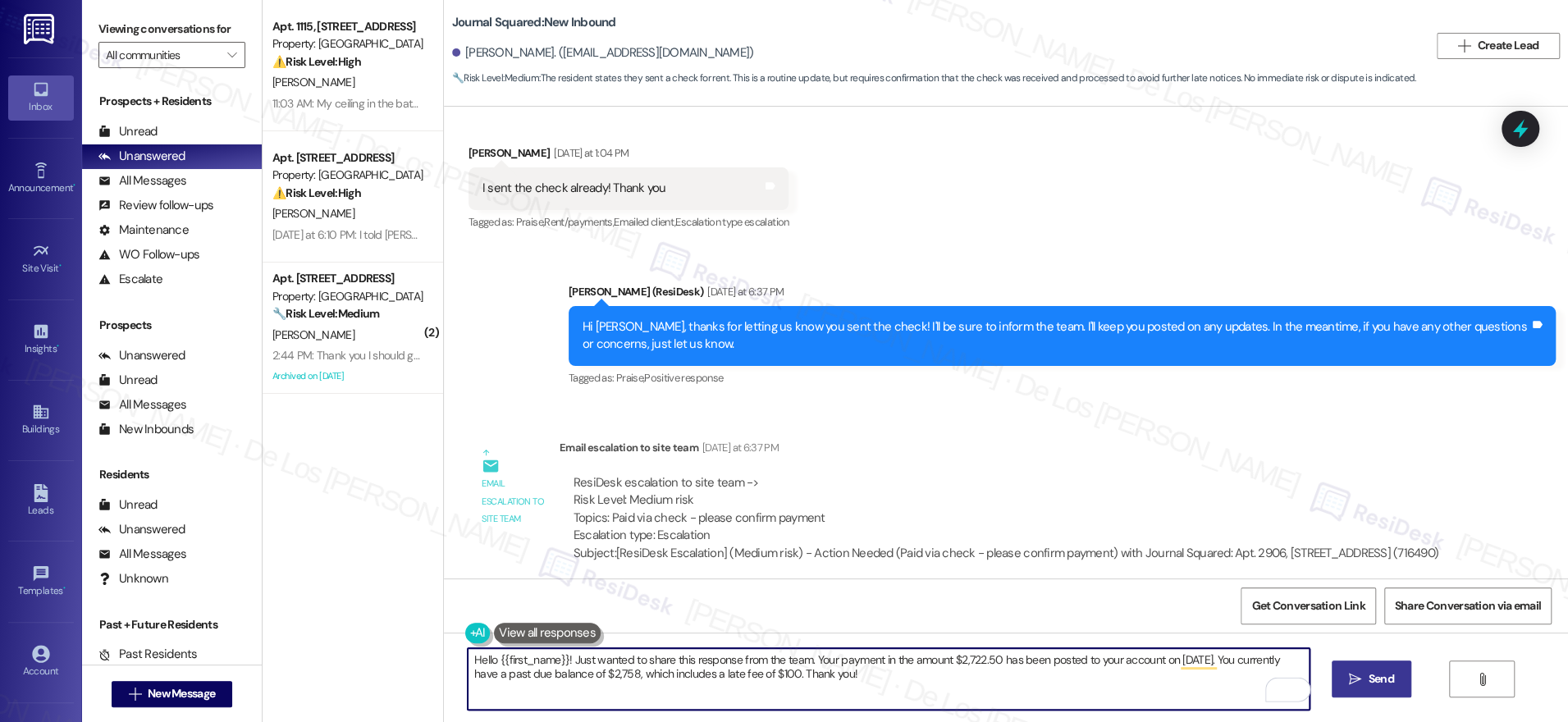
type textarea "Hello {{first_name}}! Just wanted to share this response from the team. Your pa…"
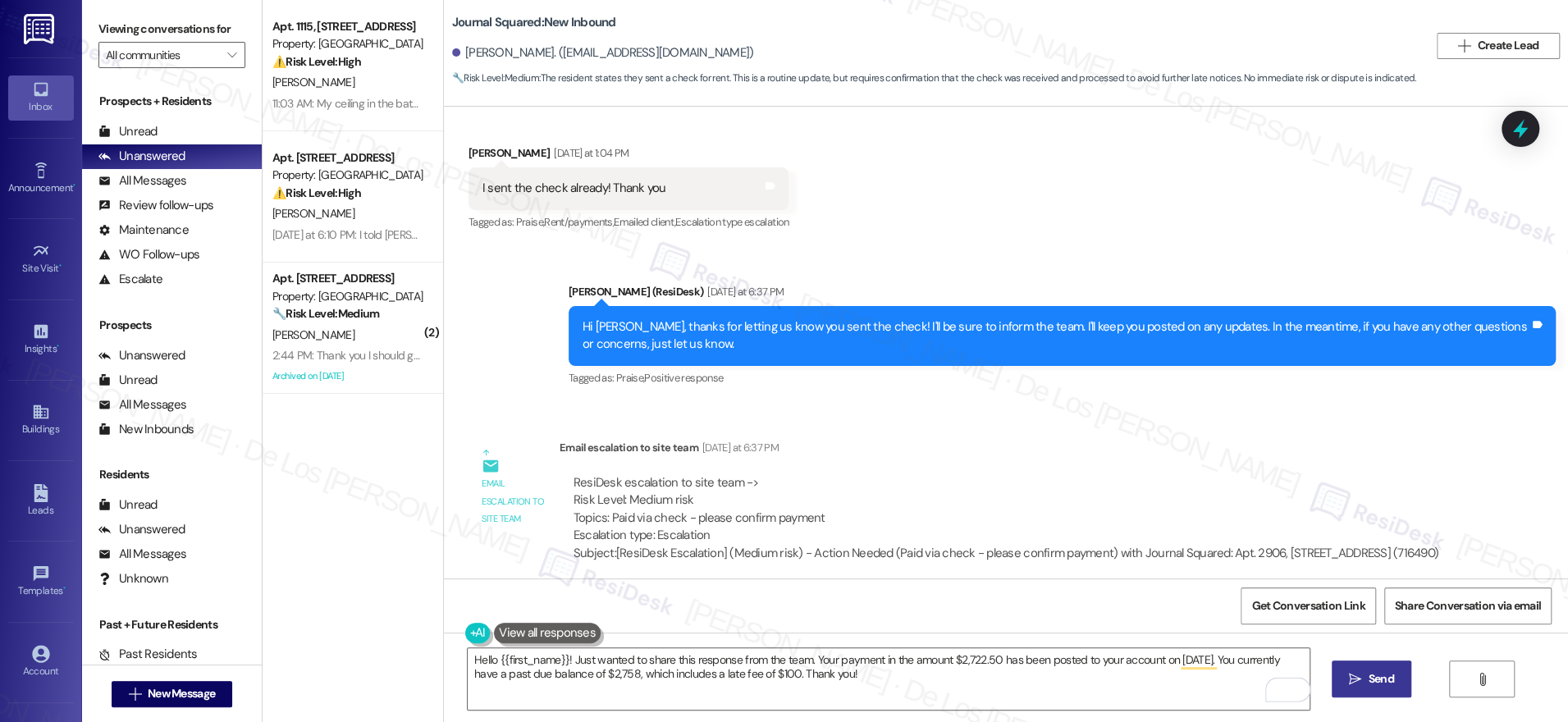
click at [1383, 682] on span "Send" at bounding box center [1381, 679] width 25 height 17
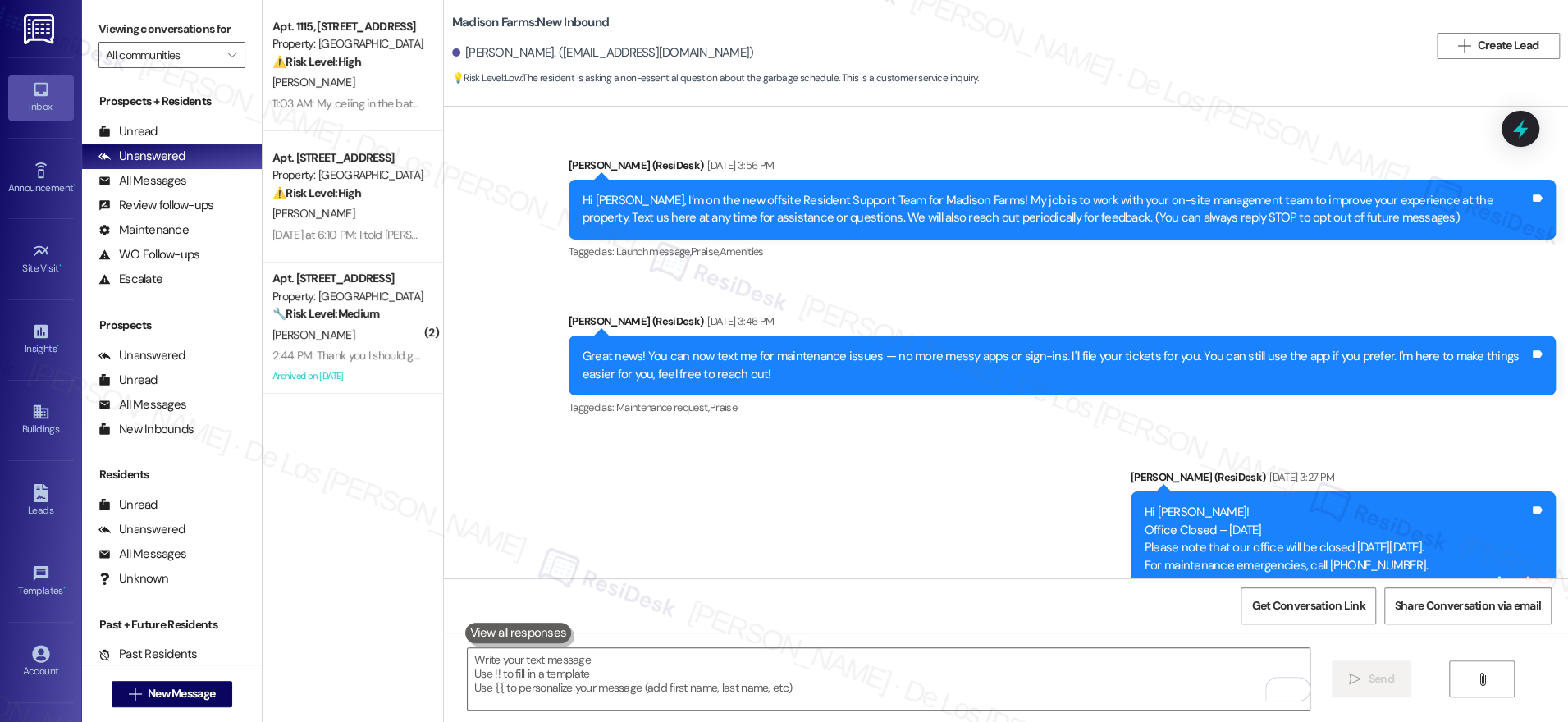
scroll to position [4538, 0]
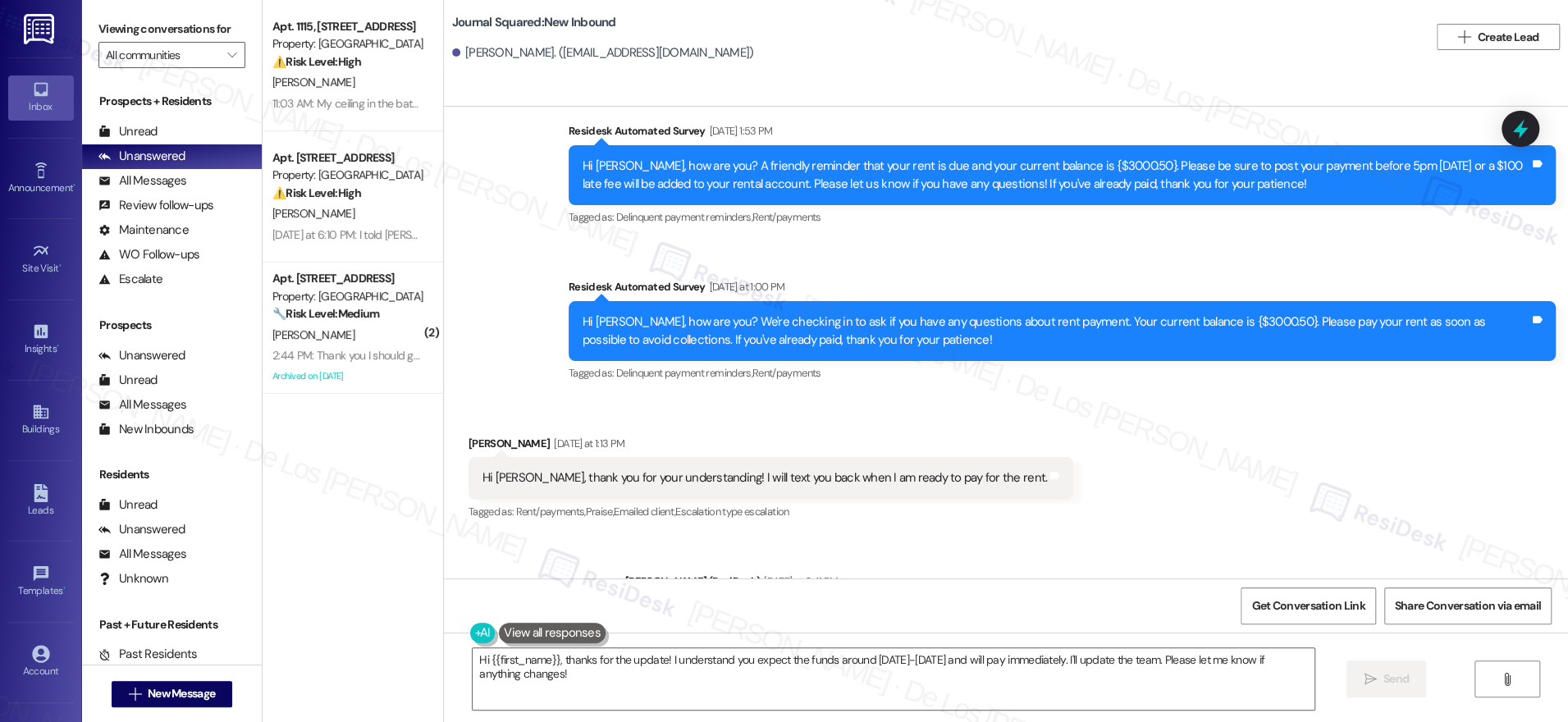
scroll to position [9673, 0]
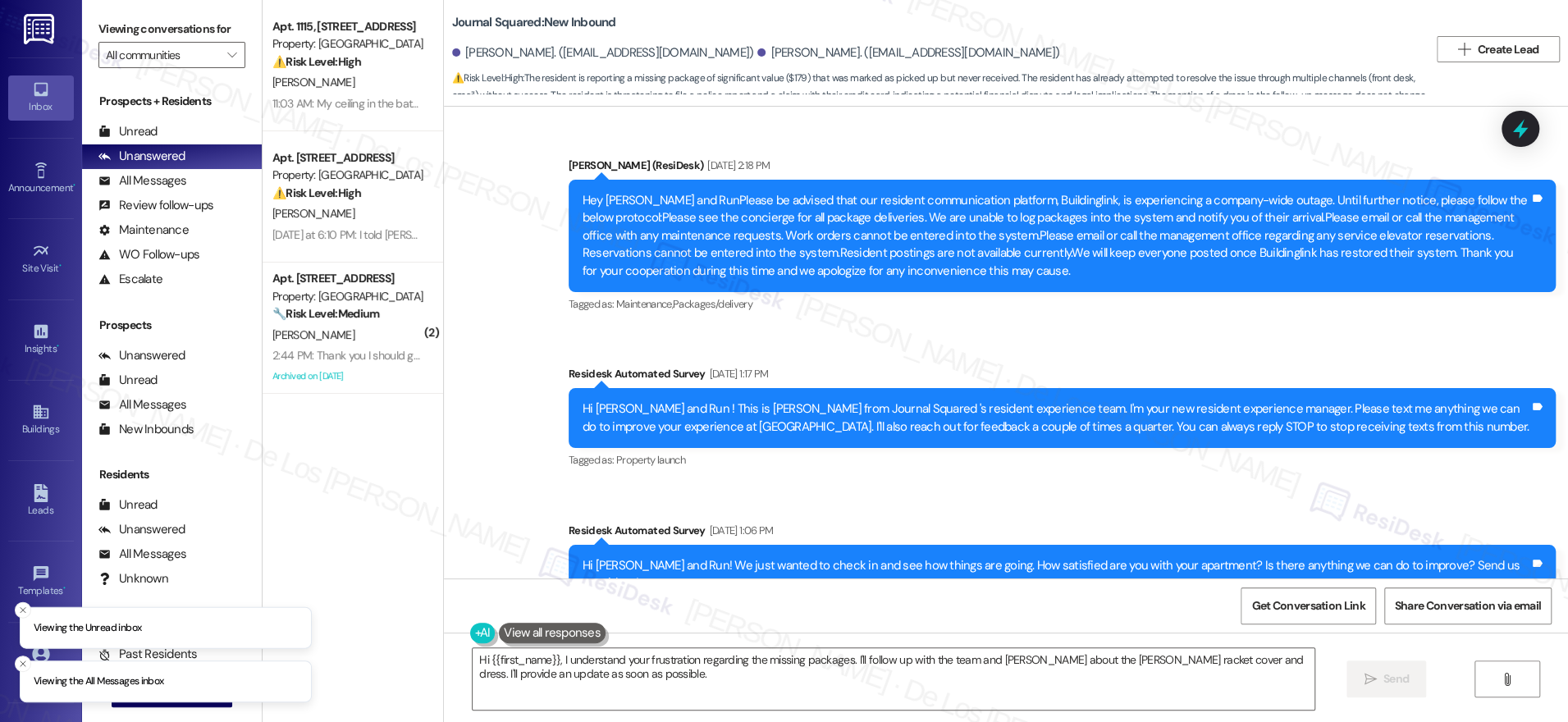
scroll to position [17847, 0]
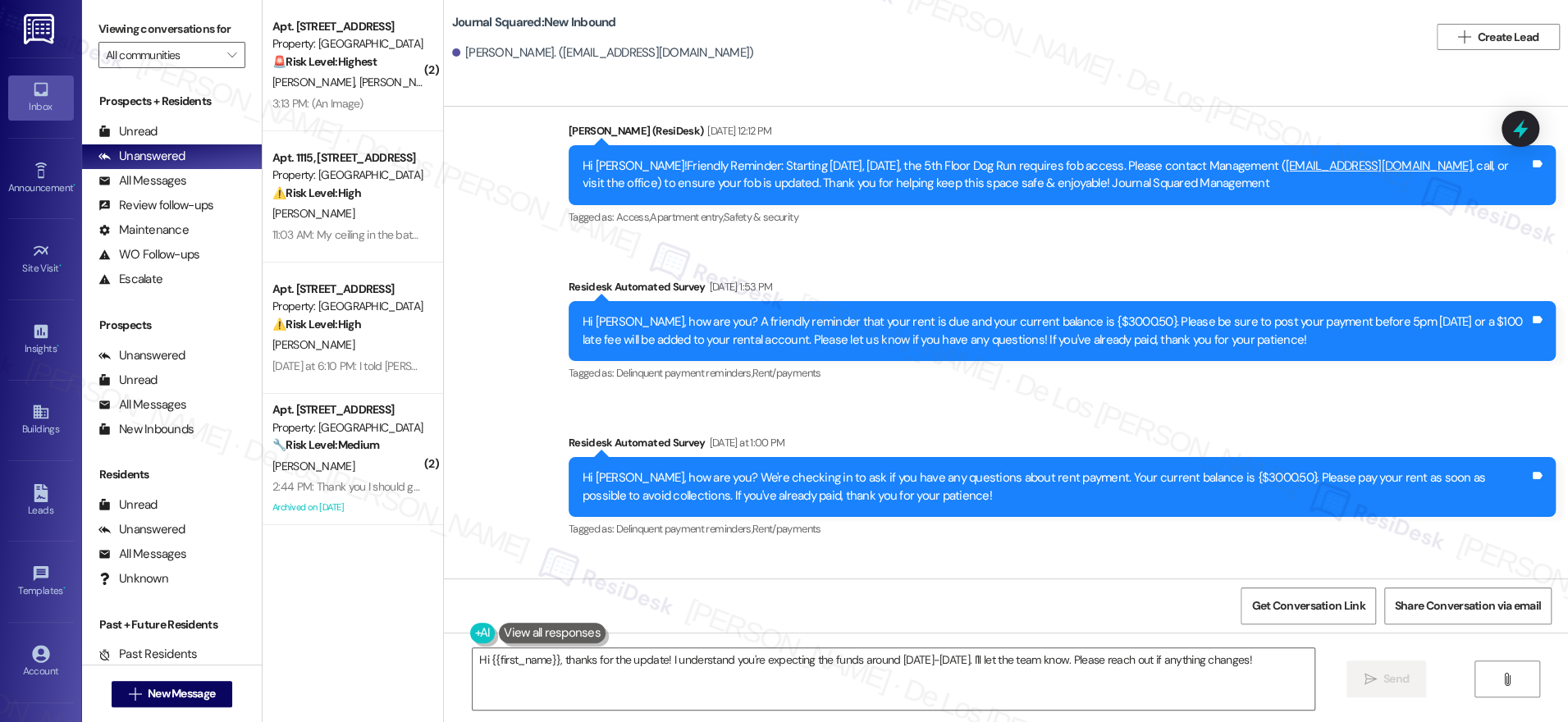
scroll to position [10543, 0]
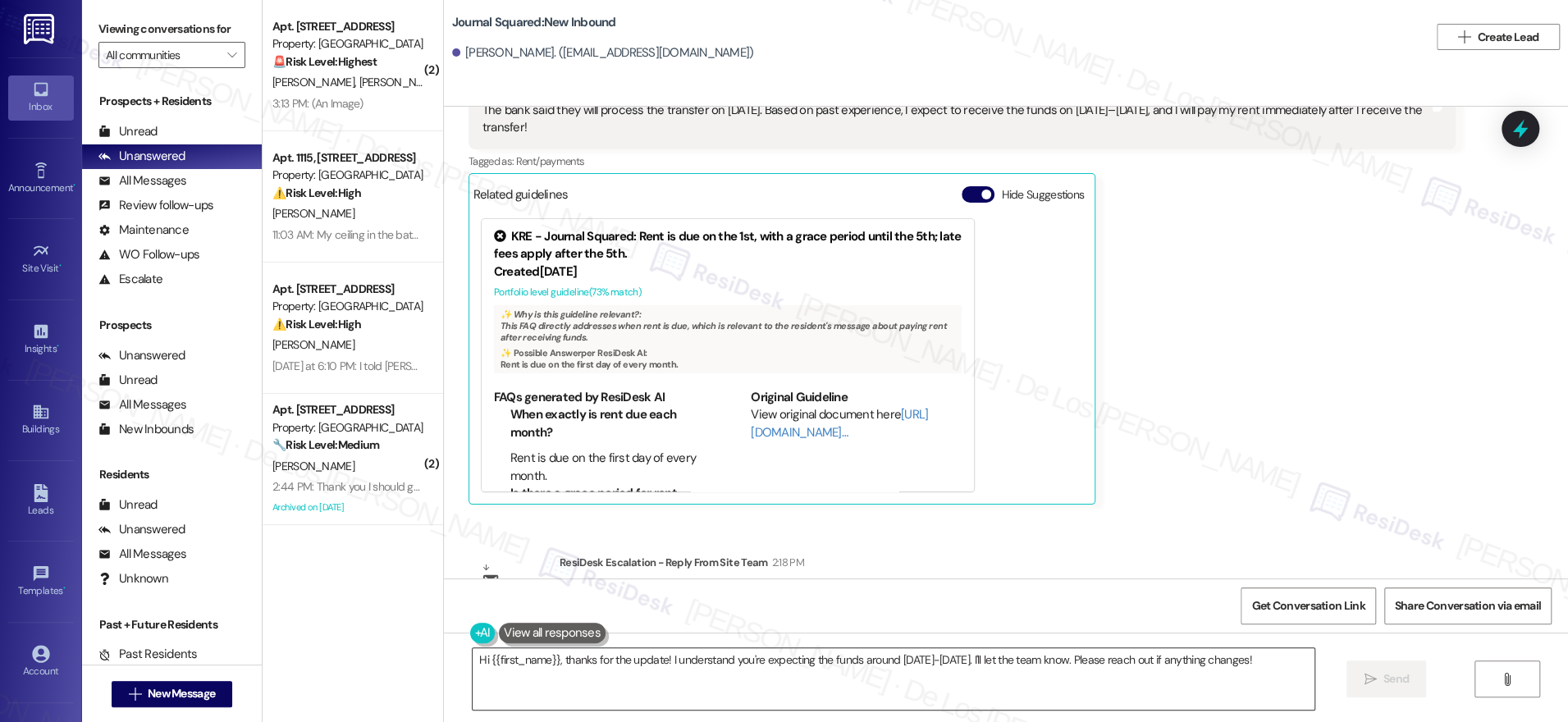
click at [743, 669] on textarea "Hi {{first_name}}, thanks for the update! I understand you're expecting the fun…" at bounding box center [893, 679] width 842 height 62
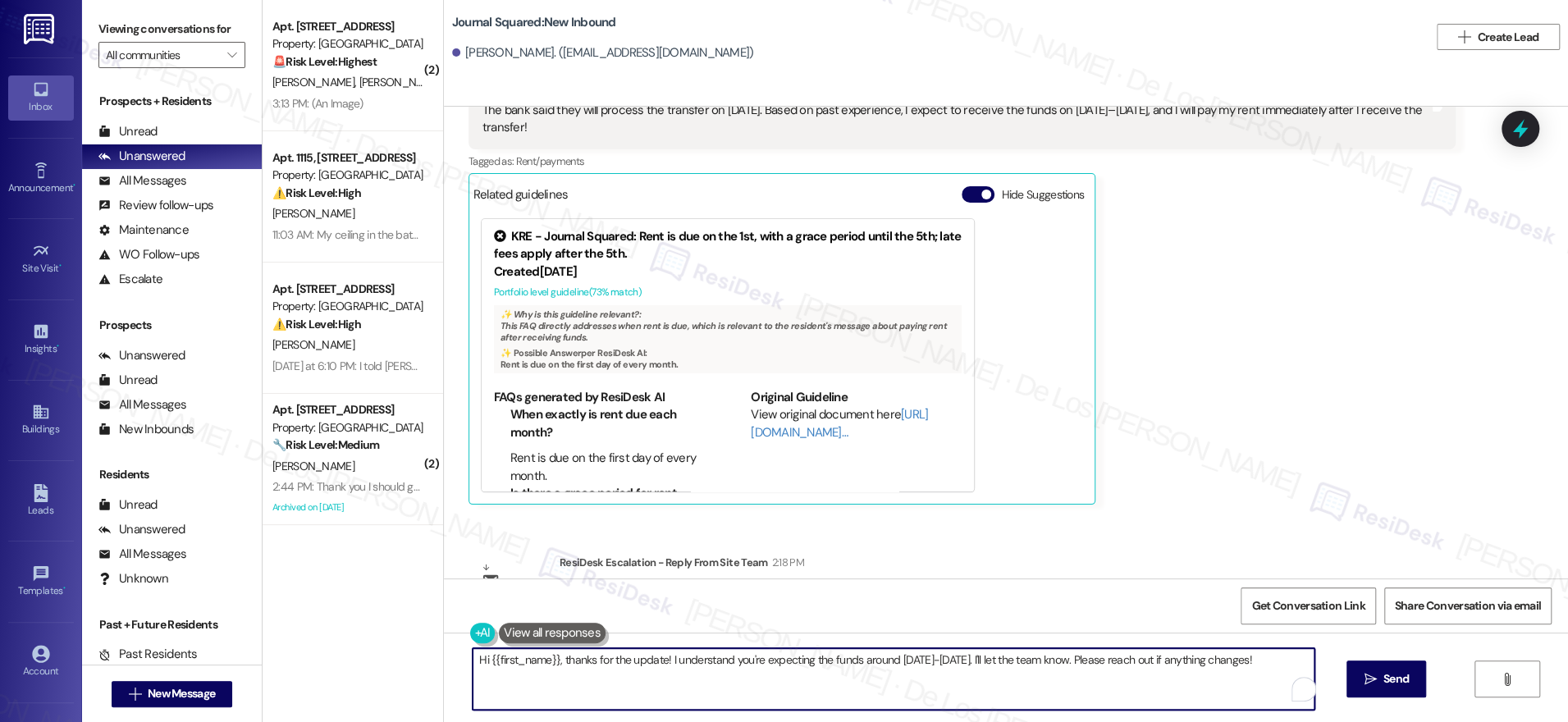
click at [743, 669] on textarea "Hi {{first_name}}, thanks for the update! I understand you're expecting the fun…" at bounding box center [893, 679] width 842 height 62
paste textarea "While rent cannot be delayed and late fees are applied automatically, once the …"
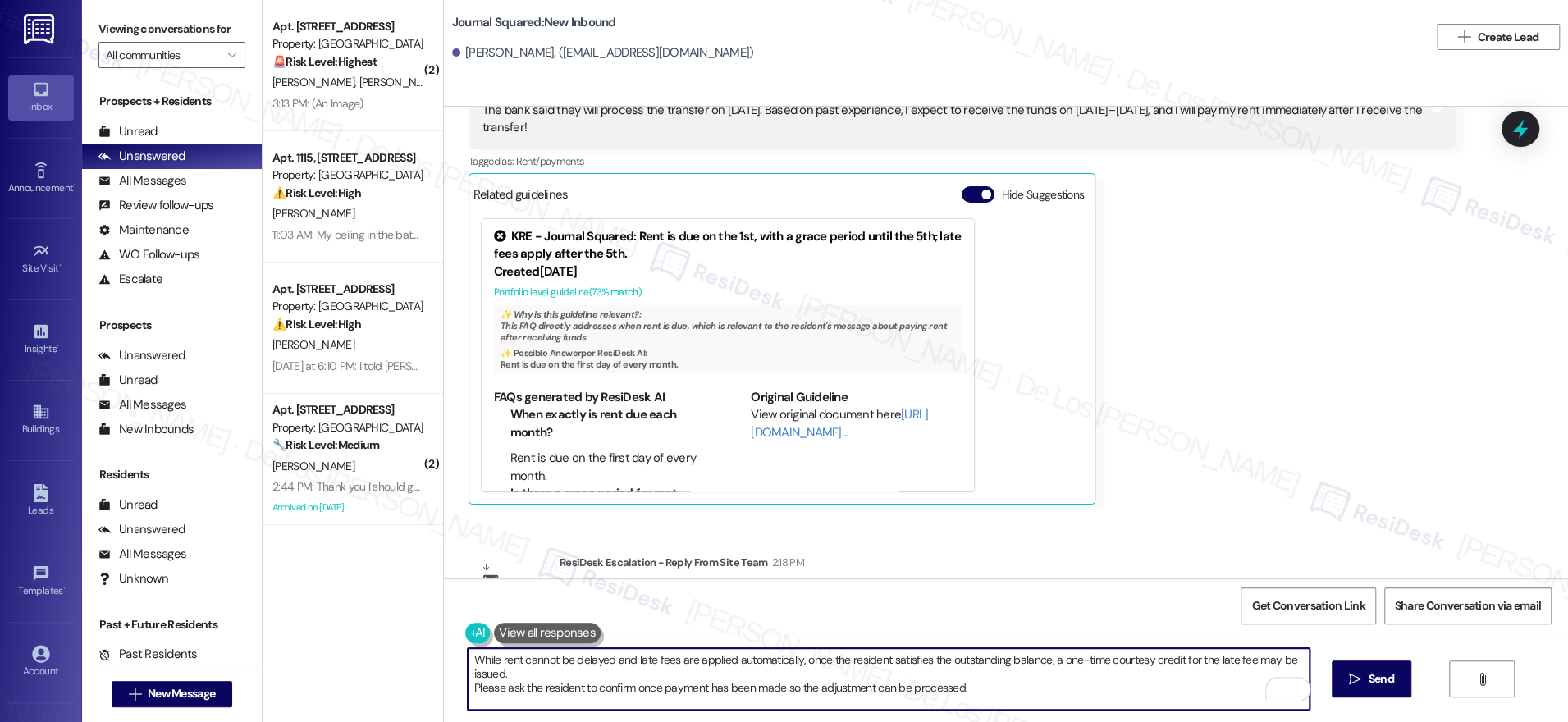
click at [468, 660] on textarea "While rent cannot be delayed and late fees are applied automatically, once the …" at bounding box center [888, 679] width 842 height 62
drag, startPoint x: 620, startPoint y: 689, endPoint x: 529, endPoint y: 687, distance: 91.0
click at [497, 687] on textarea "Helllo Yixuan! Just a quick update from the team. While rent cannot be delayed …" at bounding box center [888, 679] width 842 height 62
click at [468, 683] on textarea "Helllo Yixuan! Just a quick update from the team. While rent cannot be delayed …" at bounding box center [888, 679] width 842 height 62
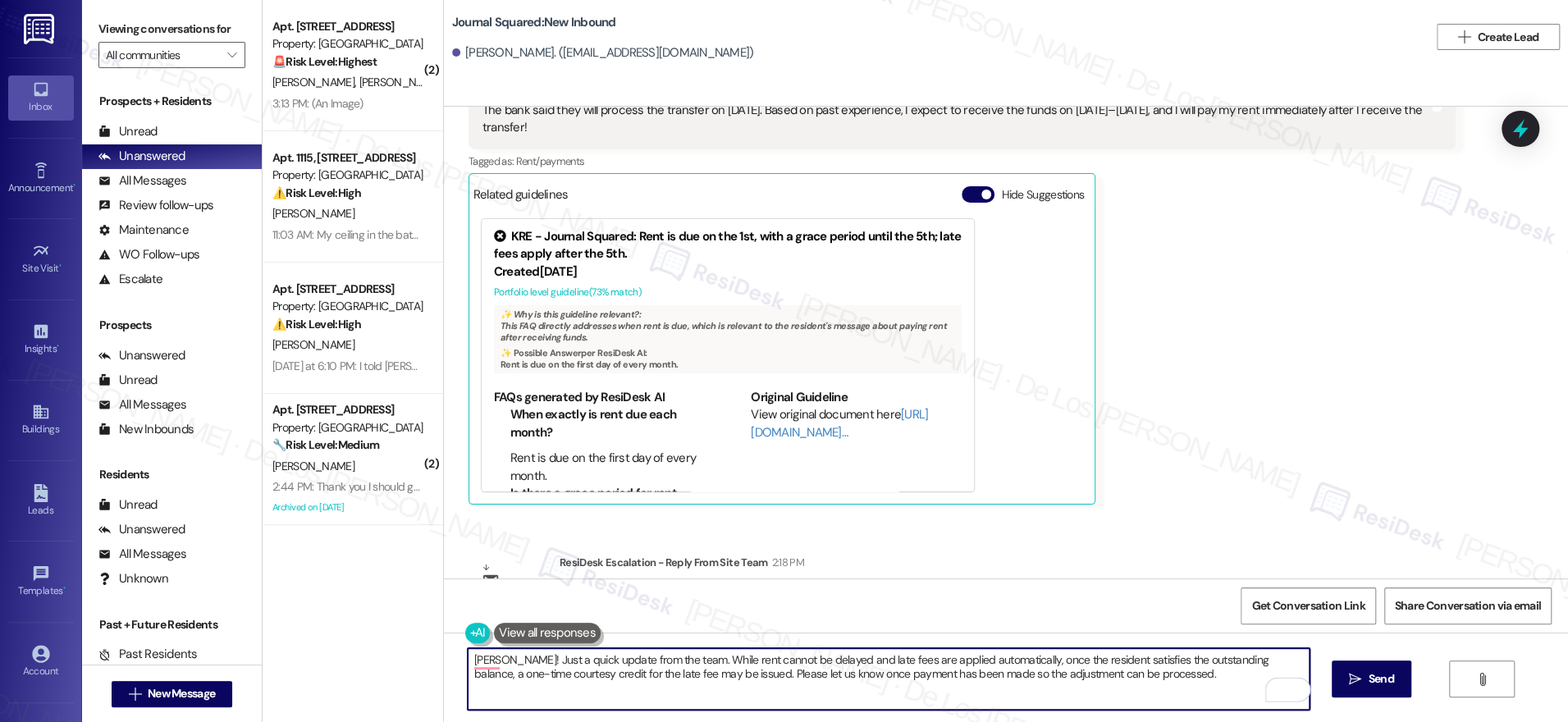
click at [1201, 682] on textarea "Helllo Yixuan! Just a quick update from the team. While rent cannot be delayed …" at bounding box center [888, 679] width 842 height 62
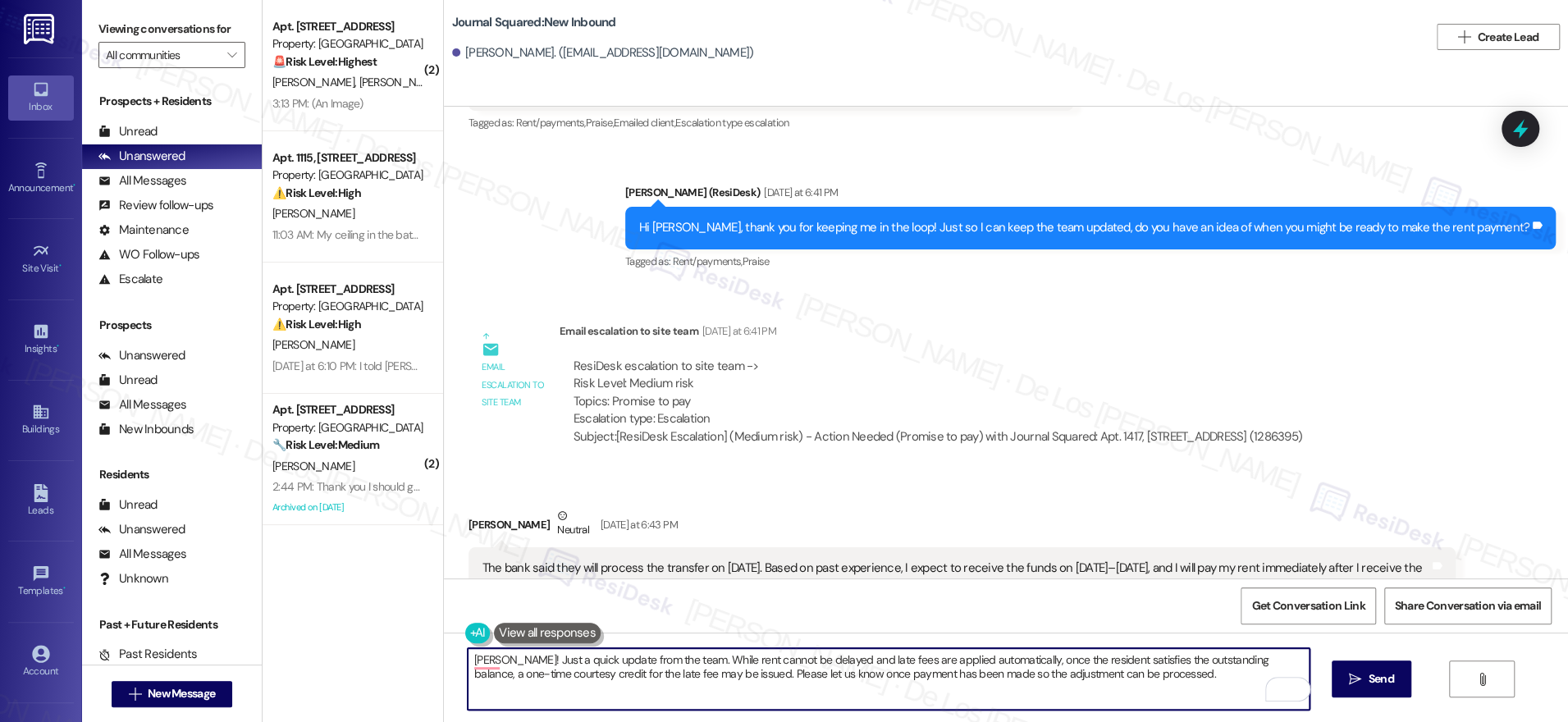
scroll to position [10107, 0]
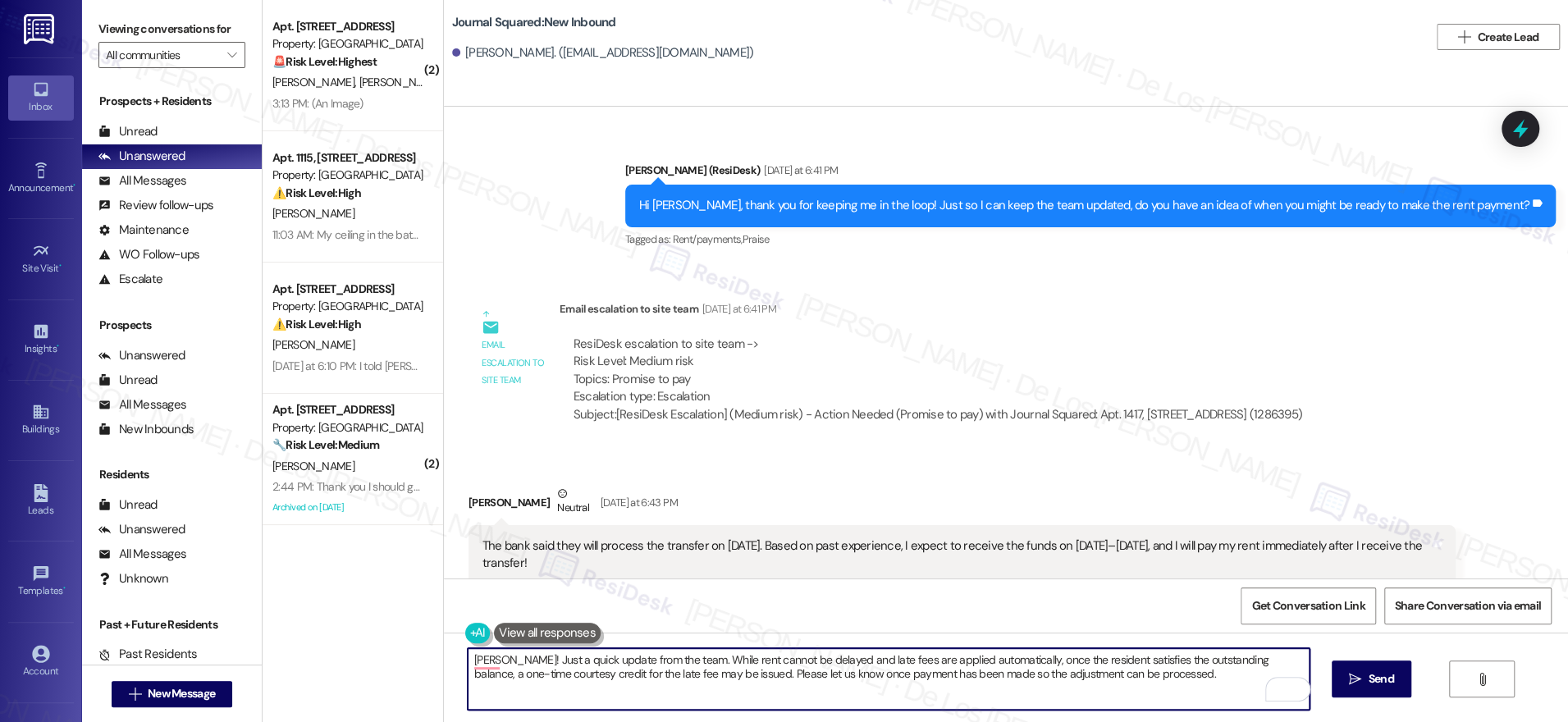
click at [1175, 684] on textarea "Helllo Yixuan! Just a quick update from the team. While rent cannot be delayed …" at bounding box center [888, 679] width 842 height 62
click at [1178, 687] on textarea "Helllo Yixuan! Just a quick update from the team. While rent cannot be delayed …" at bounding box center [888, 679] width 842 height 62
type textarea "Helllo Yixuan! Just a quick update from the team. While rent cannot be delayed …"
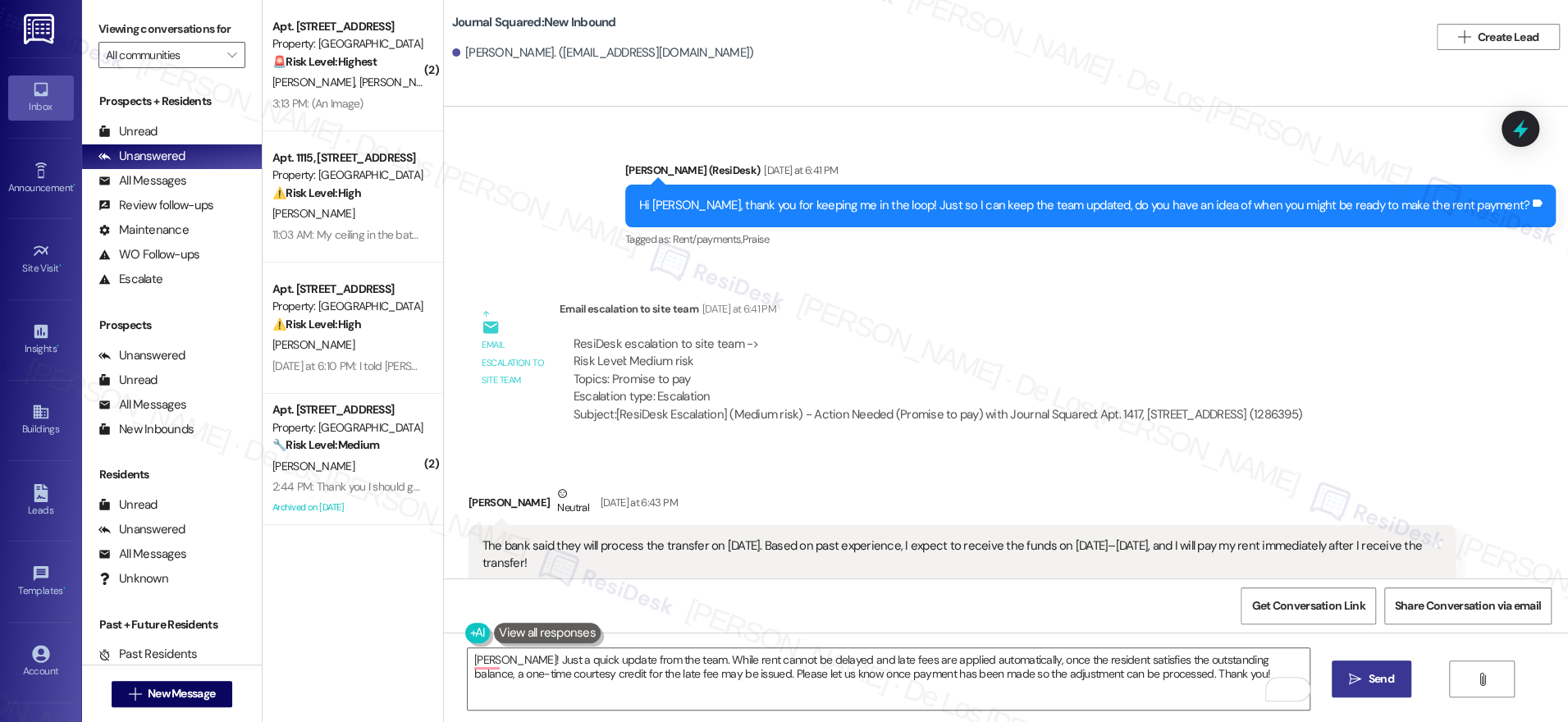
click at [1369, 677] on span "Send" at bounding box center [1381, 679] width 25 height 17
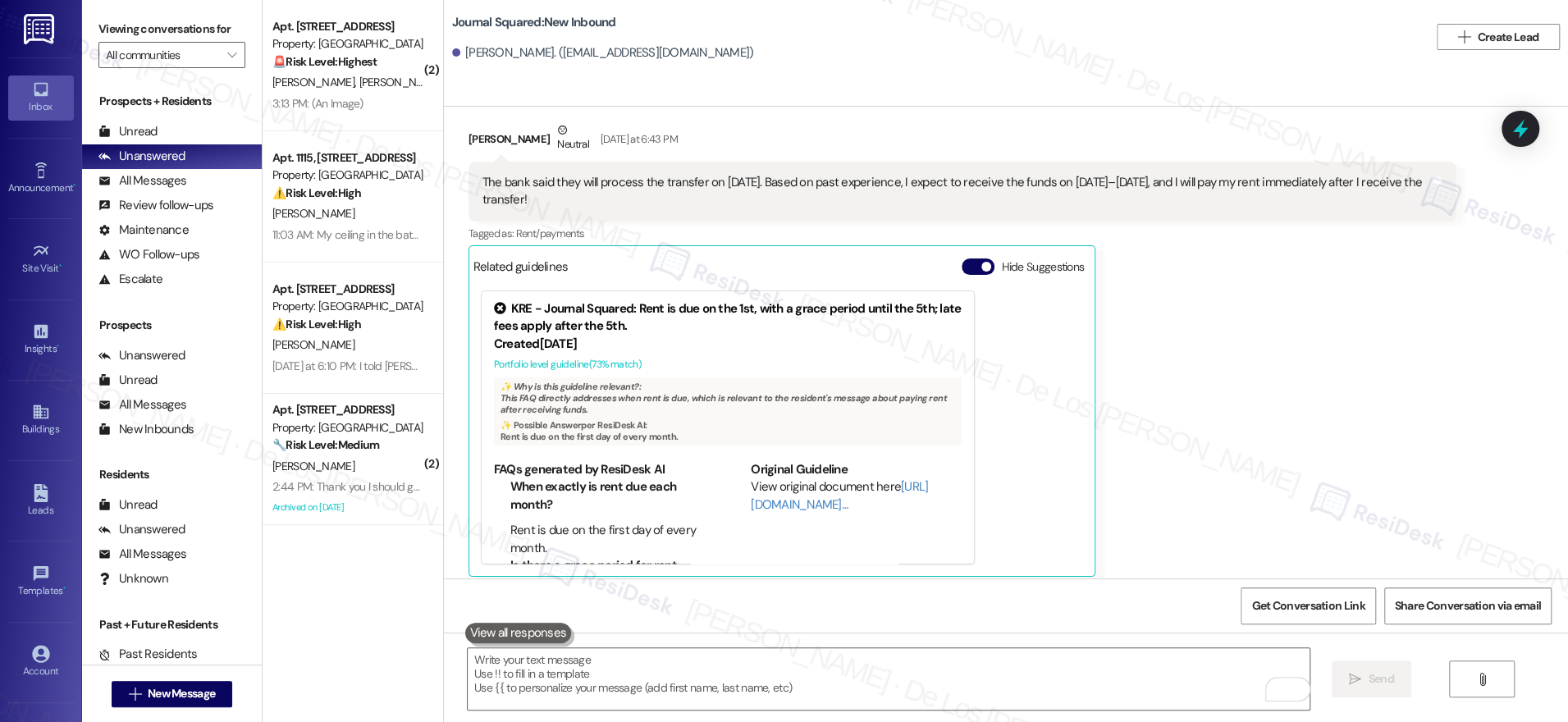
scroll to position [10543, 0]
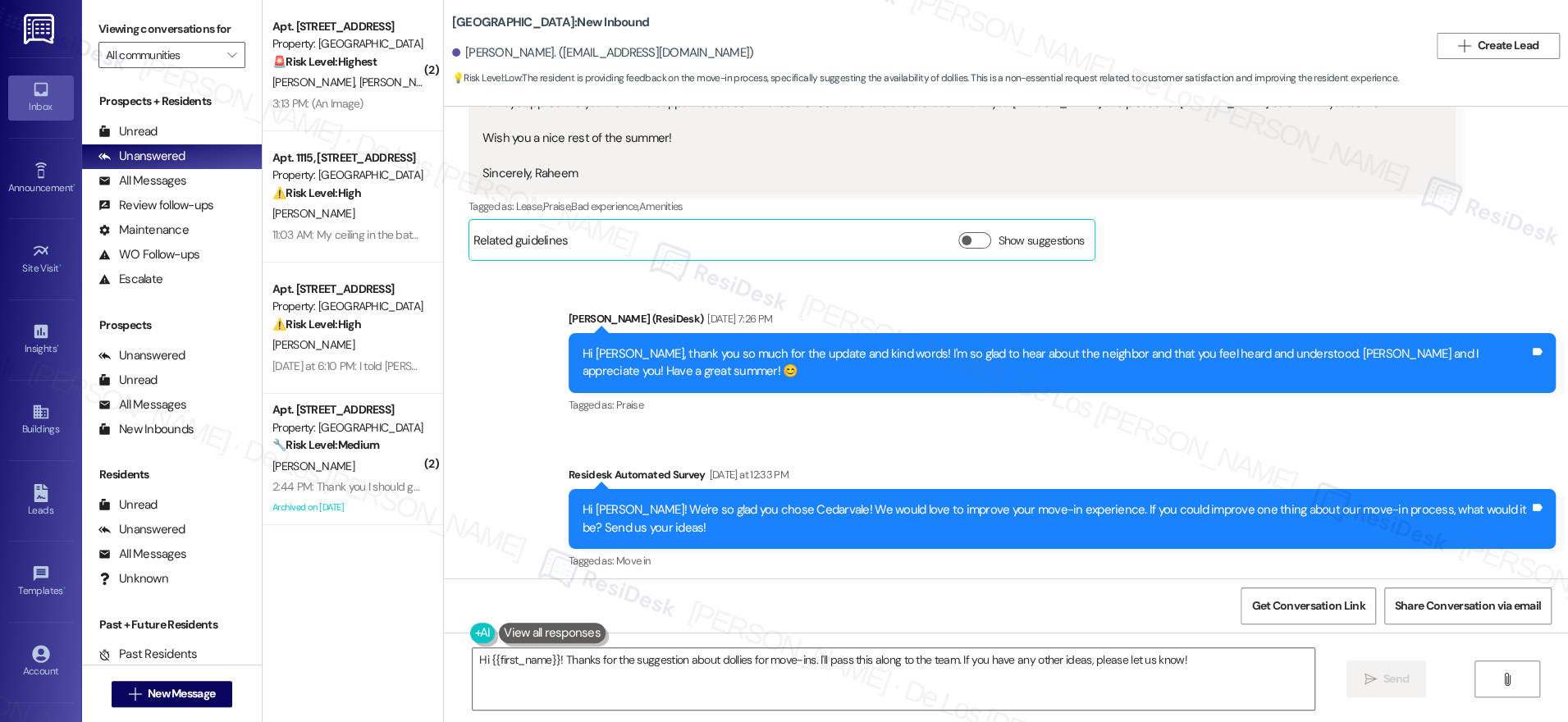
scroll to position [6476, 0]
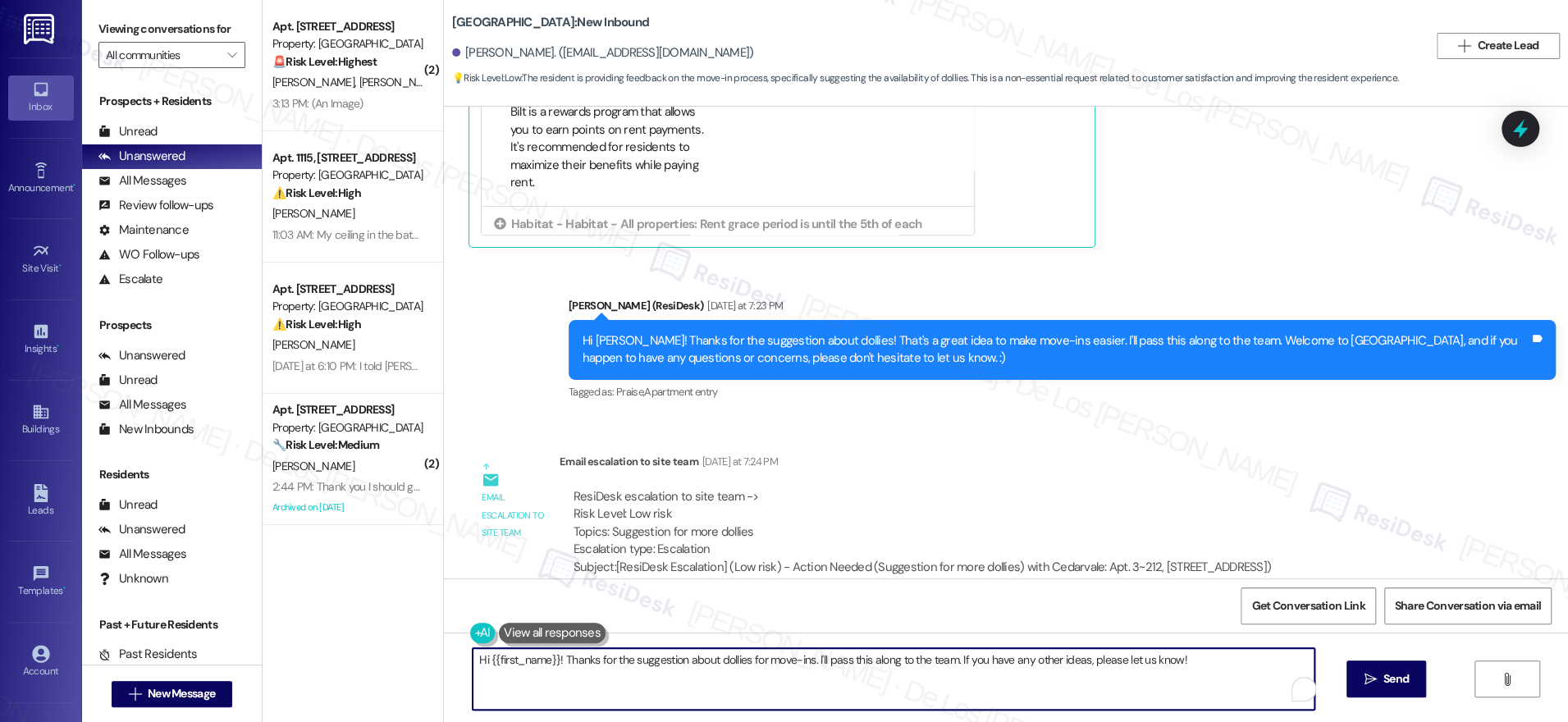
click at [697, 665] on textarea "Hi {{first_name}}! Thanks for the suggestion about dollies for move-ins. I'll p…" at bounding box center [893, 679] width 842 height 62
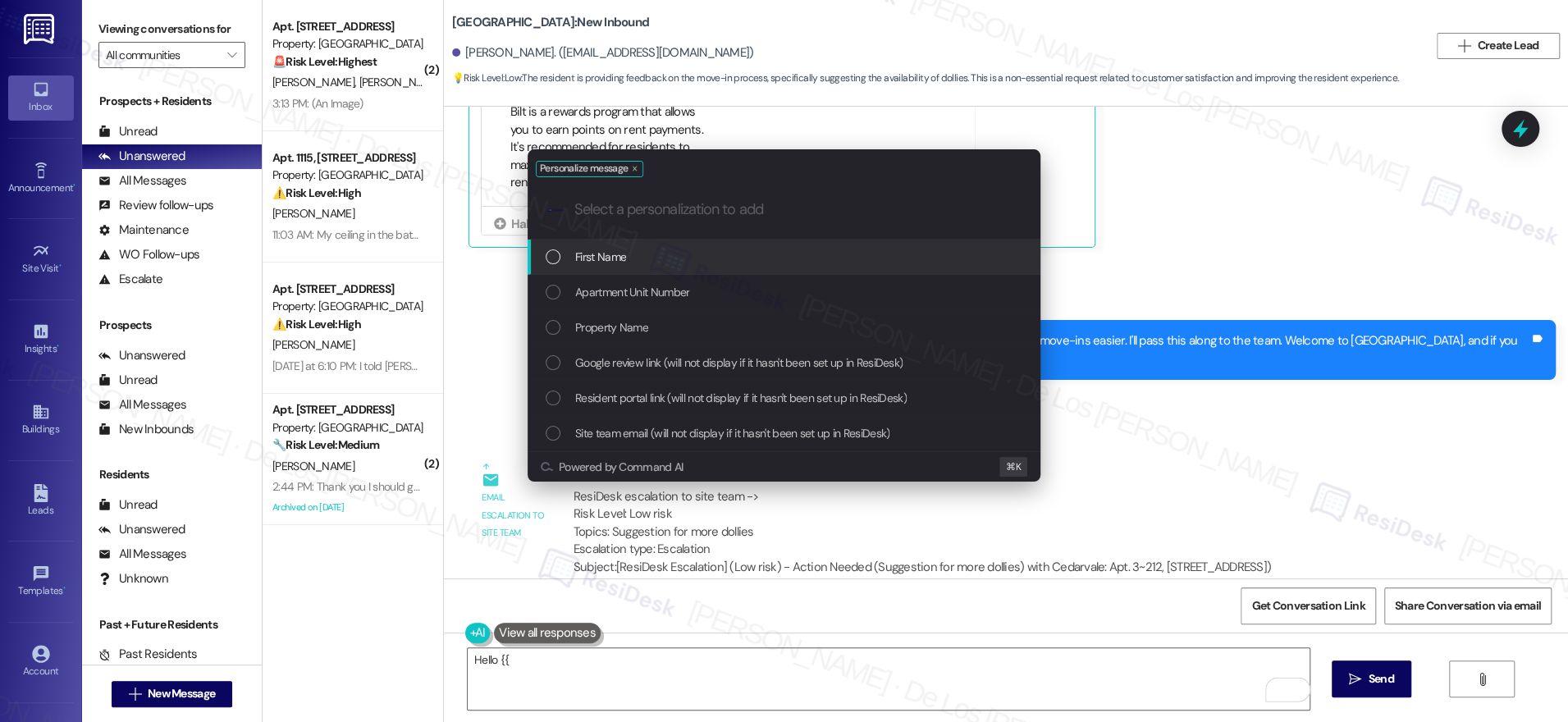
click at [616, 254] on span "First Name" at bounding box center [600, 256] width 51 height 18
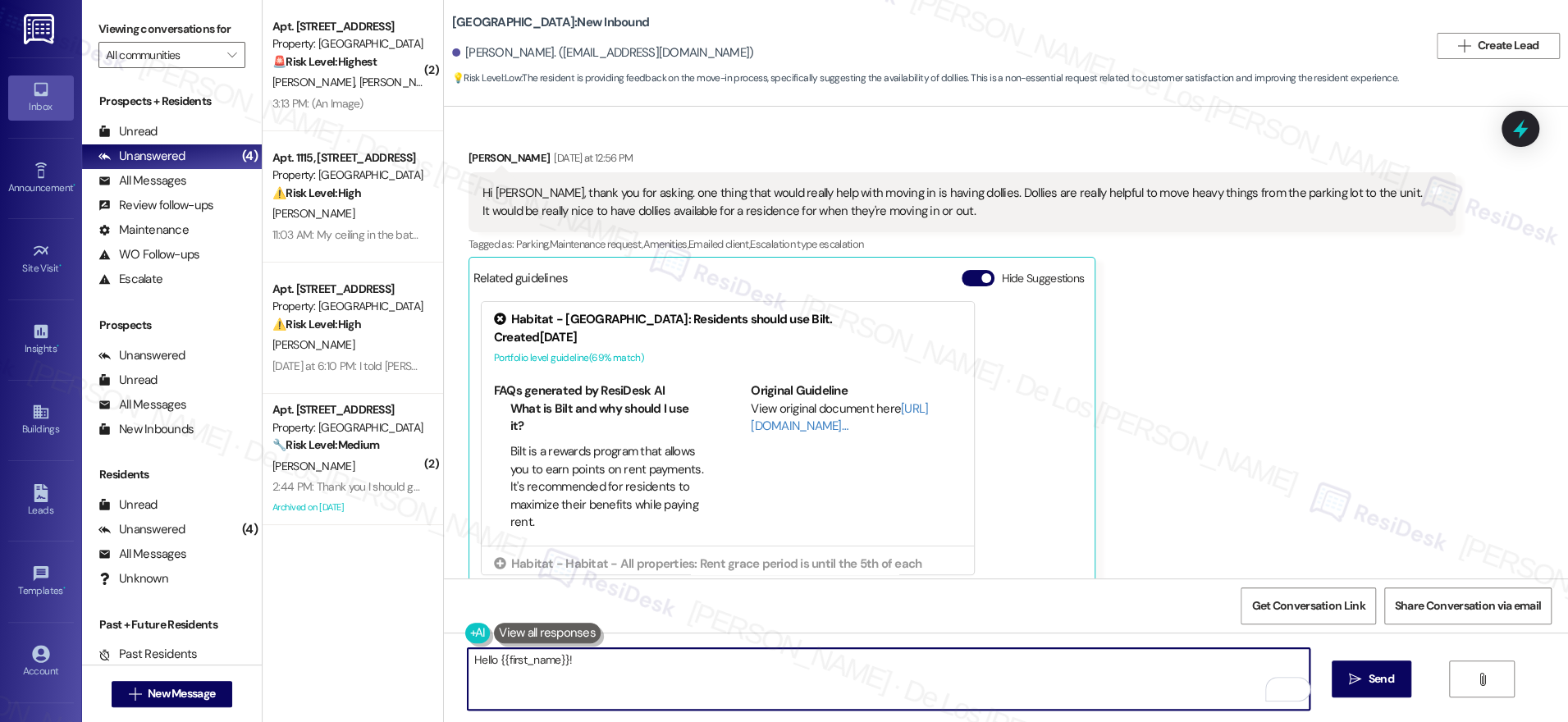
scroll to position [6133, 0]
paste textarea "I do offer dollies to residents who inquire about needing one. We don't have a …"
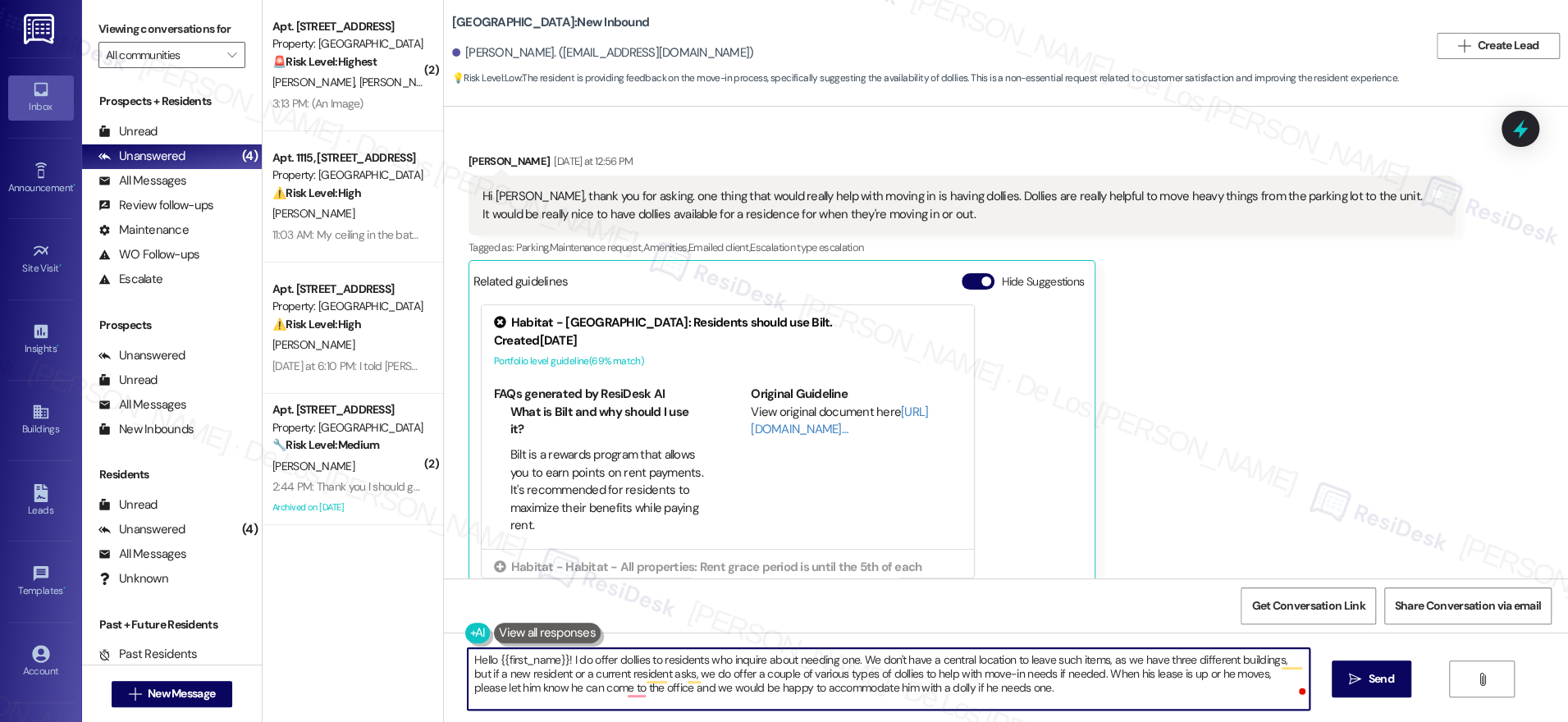
click at [565, 656] on textarea "Hello {{first_name}}! I do offer dollies to residents who inquire about needing…" at bounding box center [888, 679] width 842 height 62
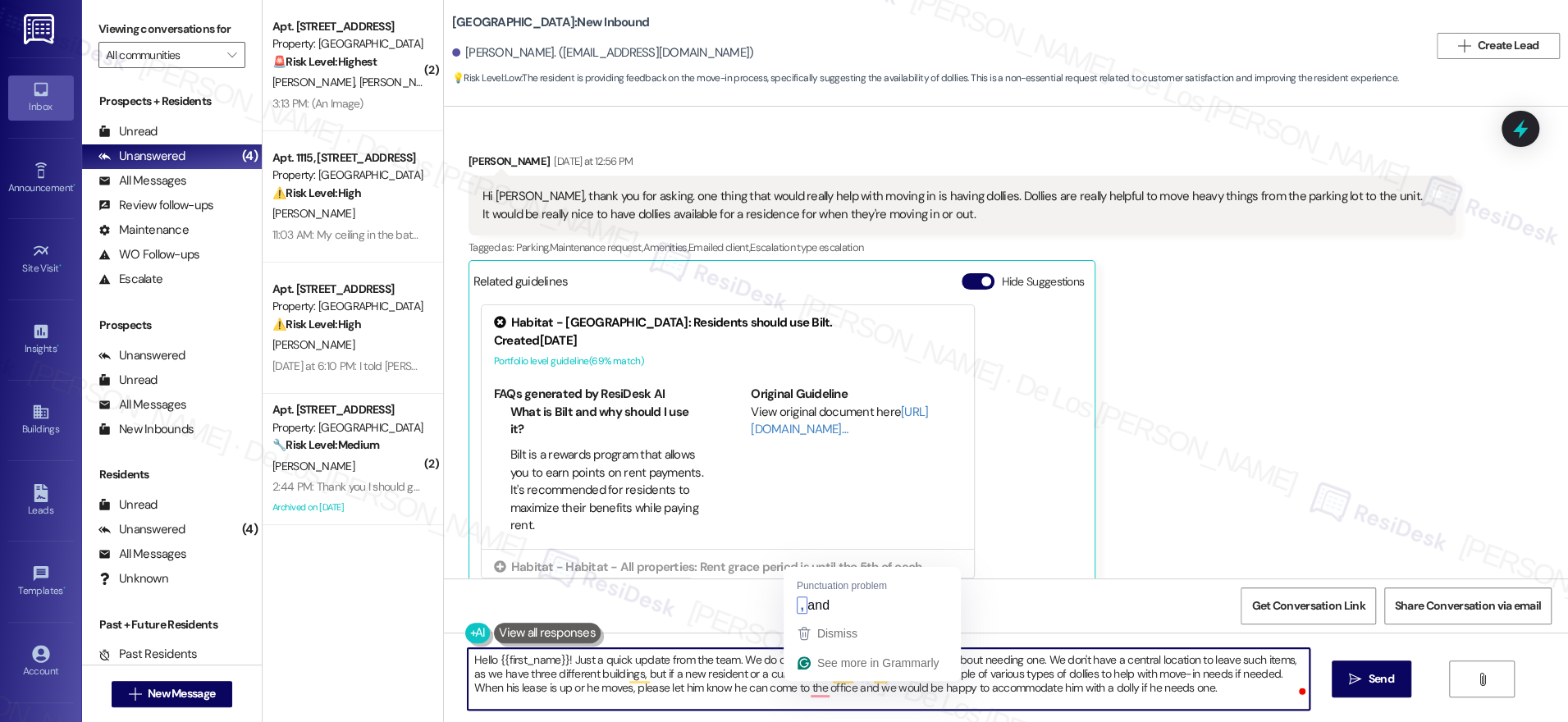
click at [747, 681] on textarea "Hello {{first_name}}! Just a quick update from the team. We do offer dollies to…" at bounding box center [888, 679] width 842 height 62
drag, startPoint x: 1283, startPoint y: 673, endPoint x: 1301, endPoint y: 674, distance: 18.0
click at [1301, 674] on textarea "Hello {{first_name}}! Just a quick update from the team. We do offer dollies to…" at bounding box center [888, 679] width 842 height 62
click at [556, 682] on textarea "Hello {{first_name}}! Just a quick update from the team. We do offer dollies to…" at bounding box center [888, 679] width 842 height 62
drag, startPoint x: 668, startPoint y: 687, endPoint x: 677, endPoint y: 686, distance: 9.1
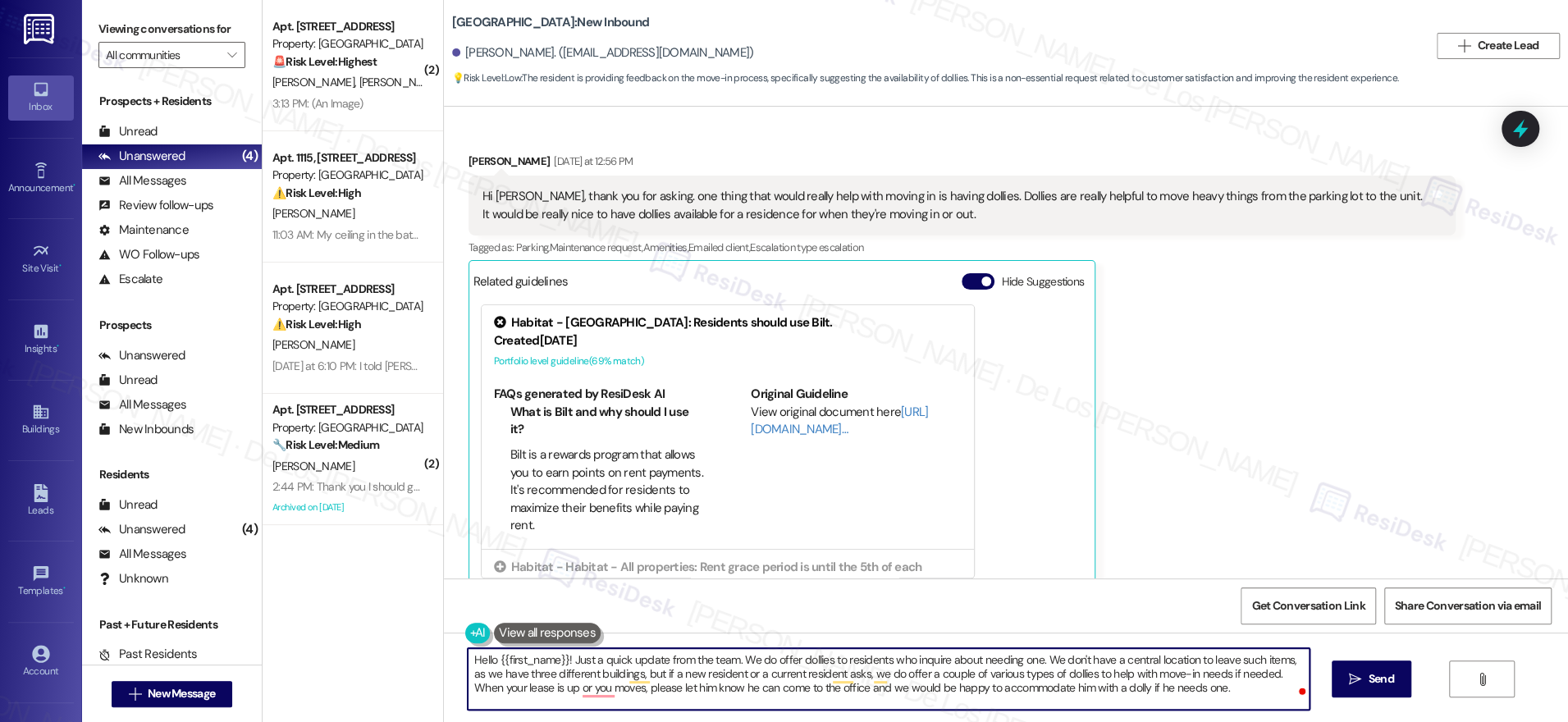
click at [668, 687] on textarea "Hello {{first_name}}! Just a quick update from the team. We do offer dollies to…" at bounding box center [888, 679] width 842 height 62
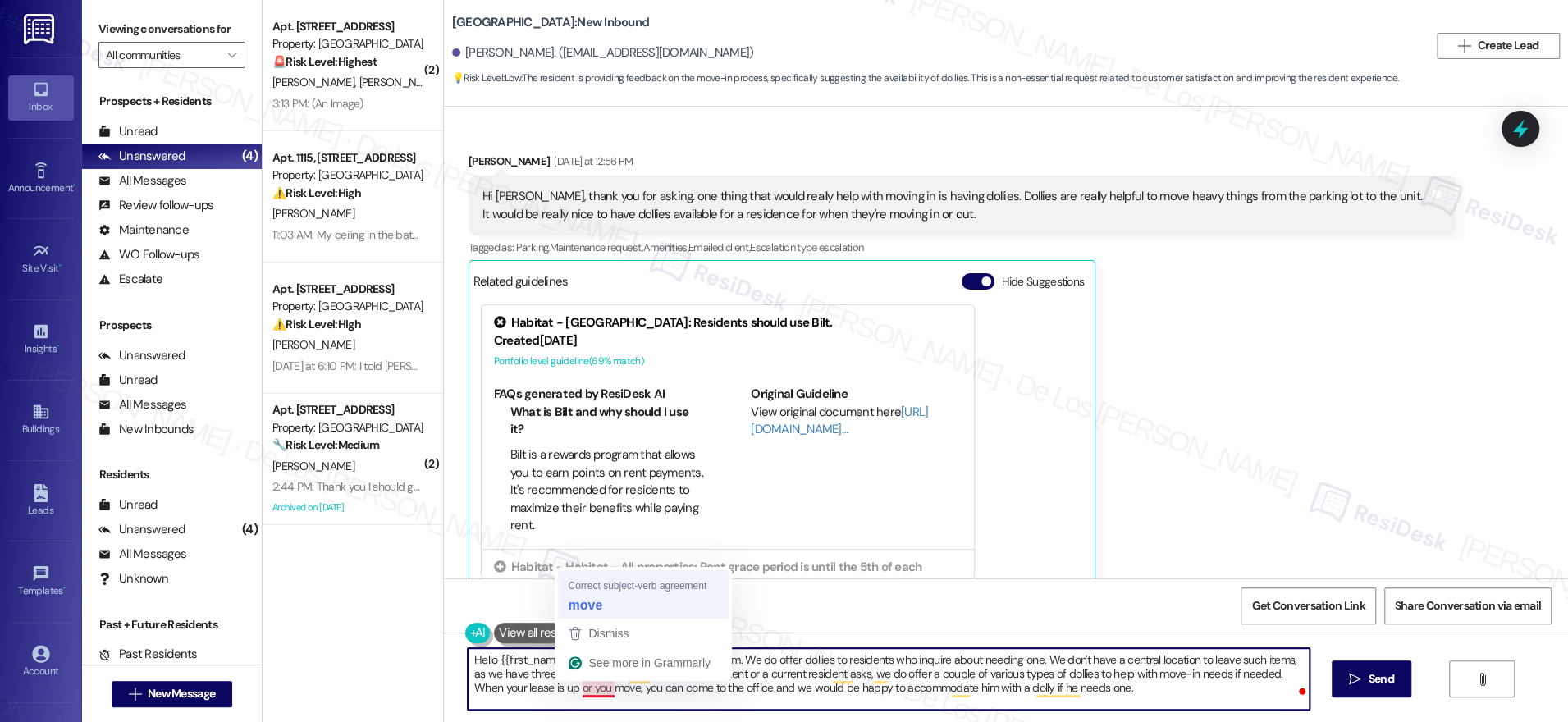
click at [619, 602] on div "Get Conversation Link Share Conversation via email" at bounding box center [1006, 605] width 1124 height 54
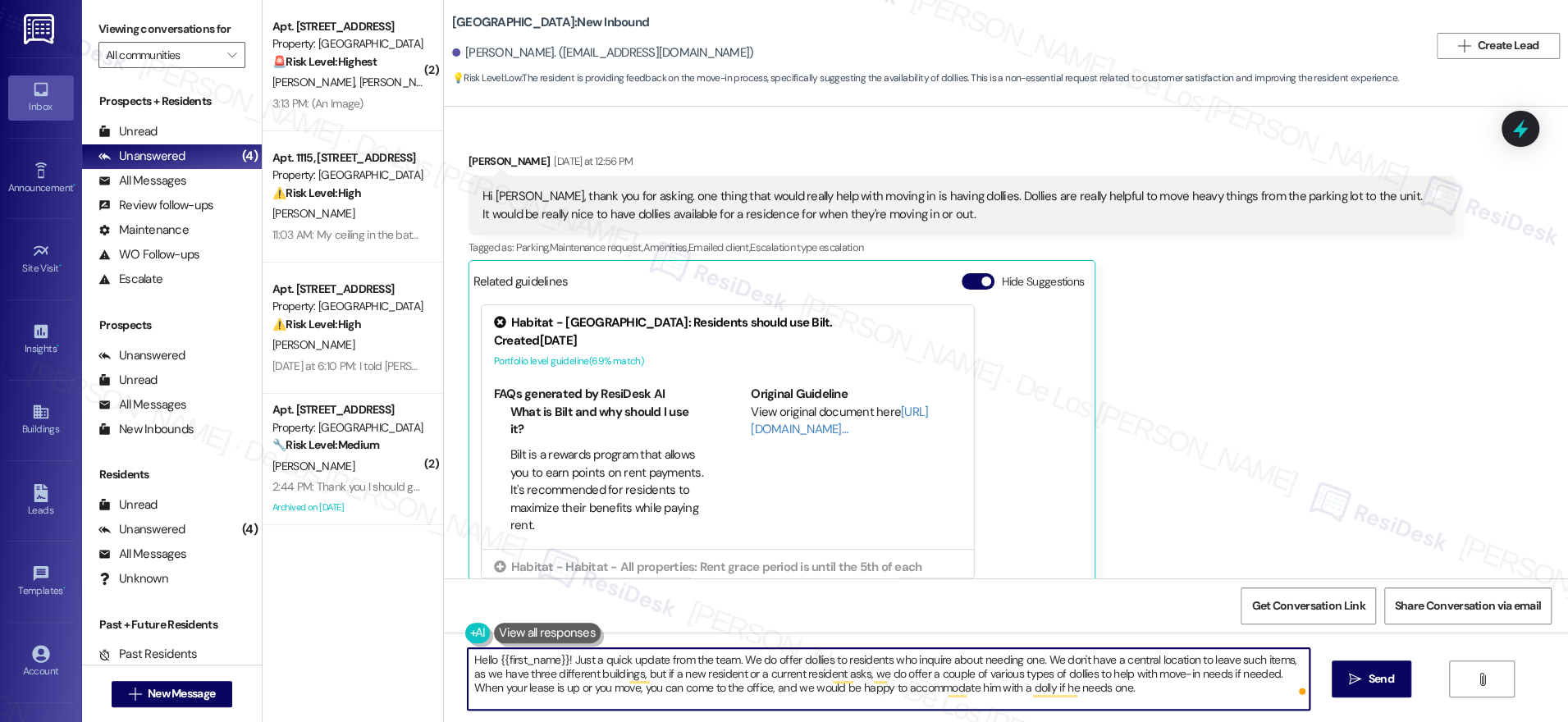
click at [1117, 686] on textarea "Hello {{first_name}}! Just a quick update from the team. We do offer dollies to…" at bounding box center [888, 679] width 842 height 62
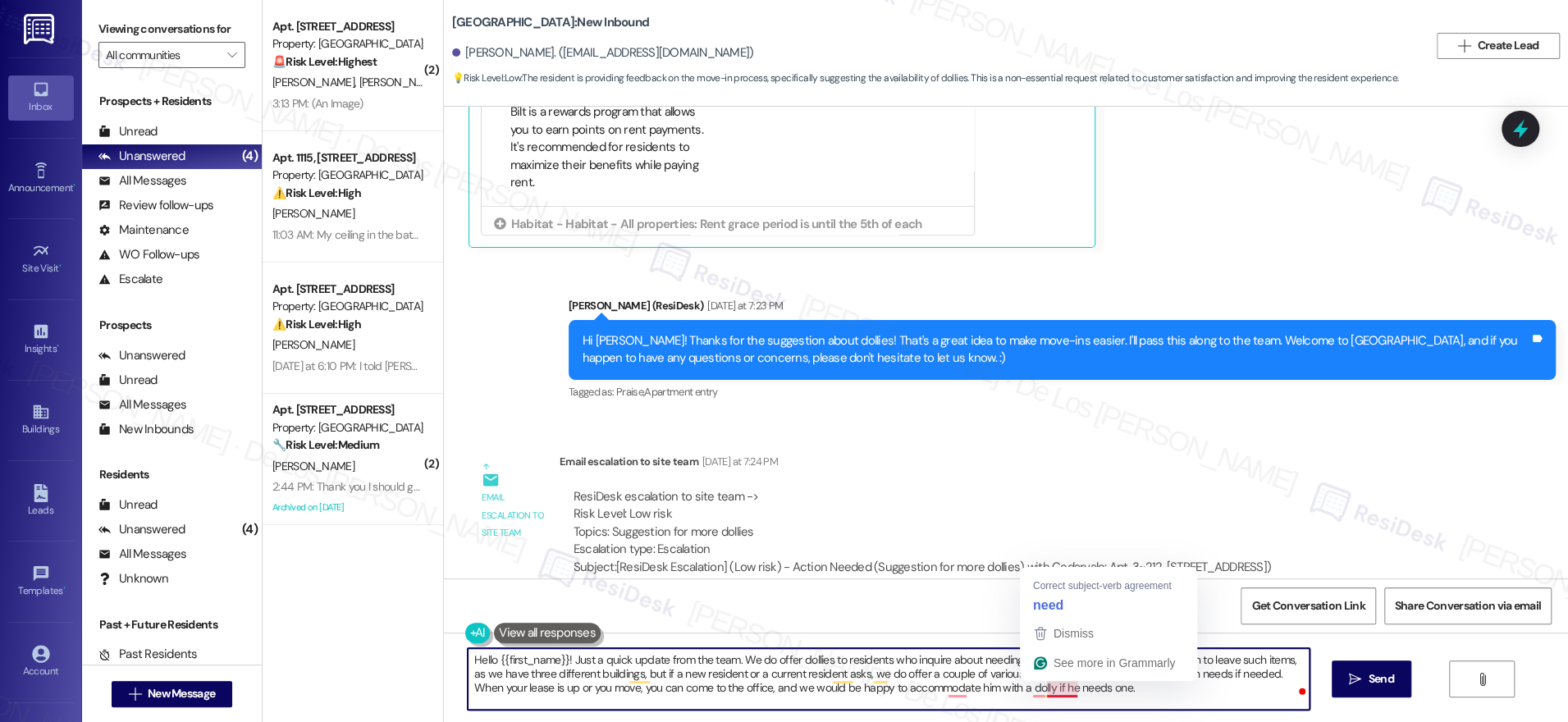
click at [1027, 695] on textarea "Hello {{first_name}}! Just a quick update from the team. We do offer dollies to…" at bounding box center [888, 679] width 842 height 62
click at [1035, 682] on textarea "Hello {{first_name}}! Just a quick update from the team. We do offer dollies to…" at bounding box center [888, 679] width 842 height 62
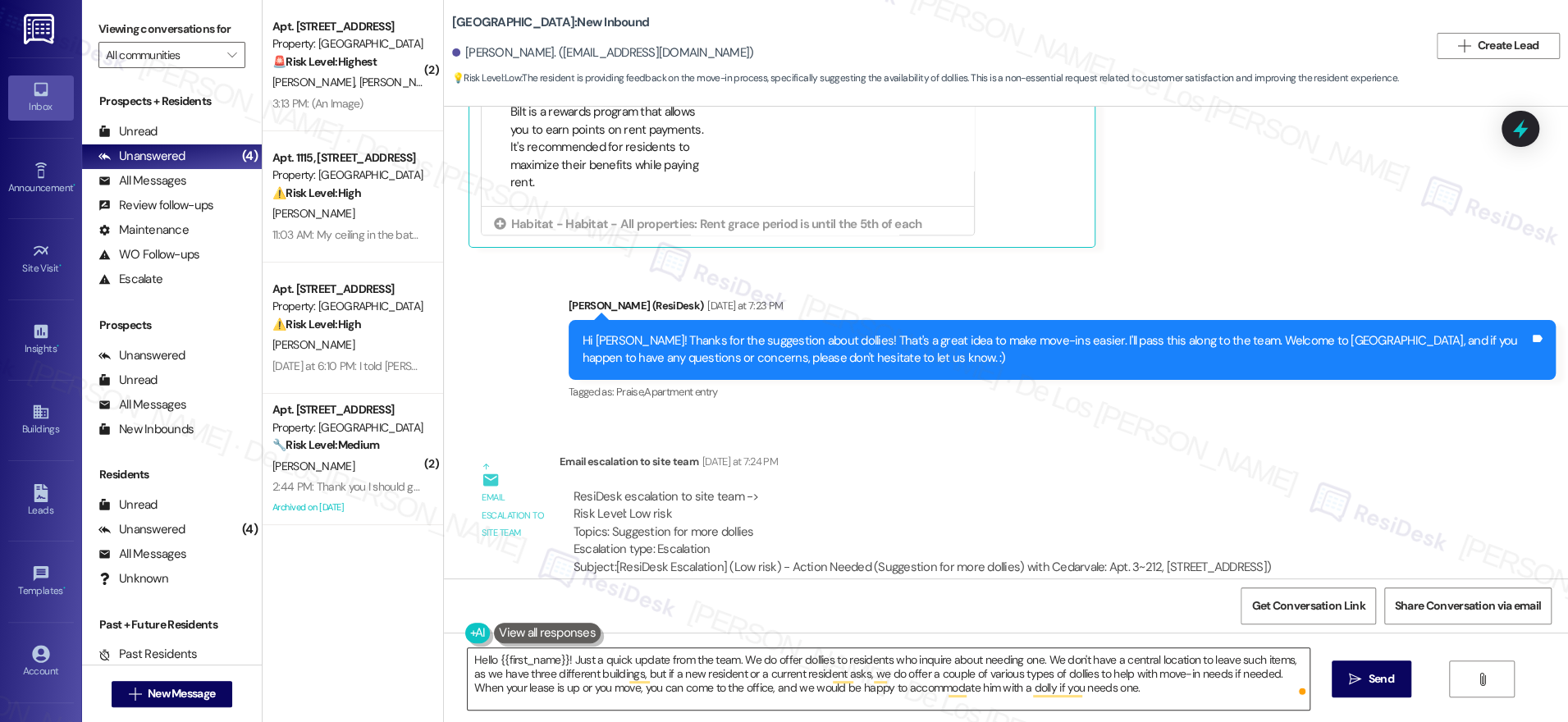
drag, startPoint x: 978, startPoint y: 600, endPoint x: 990, endPoint y: 650, distance: 51.4
click at [978, 600] on div "Get Conversation Link Share Conversation via email" at bounding box center [1006, 605] width 1124 height 54
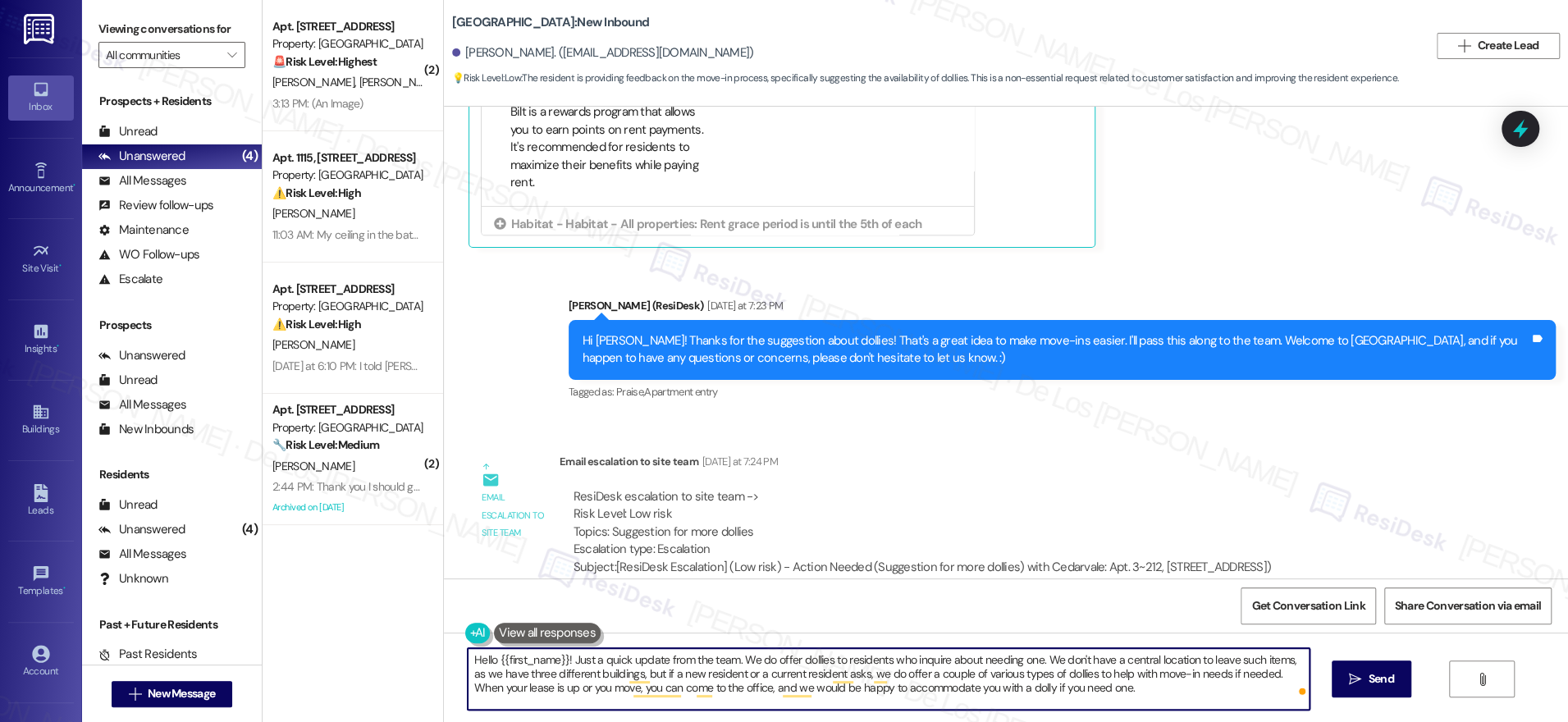
click at [1123, 687] on textarea "Hello {{first_name}}! Just a quick update from the team. We do offer dollies to…" at bounding box center [888, 679] width 842 height 62
type textarea "Hello {{first_name}}! Just a quick update from the team. We do offer dollies to…"
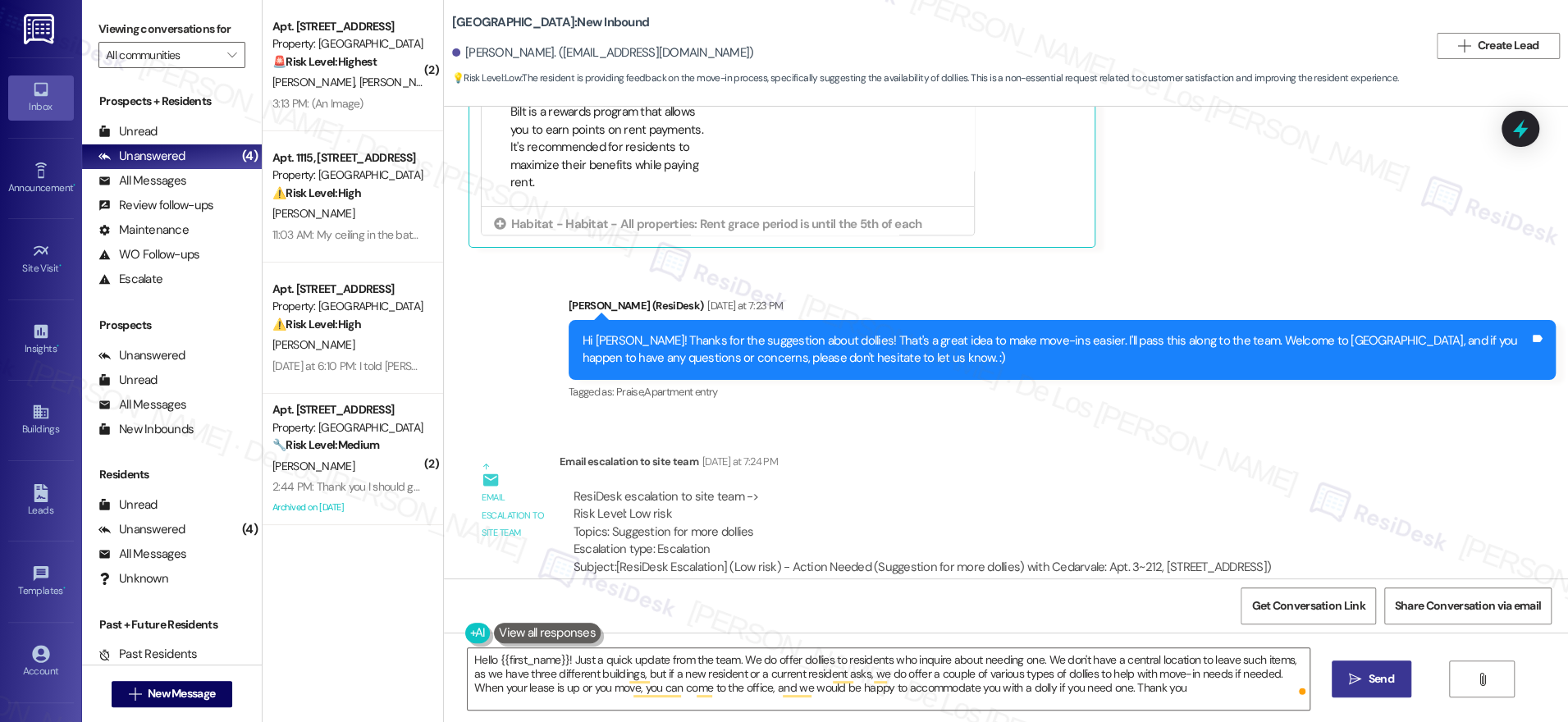
click at [1369, 680] on span "Send" at bounding box center [1381, 679] width 25 height 17
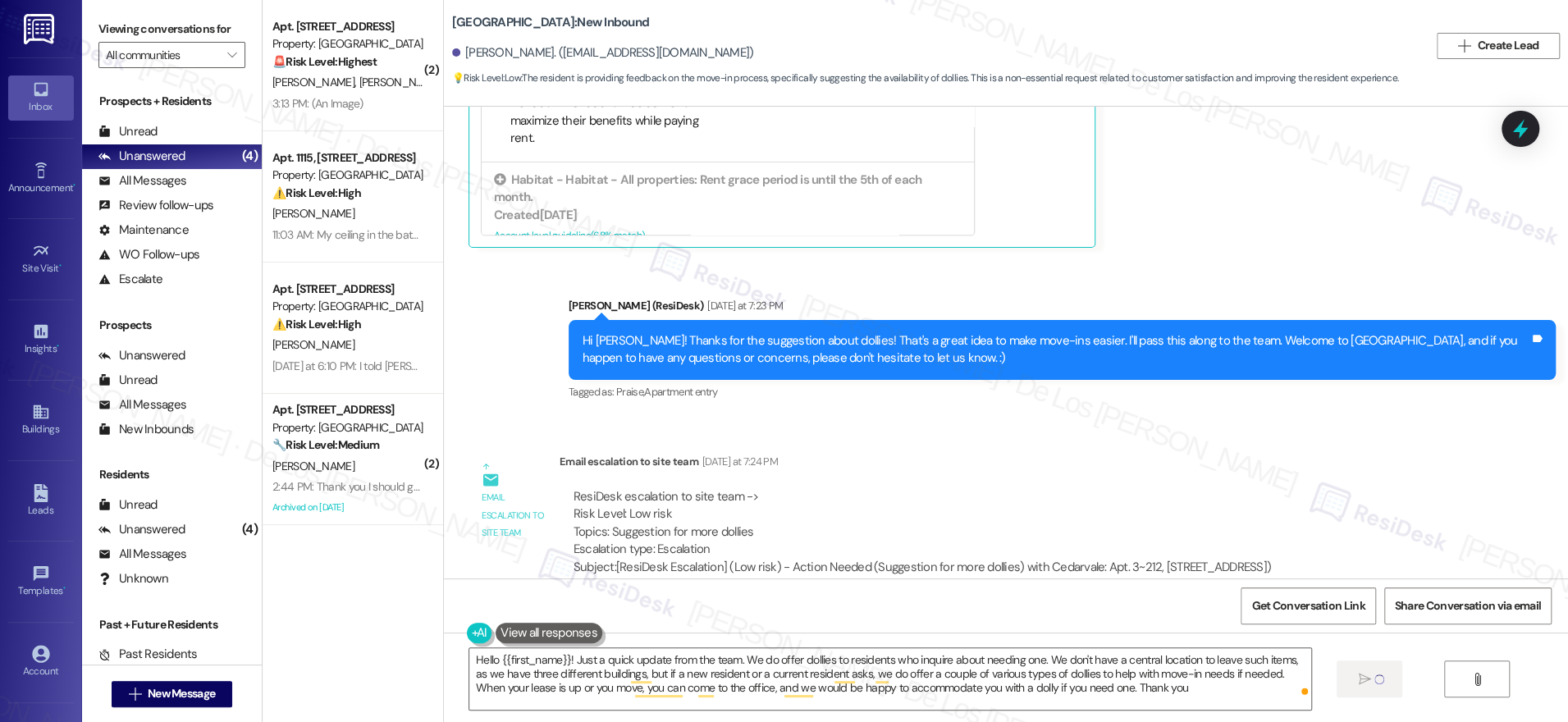
scroll to position [46, 0]
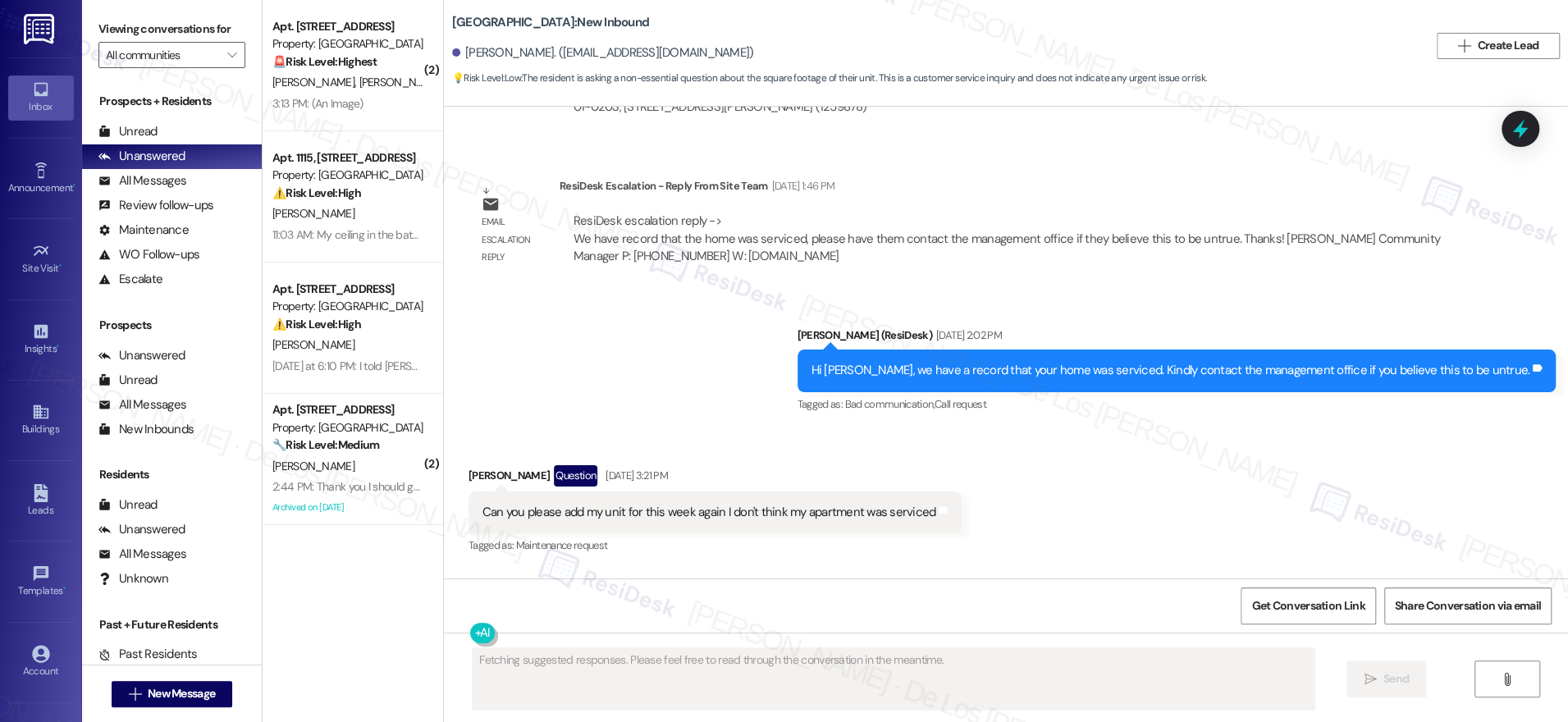
scroll to position [29349, 0]
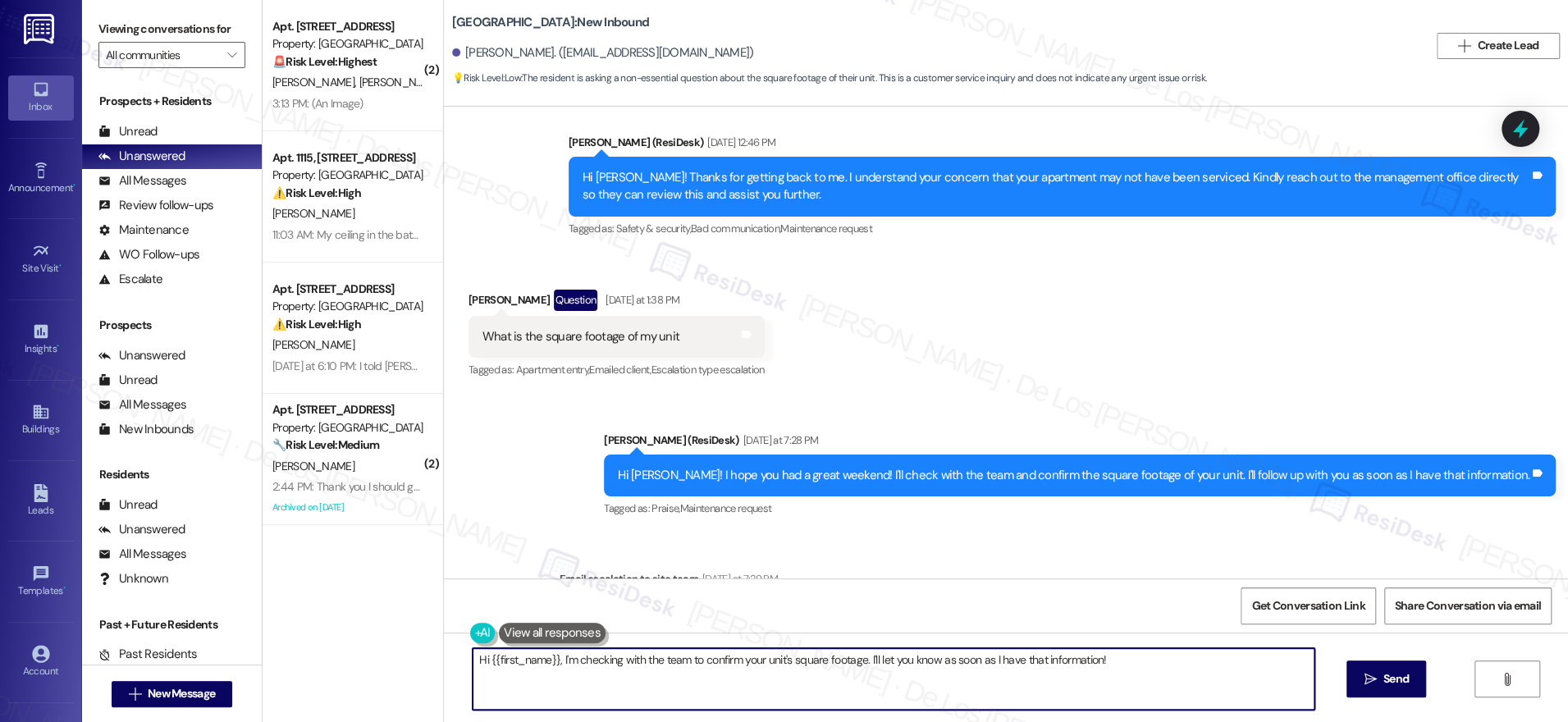
click at [741, 681] on textarea "Hi {{first_name}}, I'm checking with the team to confirm your unit's square foo…" at bounding box center [893, 679] width 842 height 62
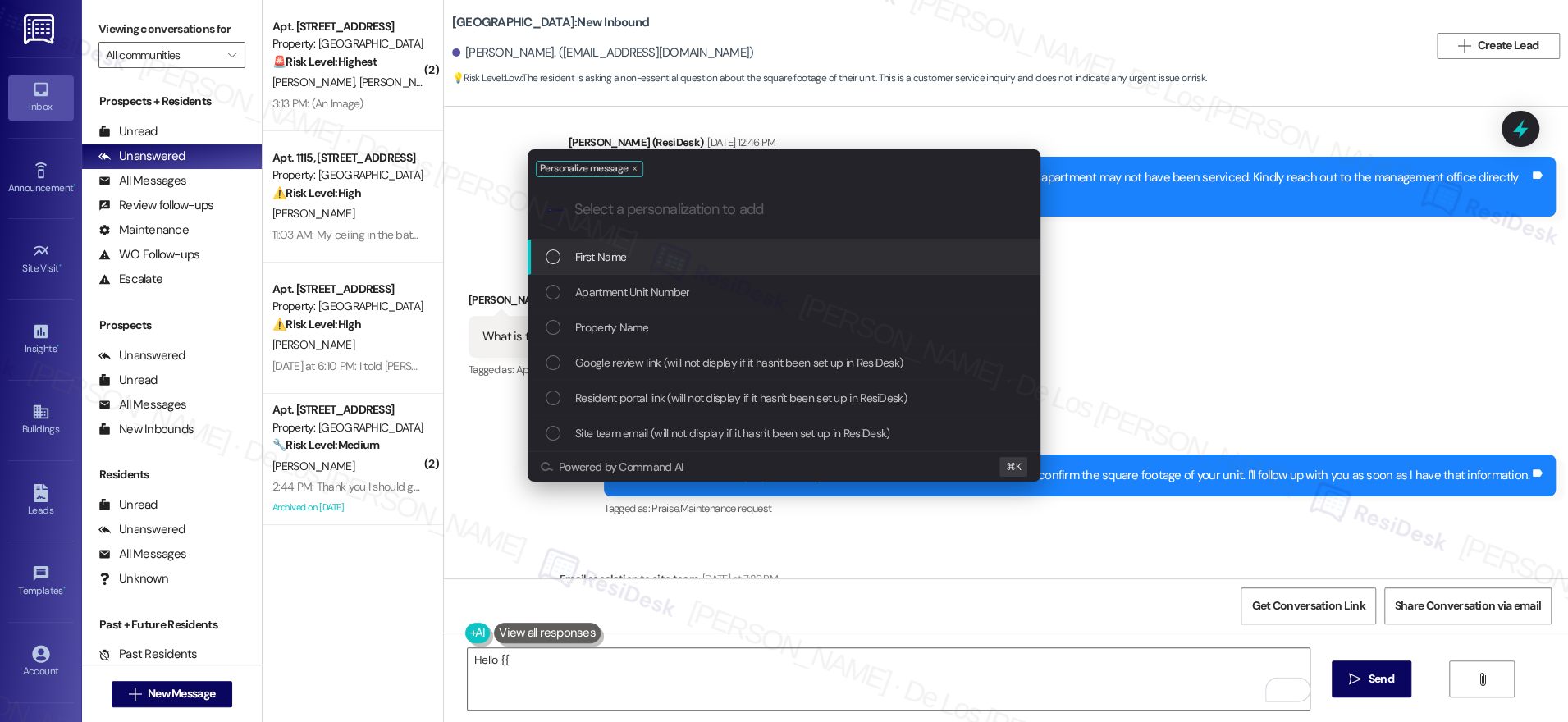
click at [751, 265] on div "First Name" at bounding box center [784, 258] width 513 height 35
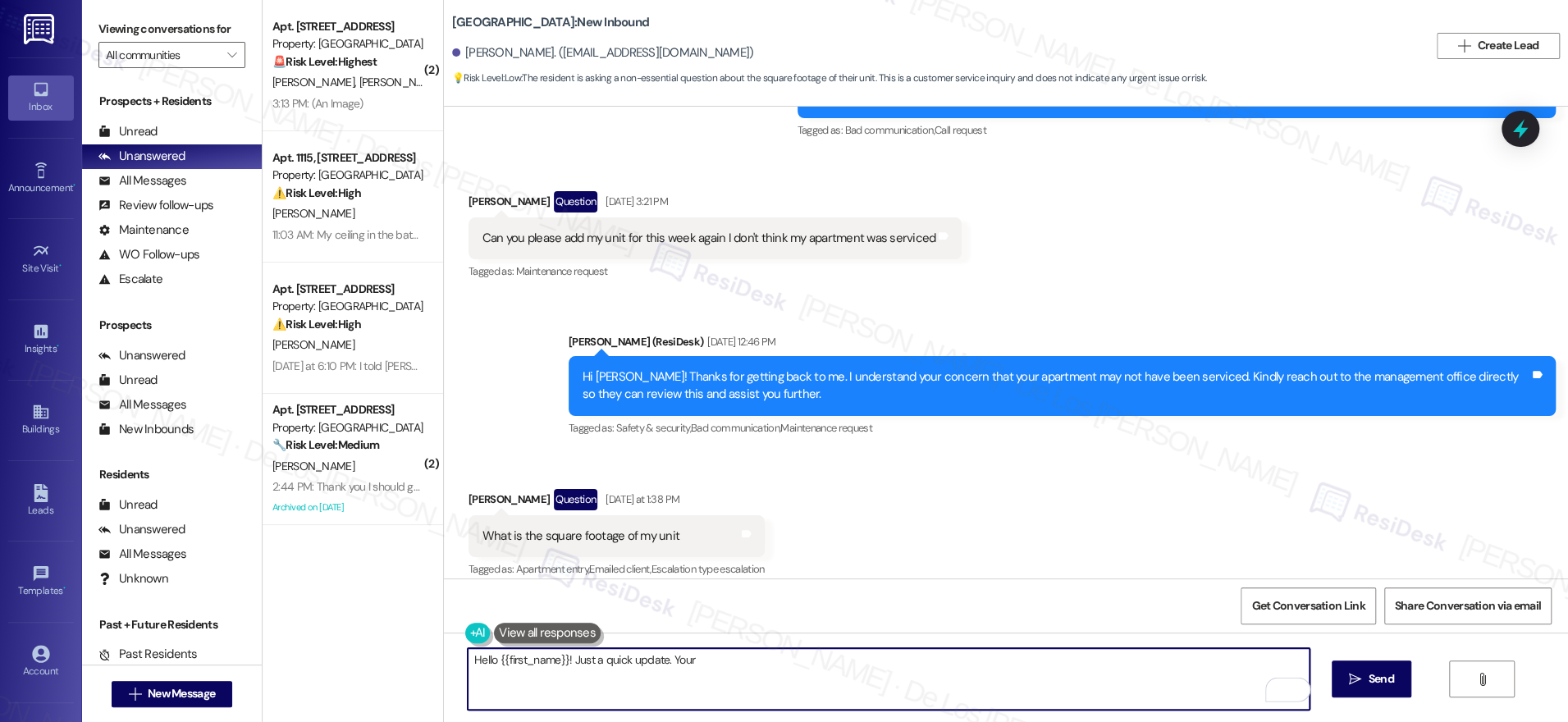
scroll to position [29084, 0]
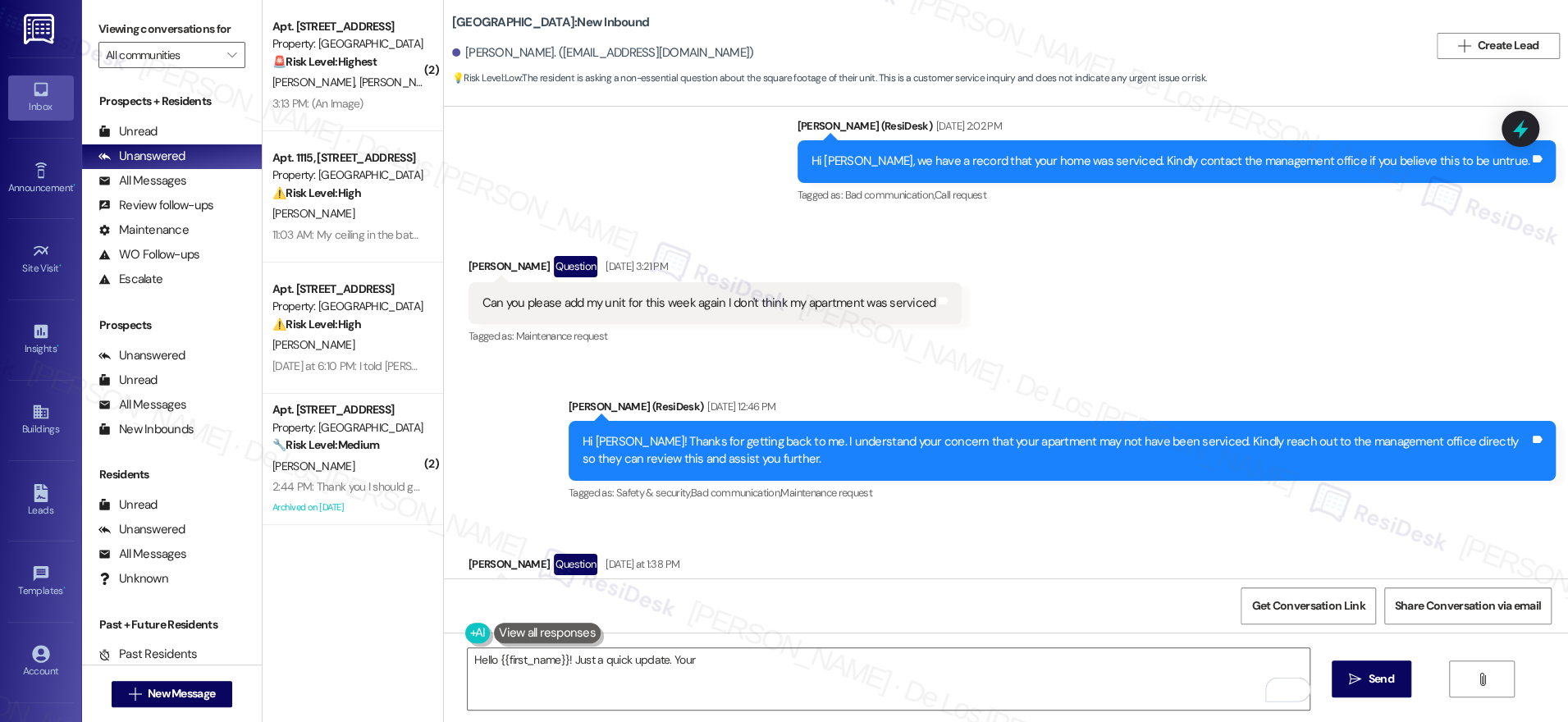
drag, startPoint x: 665, startPoint y: 312, endPoint x: 551, endPoint y: 352, distance: 120.8
click at [530, 580] on div "What is the square footage of my unit Tags and notes" at bounding box center [616, 601] width 296 height 42
copy div "square footage of my unit"
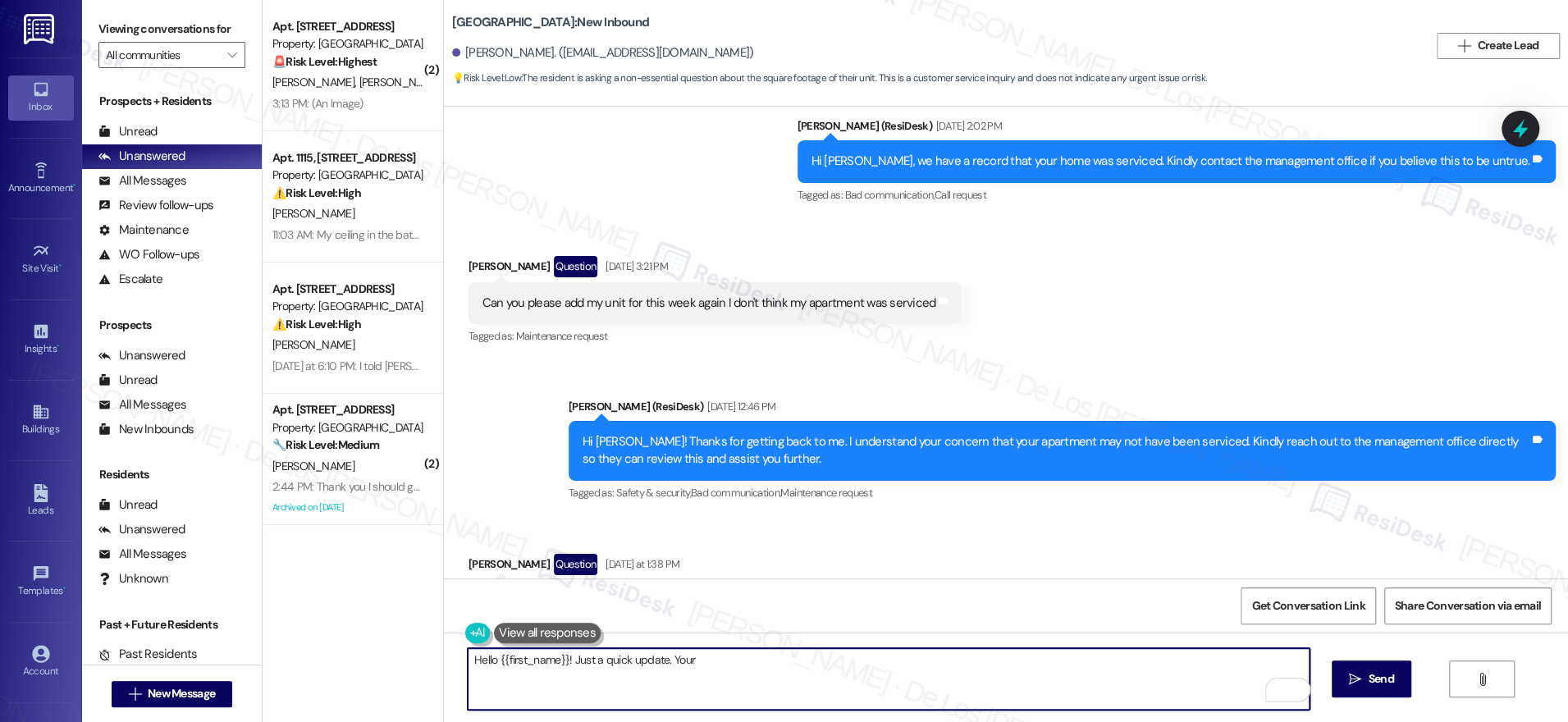
click at [728, 659] on textarea "Hello {{first_name}}! Just a quick update. Your" at bounding box center [888, 679] width 842 height 62
paste textarea "square footage of my unit"
click at [784, 663] on textarea "Hello {{first_name}}! Just a quick update. Your square footage of my unit" at bounding box center [888, 679] width 842 height 62
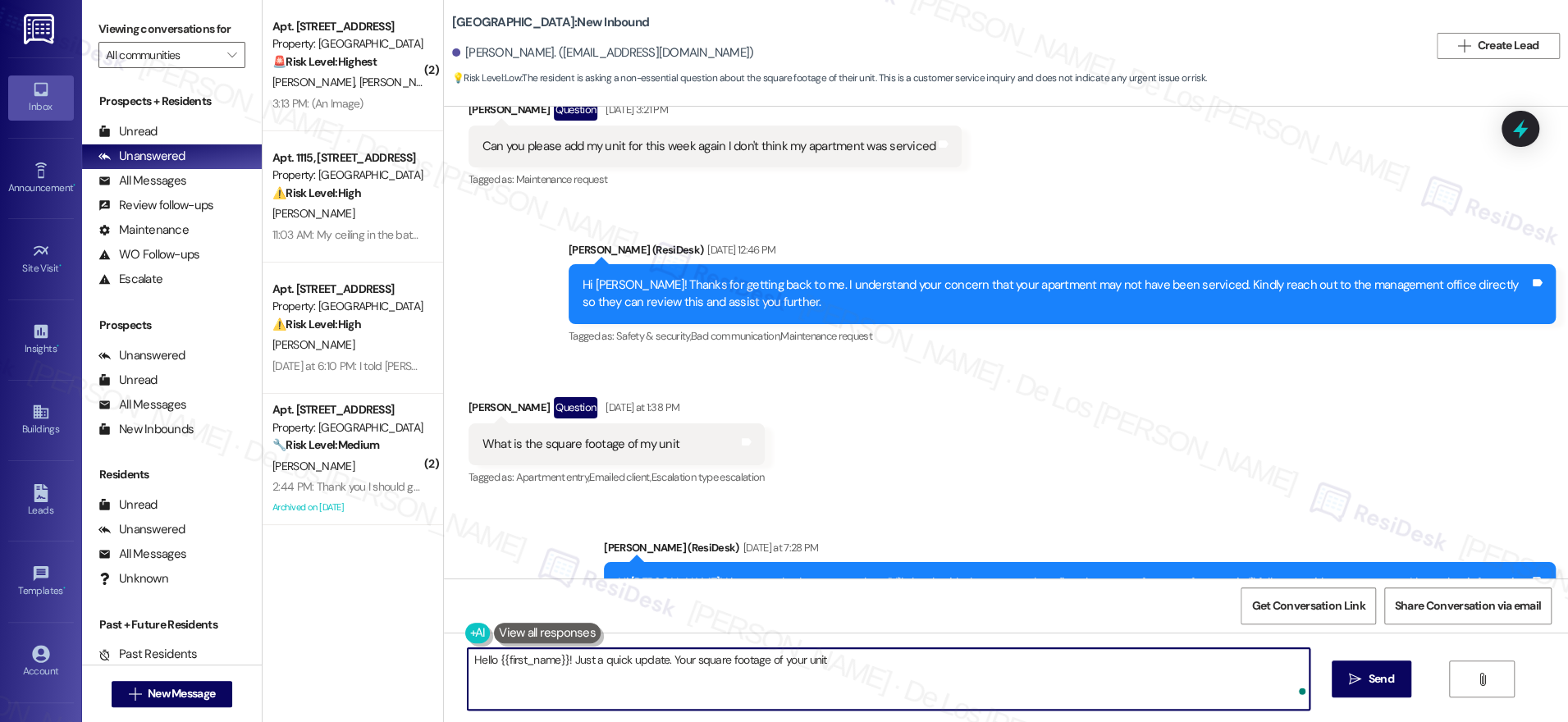
scroll to position [29349, 0]
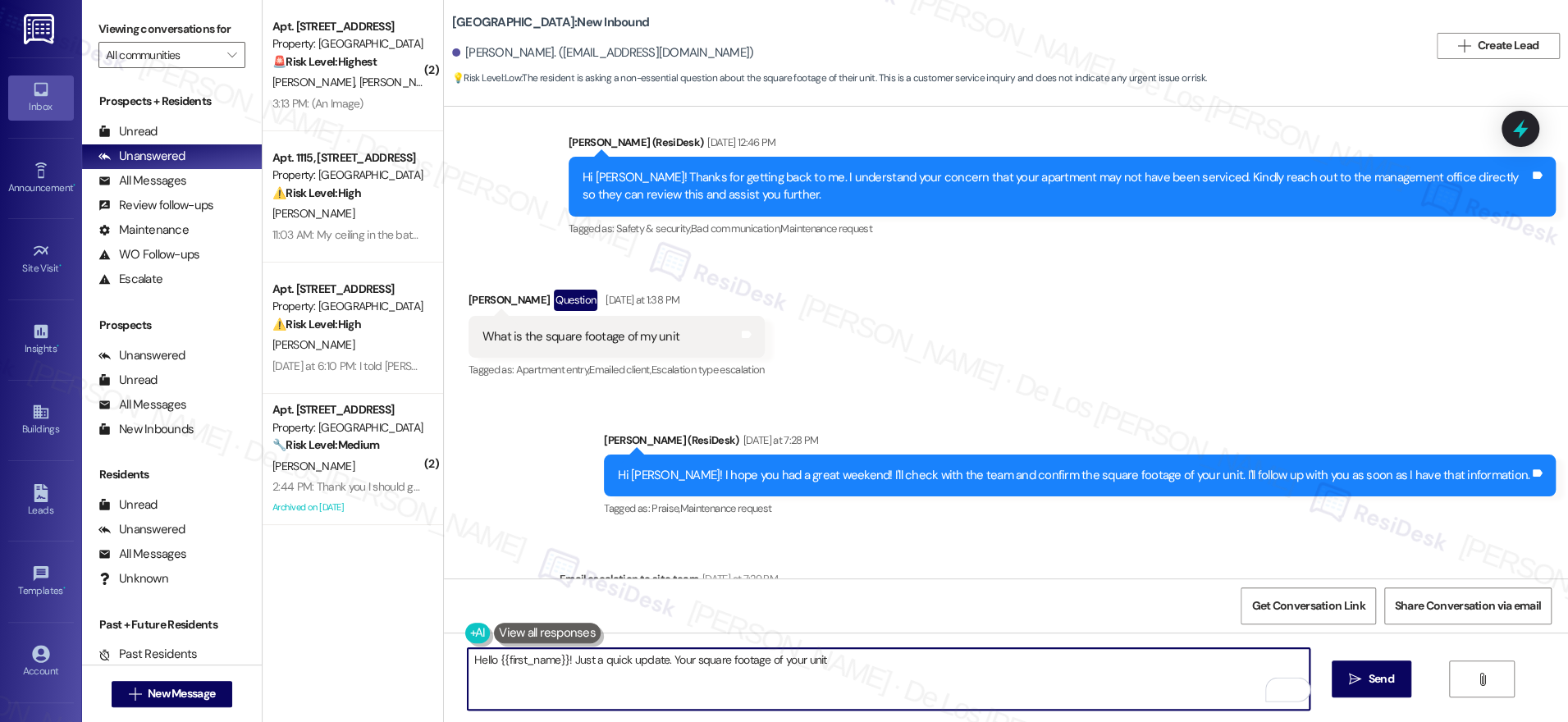
click at [914, 686] on textarea "Hello {{first_name}}! Just a quick update. Your square footage of your unit" at bounding box center [888, 679] width 842 height 62
click at [751, 665] on textarea "Hello {{first_name}}! Just a quick update. The square footage of your unit is 5…" at bounding box center [888, 679] width 842 height 62
paste textarea "—your unit is 563 square feet. Let me know if you have any other questions or n…"
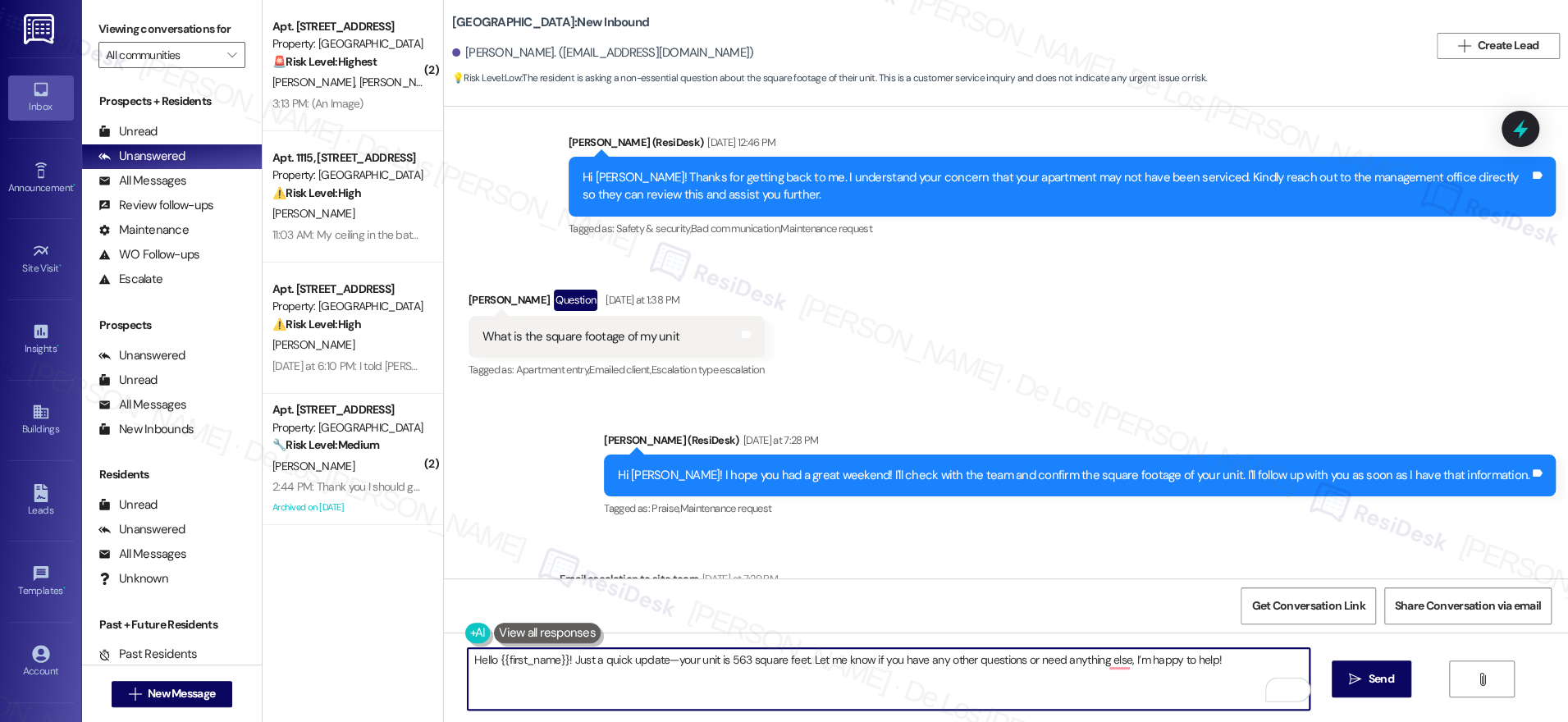
click at [665, 656] on textarea "Hello {{first_name}}! Just a quick update—your unit is 563 square feet. Let me …" at bounding box center [888, 679] width 842 height 62
type textarea "Hello {{first_name}}! Just a quick update: your unit is 563 square feet. Let me…"
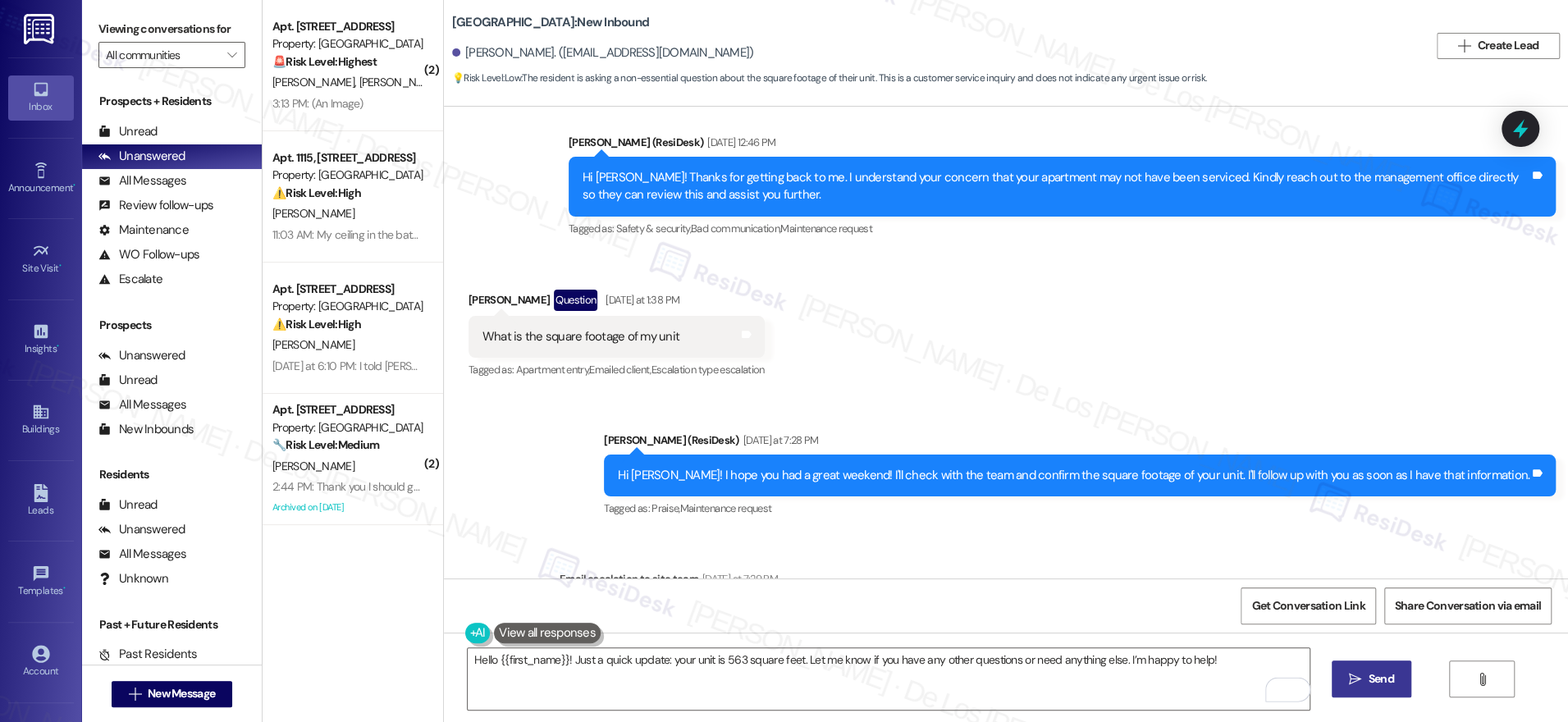
click at [1373, 670] on span "Send" at bounding box center [1381, 679] width 25 height 17
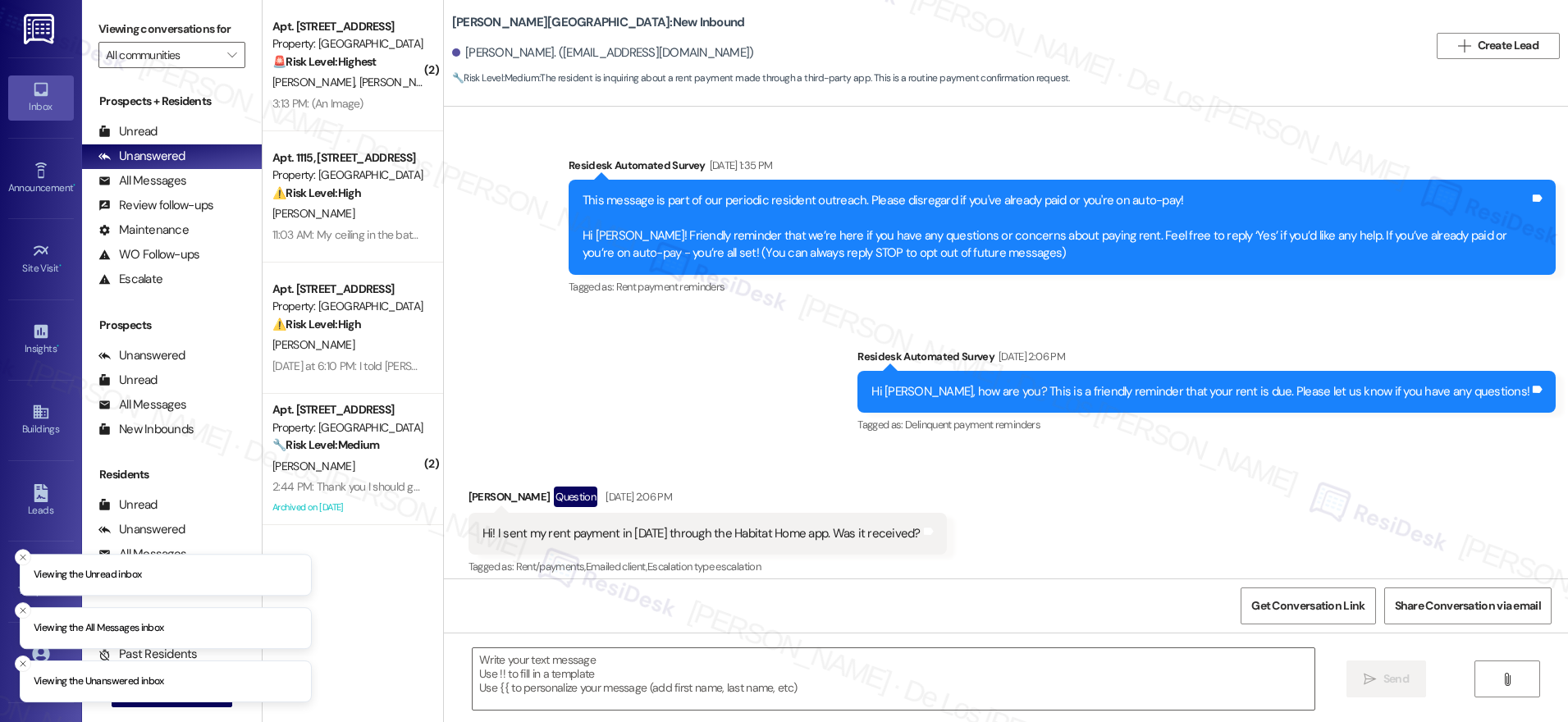
type textarea "Fetching suggested responses. Please feel free to read through the conversation…"
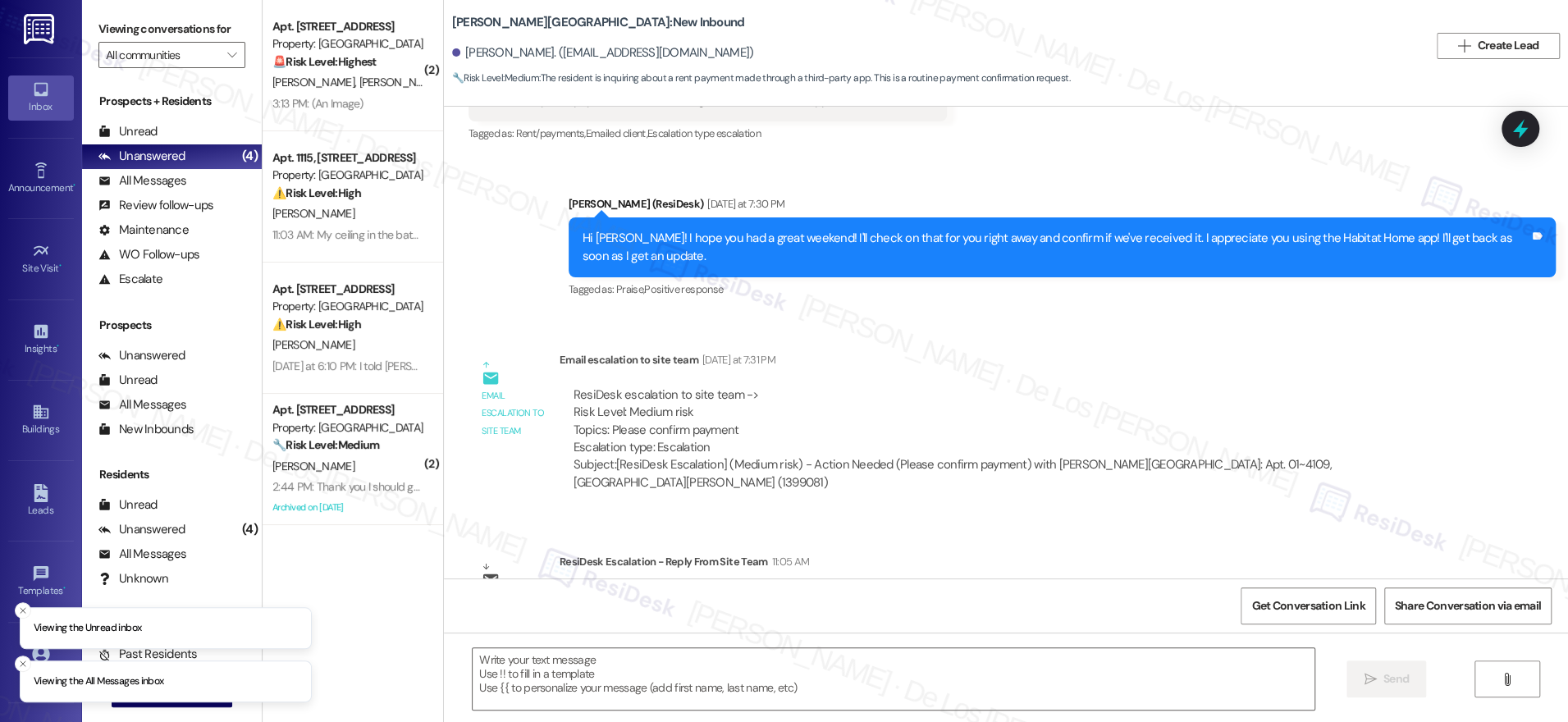
scroll to position [504, 0]
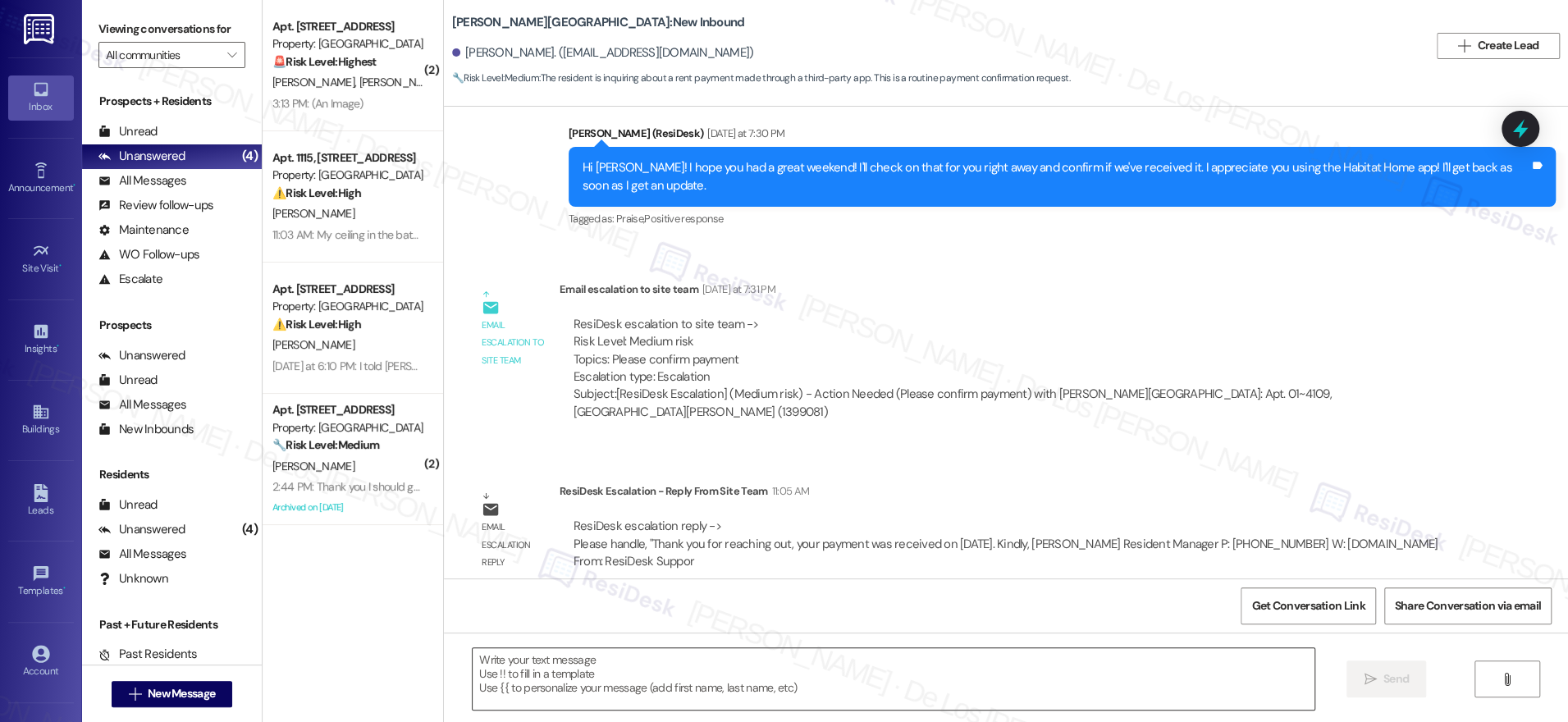
click at [630, 652] on textarea at bounding box center [893, 679] width 842 height 62
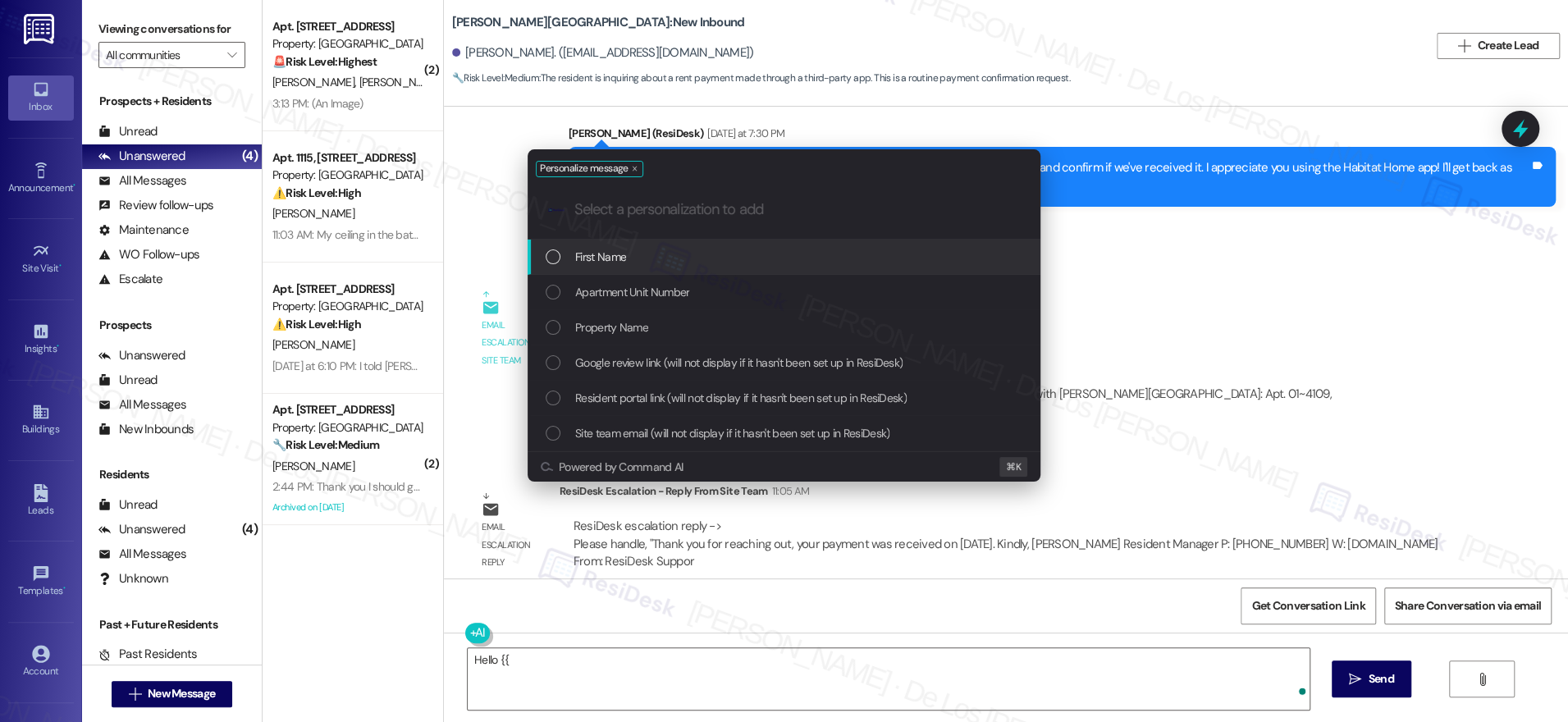
click at [682, 259] on div "First Name" at bounding box center [785, 256] width 480 height 18
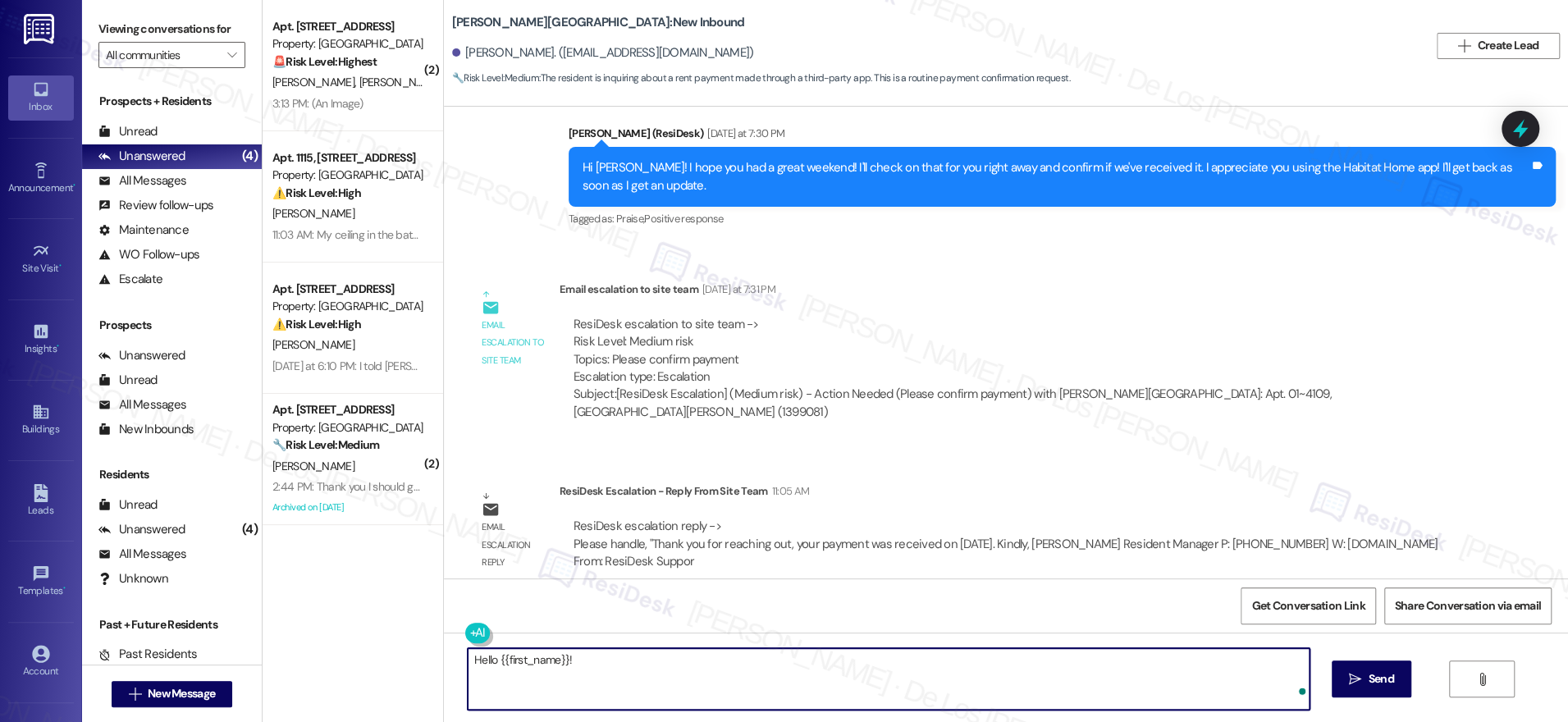
paste textarea "Thank you for reaching out, your payment was received on [DATE]."
click at [963, 666] on textarea "Hello {{first_name}}! Thank you for reaching out. Your payment was received on …" at bounding box center [888, 679] width 842 height 62
type textarea "Hello {{first_name}}! Thank you for reaching out. Your payment was received on …"
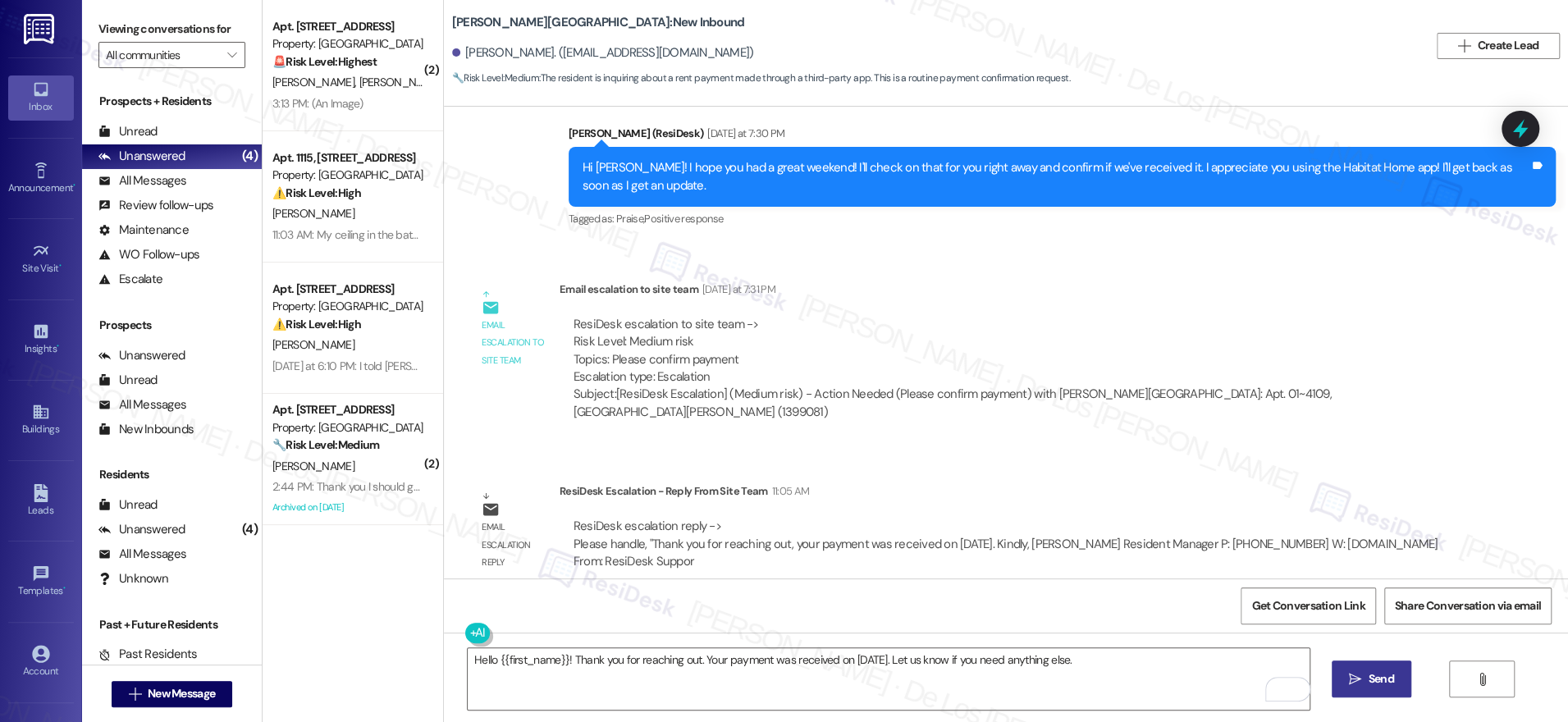
click at [1360, 676] on span " Send" at bounding box center [1371, 679] width 52 height 17
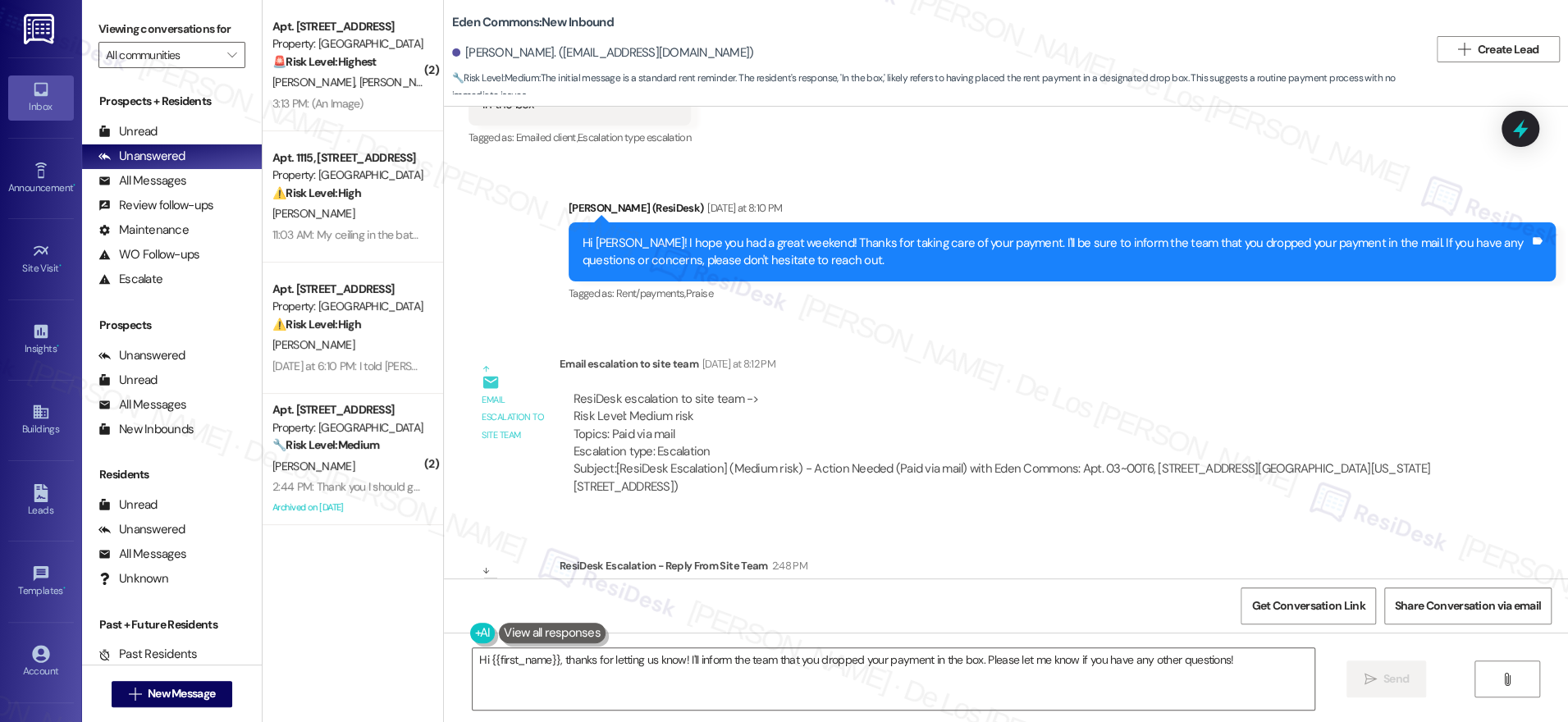
scroll to position [9032, 0]
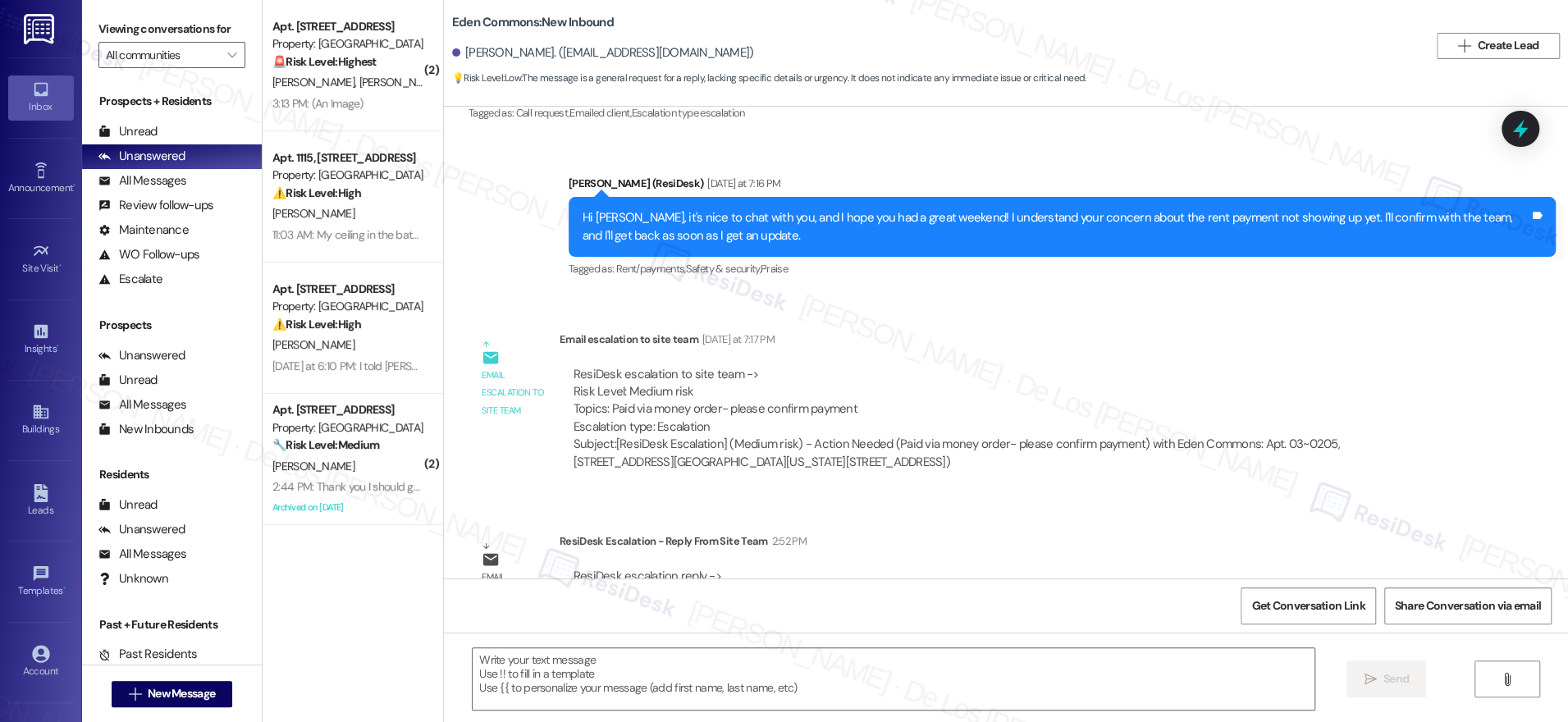
scroll to position [323, 0]
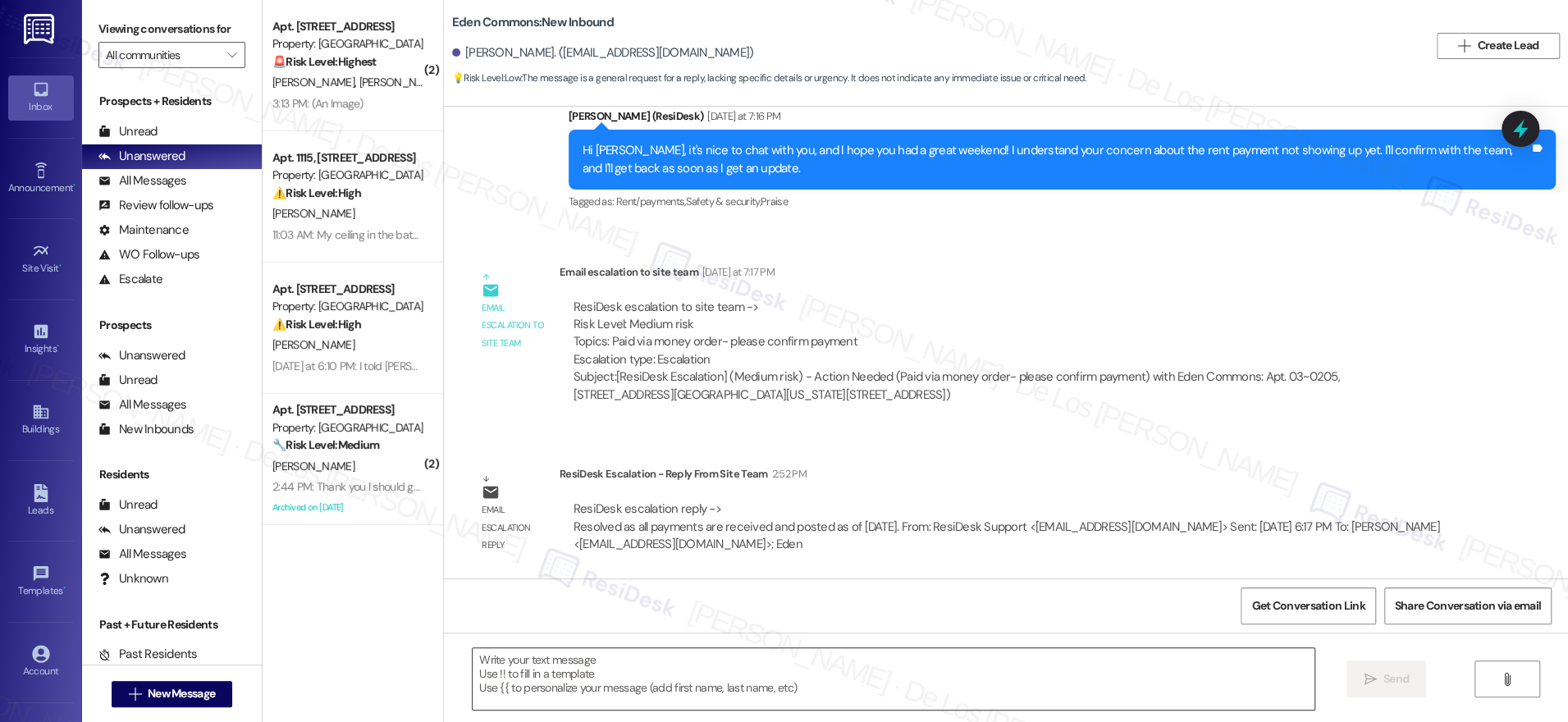
click at [729, 681] on textarea at bounding box center [893, 679] width 842 height 62
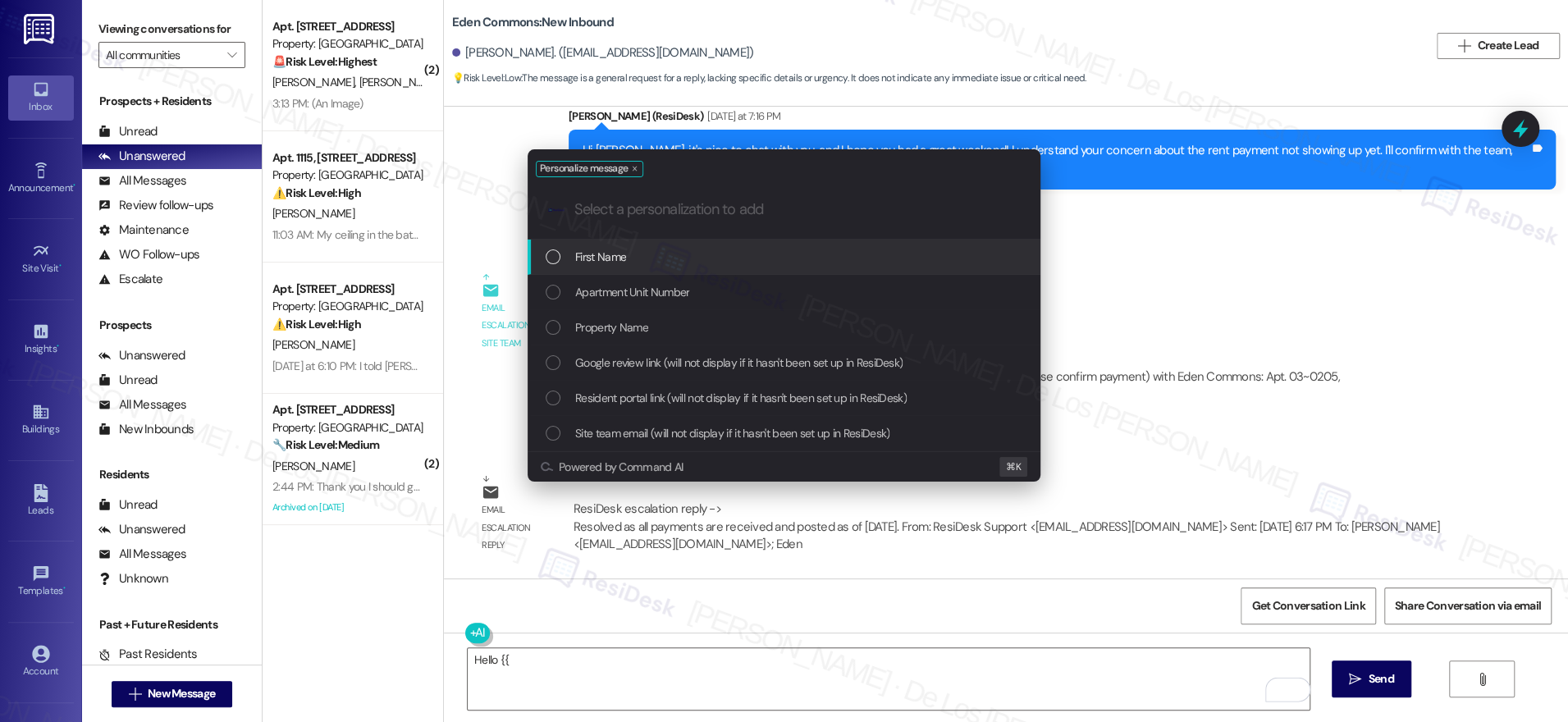
click at [727, 254] on div "First Name" at bounding box center [785, 256] width 480 height 18
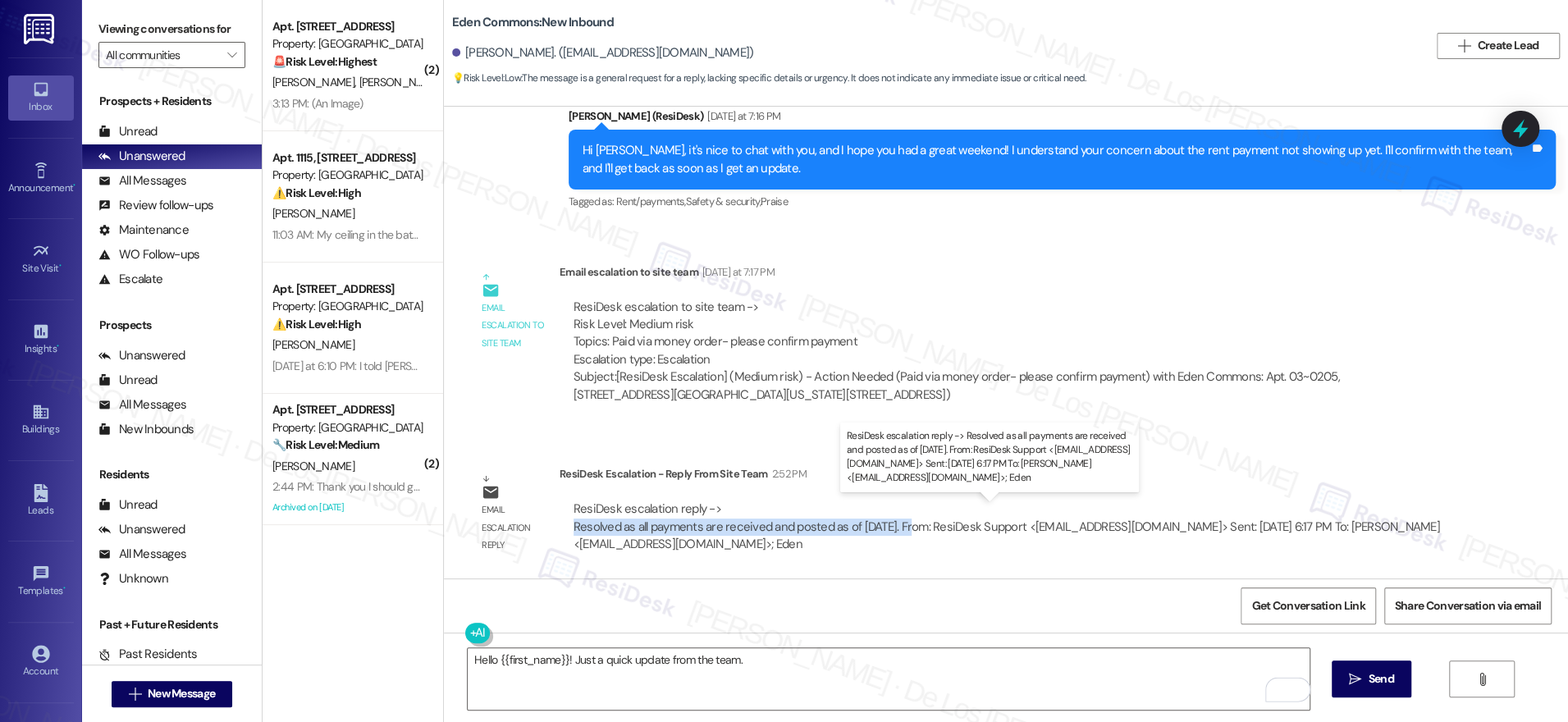
drag, startPoint x: 554, startPoint y: 528, endPoint x: 909, endPoint y: 529, distance: 355.0
click at [909, 529] on div "ResiDesk escalation reply -> Resolved as all payments are received and posted a…" at bounding box center [1007, 526] width 896 height 77
copy div "Resolved as all payments are received and posted as of [DATE]"
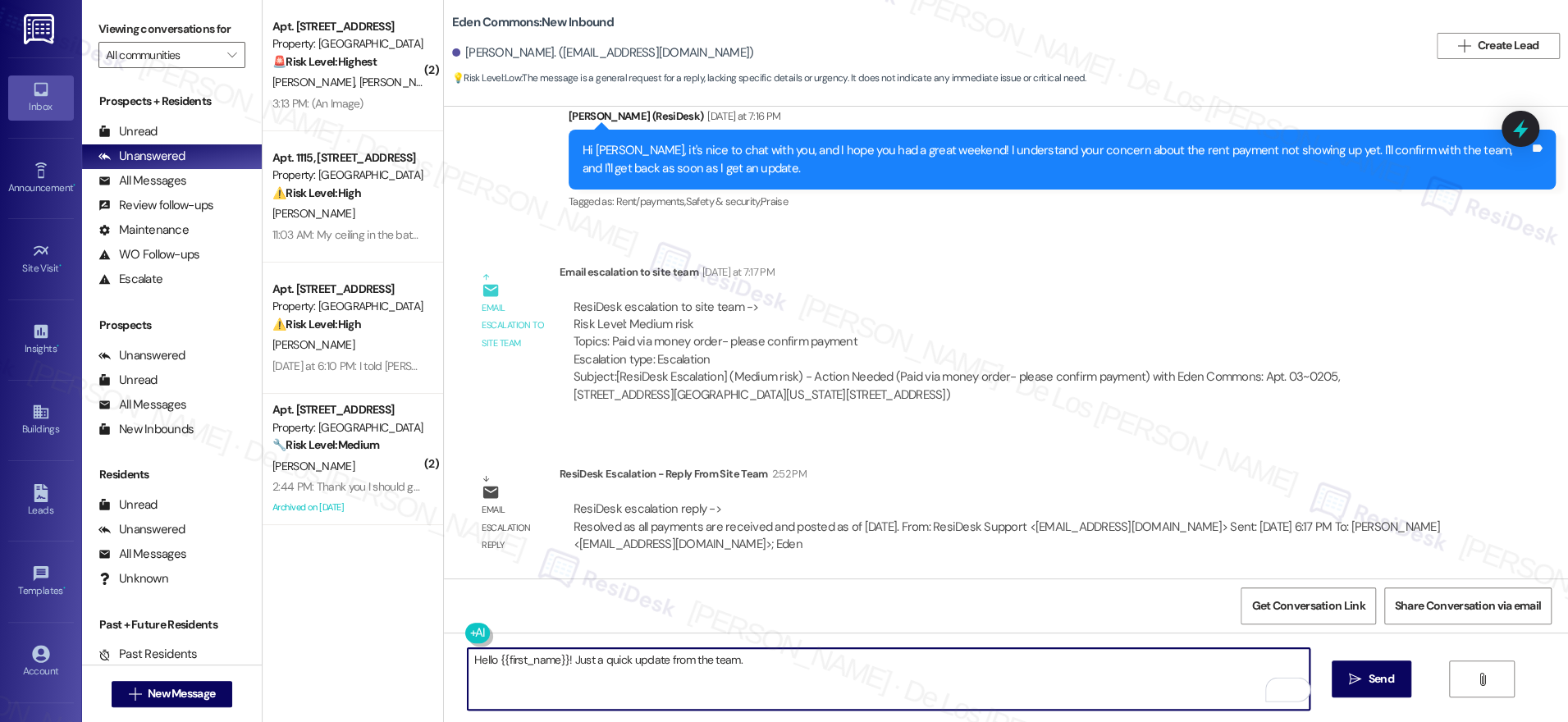
click at [798, 659] on textarea "Hello {{first_name}}! Just a quick update from the team." at bounding box center [888, 679] width 842 height 62
paste textarea "Resolved as all payments are received and posted as of [DATE]"
click at [732, 658] on textarea "Hello {{first_name}}! Just a quick update from the team. Resolved as all paymen…" at bounding box center [888, 679] width 842 height 62
click at [730, 661] on textarea "Hello {{first_name}}! Just a quick update from the team. Resolved as all paymen…" at bounding box center [888, 679] width 842 height 62
drag, startPoint x: 789, startPoint y: 660, endPoint x: 729, endPoint y: 666, distance: 60.3
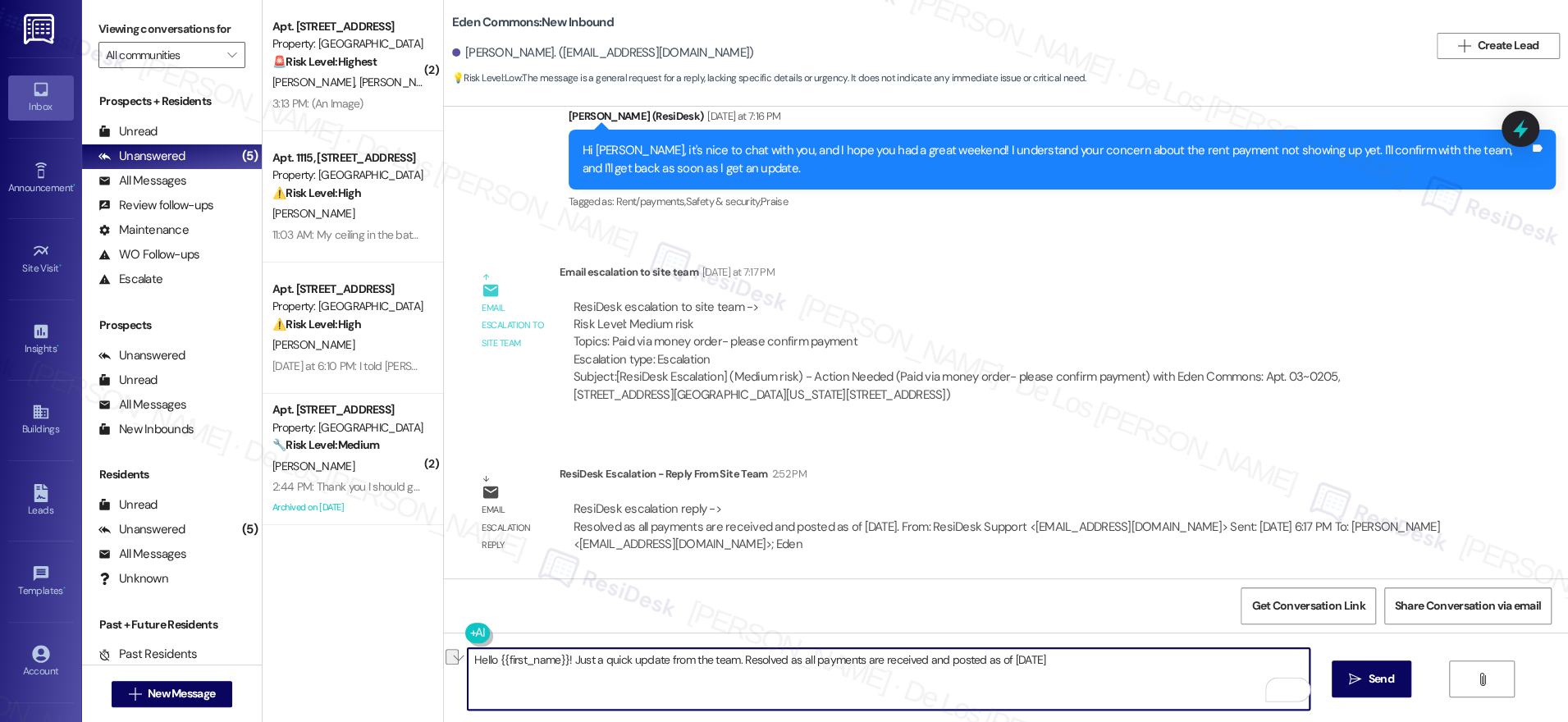
click at [729, 666] on textarea "Hello {{first_name}}! Just a quick update from the team. Resolved as all paymen…" at bounding box center [888, 679] width 842 height 62
click at [1025, 660] on textarea "Hello {{first_name}}! Just a quick update from the team. All payments are recei…" at bounding box center [888, 679] width 842 height 62
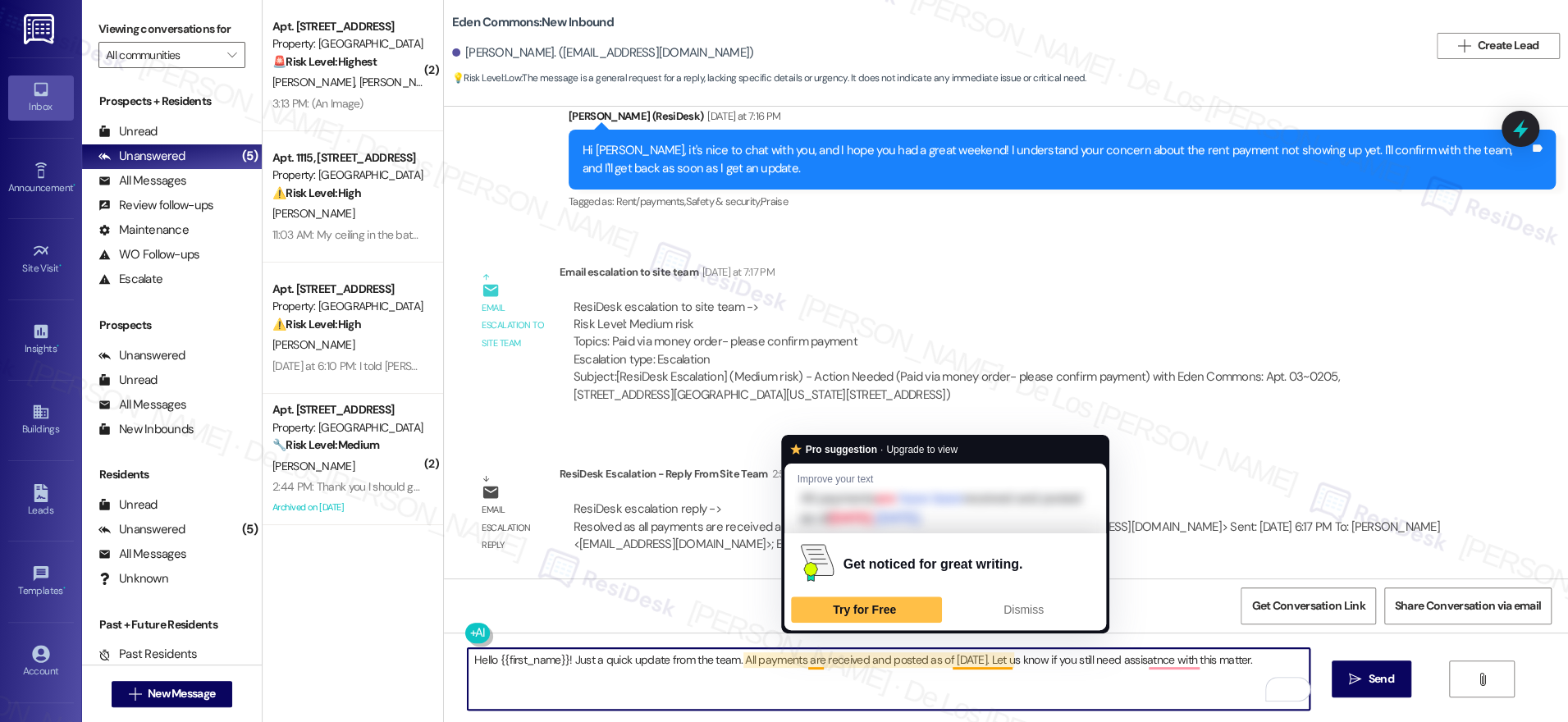
click at [877, 674] on textarea "Hello {{first_name}}! Just a quick update from the team. All payments are recei…" at bounding box center [888, 679] width 842 height 62
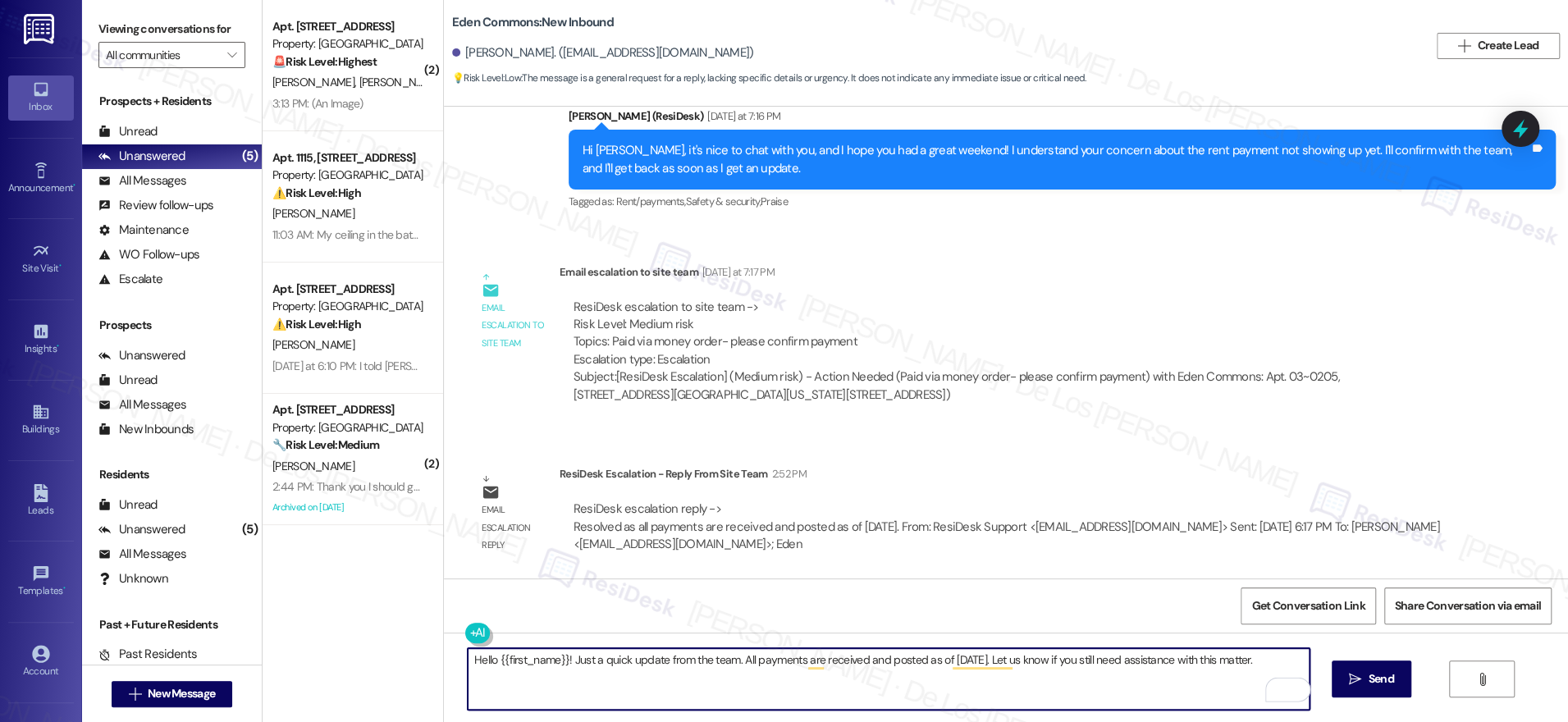
click at [1290, 662] on textarea "Hello {{first_name}}! Just a quick update from the team. All payments are recei…" at bounding box center [888, 679] width 842 height 62
type textarea "Hello {{first_name}}! Just a quick update from the team. All payments are recei…"
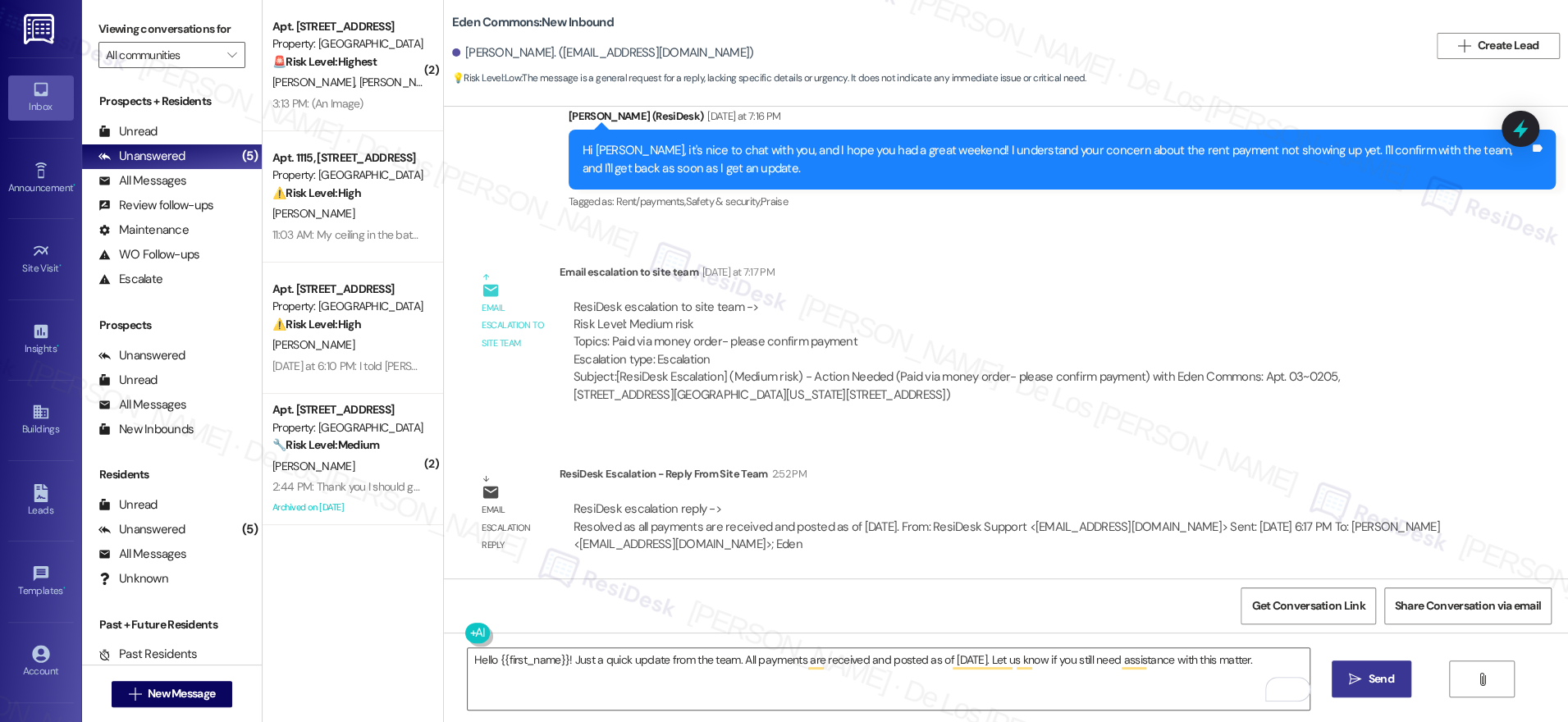
click at [1354, 676] on icon "" at bounding box center [1355, 680] width 13 height 14
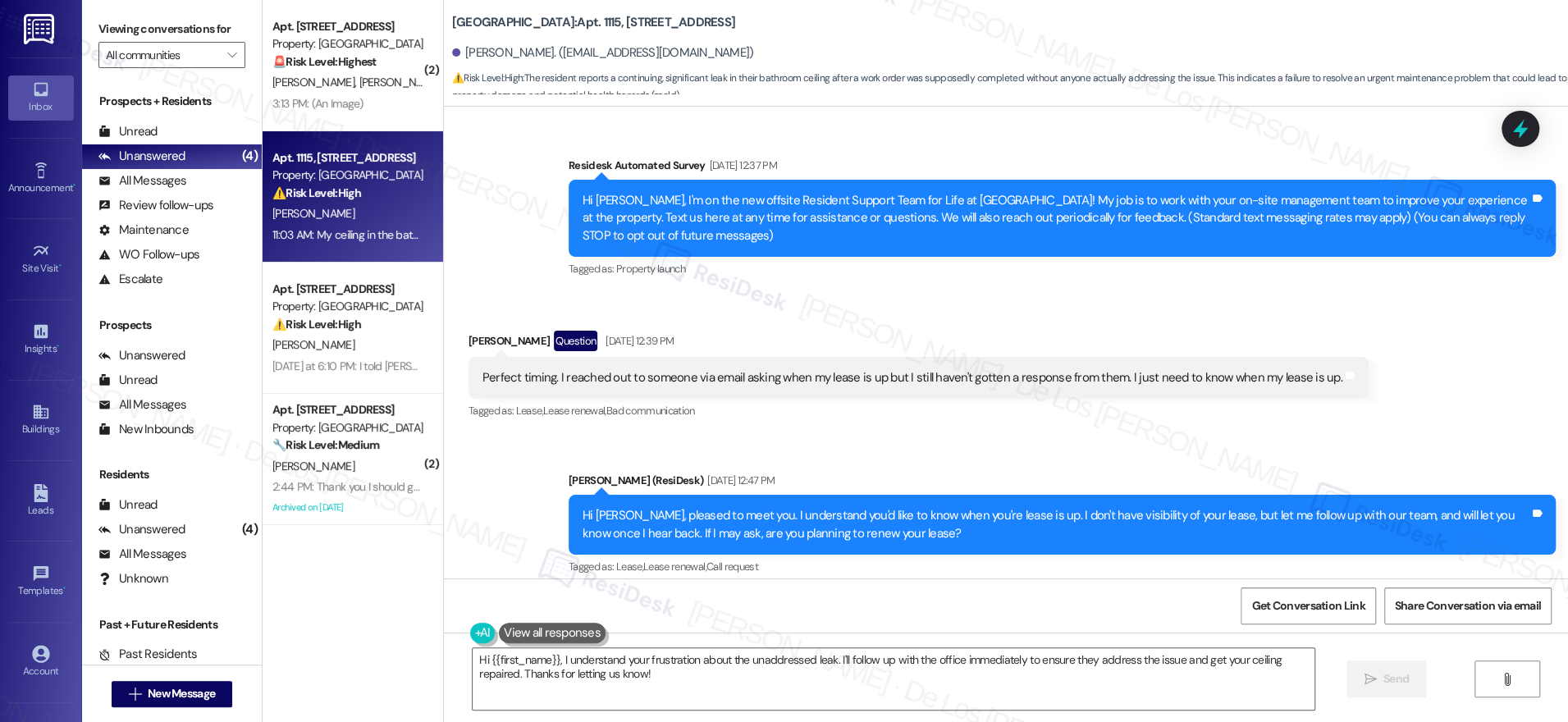
scroll to position [10990, 0]
